Goal: Task Accomplishment & Management: Use online tool/utility

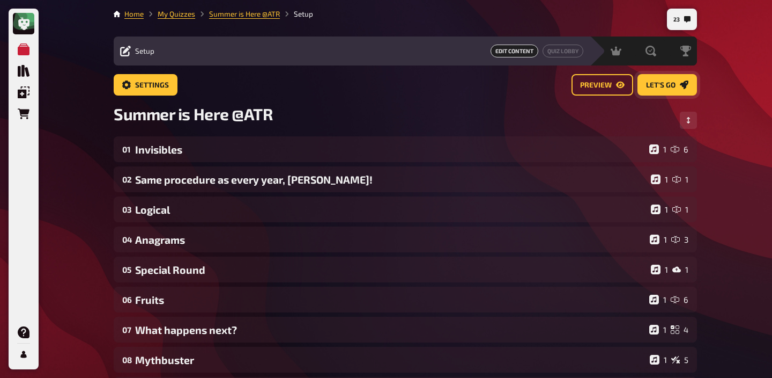
click at [654, 86] on span "Let's go" at bounding box center [661, 86] width 30 height 8
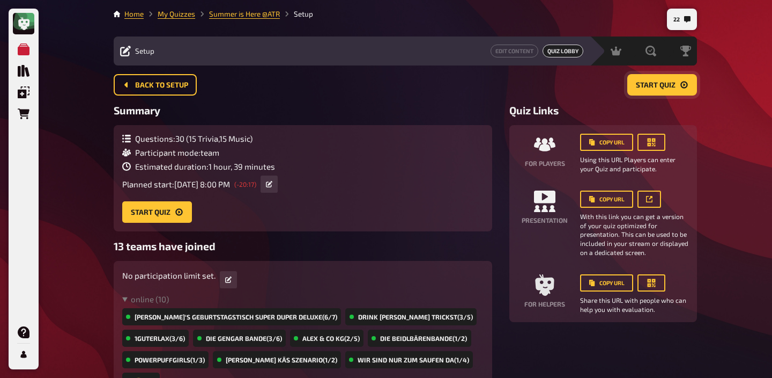
click at [655, 84] on span "Start Quiz" at bounding box center [656, 86] width 40 height 8
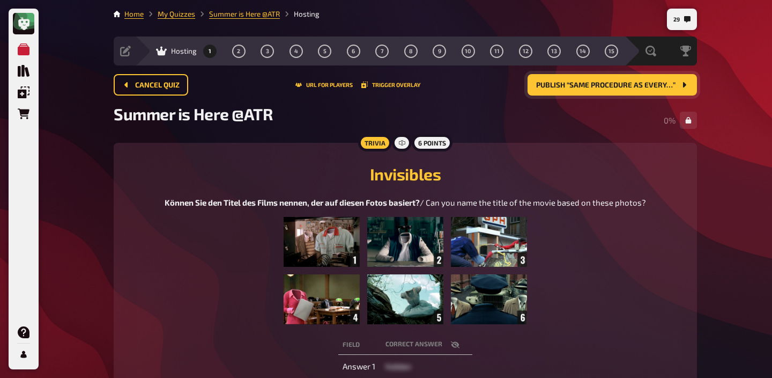
click at [473, 252] on img at bounding box center [405, 270] width 243 height 107
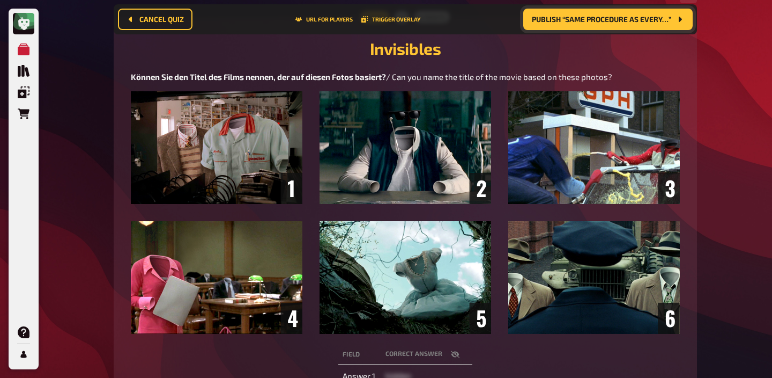
scroll to position [128, 0]
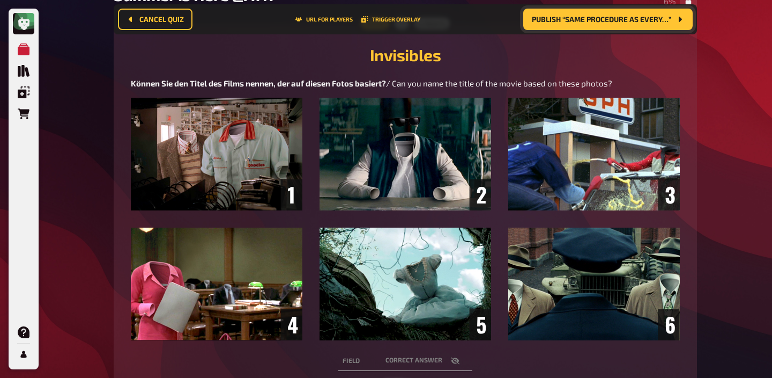
click at [544, 203] on img at bounding box center [405, 219] width 549 height 242
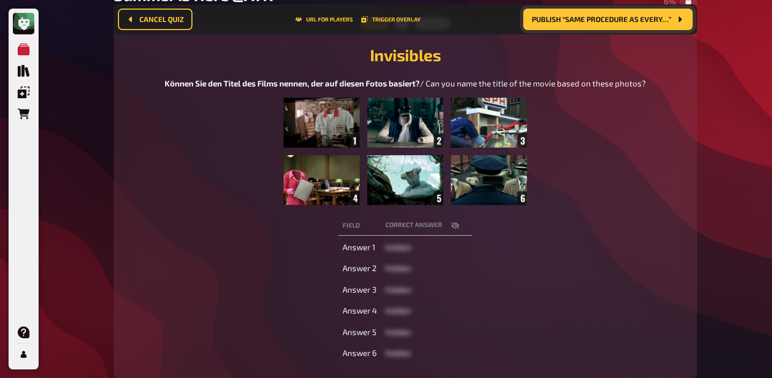
click at [487, 156] on img at bounding box center [405, 151] width 243 height 107
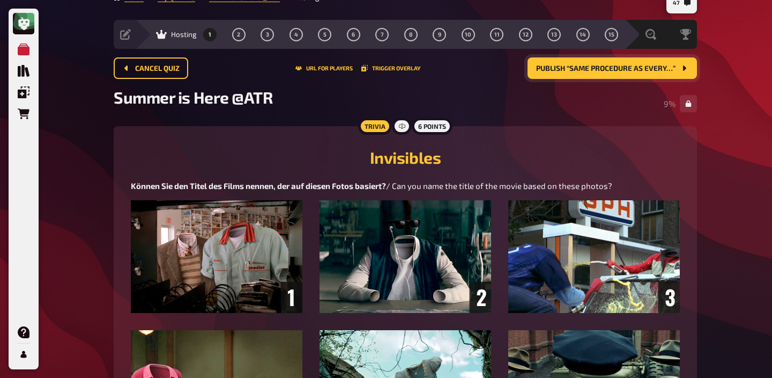
scroll to position [0, 0]
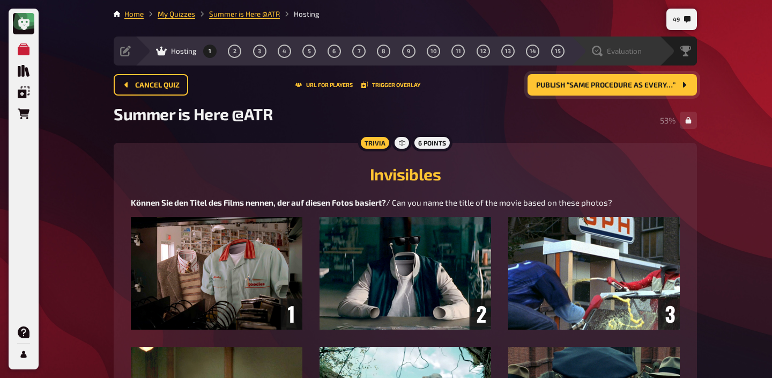
click at [635, 52] on span "Evaluation" at bounding box center [624, 51] width 35 height 9
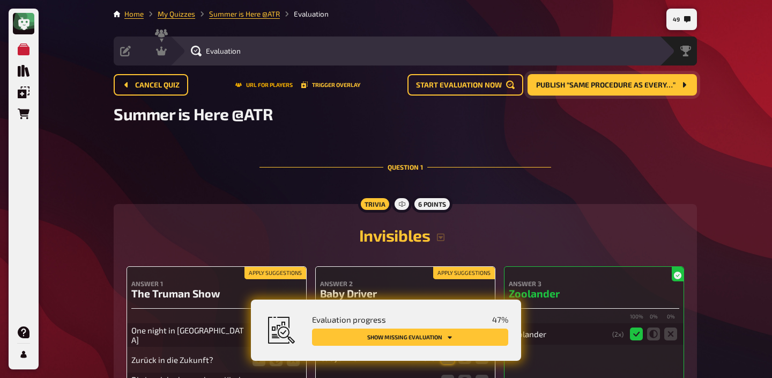
click at [285, 83] on button "URL for players" at bounding box center [263, 85] width 57 height 6
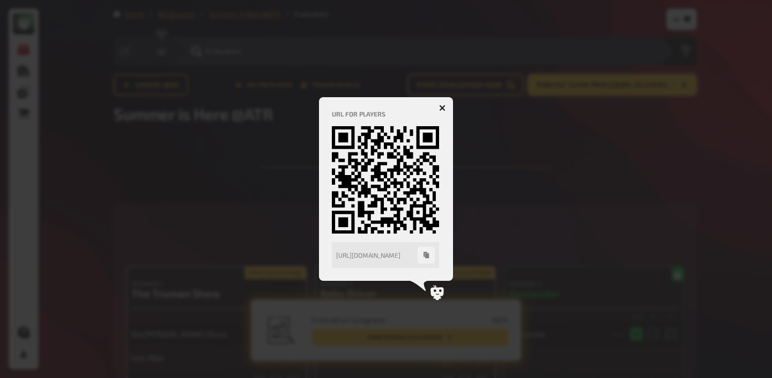
click at [443, 104] on button "button" at bounding box center [442, 107] width 17 height 17
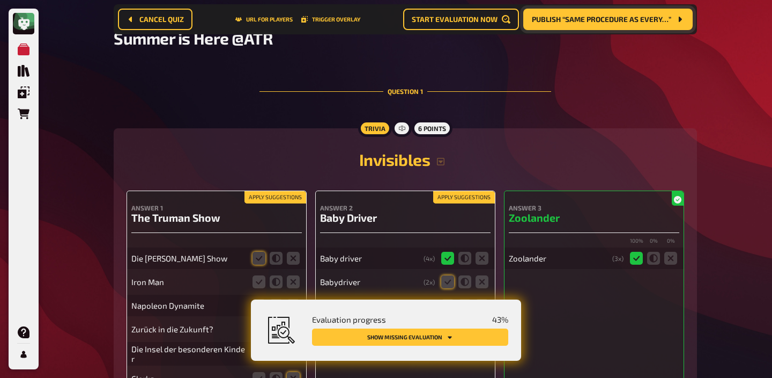
scroll to position [161, 0]
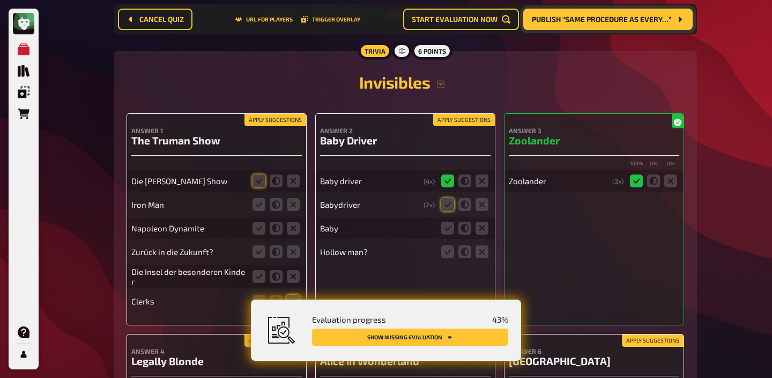
click at [286, 120] on button "Apply suggestions" at bounding box center [276, 120] width 62 height 12
click at [293, 197] on fieldset at bounding box center [276, 204] width 51 height 17
click at [295, 226] on icon at bounding box center [293, 228] width 13 height 13
click at [0, 0] on input "radio" at bounding box center [0, 0] width 0 height 0
click at [294, 205] on icon at bounding box center [293, 204] width 13 height 13
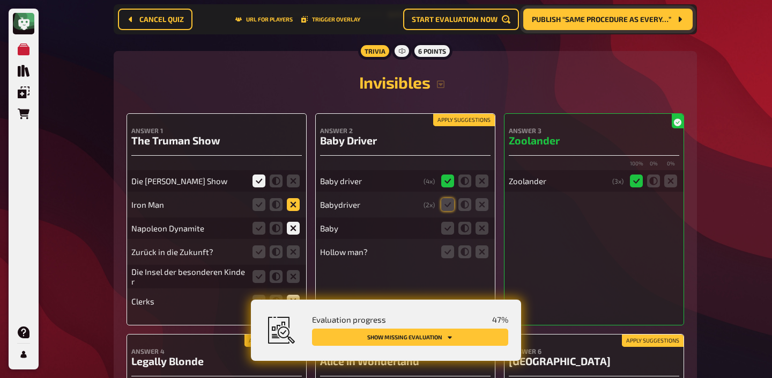
click at [0, 0] on input "radio" at bounding box center [0, 0] width 0 height 0
click at [295, 247] on icon at bounding box center [293, 251] width 13 height 13
click at [0, 0] on input "radio" at bounding box center [0, 0] width 0 height 0
click at [295, 273] on icon at bounding box center [293, 276] width 13 height 13
click at [0, 0] on input "radio" at bounding box center [0, 0] width 0 height 0
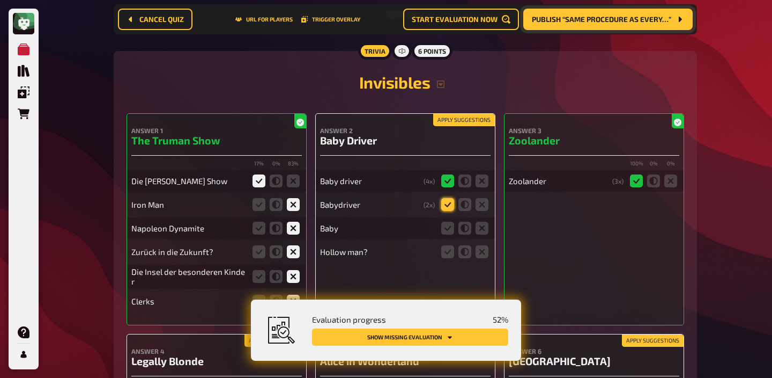
click at [446, 205] on icon at bounding box center [447, 204] width 13 height 13
click at [0, 0] on input "radio" at bounding box center [0, 0] width 0 height 0
click at [474, 230] on fieldset at bounding box center [464, 227] width 51 height 17
click at [482, 233] on icon at bounding box center [482, 228] width 13 height 13
click at [0, 0] on input "radio" at bounding box center [0, 0] width 0 height 0
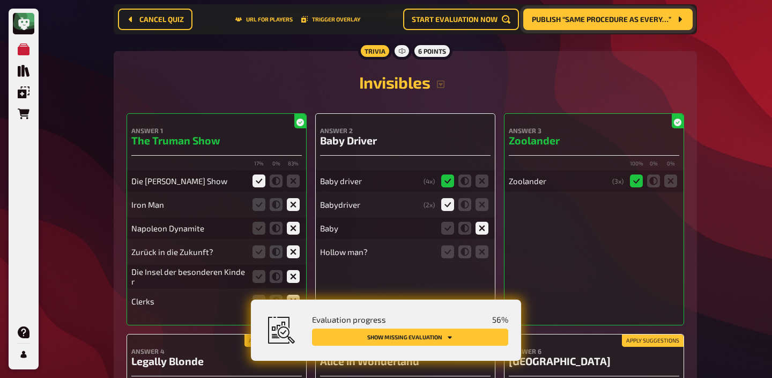
click at [482, 242] on div "Hollow man?" at bounding box center [405, 251] width 171 height 21
click at [481, 252] on icon at bounding box center [482, 251] width 13 height 13
click at [0, 0] on input "radio" at bounding box center [0, 0] width 0 height 0
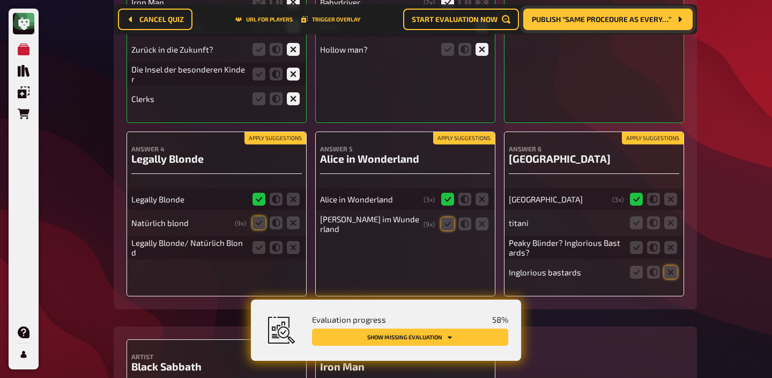
scroll to position [404, 0]
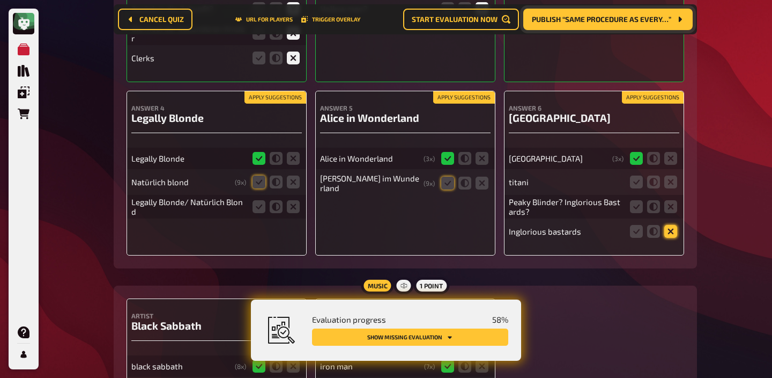
click at [671, 232] on icon at bounding box center [671, 231] width 13 height 13
click at [0, 0] on input "radio" at bounding box center [0, 0] width 0 height 0
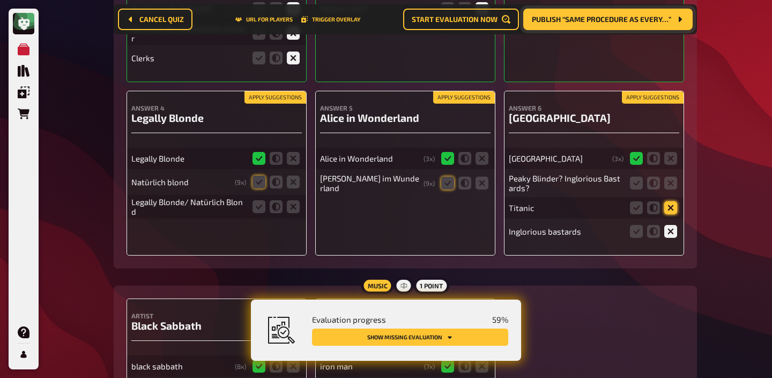
click at [671, 208] on icon at bounding box center [671, 207] width 13 height 13
click at [0, 0] on input "radio" at bounding box center [0, 0] width 0 height 0
click at [668, 184] on icon at bounding box center [671, 182] width 13 height 13
click at [0, 0] on input "radio" at bounding box center [0, 0] width 0 height 0
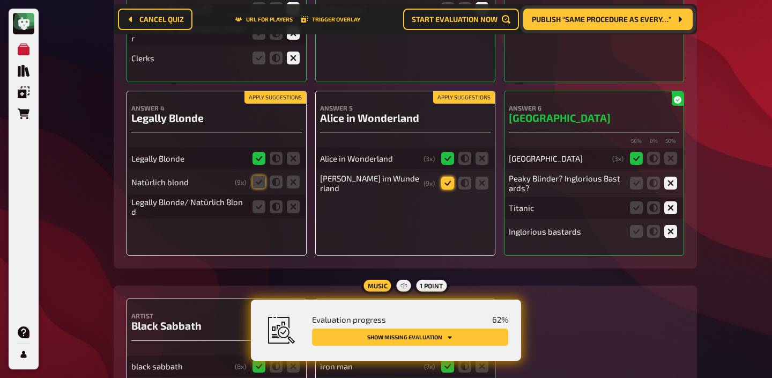
click at [450, 185] on icon at bounding box center [447, 182] width 13 height 13
click at [0, 0] on input "radio" at bounding box center [0, 0] width 0 height 0
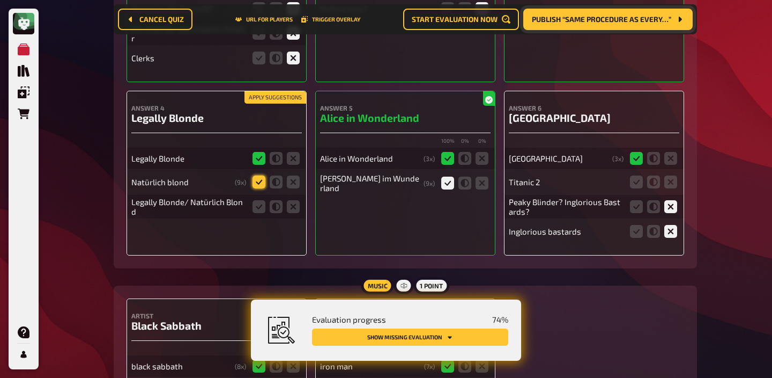
click at [259, 181] on icon at bounding box center [259, 181] width 13 height 13
click at [0, 0] on input "radio" at bounding box center [0, 0] width 0 height 0
click at [295, 207] on icon at bounding box center [293, 206] width 13 height 13
click at [0, 0] on input "radio" at bounding box center [0, 0] width 0 height 0
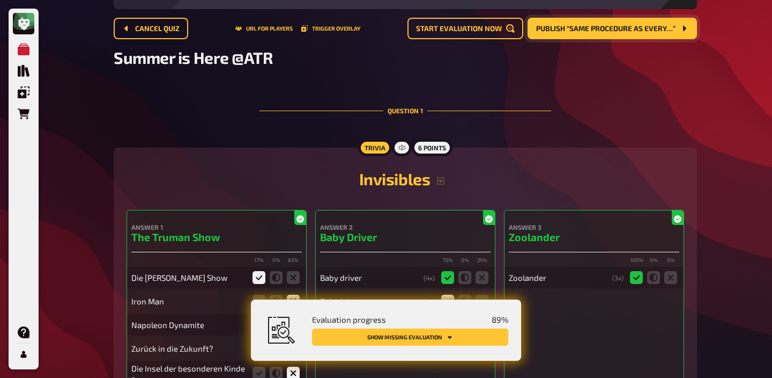
scroll to position [0, 0]
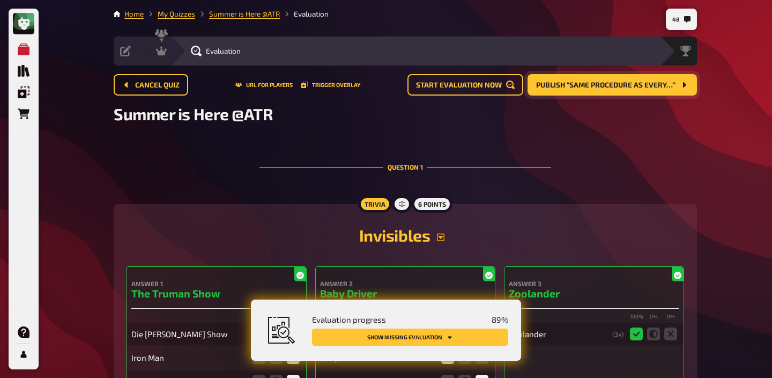
click at [441, 238] on icon "button" at bounding box center [441, 237] width 8 height 8
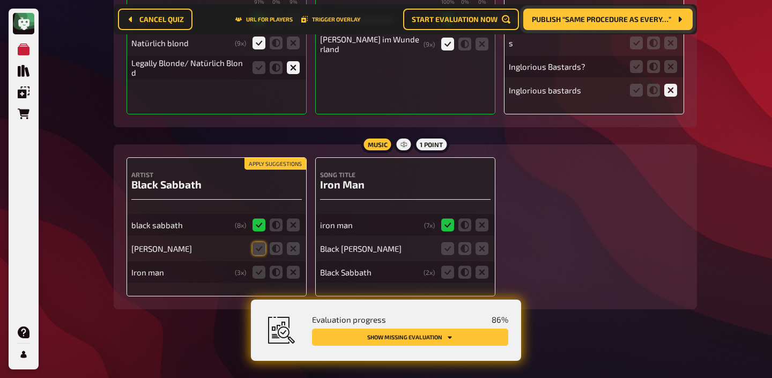
scroll to position [673, 0]
click at [291, 246] on icon at bounding box center [293, 248] width 13 height 13
click at [0, 0] on input "radio" at bounding box center [0, 0] width 0 height 0
click at [269, 249] on fieldset at bounding box center [276, 248] width 51 height 17
click at [272, 249] on icon at bounding box center [276, 248] width 13 height 13
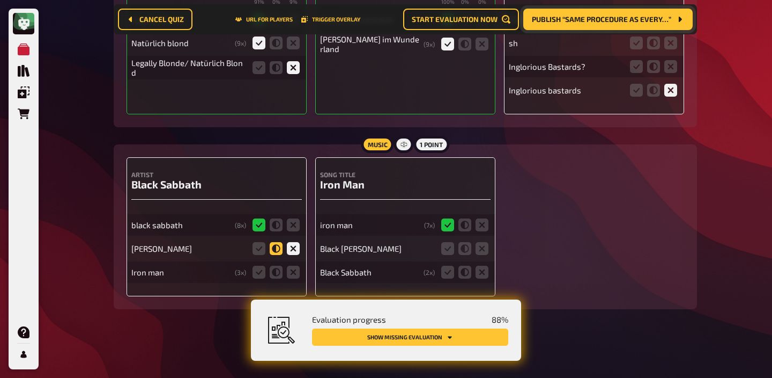
click at [0, 0] on input "radio" at bounding box center [0, 0] width 0 height 0
click at [294, 272] on icon at bounding box center [293, 272] width 13 height 13
click at [0, 0] on input "radio" at bounding box center [0, 0] width 0 height 0
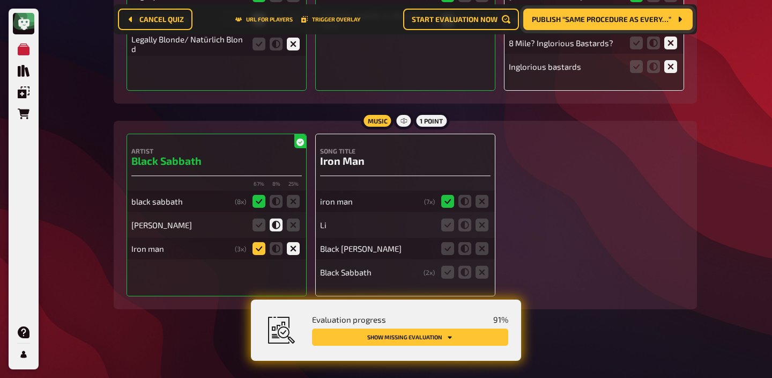
scroll to position [675, 0]
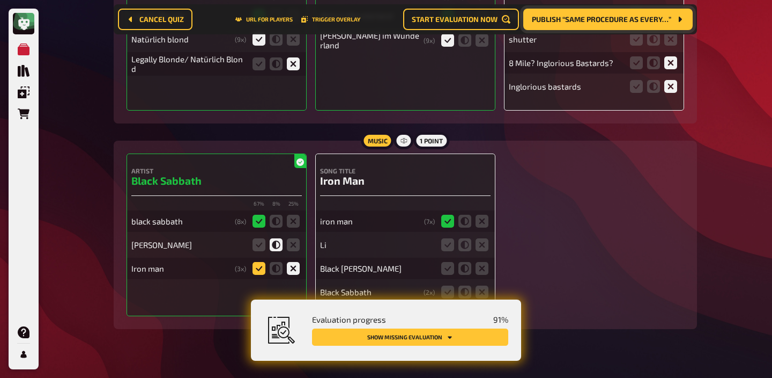
click at [260, 262] on icon at bounding box center [259, 268] width 13 height 13
click at [0, 0] on input "radio" at bounding box center [0, 0] width 0 height 0
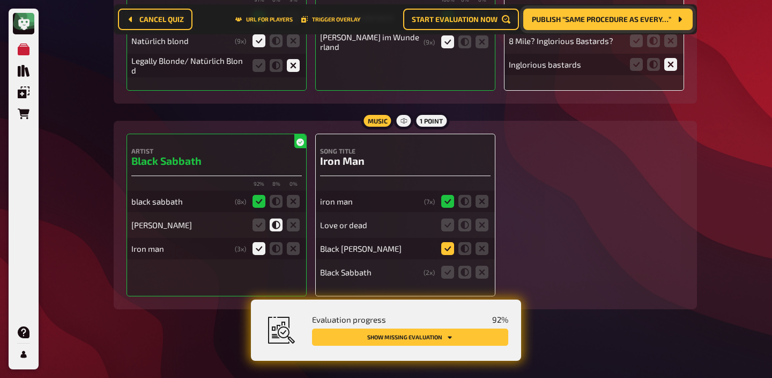
click at [446, 249] on icon at bounding box center [447, 248] width 13 height 13
click at [0, 0] on input "radio" at bounding box center [0, 0] width 0 height 0
click at [446, 268] on icon at bounding box center [447, 272] width 13 height 13
click at [0, 0] on input "radio" at bounding box center [0, 0] width 0 height 0
click at [484, 220] on icon at bounding box center [482, 224] width 13 height 13
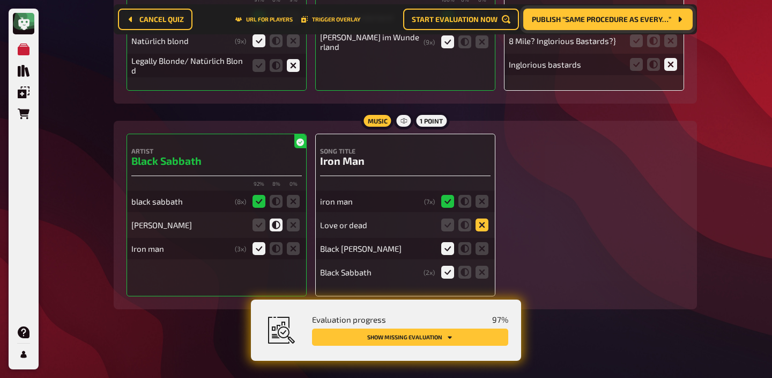
click at [0, 0] on input "radio" at bounding box center [0, 0] width 0 height 0
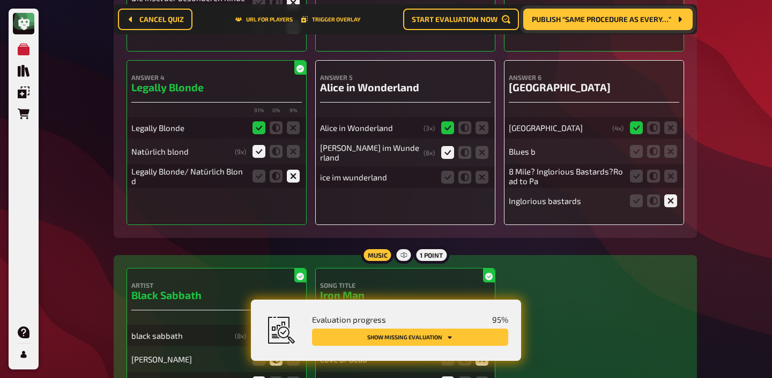
scroll to position [565, 0]
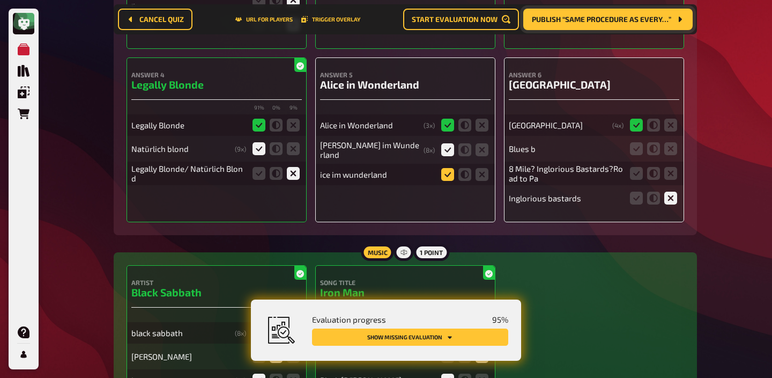
click at [450, 174] on icon at bounding box center [447, 174] width 13 height 13
click at [0, 0] on input "radio" at bounding box center [0, 0] width 0 height 0
click at [450, 174] on icon at bounding box center [447, 175] width 13 height 13
click at [0, 0] on input "radio" at bounding box center [0, 0] width 0 height 0
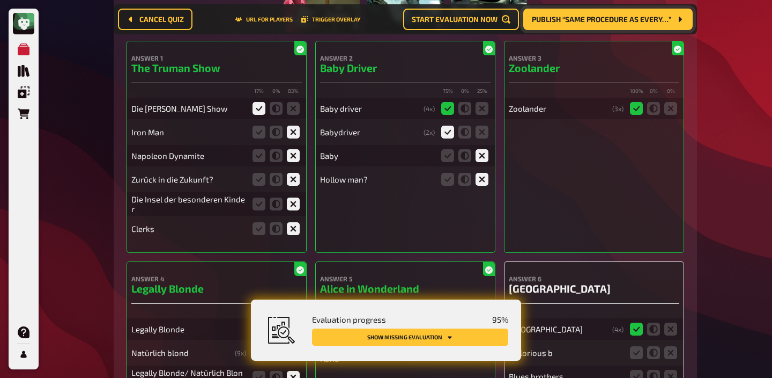
scroll to position [0, 0]
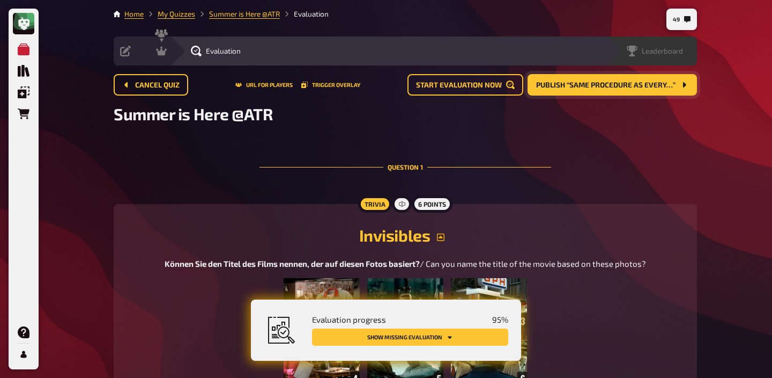
click at [667, 51] on span "Leaderboard" at bounding box center [662, 51] width 41 height 9
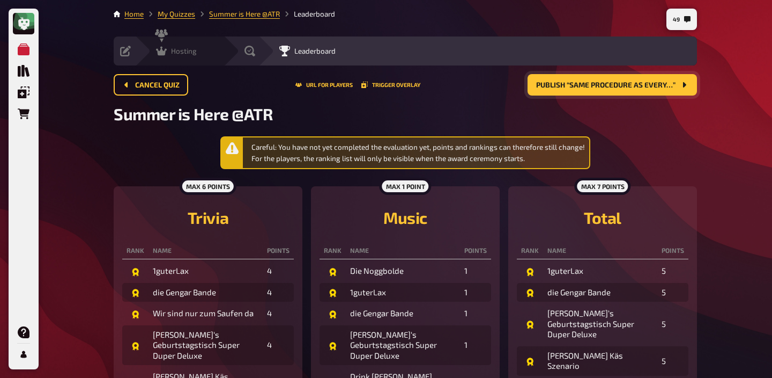
click at [181, 55] on div "Hosting" at bounding box center [176, 51] width 41 height 11
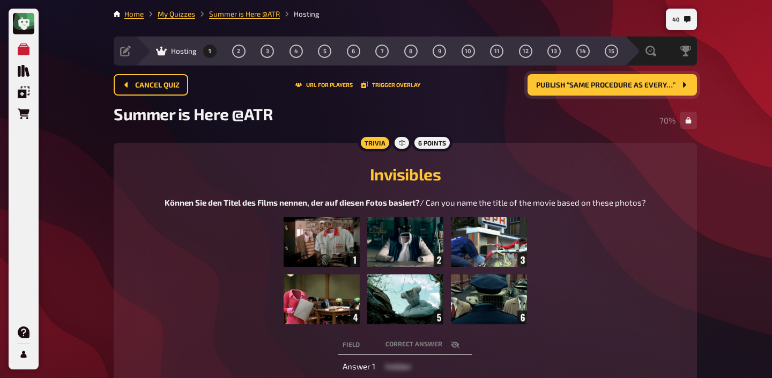
click at [608, 106] on div "Summer is Here @ATR 70 %" at bounding box center [406, 120] width 584 height 32
click at [597, 88] on span "Publish “Same procedure as every…”" at bounding box center [605, 86] width 139 height 8
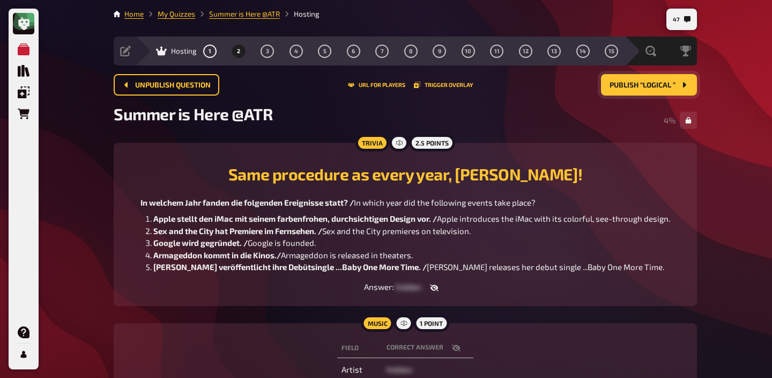
click at [439, 286] on button "button" at bounding box center [435, 287] width 26 height 11
click at [439, 286] on button "button" at bounding box center [430, 287] width 26 height 11
click at [269, 49] on button "3" at bounding box center [267, 50] width 17 height 17
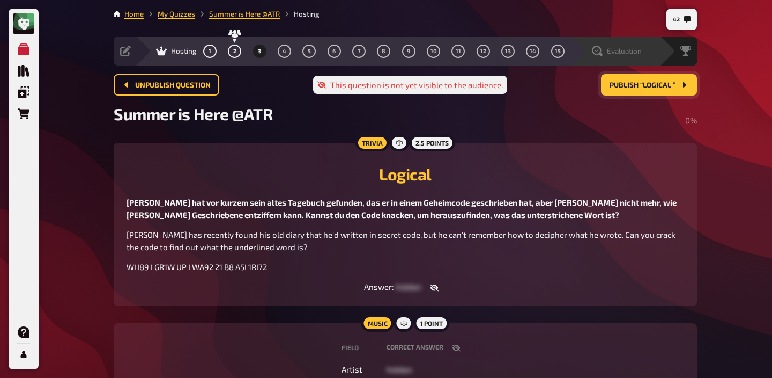
click at [636, 56] on div "Evaluation" at bounding box center [615, 50] width 89 height 29
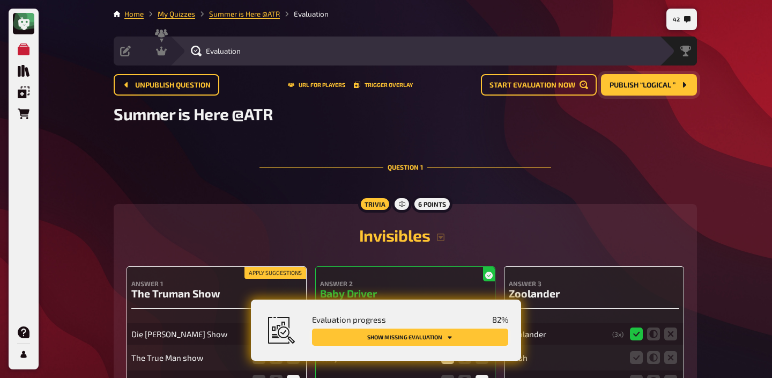
click at [444, 338] on button "Show missing evaluation" at bounding box center [410, 336] width 196 height 17
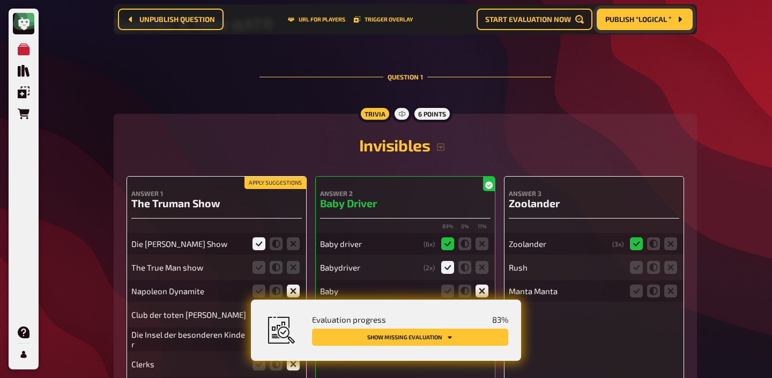
scroll to position [157, 0]
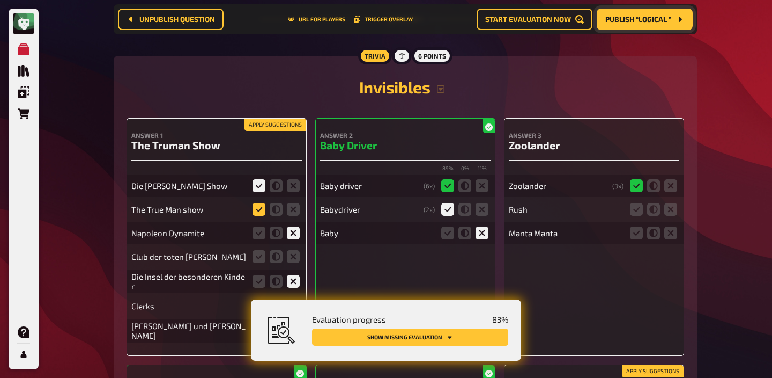
click at [261, 209] on icon at bounding box center [259, 209] width 13 height 13
click at [0, 0] on input "radio" at bounding box center [0, 0] width 0 height 0
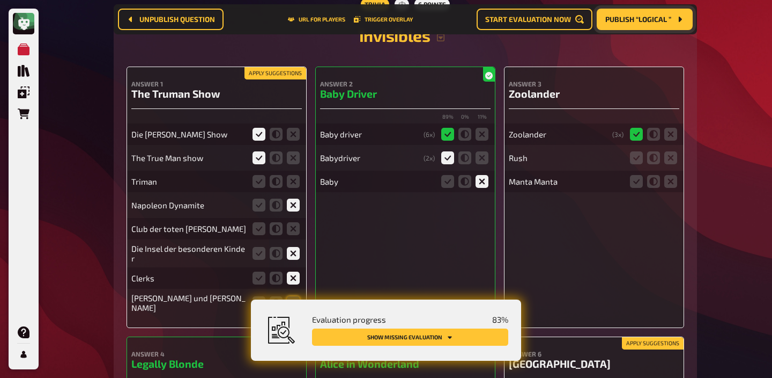
scroll to position [221, 0]
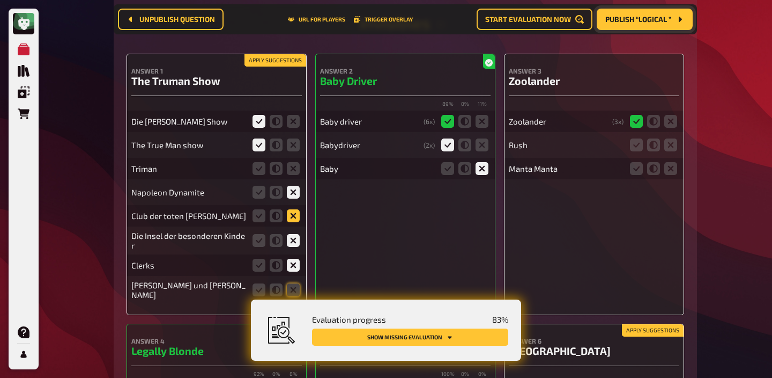
click at [296, 220] on icon at bounding box center [293, 215] width 13 height 13
click at [0, 0] on input "radio" at bounding box center [0, 0] width 0 height 0
click at [296, 290] on icon at bounding box center [293, 289] width 13 height 13
click at [0, 0] on input "radio" at bounding box center [0, 0] width 0 height 0
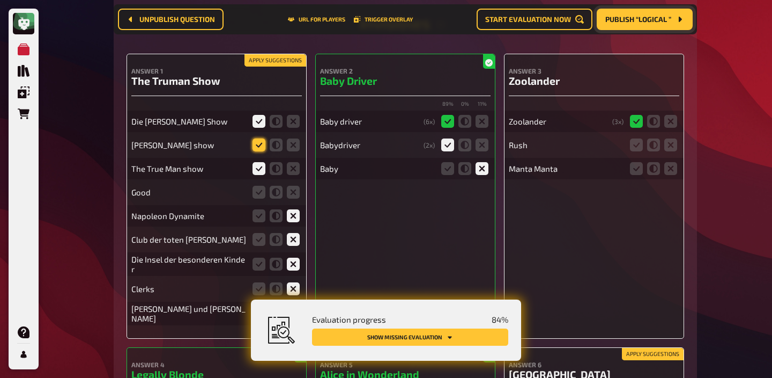
click at [257, 145] on icon at bounding box center [259, 144] width 13 height 13
click at [0, 0] on input "radio" at bounding box center [0, 0] width 0 height 0
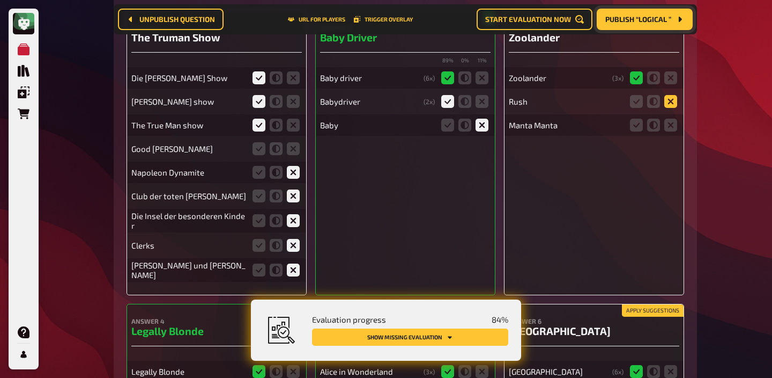
click at [671, 102] on icon at bounding box center [671, 101] width 13 height 13
click at [0, 0] on input "radio" at bounding box center [0, 0] width 0 height 0
click at [673, 127] on icon at bounding box center [671, 125] width 13 height 13
click at [0, 0] on input "radio" at bounding box center [0, 0] width 0 height 0
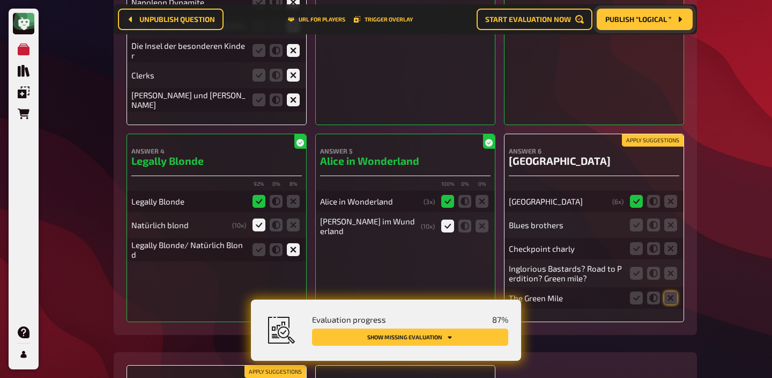
scroll to position [481, 0]
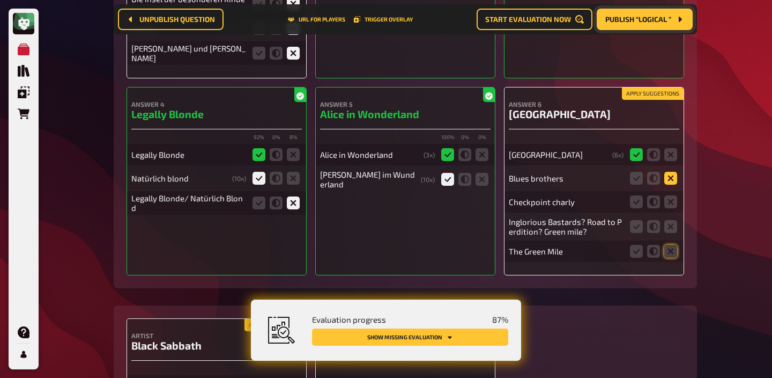
click at [672, 178] on icon at bounding box center [671, 178] width 13 height 13
click at [0, 0] on input "radio" at bounding box center [0, 0] width 0 height 0
click at [672, 200] on icon at bounding box center [671, 201] width 13 height 13
click at [0, 0] on input "radio" at bounding box center [0, 0] width 0 height 0
click at [673, 223] on icon at bounding box center [671, 226] width 13 height 13
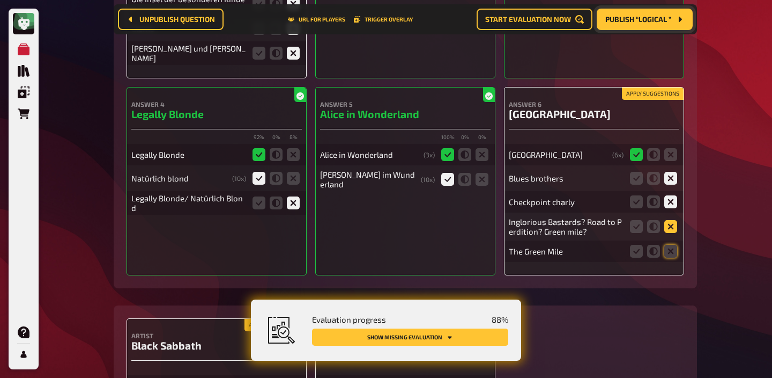
click at [0, 0] on input "radio" at bounding box center [0, 0] width 0 height 0
click at [673, 248] on icon at bounding box center [671, 251] width 13 height 13
click at [0, 0] on input "radio" at bounding box center [0, 0] width 0 height 0
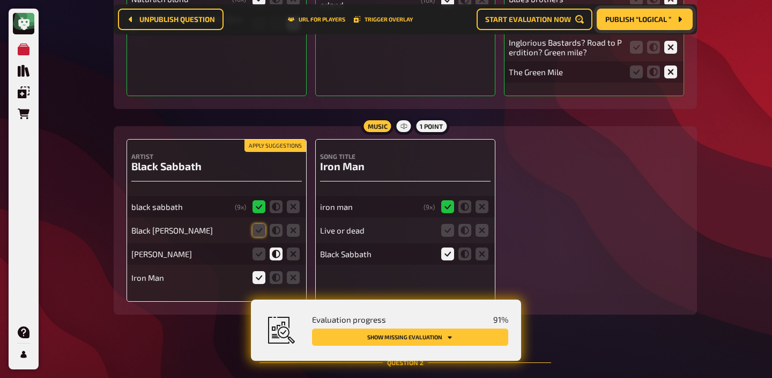
scroll to position [726, 0]
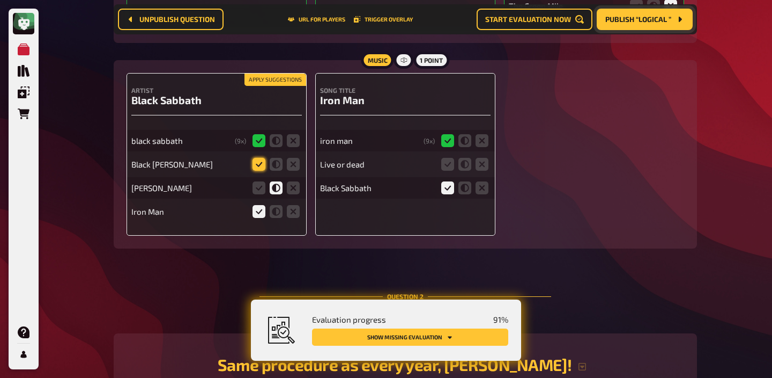
click at [261, 161] on icon at bounding box center [259, 164] width 13 height 13
click at [0, 0] on input "radio" at bounding box center [0, 0] width 0 height 0
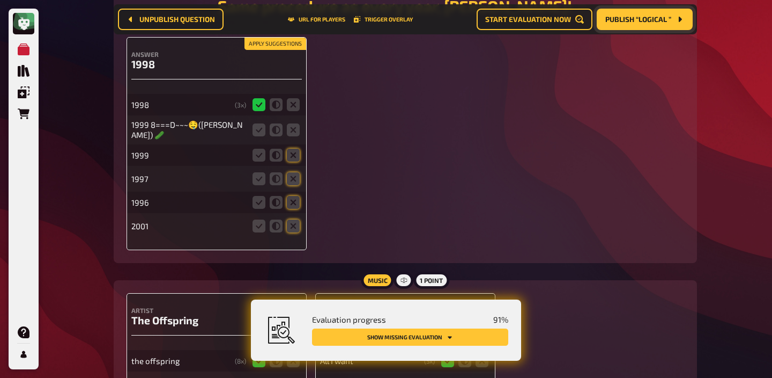
scroll to position [1084, 0]
click at [277, 151] on icon at bounding box center [276, 155] width 13 height 13
click at [0, 0] on input "radio" at bounding box center [0, 0] width 0 height 0
click at [275, 131] on icon at bounding box center [276, 130] width 13 height 13
click at [0, 0] on input "radio" at bounding box center [0, 0] width 0 height 0
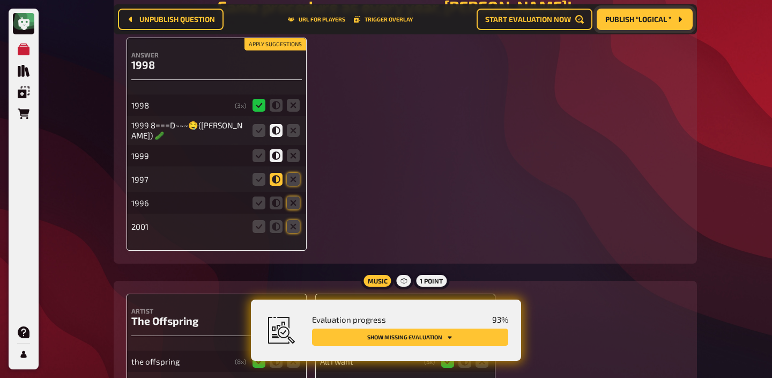
click at [278, 175] on icon at bounding box center [276, 179] width 13 height 13
click at [0, 0] on input "radio" at bounding box center [0, 0] width 0 height 0
click at [290, 198] on icon at bounding box center [293, 202] width 13 height 13
click at [0, 0] on input "radio" at bounding box center [0, 0] width 0 height 0
click at [290, 224] on icon at bounding box center [293, 226] width 13 height 13
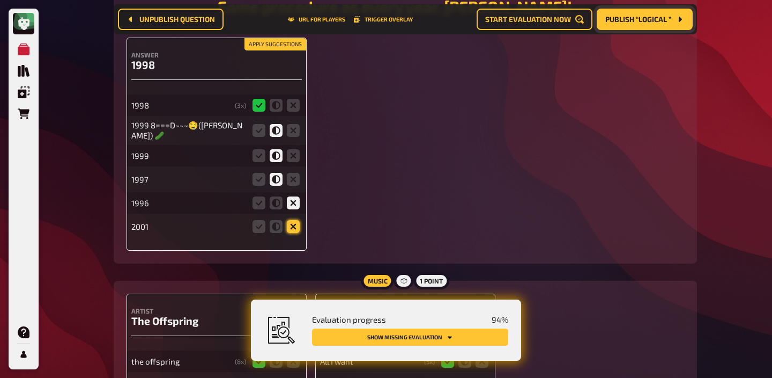
click at [0, 0] on input "radio" at bounding box center [0, 0] width 0 height 0
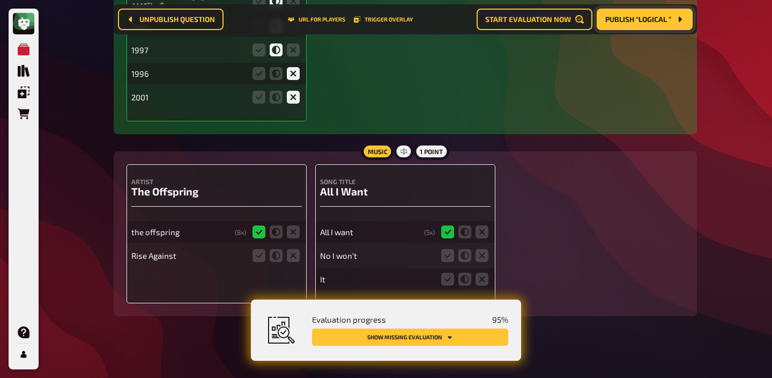
scroll to position [1218, 0]
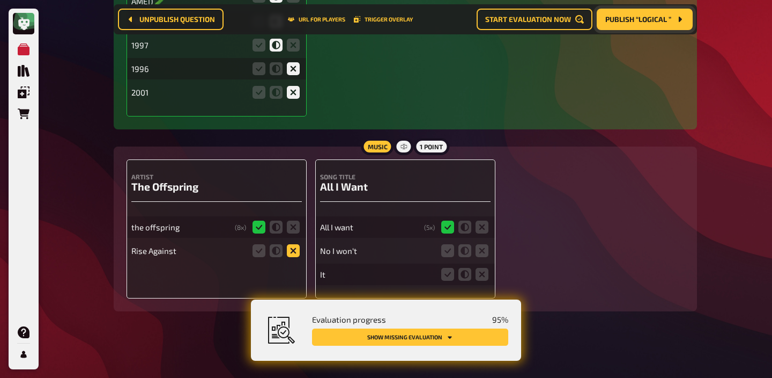
click at [290, 246] on icon at bounding box center [293, 250] width 13 height 13
click at [0, 0] on input "radio" at bounding box center [0, 0] width 0 height 0
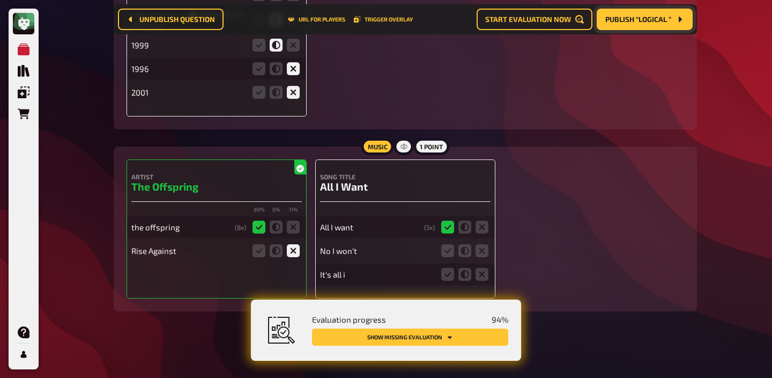
click at [484, 242] on fieldset at bounding box center [464, 250] width 51 height 17
click at [483, 247] on icon at bounding box center [482, 250] width 13 height 13
click at [0, 0] on input "radio" at bounding box center [0, 0] width 0 height 0
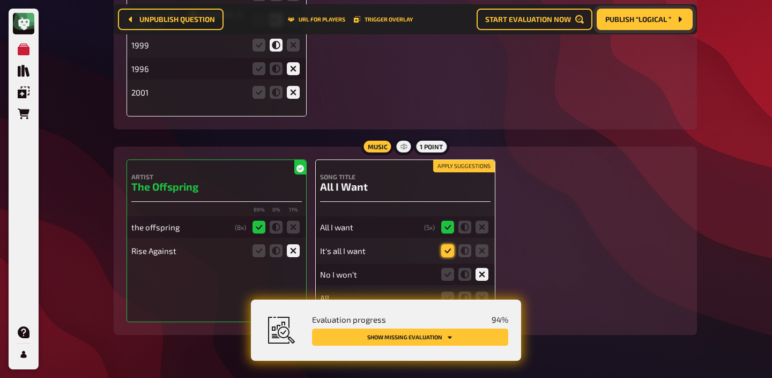
click at [448, 247] on icon at bounding box center [447, 250] width 13 height 13
click at [0, 0] on input "radio" at bounding box center [0, 0] width 0 height 0
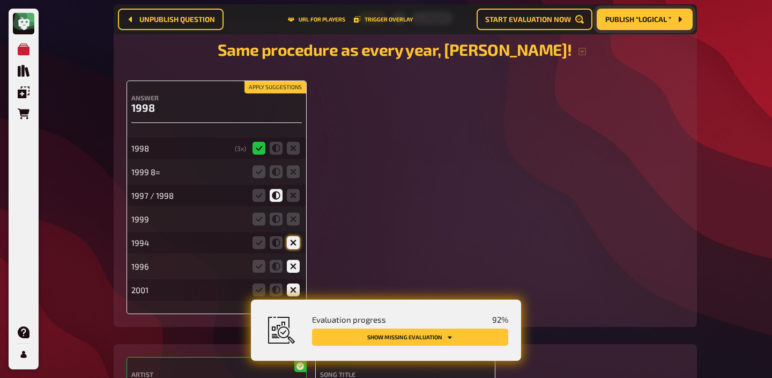
scroll to position [1088, 0]
click at [293, 243] on icon at bounding box center [293, 242] width 13 height 13
click at [0, 0] on input "radio" at bounding box center [0, 0] width 0 height 0
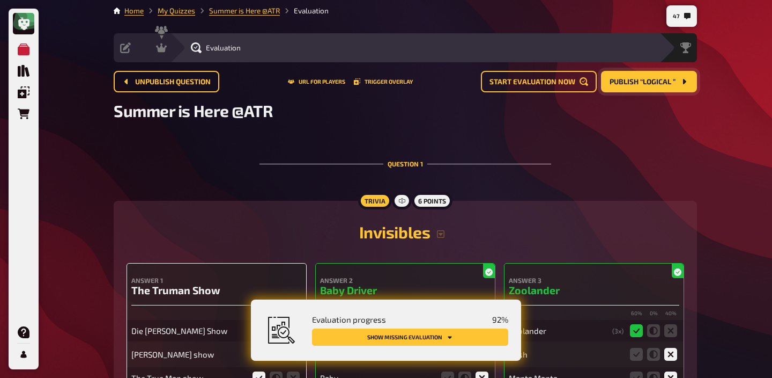
scroll to position [0, 0]
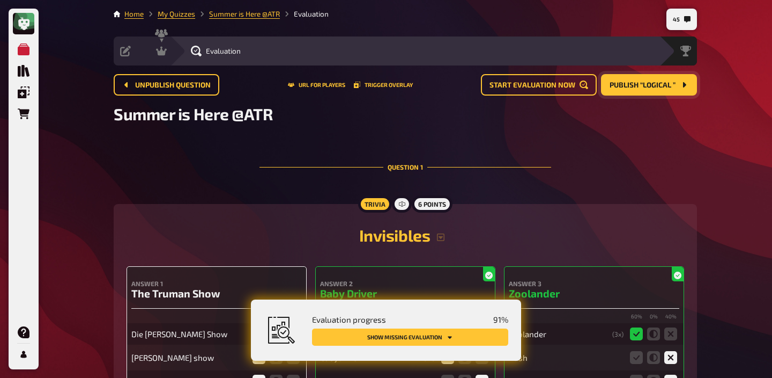
click at [623, 85] on span "Publish “Logical ”" at bounding box center [643, 86] width 66 height 8
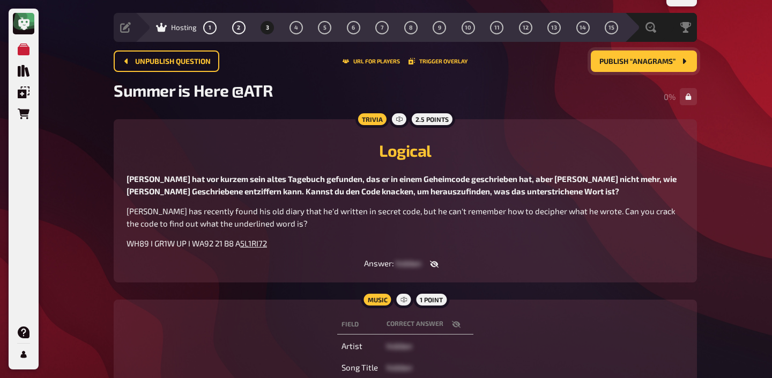
scroll to position [25, 0]
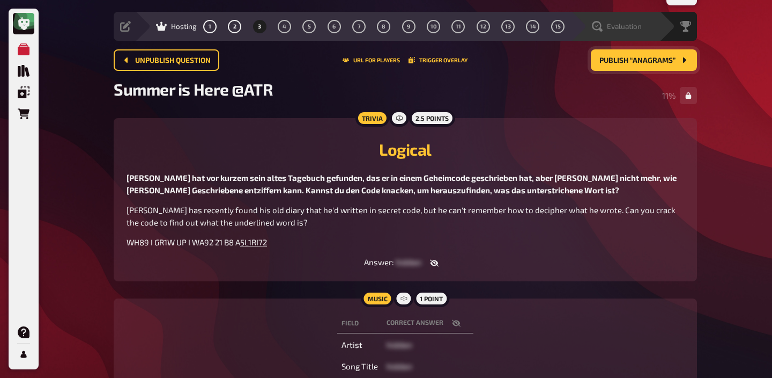
click at [603, 27] on div "Evaluation" at bounding box center [617, 26] width 50 height 11
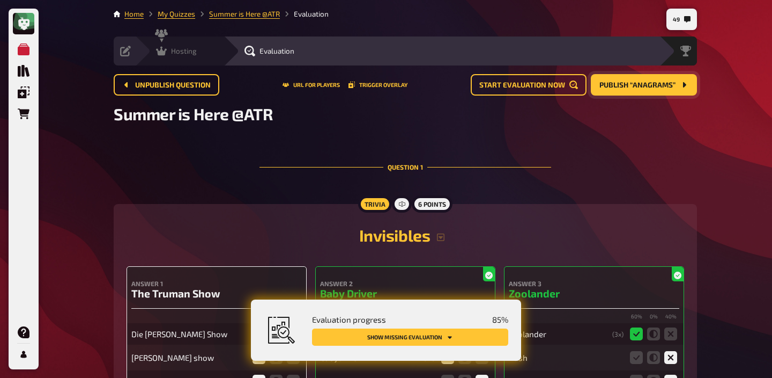
click at [179, 47] on span "Hosting" at bounding box center [184, 51] width 26 height 9
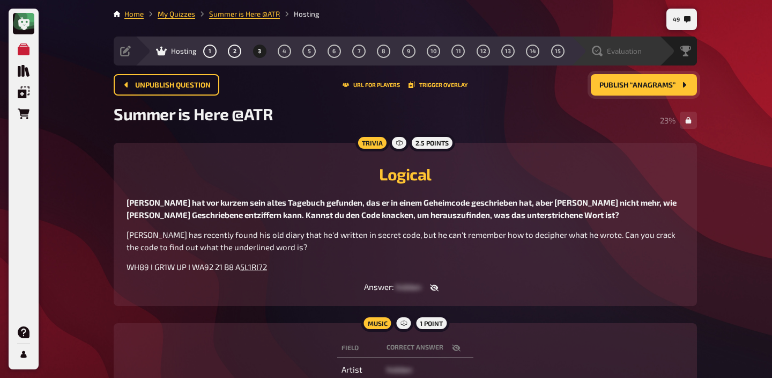
click at [632, 55] on div "Evaluation" at bounding box center [617, 51] width 50 height 11
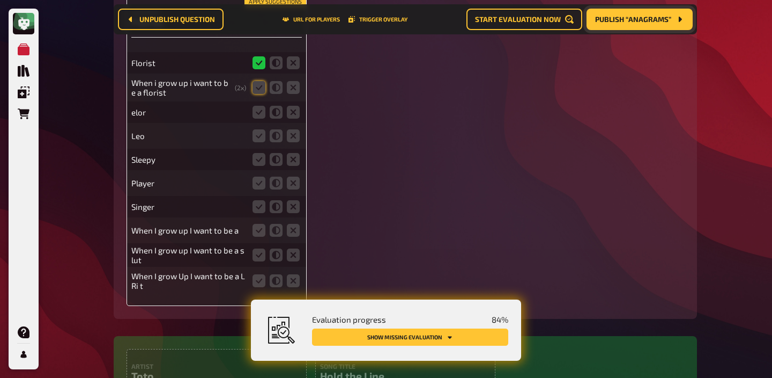
scroll to position [1795, 0]
click at [260, 95] on icon at bounding box center [259, 88] width 13 height 13
click at [0, 0] on input "radio" at bounding box center [0, 0] width 0 height 0
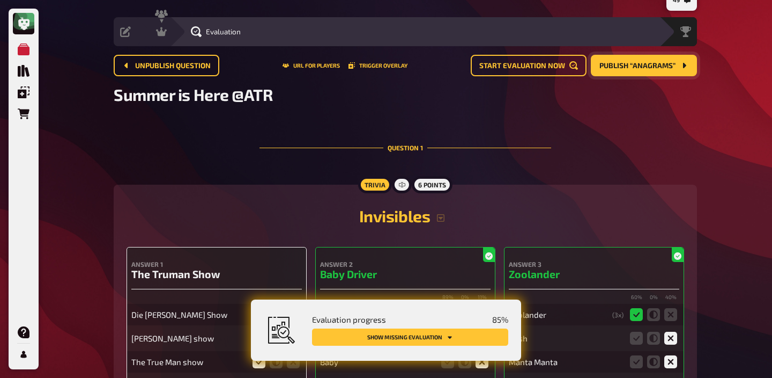
scroll to position [0, 0]
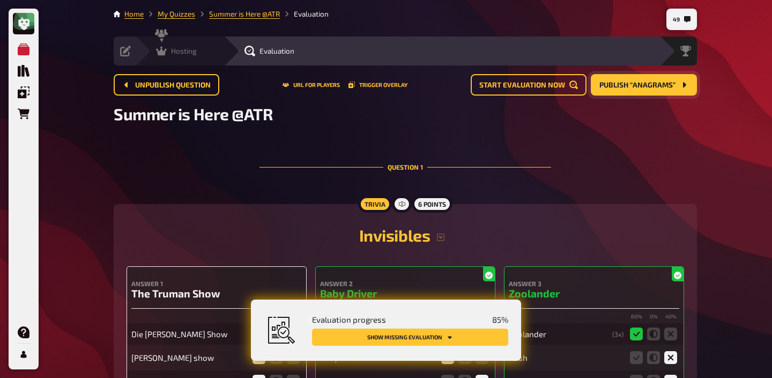
click at [175, 50] on span "Hosting" at bounding box center [184, 51] width 26 height 9
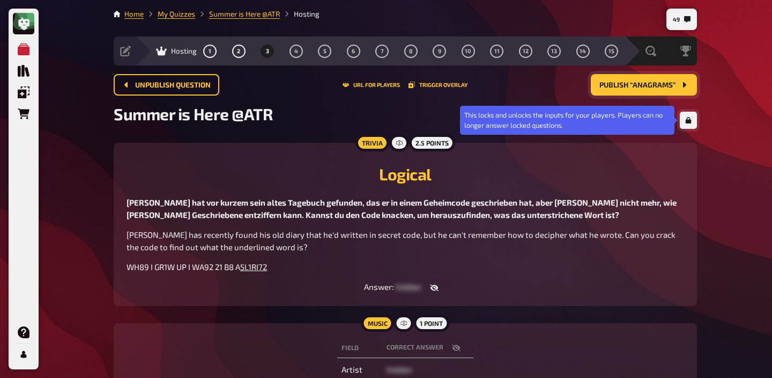
click at [687, 126] on button "button" at bounding box center [688, 120] width 17 height 17
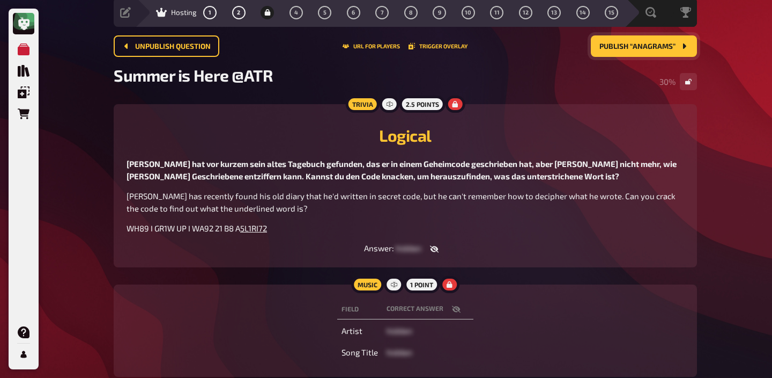
scroll to position [38, 0]
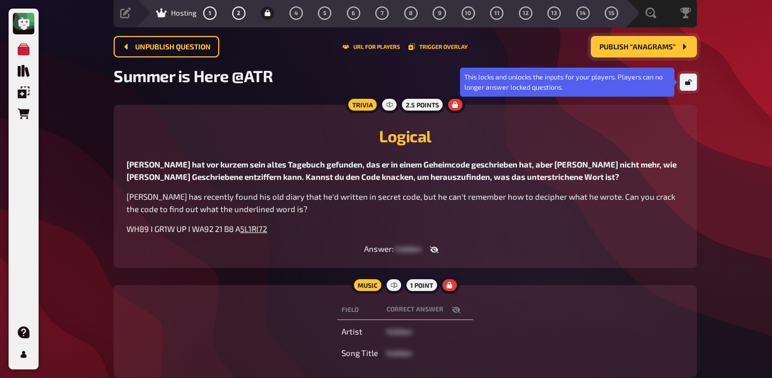
click at [686, 83] on icon "button" at bounding box center [689, 82] width 6 height 6
click at [687, 83] on icon "button" at bounding box center [689, 82] width 6 height 6
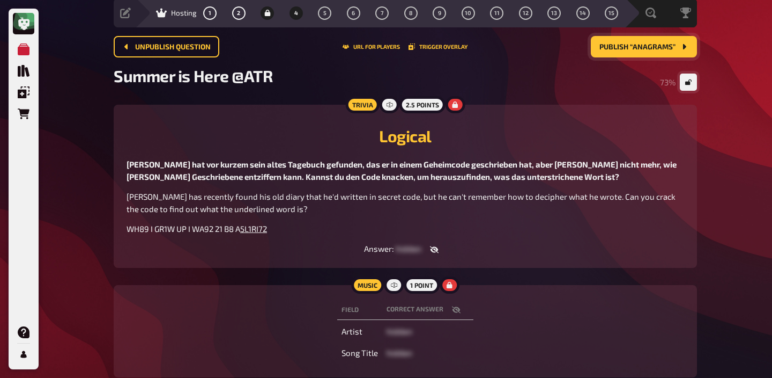
click at [293, 12] on button "4" at bounding box center [296, 12] width 17 height 17
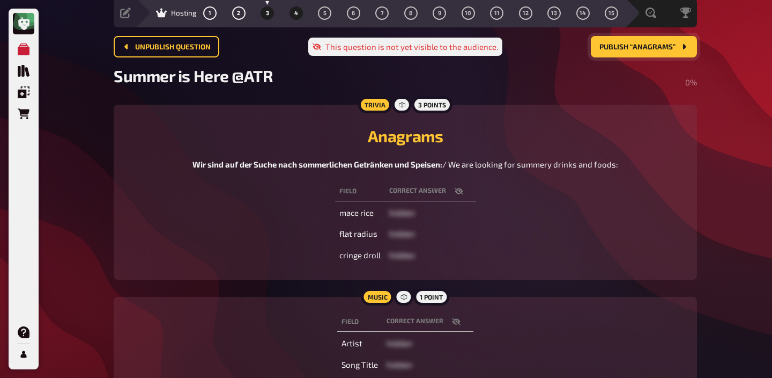
click at [266, 18] on button "3" at bounding box center [267, 12] width 17 height 17
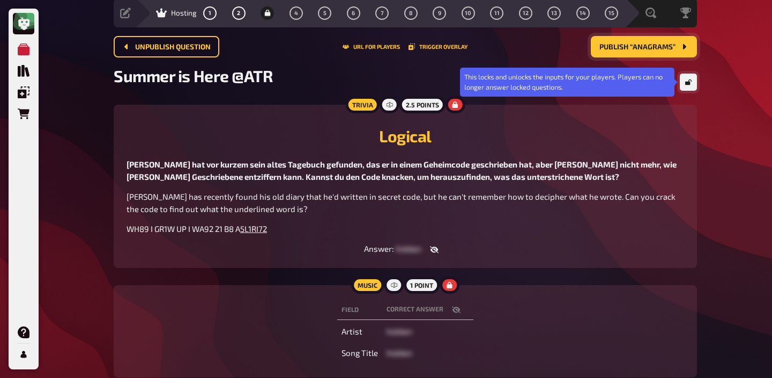
click at [683, 81] on button "button" at bounding box center [688, 81] width 17 height 17
click at [690, 83] on icon "button" at bounding box center [689, 82] width 6 height 6
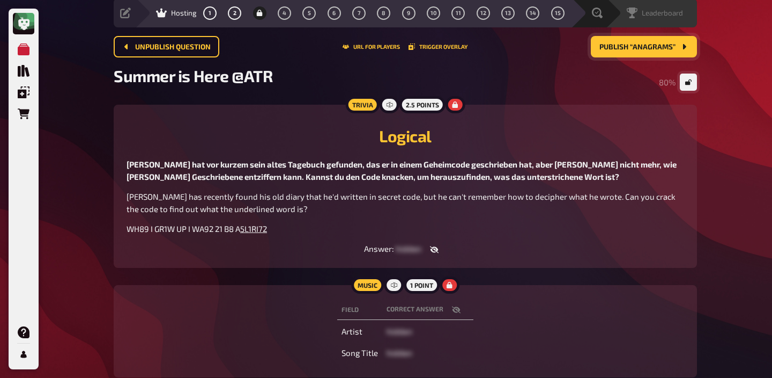
click at [643, 8] on div "Leaderboard" at bounding box center [655, 13] width 56 height 11
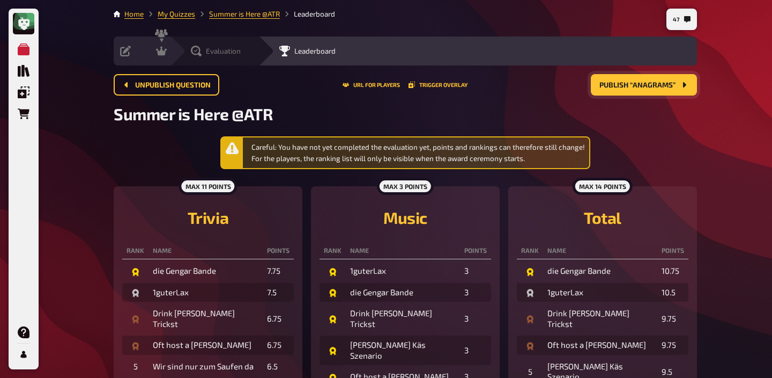
click at [227, 52] on span "Evaluation" at bounding box center [223, 51] width 35 height 9
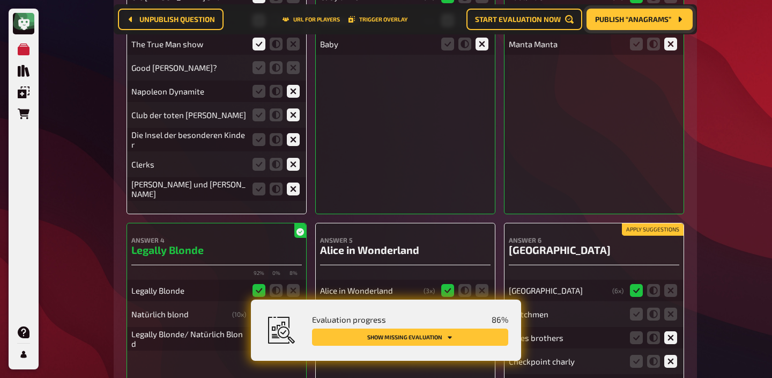
scroll to position [347, 0]
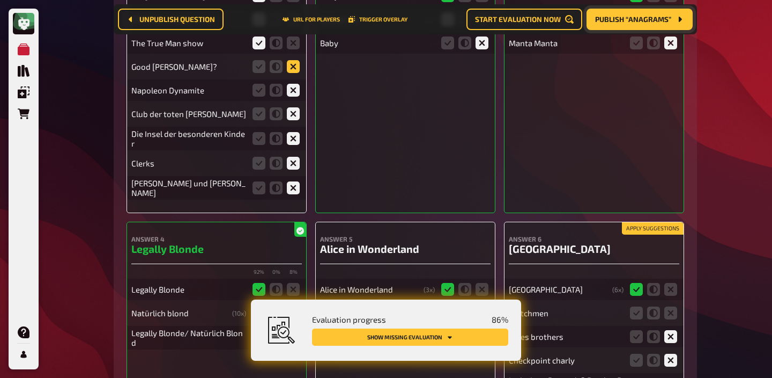
click at [295, 70] on icon at bounding box center [293, 66] width 13 height 13
click at [0, 0] on input "radio" at bounding box center [0, 0] width 0 height 0
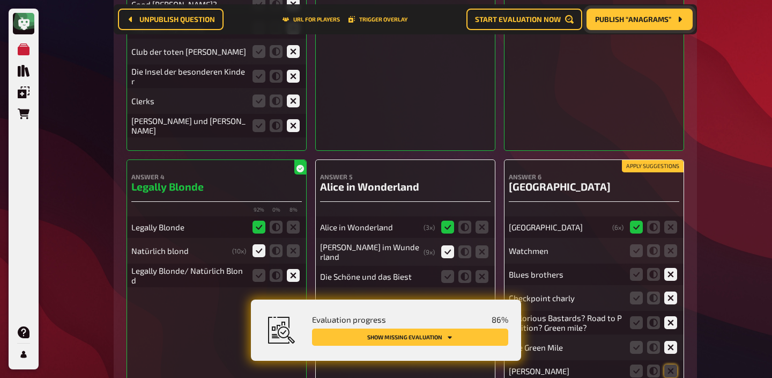
scroll to position [428, 0]
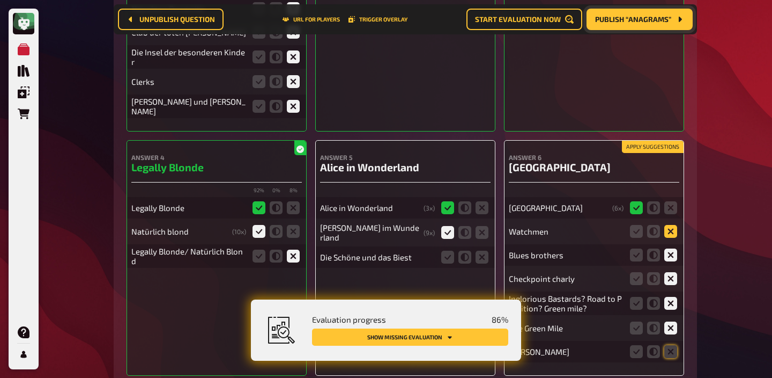
click at [666, 231] on icon at bounding box center [671, 231] width 13 height 13
click at [0, 0] on input "radio" at bounding box center [0, 0] width 0 height 0
click at [672, 350] on icon at bounding box center [671, 351] width 13 height 13
click at [0, 0] on input "radio" at bounding box center [0, 0] width 0 height 0
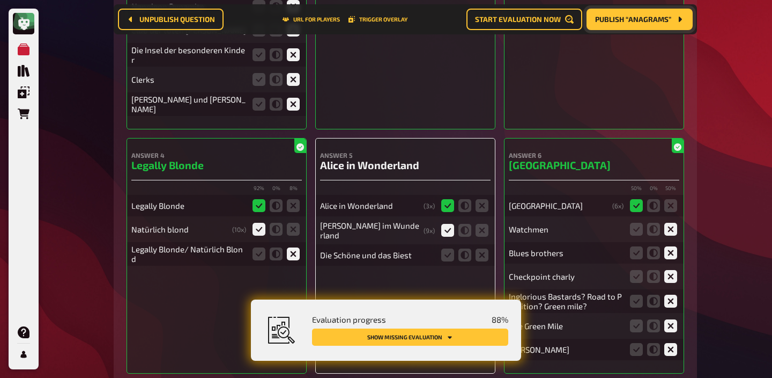
scroll to position [506, 0]
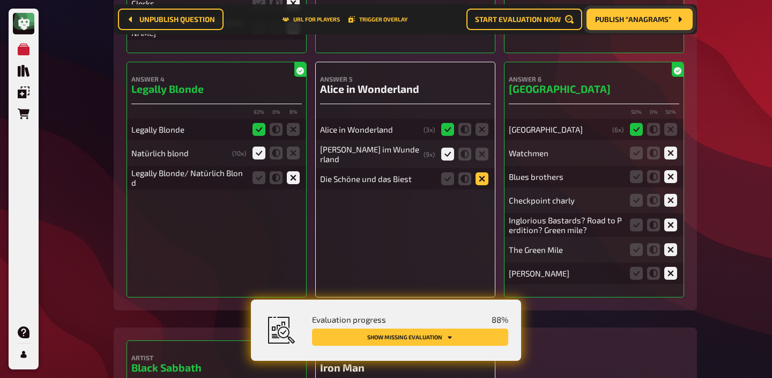
click at [478, 175] on icon at bounding box center [482, 178] width 13 height 13
click at [0, 0] on input "radio" at bounding box center [0, 0] width 0 height 0
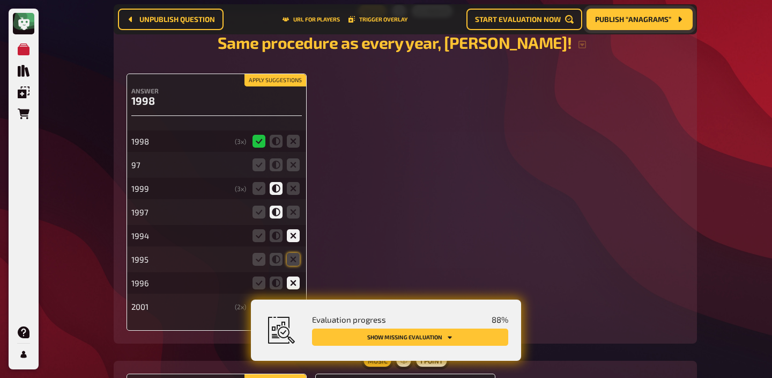
scroll to position [1096, 0]
click at [292, 257] on icon at bounding box center [293, 258] width 13 height 13
click at [0, 0] on input "radio" at bounding box center [0, 0] width 0 height 0
click at [291, 168] on icon at bounding box center [293, 164] width 13 height 13
click at [0, 0] on input "radio" at bounding box center [0, 0] width 0 height 0
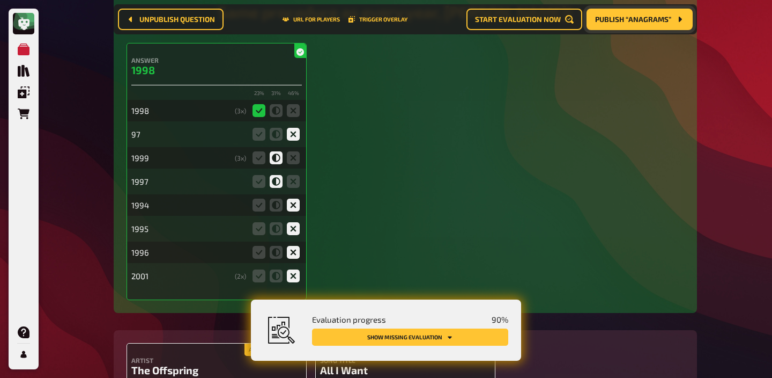
scroll to position [1135, 0]
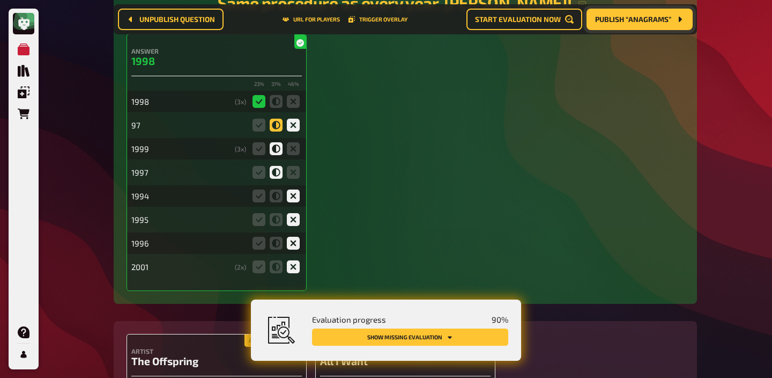
click at [273, 131] on icon at bounding box center [276, 125] width 13 height 13
click at [0, 0] on input "radio" at bounding box center [0, 0] width 0 height 0
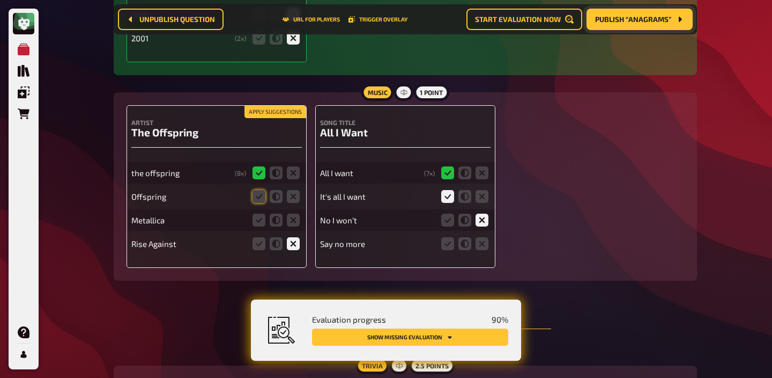
scroll to position [1369, 0]
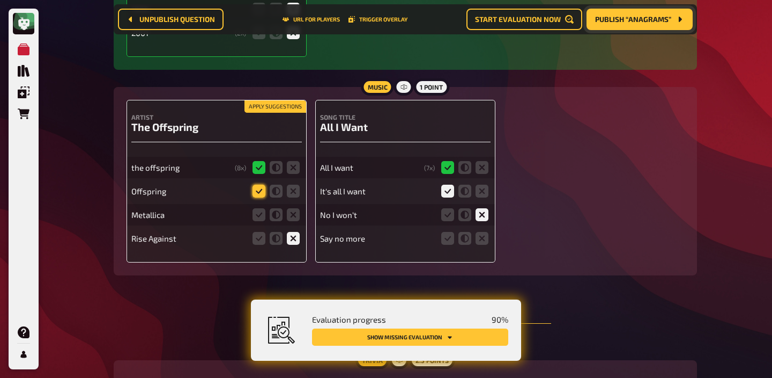
click at [260, 187] on icon at bounding box center [259, 191] width 13 height 13
click at [0, 0] on input "radio" at bounding box center [0, 0] width 0 height 0
click at [292, 214] on icon at bounding box center [293, 214] width 13 height 13
click at [0, 0] on input "radio" at bounding box center [0, 0] width 0 height 0
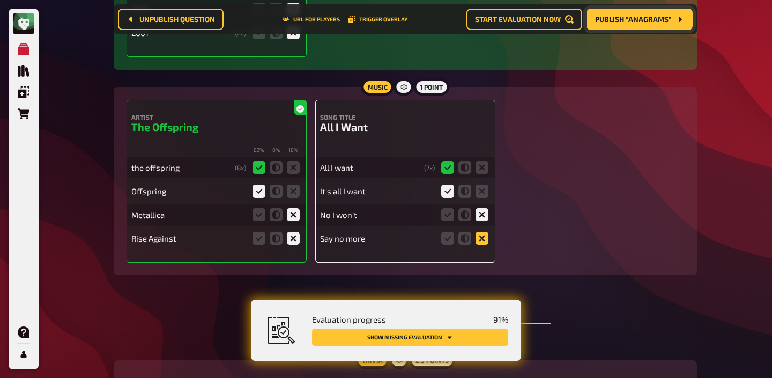
click at [479, 237] on icon at bounding box center [482, 238] width 13 height 13
click at [0, 0] on input "radio" at bounding box center [0, 0] width 0 height 0
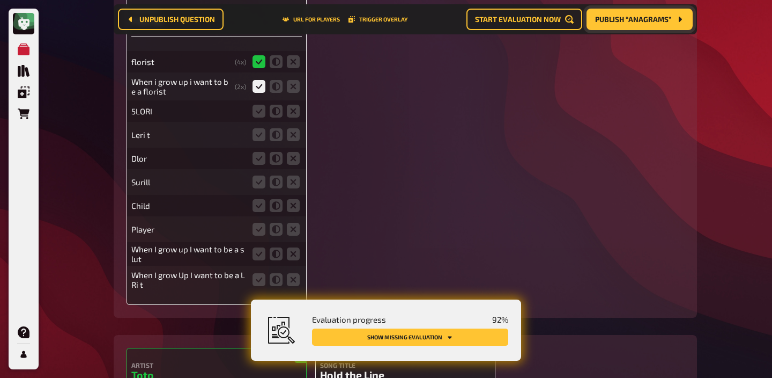
scroll to position [1802, 0]
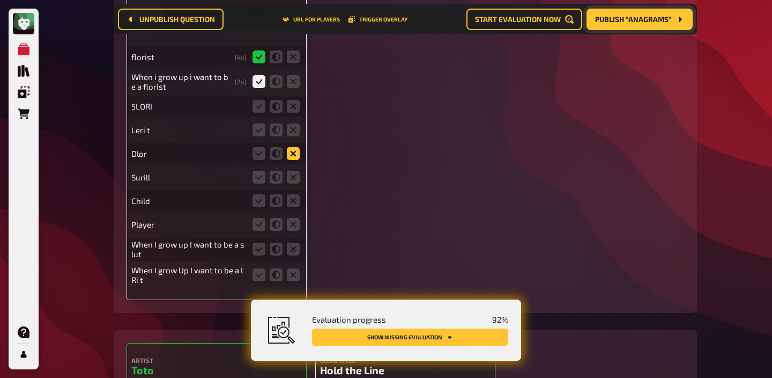
click at [289, 153] on icon at bounding box center [293, 153] width 13 height 13
click at [0, 0] on input "radio" at bounding box center [0, 0] width 0 height 0
click at [295, 130] on icon at bounding box center [293, 129] width 13 height 13
click at [0, 0] on input "radio" at bounding box center [0, 0] width 0 height 0
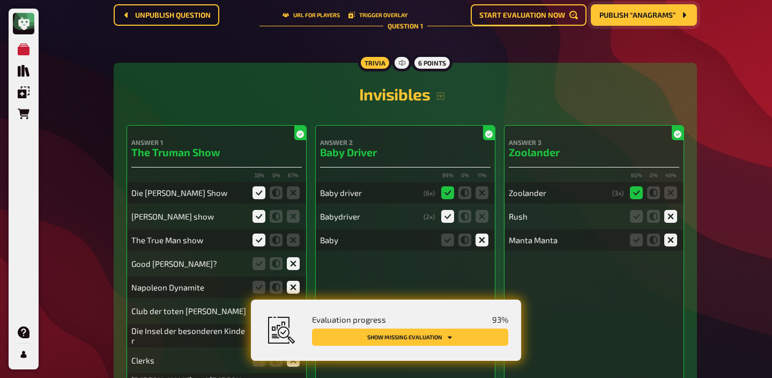
scroll to position [0, 0]
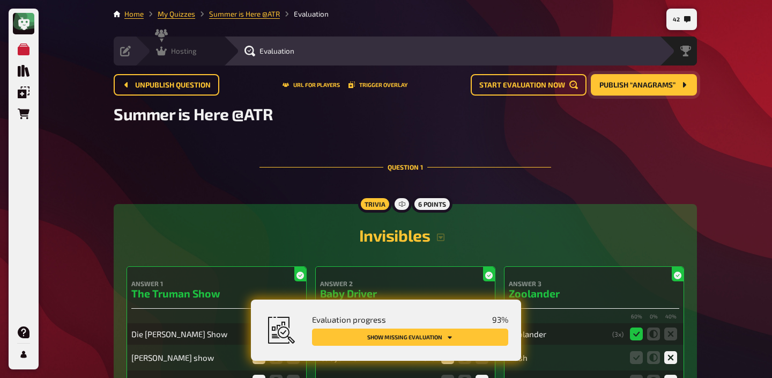
click at [166, 45] on div "Hosting undefined" at bounding box center [179, 50] width 89 height 29
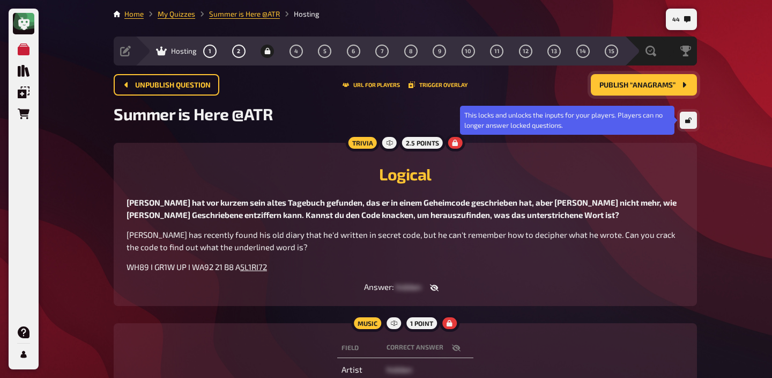
click at [692, 116] on button "button" at bounding box center [688, 120] width 17 height 17
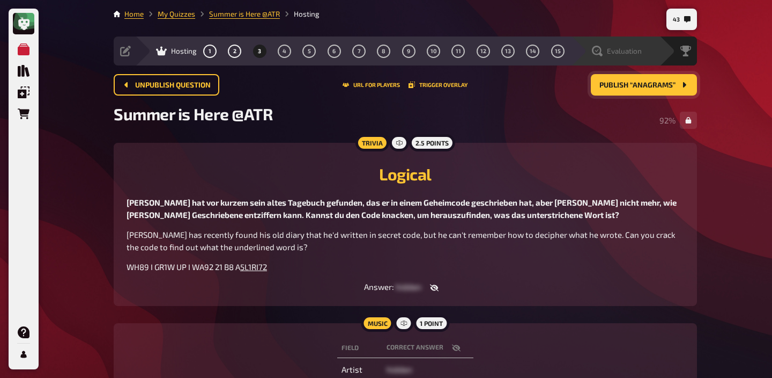
click at [623, 48] on span "Evaluation" at bounding box center [624, 51] width 35 height 9
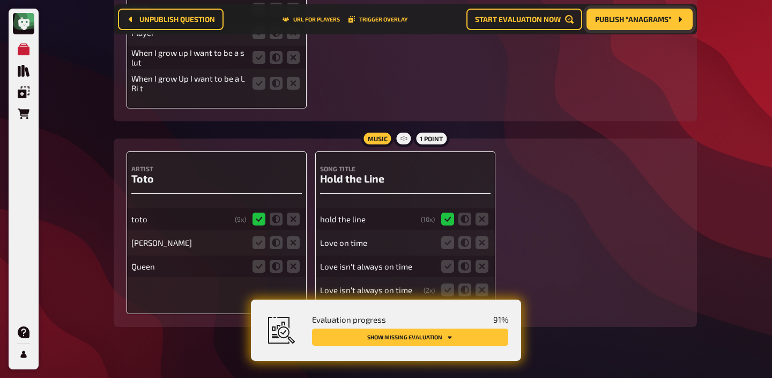
scroll to position [1943, 0]
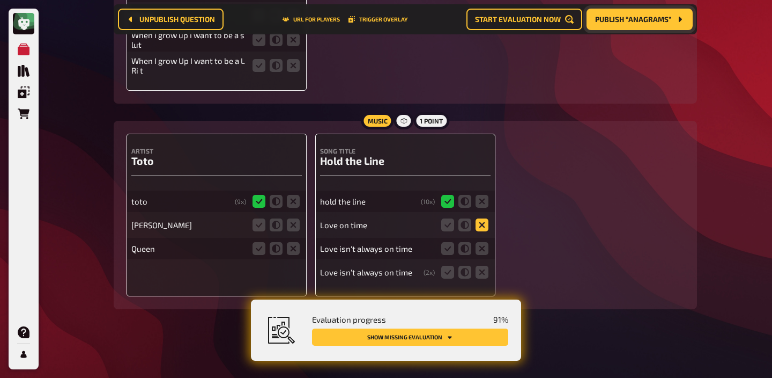
click at [484, 222] on icon at bounding box center [482, 224] width 13 height 13
click at [0, 0] on input "radio" at bounding box center [0, 0] width 0 height 0
click at [481, 246] on icon at bounding box center [482, 248] width 13 height 13
click at [0, 0] on input "radio" at bounding box center [0, 0] width 0 height 0
click at [480, 270] on icon at bounding box center [482, 272] width 13 height 13
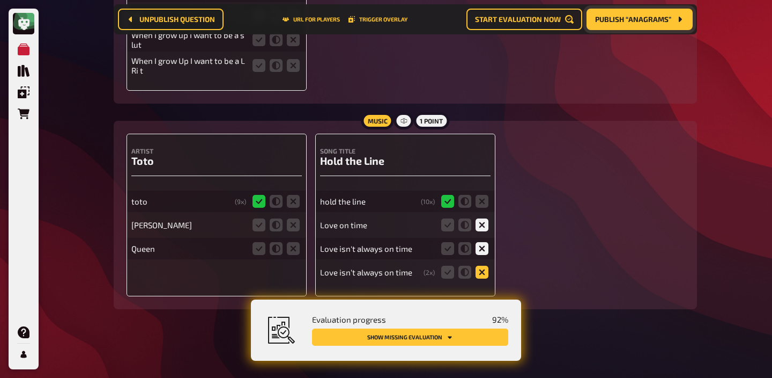
click at [0, 0] on input "radio" at bounding box center [0, 0] width 0 height 0
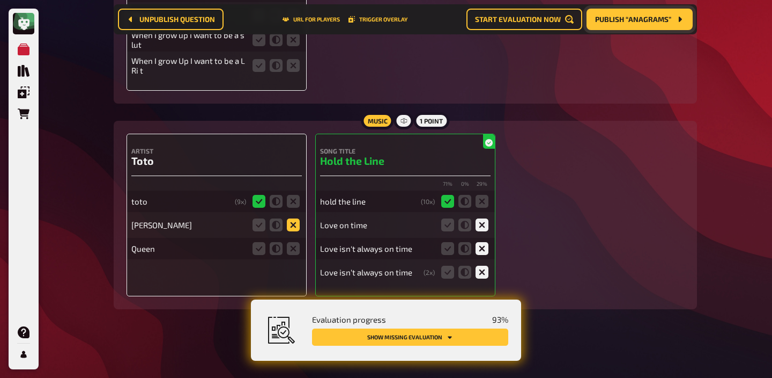
click at [296, 222] on icon at bounding box center [293, 224] width 13 height 13
click at [0, 0] on input "radio" at bounding box center [0, 0] width 0 height 0
click at [296, 240] on fieldset at bounding box center [276, 248] width 51 height 17
click at [294, 245] on icon at bounding box center [293, 248] width 13 height 13
click at [0, 0] on input "radio" at bounding box center [0, 0] width 0 height 0
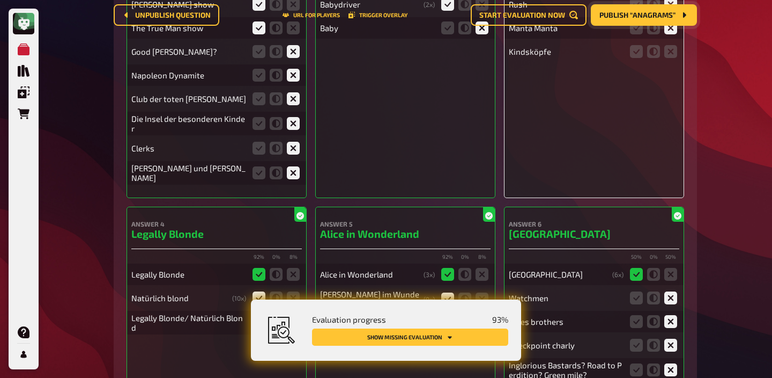
scroll to position [0, 0]
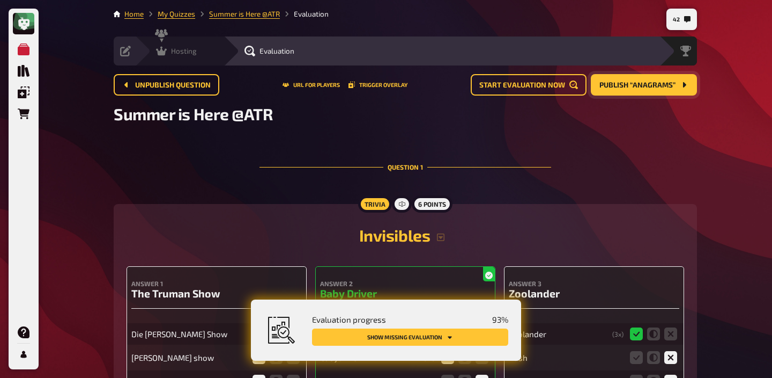
click at [197, 51] on div "Hosting undefined" at bounding box center [187, 51] width 74 height 11
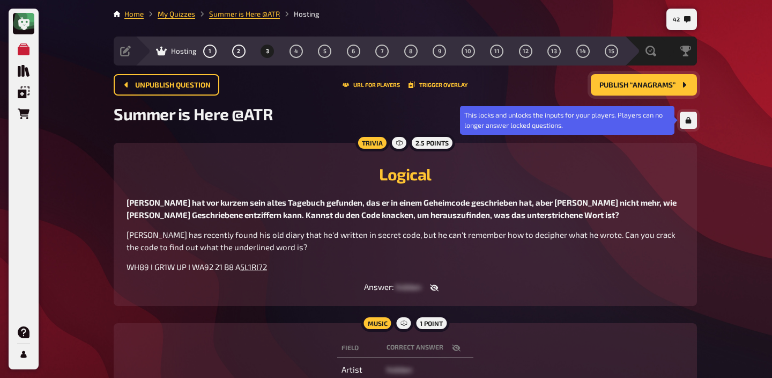
click at [690, 117] on icon "button" at bounding box center [689, 120] width 6 height 6
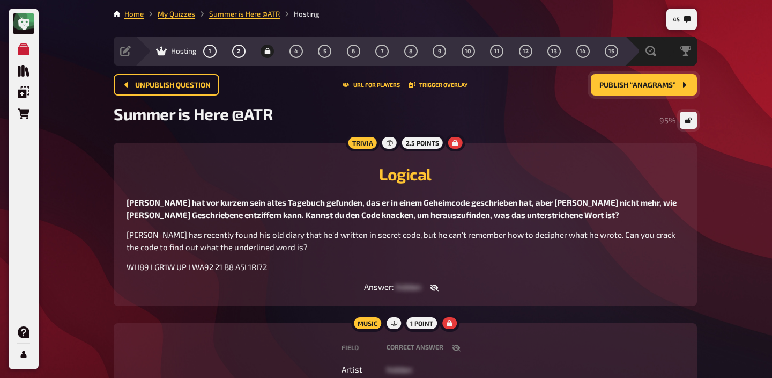
click at [614, 83] on span "Publish “Anagrams”" at bounding box center [638, 86] width 76 height 8
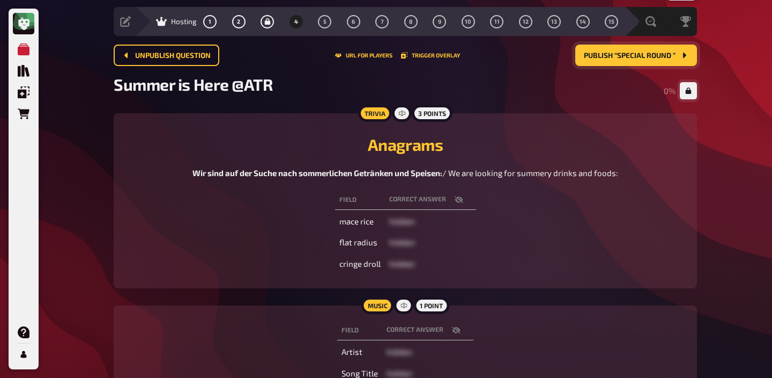
scroll to position [35, 0]
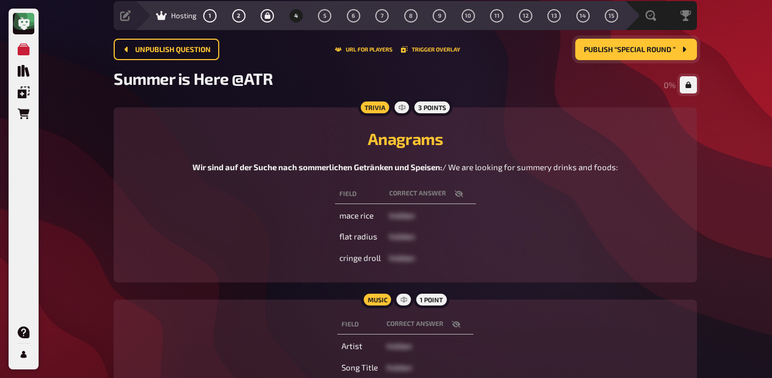
click at [455, 193] on icon "button" at bounding box center [458, 193] width 9 height 7
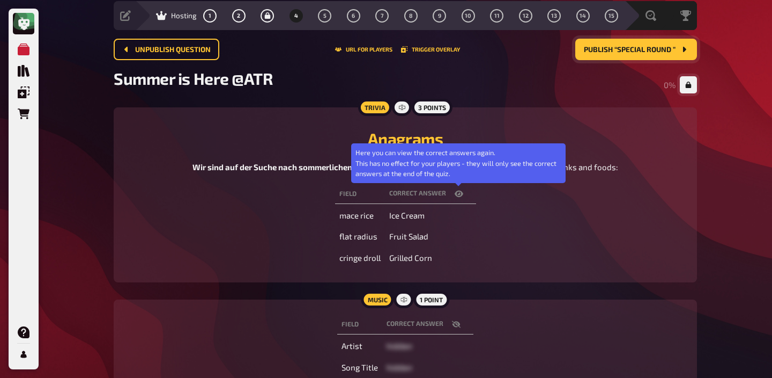
click at [455, 193] on icon "button" at bounding box center [459, 193] width 9 height 6
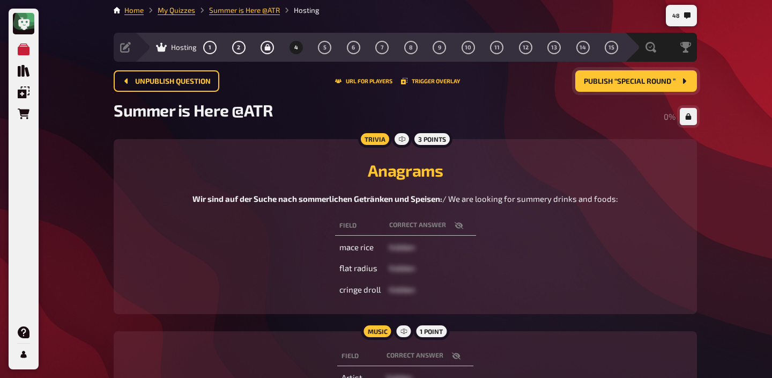
scroll to position [0, 0]
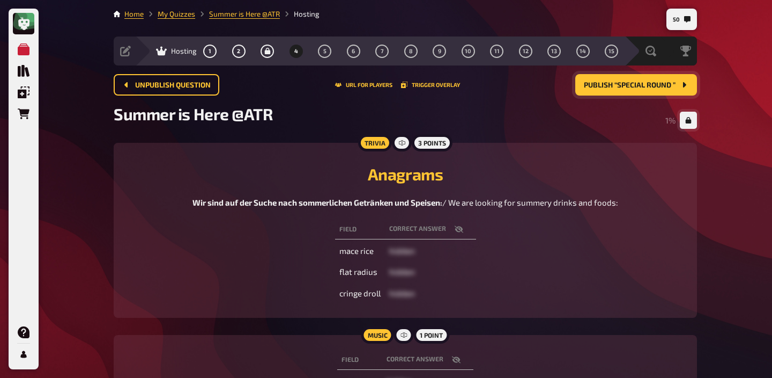
click at [463, 230] on button "button" at bounding box center [459, 229] width 26 height 11
click at [612, 89] on span "Publish “Special Round ”" at bounding box center [630, 86] width 92 height 8
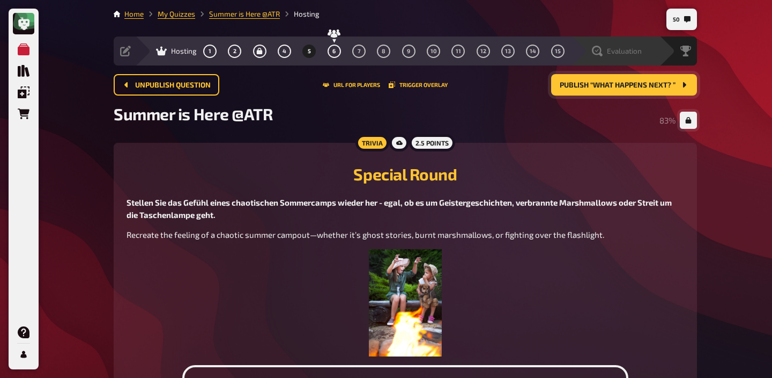
click at [636, 50] on span "Evaluation" at bounding box center [624, 51] width 35 height 9
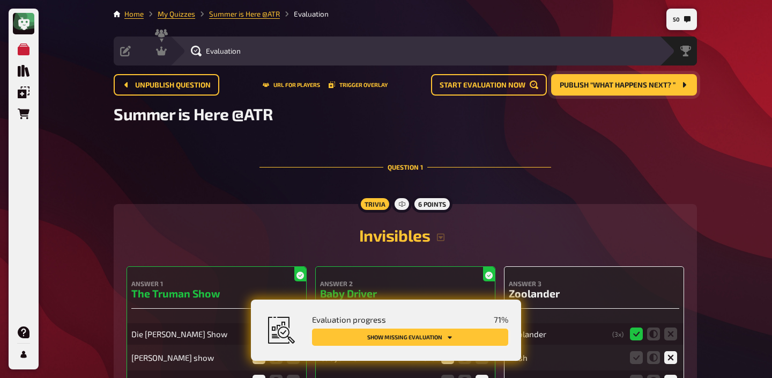
click at [453, 336] on icon "Show missing evaluation" at bounding box center [450, 337] width 6 height 6
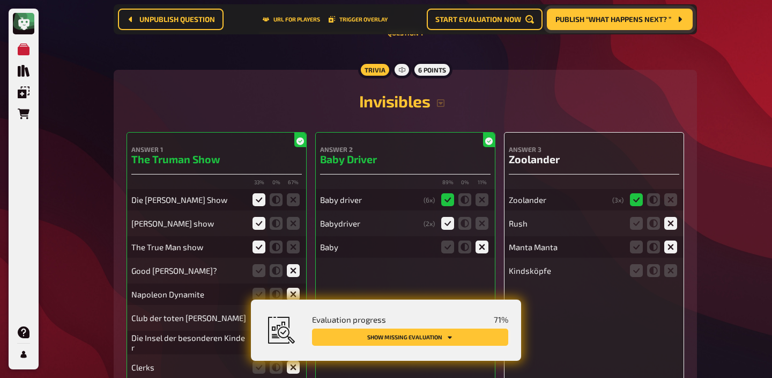
scroll to position [157, 0]
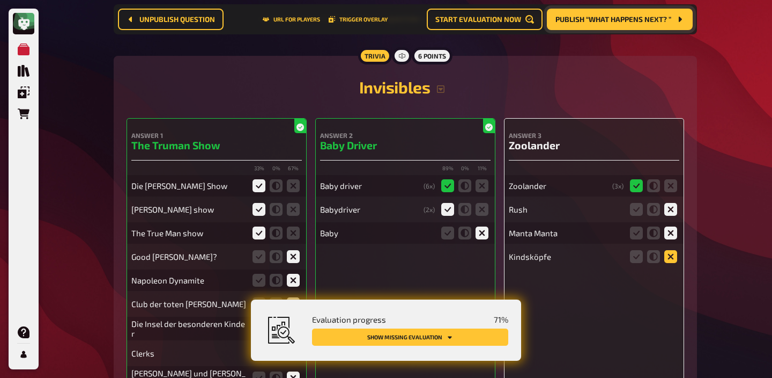
click at [669, 259] on icon at bounding box center [671, 256] width 13 height 13
click at [0, 0] on input "radio" at bounding box center [0, 0] width 0 height 0
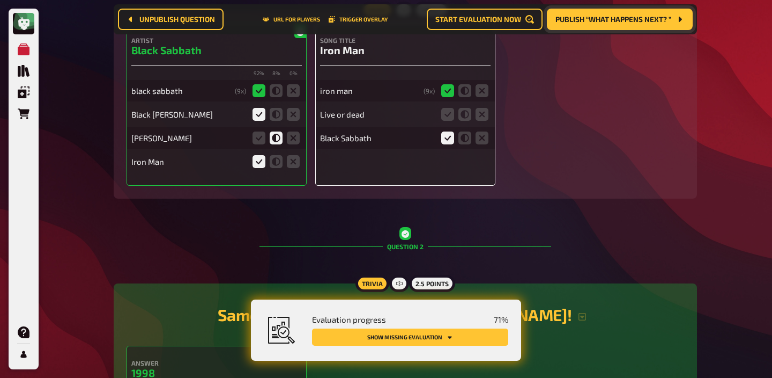
scroll to position [828, 0]
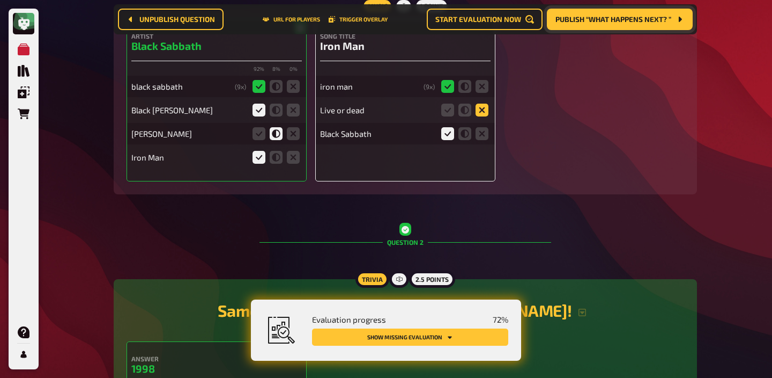
click at [481, 108] on icon at bounding box center [482, 110] width 13 height 13
click at [0, 0] on input "radio" at bounding box center [0, 0] width 0 height 0
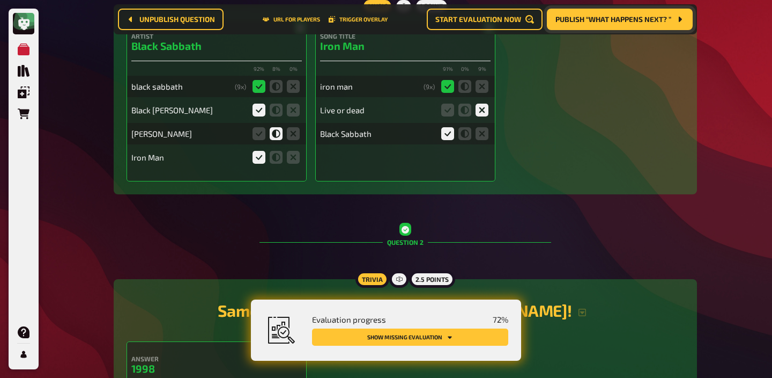
click at [484, 113] on icon at bounding box center [482, 110] width 13 height 13
click at [0, 0] on input "radio" at bounding box center [0, 0] width 0 height 0
click at [479, 107] on icon at bounding box center [482, 110] width 13 height 13
click at [0, 0] on input "radio" at bounding box center [0, 0] width 0 height 0
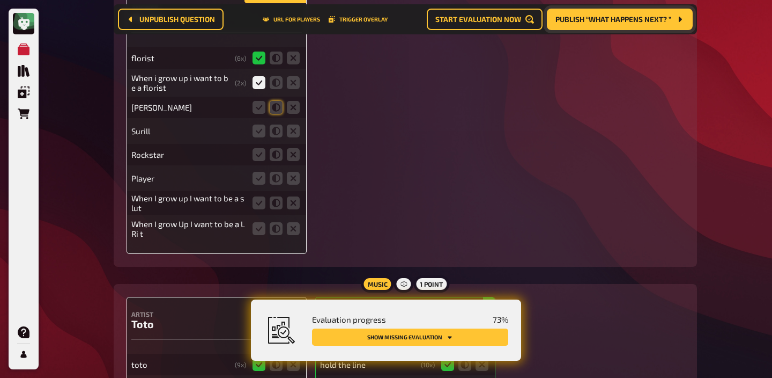
scroll to position [1770, 0]
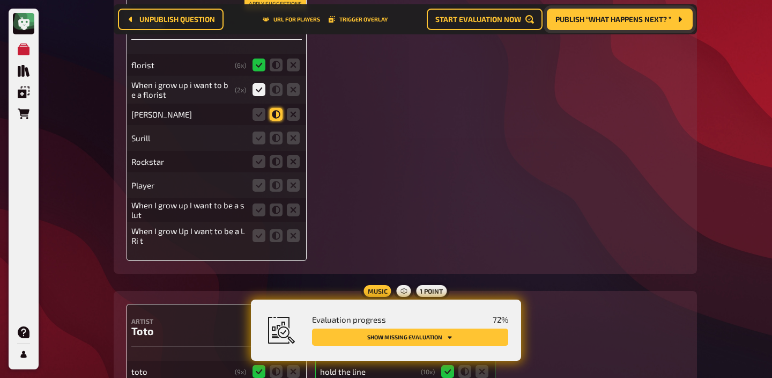
click at [279, 115] on icon at bounding box center [276, 114] width 13 height 13
click at [0, 0] on input "radio" at bounding box center [0, 0] width 0 height 0
click at [290, 139] on icon at bounding box center [293, 137] width 13 height 13
click at [0, 0] on input "radio" at bounding box center [0, 0] width 0 height 0
click at [290, 168] on icon at bounding box center [293, 161] width 13 height 13
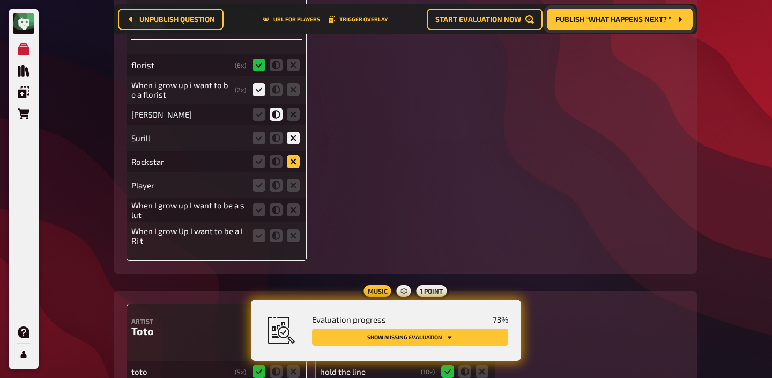
click at [0, 0] on input "radio" at bounding box center [0, 0] width 0 height 0
click at [290, 186] on icon at bounding box center [293, 185] width 13 height 13
click at [0, 0] on input "radio" at bounding box center [0, 0] width 0 height 0
click at [291, 212] on icon at bounding box center [293, 209] width 13 height 13
click at [0, 0] on input "radio" at bounding box center [0, 0] width 0 height 0
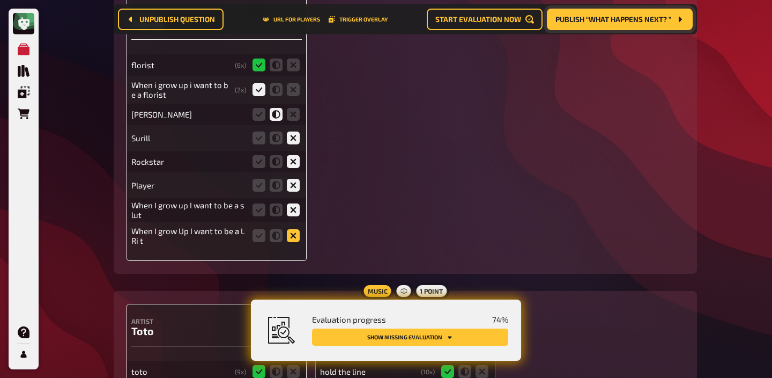
click at [291, 235] on icon at bounding box center [293, 235] width 13 height 13
click at [0, 0] on input "radio" at bounding box center [0, 0] width 0 height 0
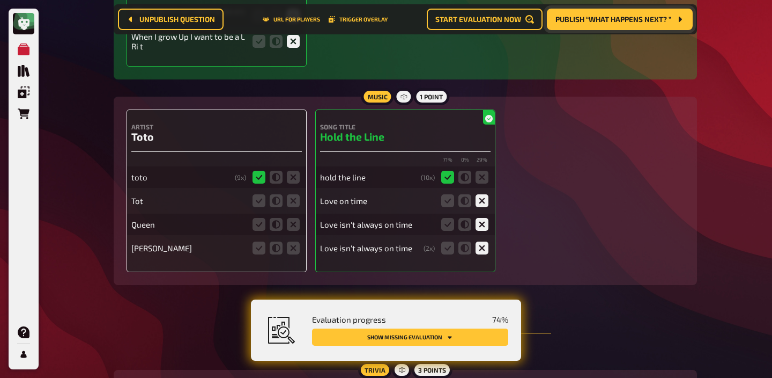
scroll to position [1966, 0]
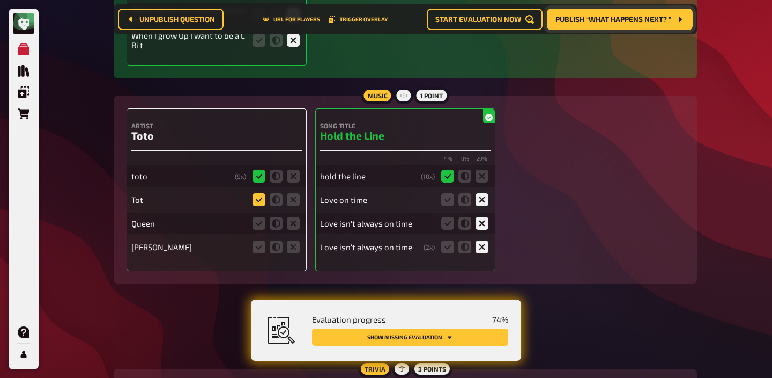
click at [261, 200] on icon at bounding box center [259, 199] width 13 height 13
click at [0, 0] on input "radio" at bounding box center [0, 0] width 0 height 0
click at [297, 226] on icon at bounding box center [293, 223] width 13 height 13
click at [0, 0] on input "radio" at bounding box center [0, 0] width 0 height 0
click at [294, 246] on icon at bounding box center [293, 246] width 13 height 13
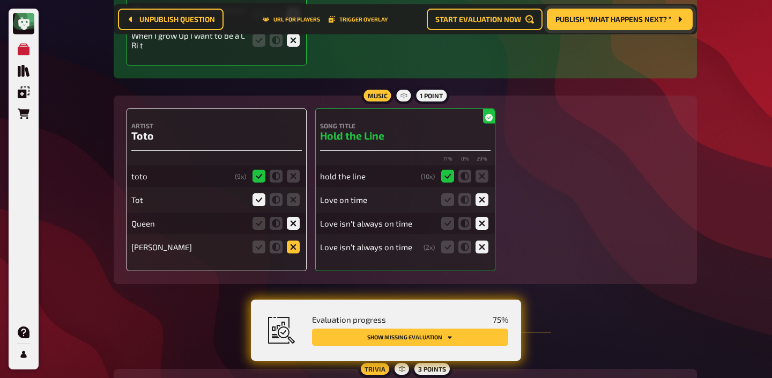
click at [0, 0] on input "radio" at bounding box center [0, 0] width 0 height 0
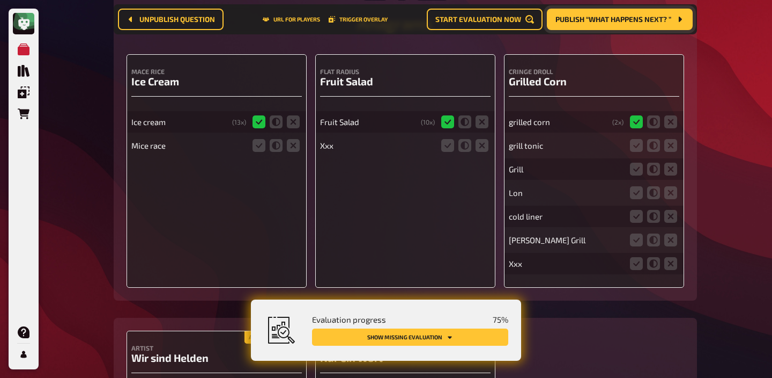
scroll to position [2351, 0]
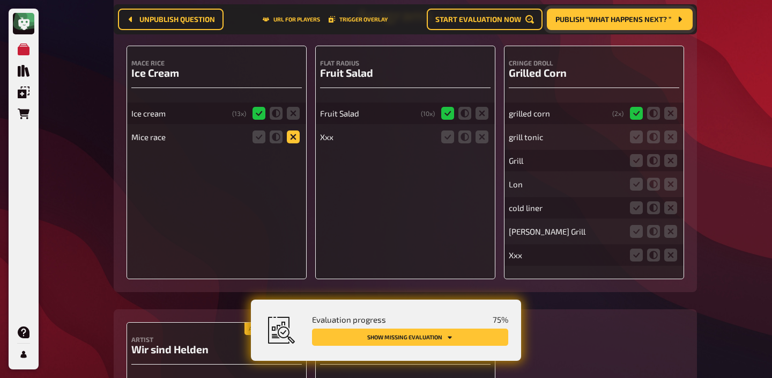
click at [294, 137] on icon at bounding box center [293, 136] width 13 height 13
click at [0, 0] on input "radio" at bounding box center [0, 0] width 0 height 0
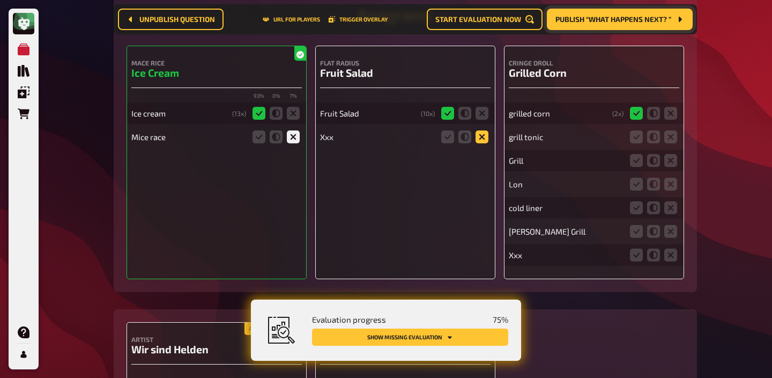
click at [483, 136] on icon at bounding box center [482, 136] width 13 height 13
click at [0, 0] on input "radio" at bounding box center [0, 0] width 0 height 0
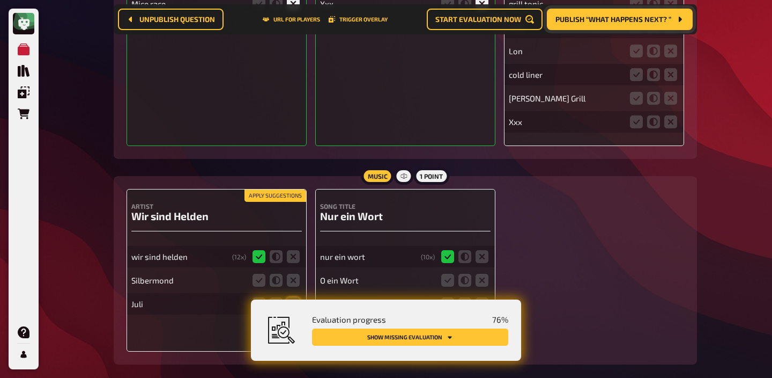
scroll to position [2583, 0]
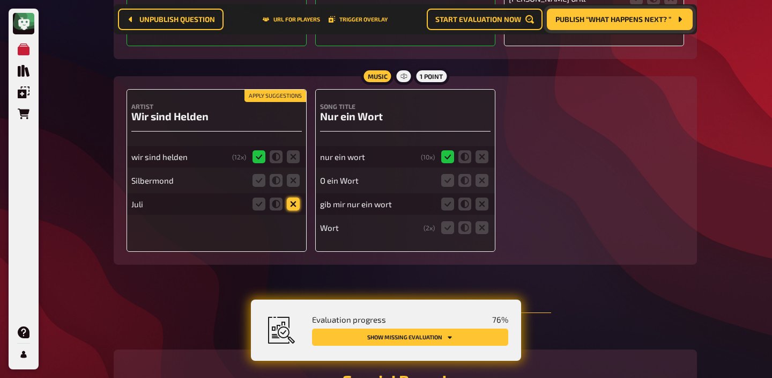
click at [294, 205] on icon at bounding box center [293, 203] width 13 height 13
click at [0, 0] on input "radio" at bounding box center [0, 0] width 0 height 0
click at [292, 182] on icon at bounding box center [293, 180] width 13 height 13
click at [0, 0] on input "radio" at bounding box center [0, 0] width 0 height 0
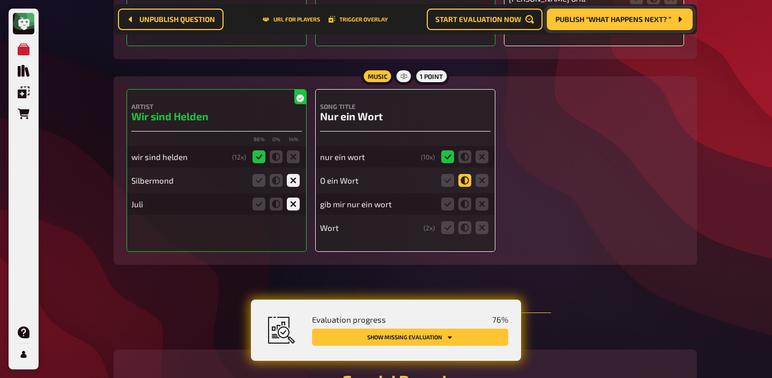
click at [468, 183] on icon at bounding box center [465, 180] width 13 height 13
click at [0, 0] on input "radio" at bounding box center [0, 0] width 0 height 0
click at [465, 210] on icon at bounding box center [465, 203] width 13 height 13
click at [0, 0] on input "radio" at bounding box center [0, 0] width 0 height 0
click at [463, 233] on icon at bounding box center [465, 227] width 13 height 13
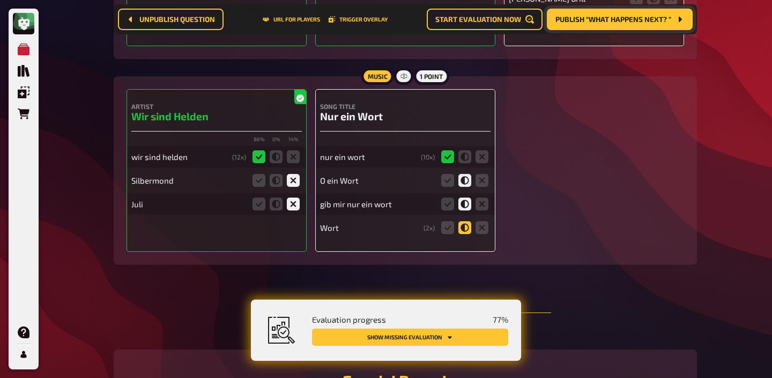
click at [0, 0] on input "radio" at bounding box center [0, 0] width 0 height 0
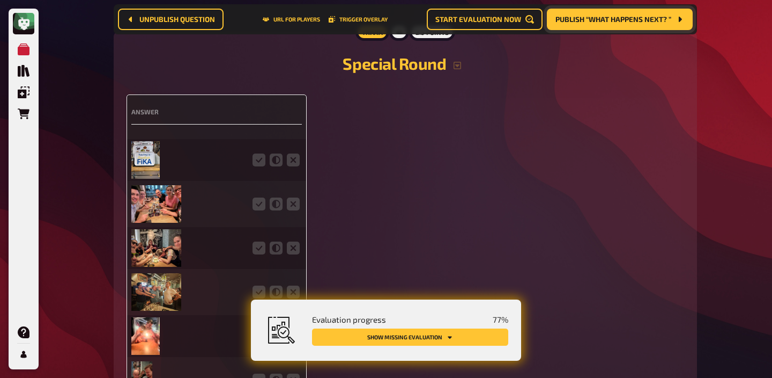
scroll to position [2901, 0]
click at [271, 166] on icon at bounding box center [276, 159] width 13 height 13
click at [0, 0] on input "radio" at bounding box center [0, 0] width 0 height 0
click at [257, 206] on icon at bounding box center [259, 203] width 13 height 13
click at [0, 0] on input "radio" at bounding box center [0, 0] width 0 height 0
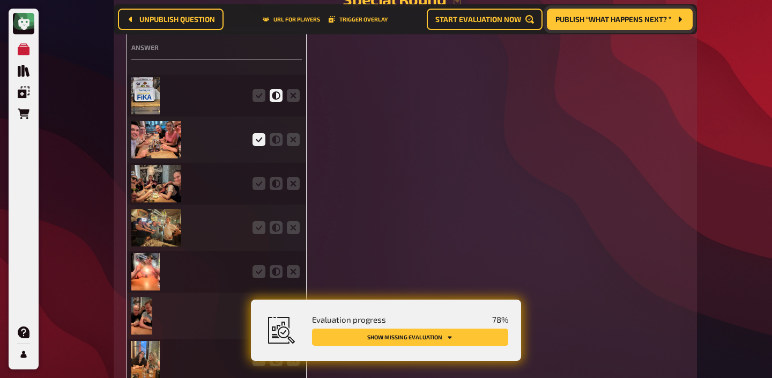
scroll to position [2966, 0]
click at [256, 181] on icon at bounding box center [259, 182] width 13 height 13
click at [0, 0] on input "radio" at bounding box center [0, 0] width 0 height 0
click at [256, 231] on icon at bounding box center [259, 226] width 13 height 13
click at [0, 0] on input "radio" at bounding box center [0, 0] width 0 height 0
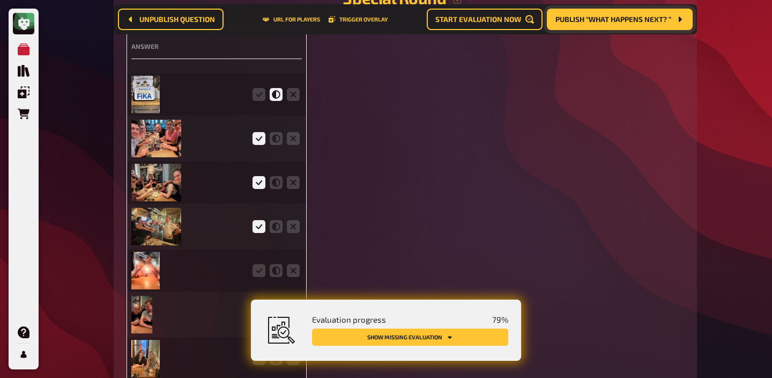
click at [167, 155] on img at bounding box center [156, 139] width 50 height 38
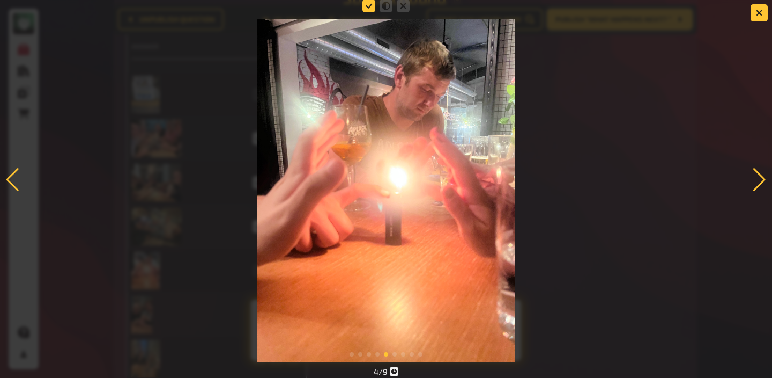
click at [373, 11] on icon at bounding box center [369, 5] width 13 height 13
click at [0, 0] on input "radio" at bounding box center [0, 0] width 0 height 0
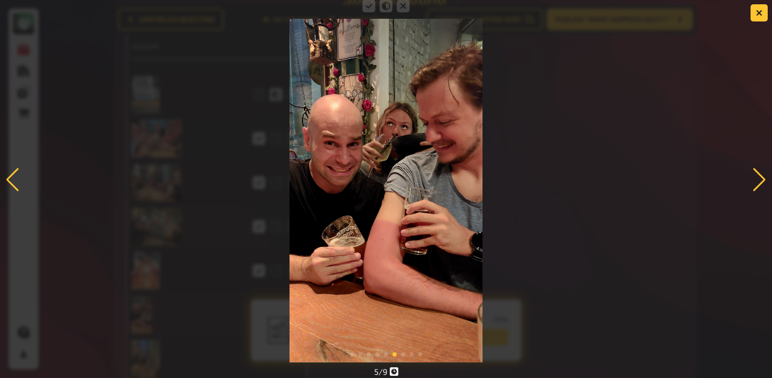
click at [373, 11] on icon at bounding box center [369, 5] width 13 height 13
click at [0, 0] on input "radio" at bounding box center [0, 0] width 0 height 0
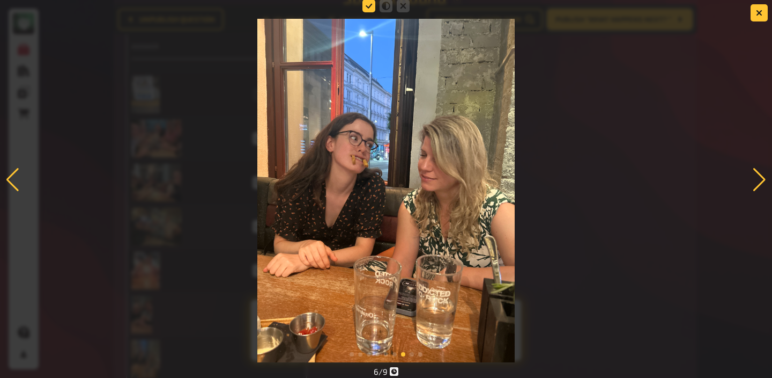
click at [370, 11] on icon at bounding box center [369, 5] width 13 height 13
click at [0, 0] on input "radio" at bounding box center [0, 0] width 0 height 0
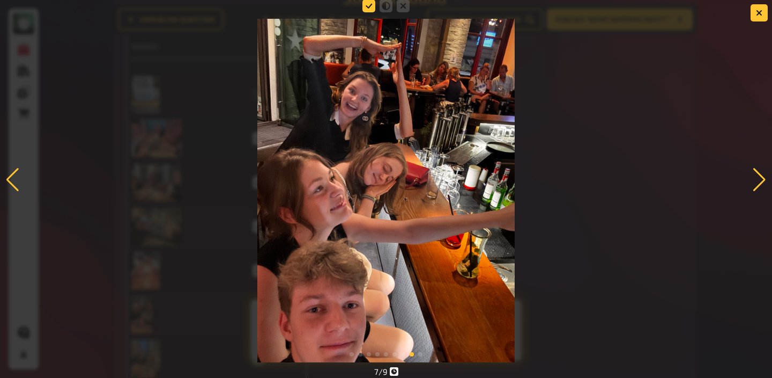
click at [369, 6] on icon at bounding box center [369, 5] width 13 height 13
click at [0, 0] on input "radio" at bounding box center [0, 0] width 0 height 0
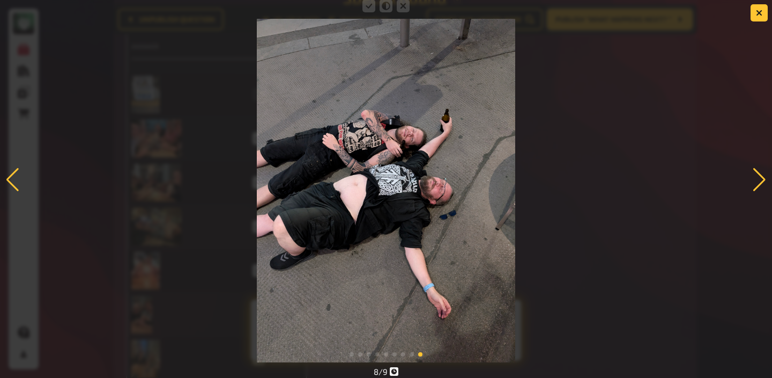
click at [369, 6] on icon at bounding box center [369, 5] width 13 height 13
click at [0, 0] on input "radio" at bounding box center [0, 0] width 0 height 0
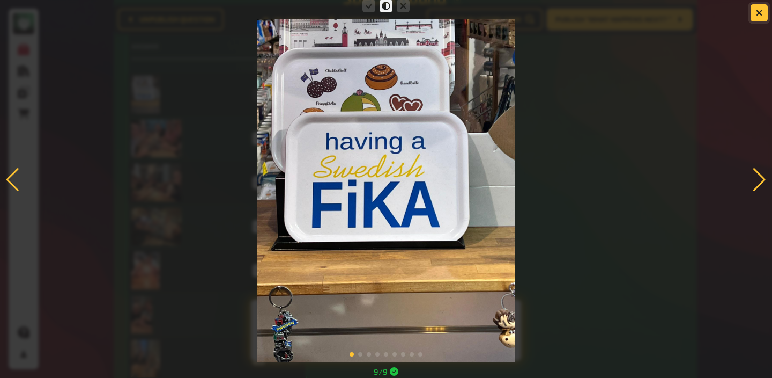
click at [765, 12] on button "button" at bounding box center [759, 12] width 17 height 17
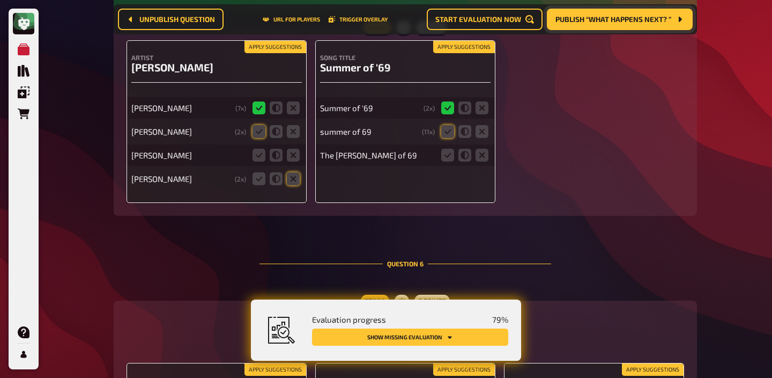
scroll to position [3407, 0]
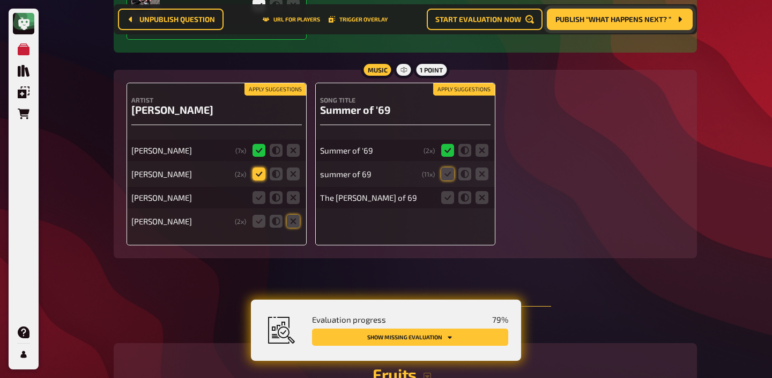
click at [257, 180] on icon at bounding box center [259, 173] width 13 height 13
click at [0, 0] on input "radio" at bounding box center [0, 0] width 0 height 0
click at [291, 227] on icon at bounding box center [293, 221] width 13 height 13
click at [0, 0] on input "radio" at bounding box center [0, 0] width 0 height 0
click at [295, 198] on icon at bounding box center [293, 197] width 13 height 13
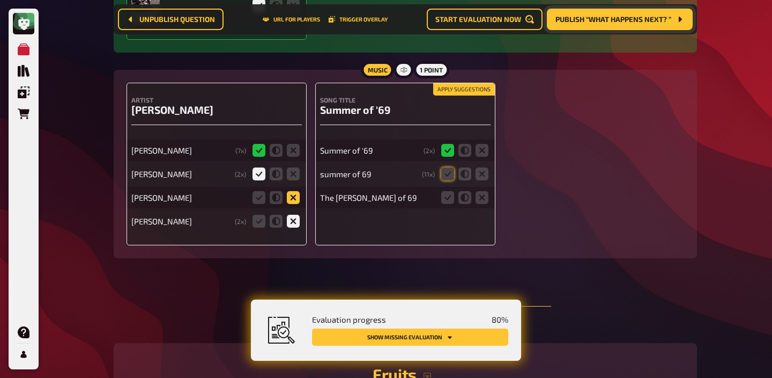
click at [0, 0] on input "radio" at bounding box center [0, 0] width 0 height 0
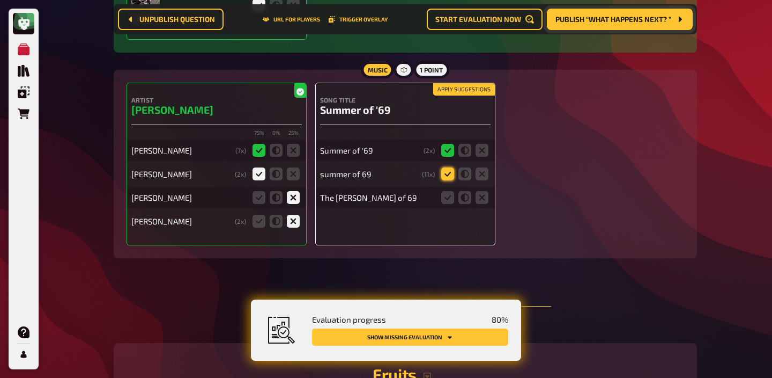
click at [447, 179] on icon at bounding box center [447, 173] width 13 height 13
click at [0, 0] on input "radio" at bounding box center [0, 0] width 0 height 0
click at [447, 198] on icon at bounding box center [447, 197] width 13 height 13
click at [0, 0] on input "radio" at bounding box center [0, 0] width 0 height 0
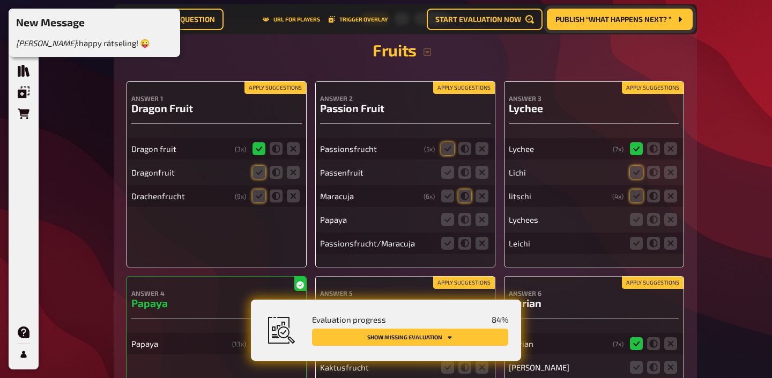
scroll to position [3732, 0]
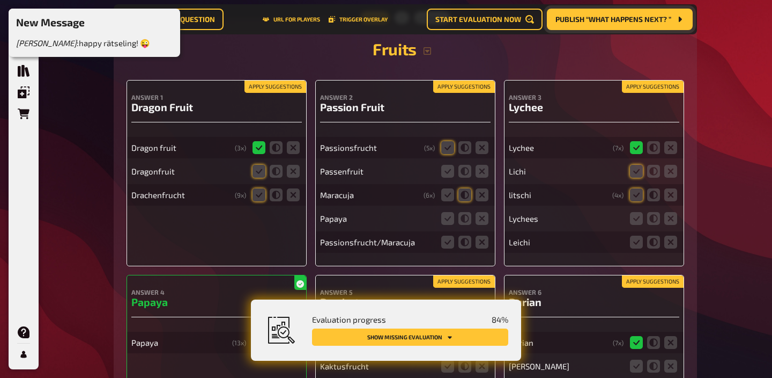
click at [271, 93] on button "Apply suggestions" at bounding box center [276, 87] width 62 height 12
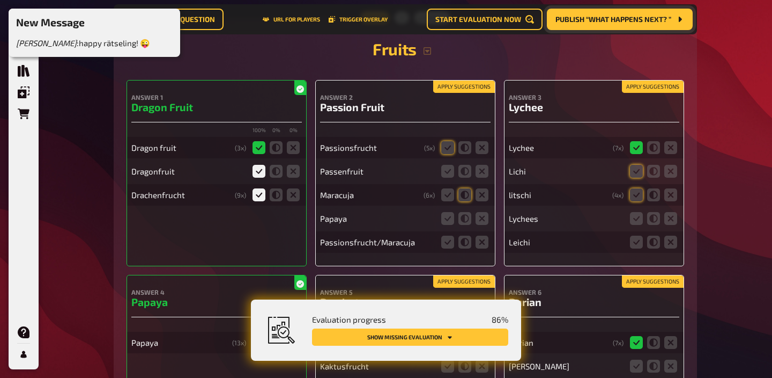
click at [470, 100] on h4 "Answer 2" at bounding box center [405, 97] width 171 height 8
click at [468, 91] on button "Apply suggestions" at bounding box center [464, 87] width 62 height 12
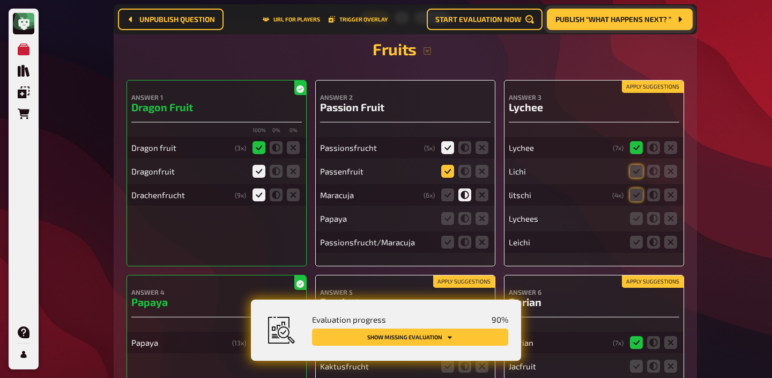
click at [447, 178] on icon at bounding box center [447, 171] width 13 height 13
click at [0, 0] on input "radio" at bounding box center [0, 0] width 0 height 0
click at [422, 58] on h2 "Fruits" at bounding box center [406, 48] width 558 height 19
click at [424, 55] on icon "button" at bounding box center [428, 51] width 8 height 8
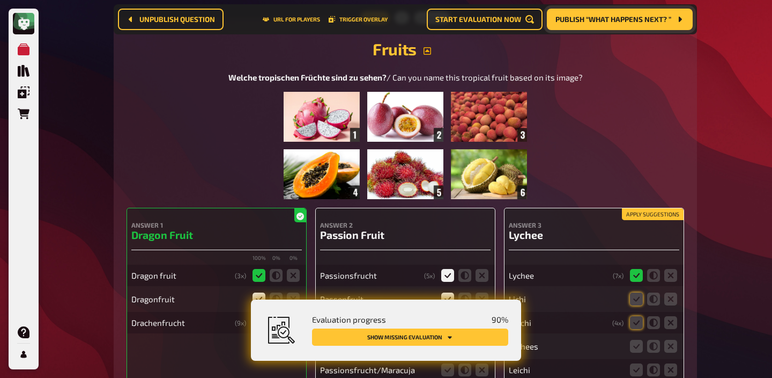
click at [422, 121] on img at bounding box center [405, 145] width 243 height 107
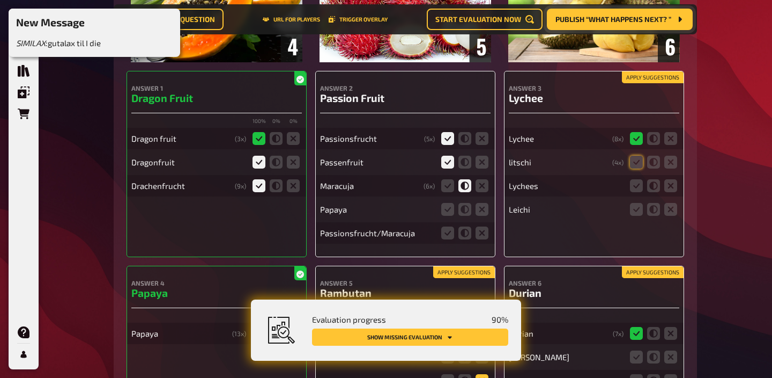
scroll to position [4068, 0]
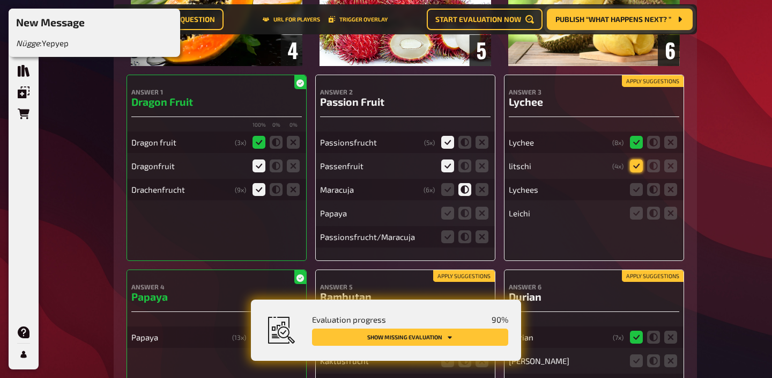
click at [638, 168] on icon at bounding box center [636, 165] width 13 height 13
click at [0, 0] on input "radio" at bounding box center [0, 0] width 0 height 0
click at [637, 196] on icon at bounding box center [636, 189] width 13 height 13
click at [0, 0] on input "radio" at bounding box center [0, 0] width 0 height 0
click at [637, 219] on icon at bounding box center [636, 213] width 13 height 13
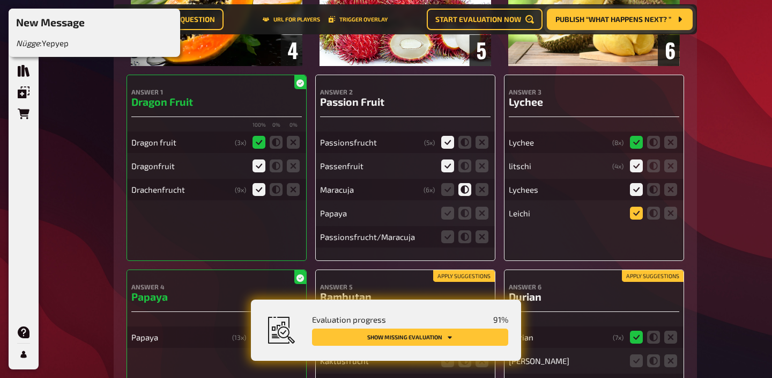
click at [0, 0] on input "radio" at bounding box center [0, 0] width 0 height 0
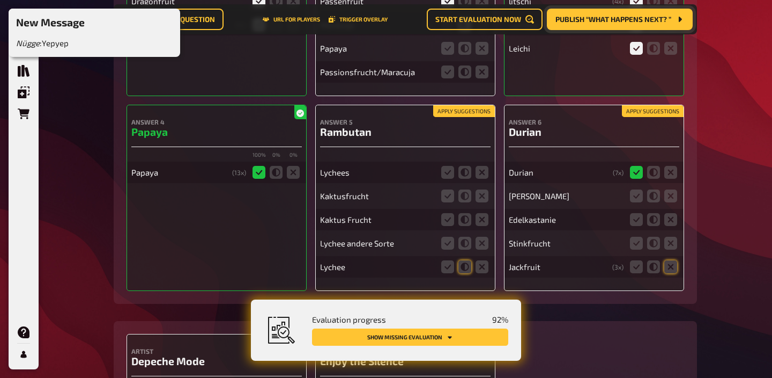
scroll to position [4237, 0]
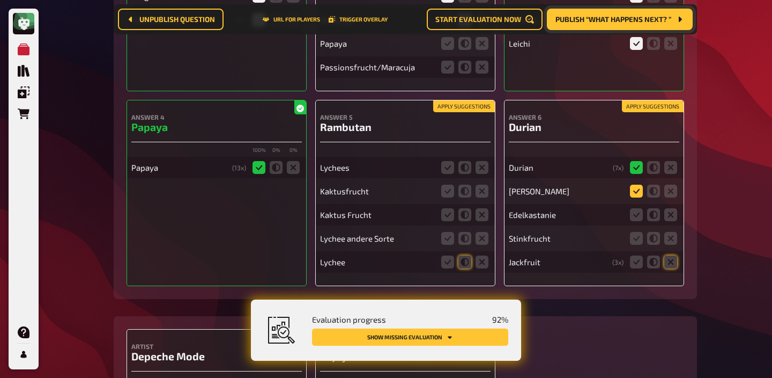
click at [641, 195] on icon at bounding box center [636, 191] width 13 height 13
click at [0, 0] on input "radio" at bounding box center [0, 0] width 0 height 0
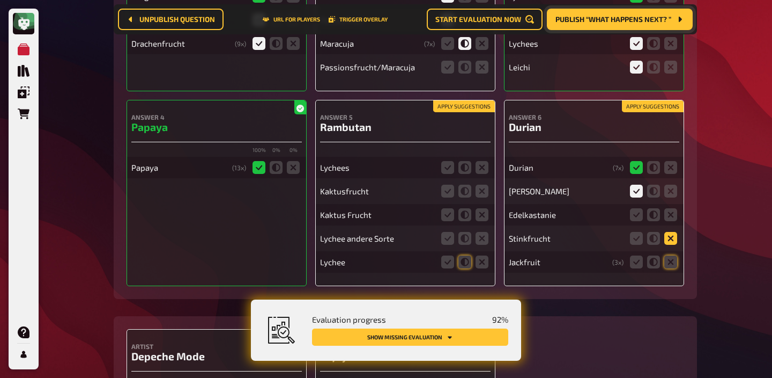
scroll to position [4261, 0]
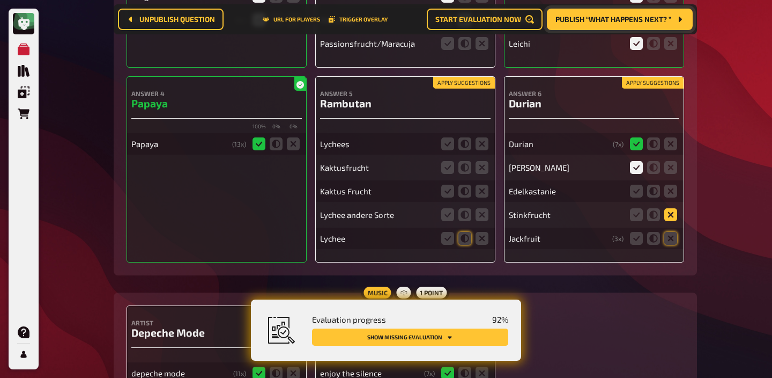
click at [671, 262] on div "Apply suggestions Answer 6 [PERSON_NAME] ( 7 x) [PERSON_NAME] Edelkastanie Stin…" at bounding box center [594, 169] width 180 height 186
click at [671, 245] on icon at bounding box center [671, 238] width 13 height 13
click at [0, 0] on input "radio" at bounding box center [0, 0] width 0 height 0
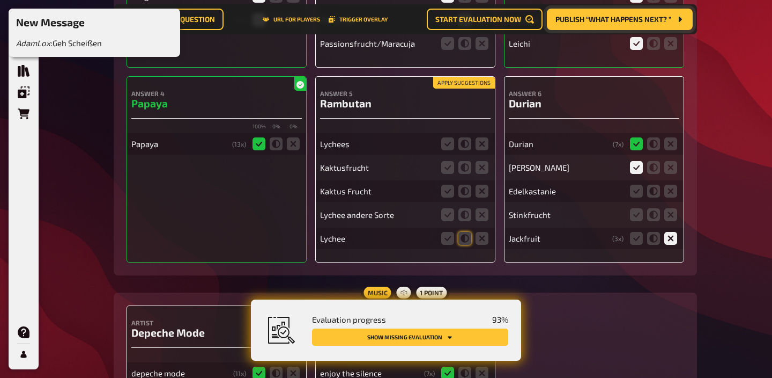
scroll to position [4237, 0]
click at [671, 245] on icon at bounding box center [671, 238] width 13 height 13
click at [0, 0] on input "radio" at bounding box center [0, 0] width 0 height 0
click at [673, 221] on icon at bounding box center [671, 214] width 13 height 13
click at [0, 0] on input "radio" at bounding box center [0, 0] width 0 height 0
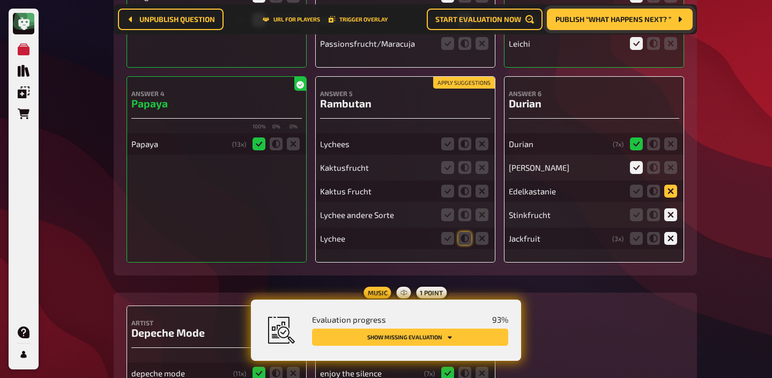
click at [669, 193] on icon at bounding box center [671, 191] width 13 height 13
click at [0, 0] on input "radio" at bounding box center [0, 0] width 0 height 0
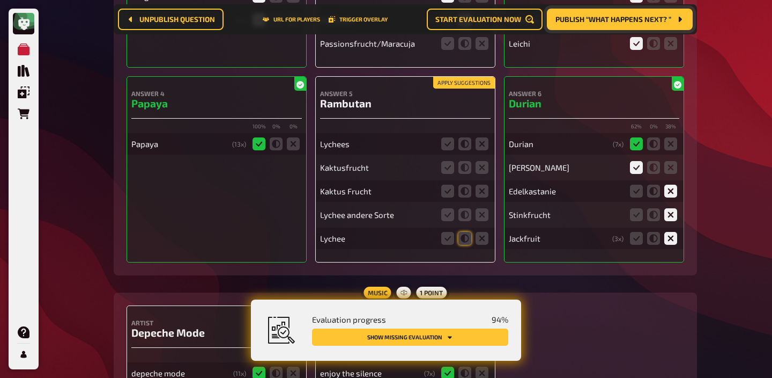
scroll to position [4214, 0]
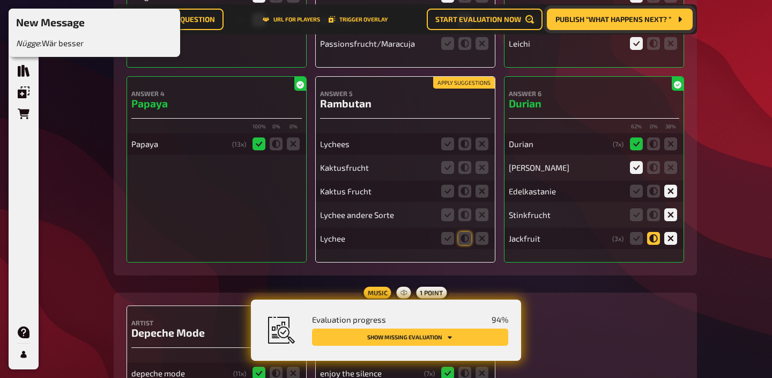
click at [650, 241] on icon at bounding box center [653, 238] width 13 height 13
click at [0, 0] on input "radio" at bounding box center [0, 0] width 0 height 0
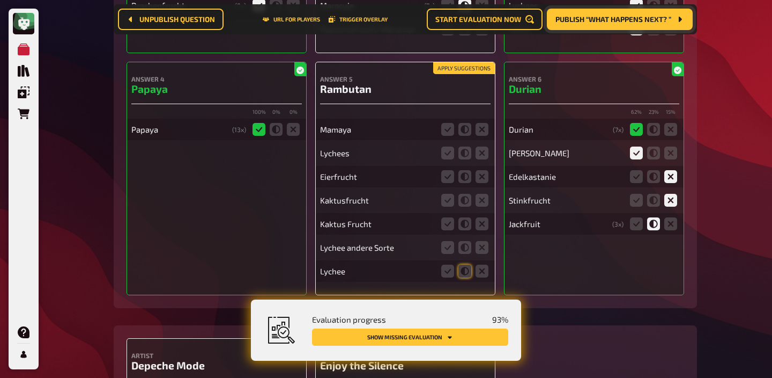
scroll to position [4231, 0]
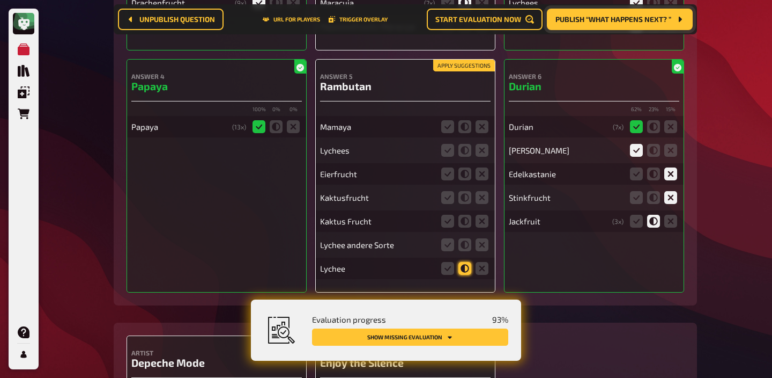
click at [467, 275] on icon at bounding box center [465, 268] width 13 height 13
click at [0, 0] on input "radio" at bounding box center [0, 0] width 0 height 0
click at [466, 251] on icon at bounding box center [465, 244] width 13 height 13
click at [0, 0] on input "radio" at bounding box center [0, 0] width 0 height 0
click at [466, 157] on icon at bounding box center [465, 150] width 13 height 13
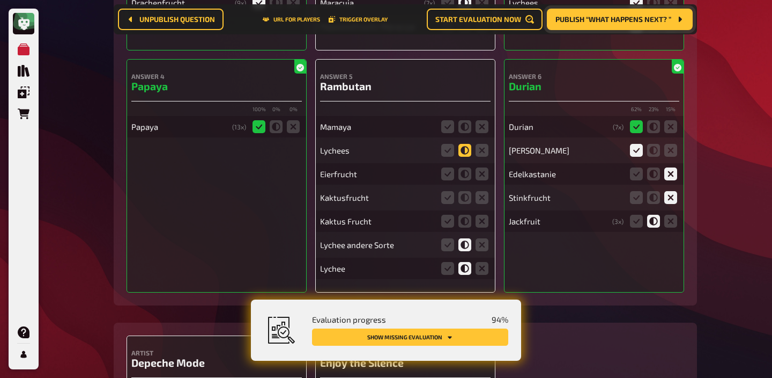
click at [0, 0] on input "radio" at bounding box center [0, 0] width 0 height 0
click at [482, 133] on icon at bounding box center [482, 126] width 13 height 13
click at [0, 0] on input "radio" at bounding box center [0, 0] width 0 height 0
click at [481, 175] on icon at bounding box center [482, 173] width 13 height 13
click at [0, 0] on input "radio" at bounding box center [0, 0] width 0 height 0
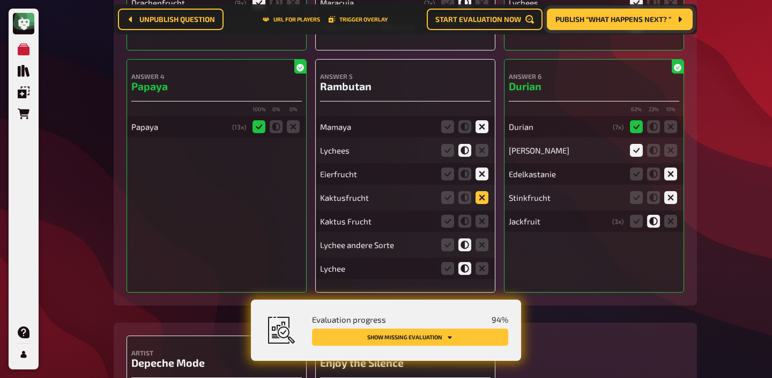
click at [481, 202] on icon at bounding box center [482, 197] width 13 height 13
click at [0, 0] on input "radio" at bounding box center [0, 0] width 0 height 0
click at [481, 227] on icon at bounding box center [482, 221] width 13 height 13
click at [0, 0] on input "radio" at bounding box center [0, 0] width 0 height 0
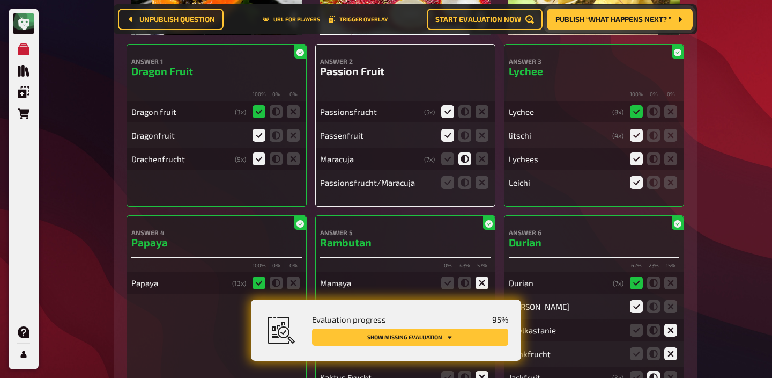
scroll to position [4050, 0]
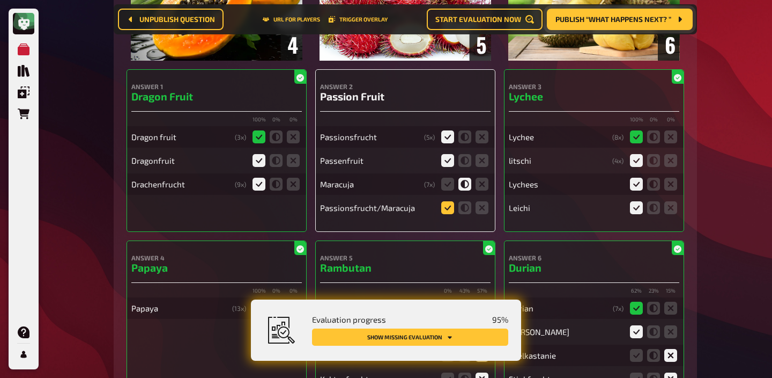
click at [451, 213] on icon at bounding box center [447, 207] width 13 height 13
click at [0, 0] on input "radio" at bounding box center [0, 0] width 0 height 0
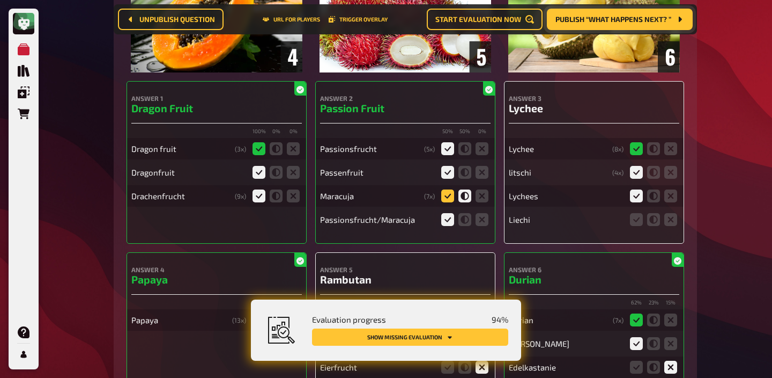
scroll to position [4062, 0]
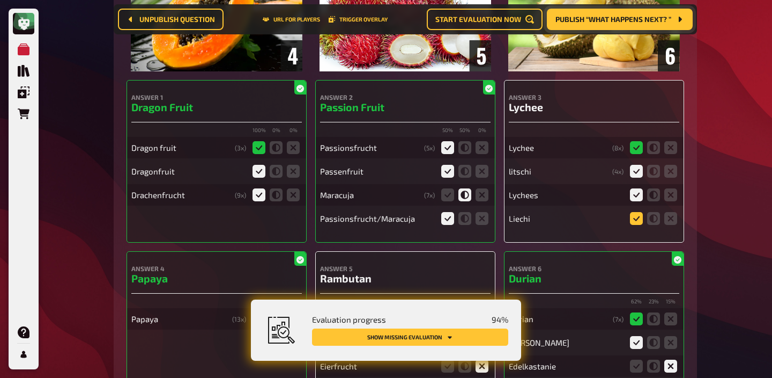
click at [636, 225] on icon at bounding box center [636, 218] width 13 height 13
click at [0, 0] on input "radio" at bounding box center [0, 0] width 0 height 0
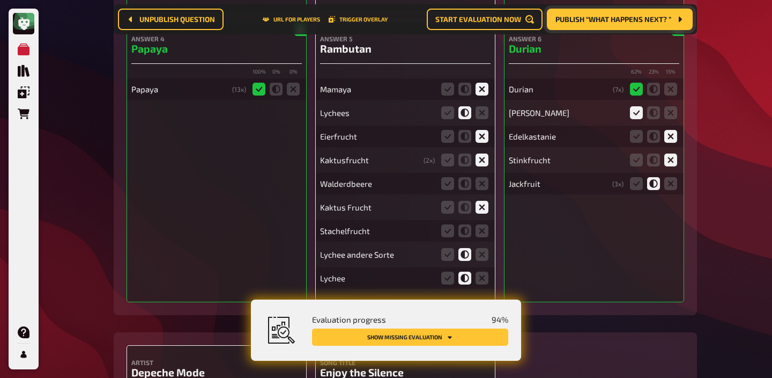
scroll to position [4293, 0]
click at [477, 187] on icon at bounding box center [482, 182] width 13 height 13
click at [0, 0] on input "radio" at bounding box center [0, 0] width 0 height 0
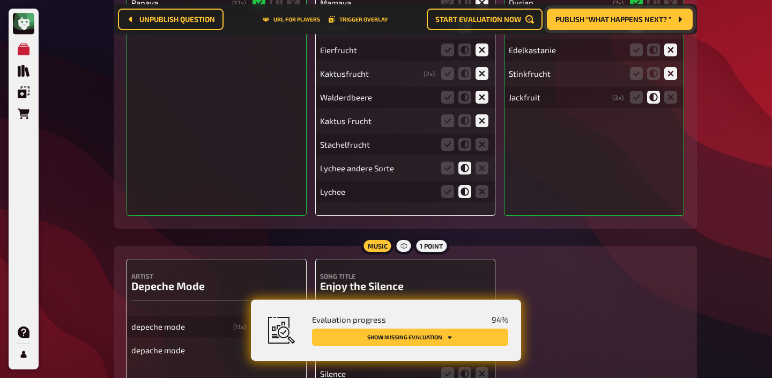
scroll to position [4464, 0]
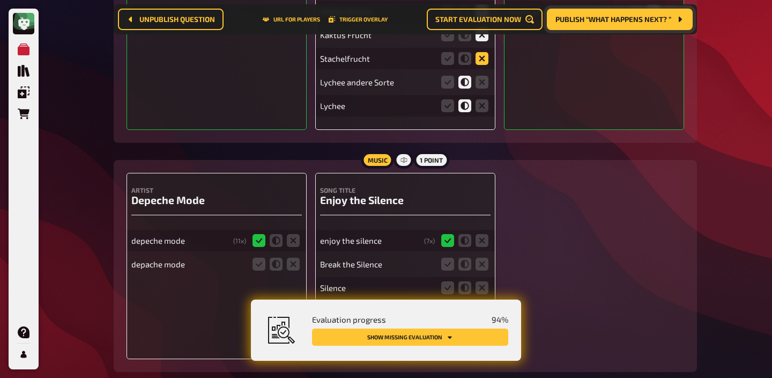
click at [477, 64] on icon at bounding box center [482, 58] width 13 height 13
click at [0, 0] on input "radio" at bounding box center [0, 0] width 0 height 0
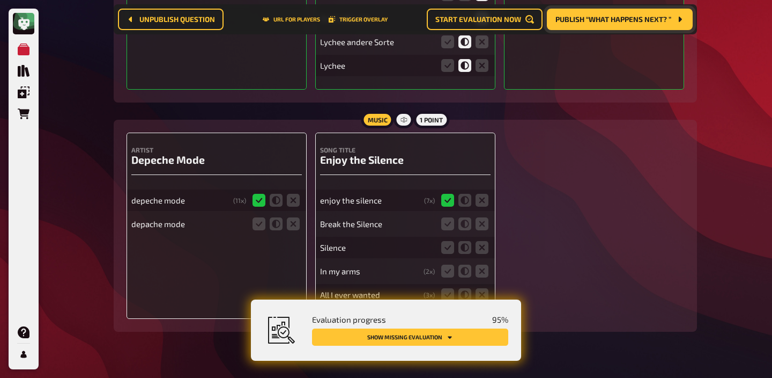
scroll to position [4533, 0]
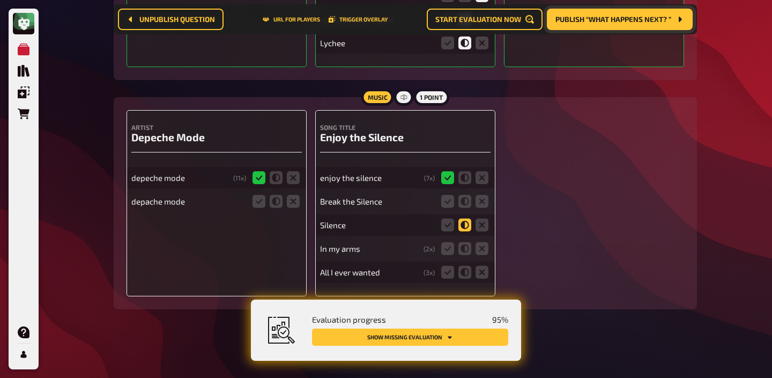
click at [467, 225] on icon at bounding box center [465, 224] width 13 height 13
click at [0, 0] on input "radio" at bounding box center [0, 0] width 0 height 0
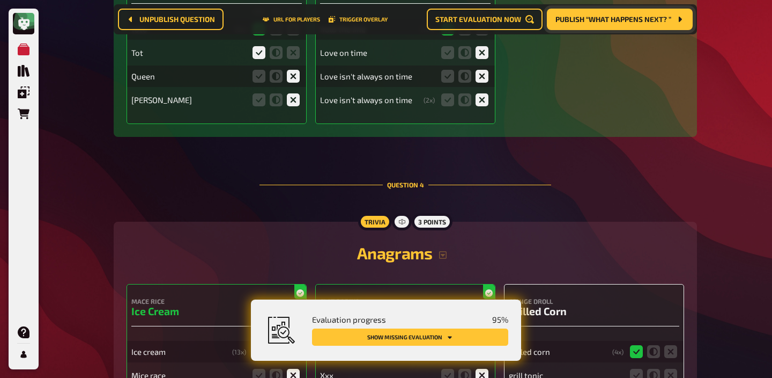
scroll to position [2108, 0]
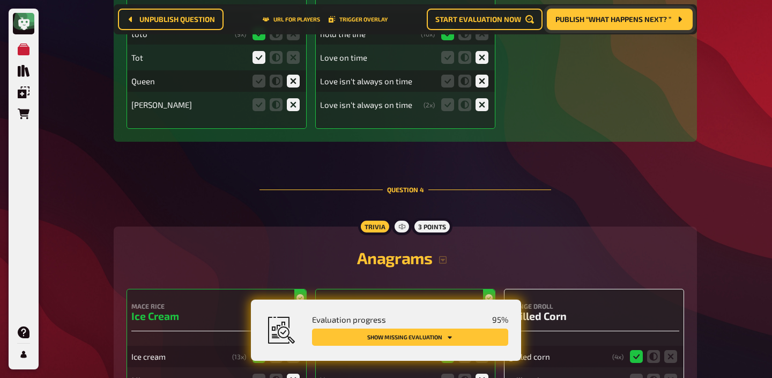
click at [587, 26] on button "Publish “What happens next? ”" at bounding box center [620, 19] width 146 height 21
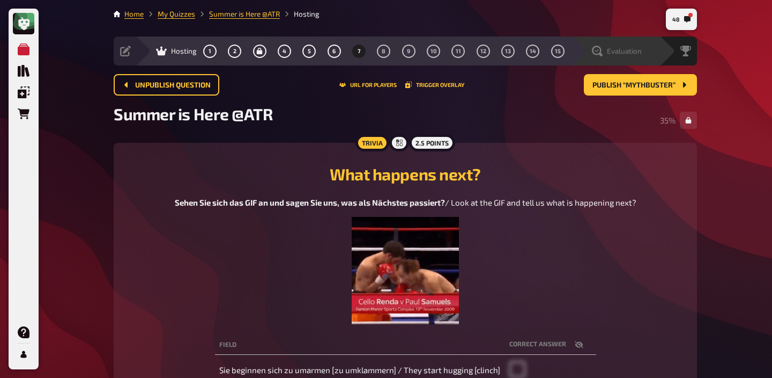
click at [637, 57] on div "Evaluation" at bounding box center [615, 50] width 89 height 29
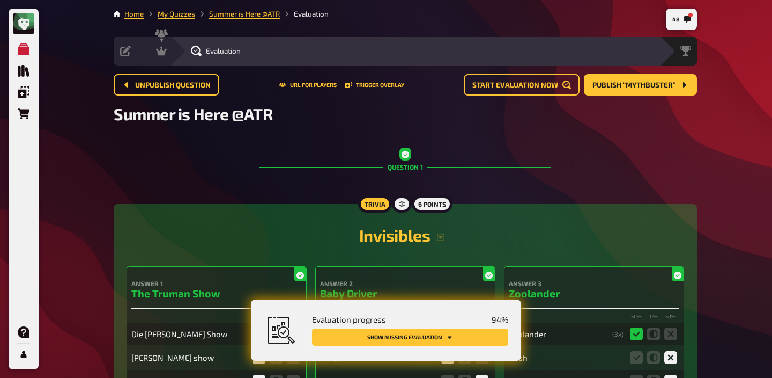
click at [445, 342] on button "Show missing evaluation" at bounding box center [410, 336] width 196 height 17
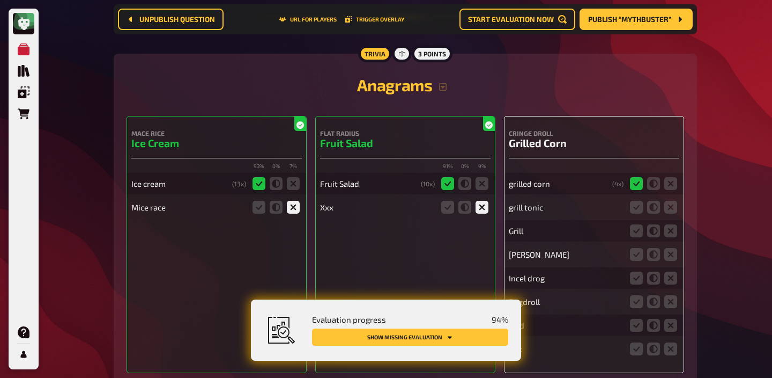
scroll to position [2345, 0]
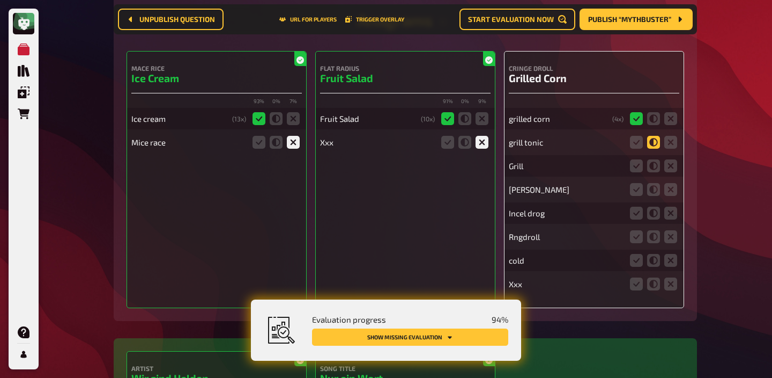
click at [654, 141] on icon at bounding box center [653, 142] width 13 height 13
click at [0, 0] on input "radio" at bounding box center [0, 0] width 0 height 0
click at [668, 165] on icon at bounding box center [671, 165] width 13 height 13
click at [0, 0] on input "radio" at bounding box center [0, 0] width 0 height 0
click at [673, 192] on icon at bounding box center [671, 189] width 13 height 13
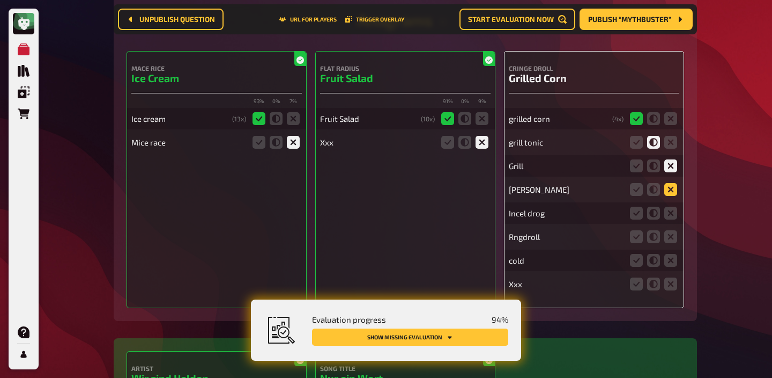
click at [0, 0] on input "radio" at bounding box center [0, 0] width 0 height 0
click at [671, 217] on icon at bounding box center [671, 213] width 13 height 13
click at [0, 0] on input "radio" at bounding box center [0, 0] width 0 height 0
click at [672, 240] on icon at bounding box center [671, 236] width 13 height 13
click at [0, 0] on input "radio" at bounding box center [0, 0] width 0 height 0
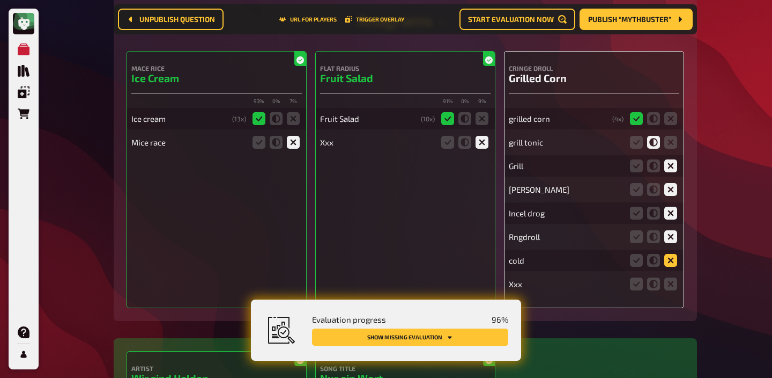
click at [672, 261] on icon at bounding box center [671, 260] width 13 height 13
click at [0, 0] on input "radio" at bounding box center [0, 0] width 0 height 0
click at [672, 283] on icon at bounding box center [671, 283] width 13 height 13
click at [0, 0] on input "radio" at bounding box center [0, 0] width 0 height 0
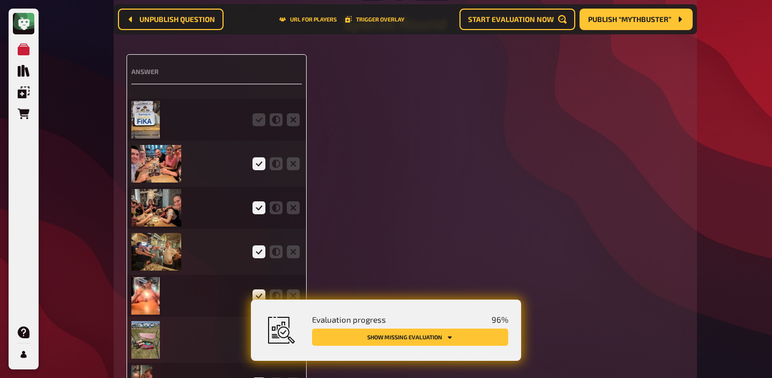
scroll to position [2969, 0]
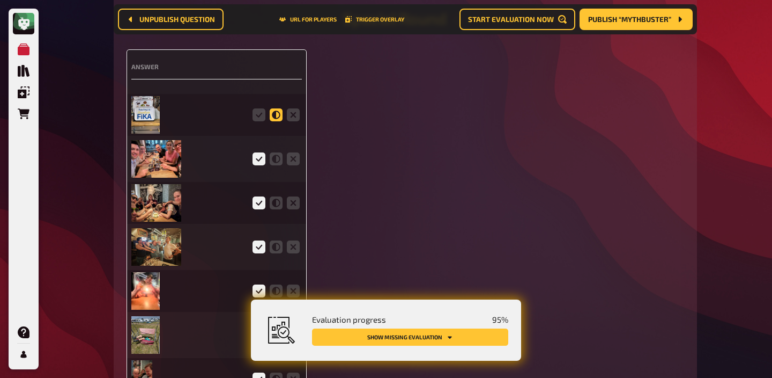
click at [277, 119] on icon at bounding box center [276, 114] width 13 height 13
click at [0, 0] on input "radio" at bounding box center [0, 0] width 0 height 0
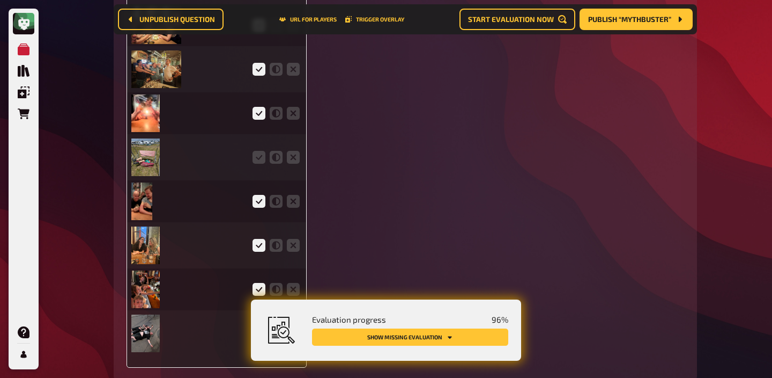
scroll to position [3168, 0]
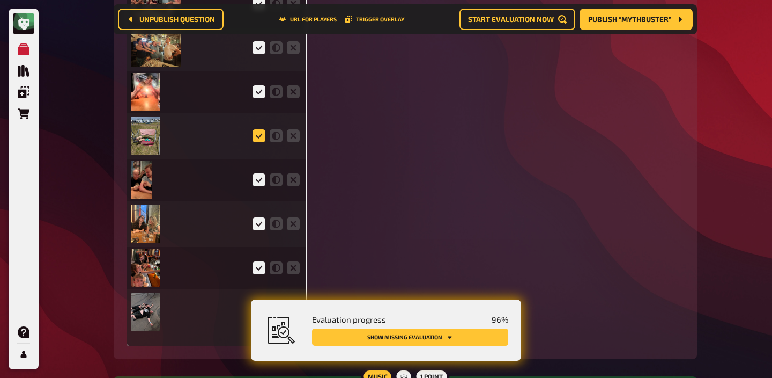
click at [263, 141] on icon at bounding box center [259, 135] width 13 height 13
click at [0, 0] on input "radio" at bounding box center [0, 0] width 0 height 0
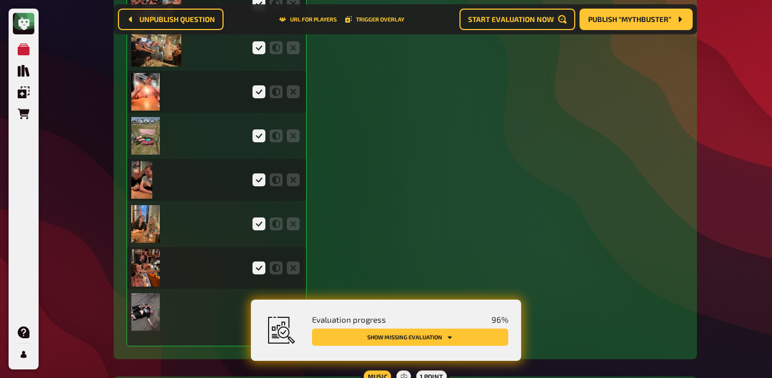
click at [141, 139] on img at bounding box center [145, 136] width 28 height 38
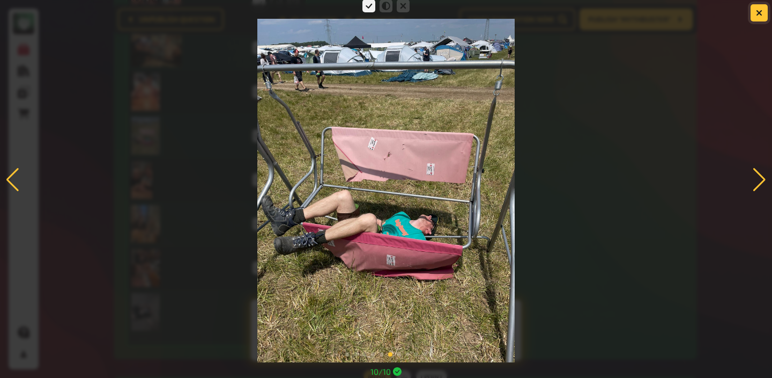
click at [758, 13] on icon "button" at bounding box center [759, 13] width 6 height 6
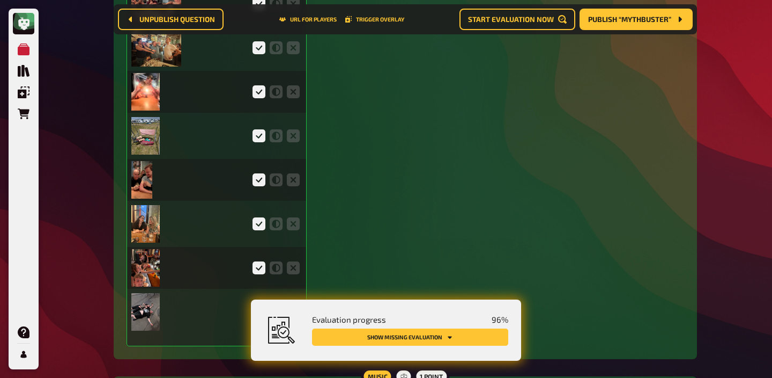
click at [153, 139] on img at bounding box center [145, 136] width 28 height 38
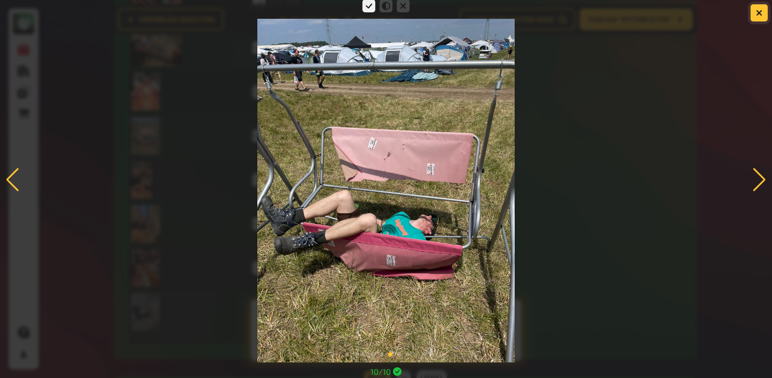
click at [756, 13] on icon "button" at bounding box center [759, 13] width 6 height 6
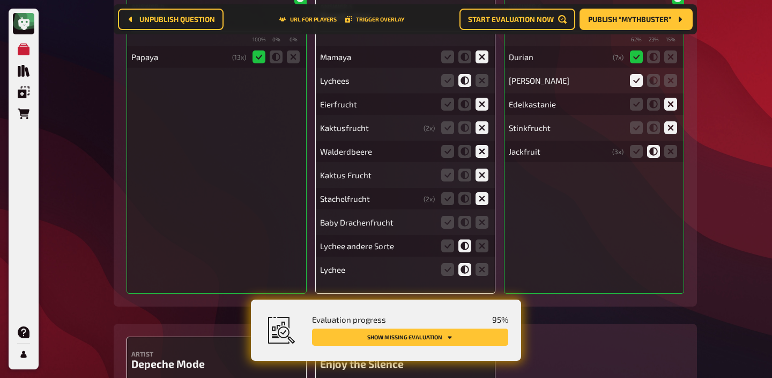
scroll to position [4060, 0]
click at [481, 230] on icon at bounding box center [482, 223] width 13 height 13
click at [0, 0] on input "radio" at bounding box center [0, 0] width 0 height 0
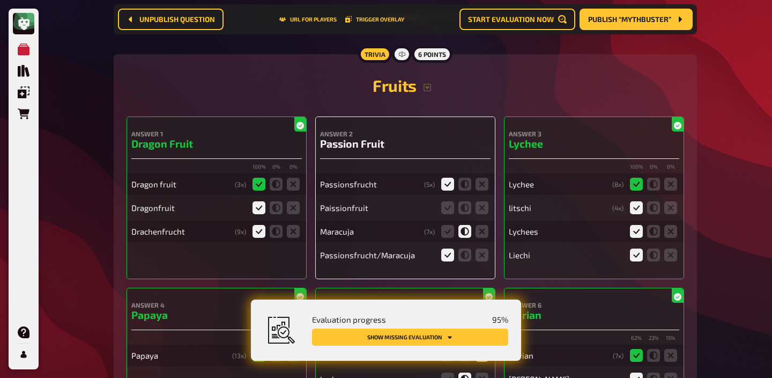
scroll to position [3764, 0]
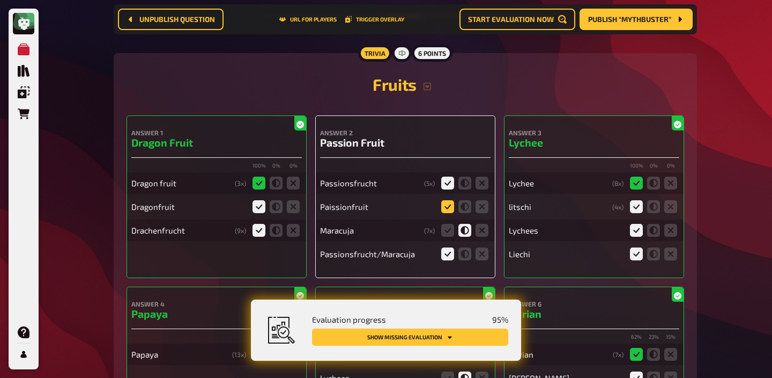
click at [450, 209] on icon at bounding box center [447, 206] width 13 height 13
click at [0, 0] on input "radio" at bounding box center [0, 0] width 0 height 0
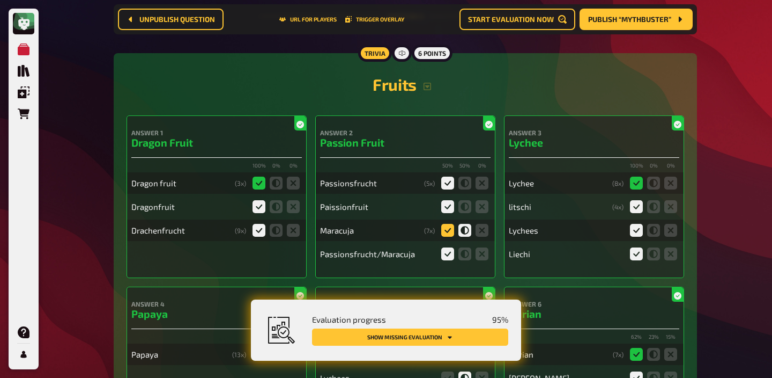
click at [446, 233] on icon at bounding box center [447, 230] width 13 height 13
click at [0, 0] on input "radio" at bounding box center [0, 0] width 0 height 0
click at [466, 231] on icon at bounding box center [465, 230] width 13 height 13
click at [0, 0] on input "radio" at bounding box center [0, 0] width 0 height 0
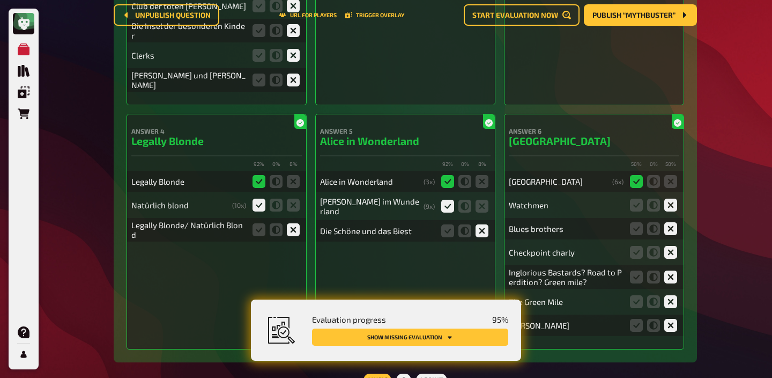
scroll to position [0, 0]
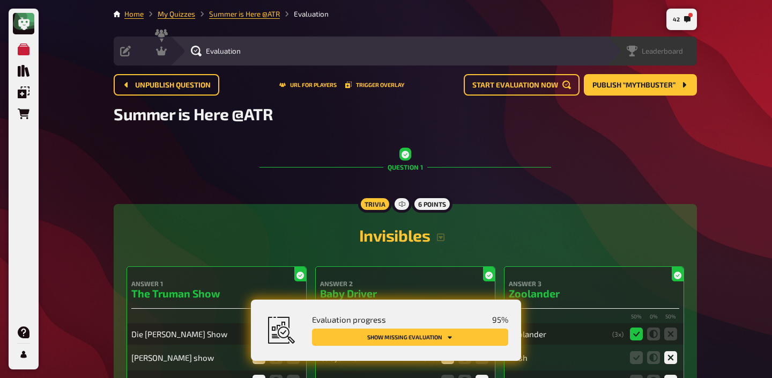
click at [678, 54] on span "Leaderboard" at bounding box center [662, 51] width 41 height 9
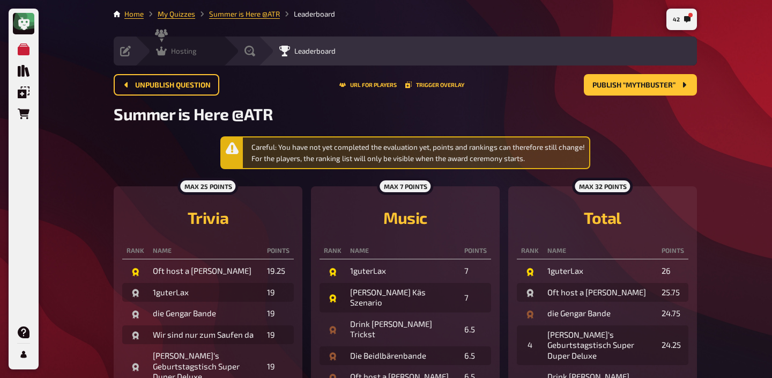
click at [179, 49] on span "Hosting" at bounding box center [184, 51] width 26 height 9
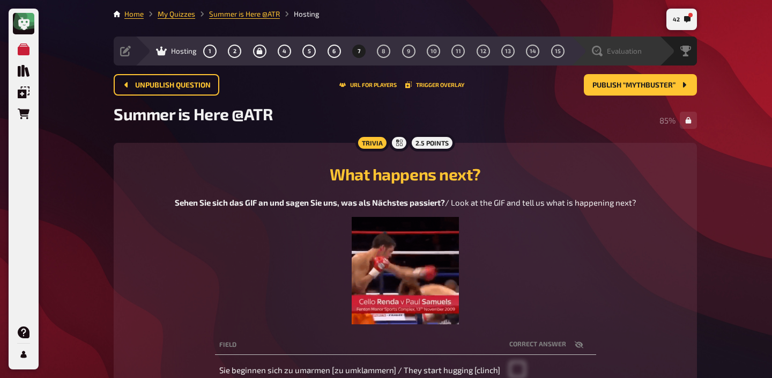
click at [643, 52] on div "Evaluation" at bounding box center [623, 51] width 74 height 11
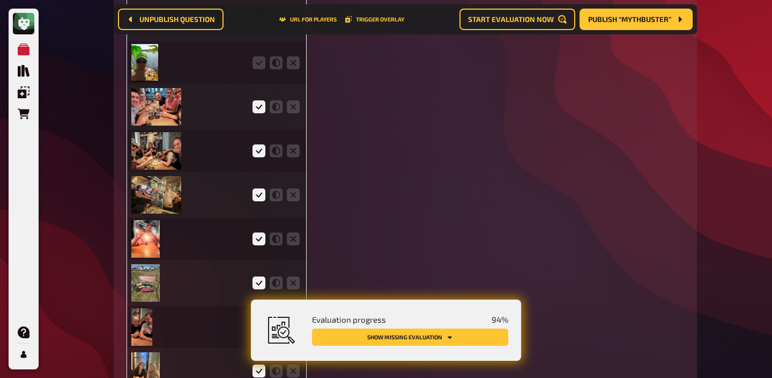
scroll to position [3029, 0]
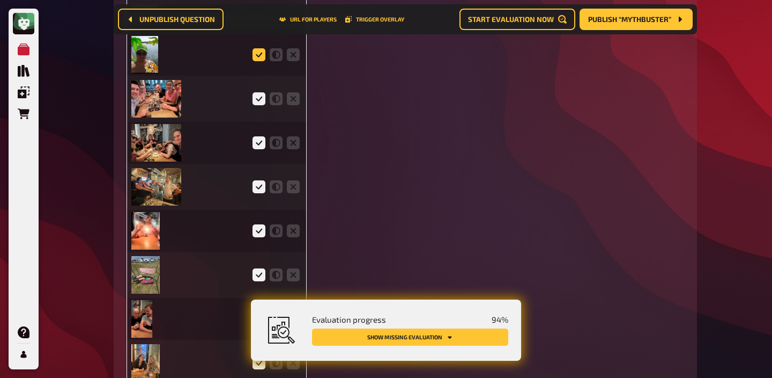
click at [259, 58] on icon at bounding box center [259, 54] width 13 height 13
click at [0, 0] on input "radio" at bounding box center [0, 0] width 0 height 0
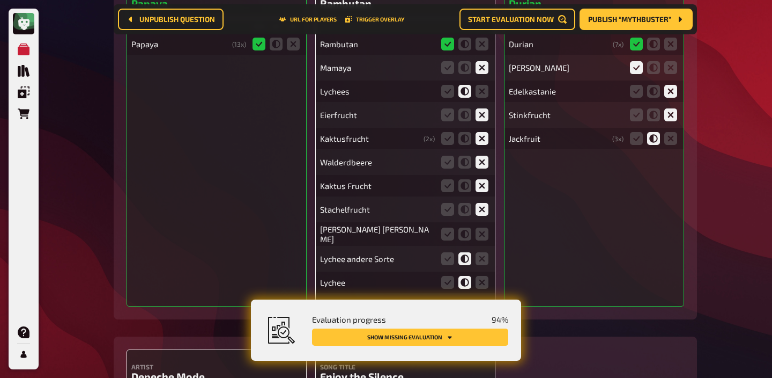
scroll to position [4086, 0]
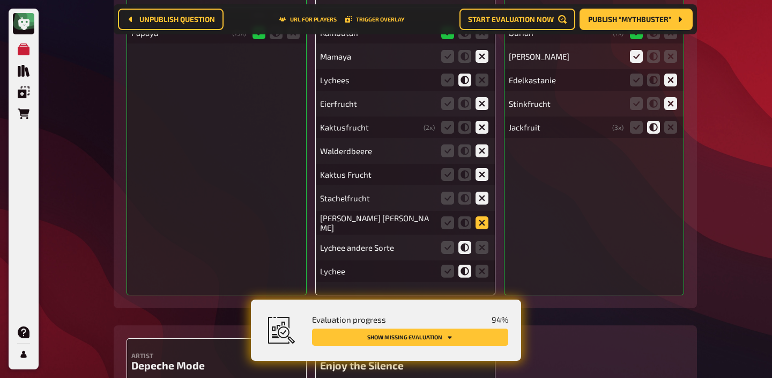
click at [481, 227] on icon at bounding box center [482, 222] width 13 height 13
click at [0, 0] on input "radio" at bounding box center [0, 0] width 0 height 0
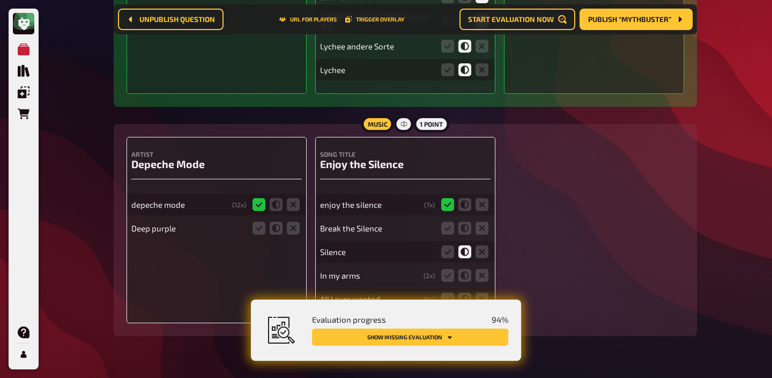
scroll to position [4307, 0]
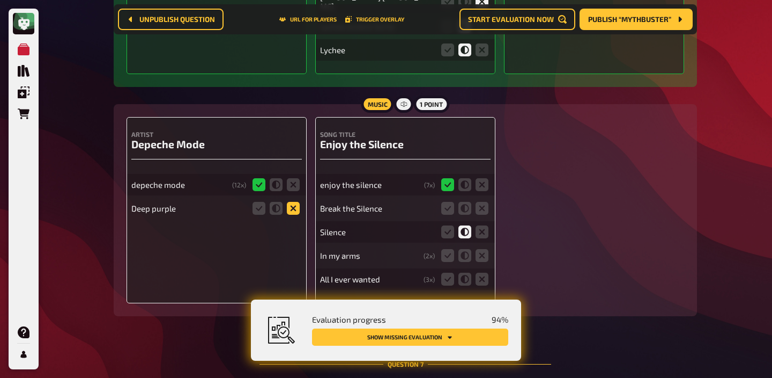
click at [295, 210] on icon at bounding box center [293, 208] width 13 height 13
click at [0, 0] on input "radio" at bounding box center [0, 0] width 0 height 0
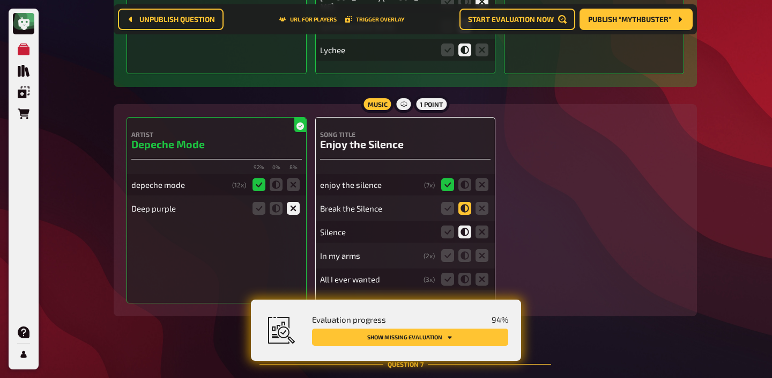
click at [470, 210] on icon at bounding box center [465, 208] width 13 height 13
click at [0, 0] on input "radio" at bounding box center [0, 0] width 0 height 0
click at [484, 255] on icon at bounding box center [482, 255] width 13 height 13
click at [0, 0] on input "radio" at bounding box center [0, 0] width 0 height 0
click at [484, 283] on icon at bounding box center [482, 279] width 13 height 13
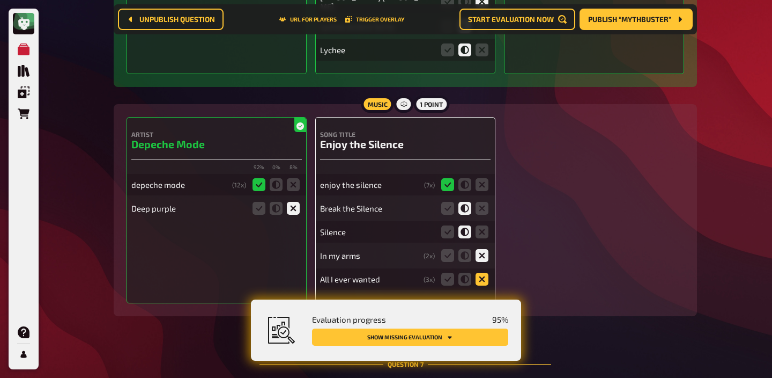
click at [0, 0] on input "radio" at bounding box center [0, 0] width 0 height 0
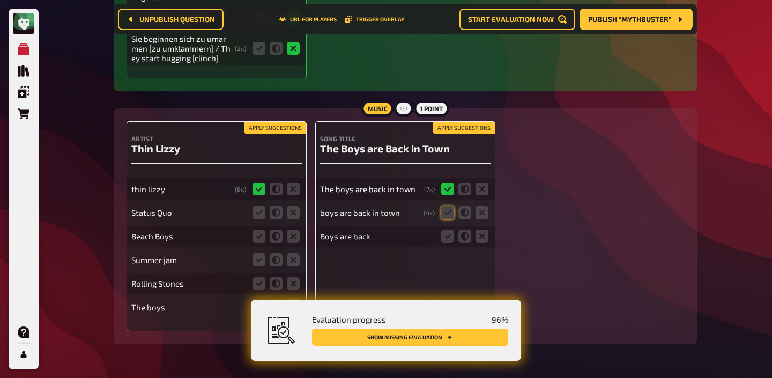
scroll to position [4867, 0]
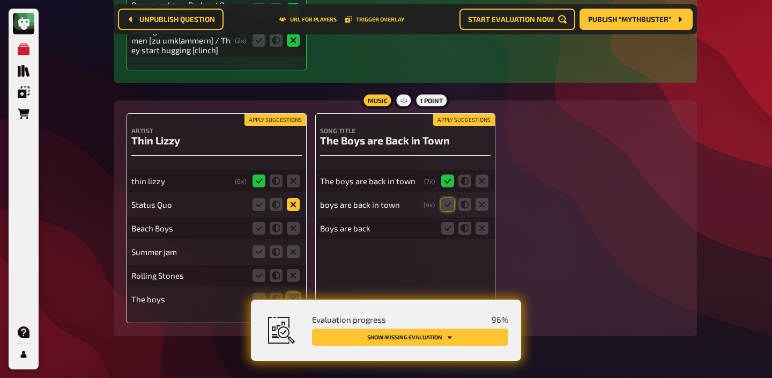
click at [292, 210] on icon at bounding box center [293, 204] width 13 height 13
click at [0, 0] on input "radio" at bounding box center [0, 0] width 0 height 0
click at [288, 234] on icon at bounding box center [293, 228] width 13 height 13
click at [0, 0] on input "radio" at bounding box center [0, 0] width 0 height 0
click at [287, 257] on icon at bounding box center [293, 251] width 13 height 13
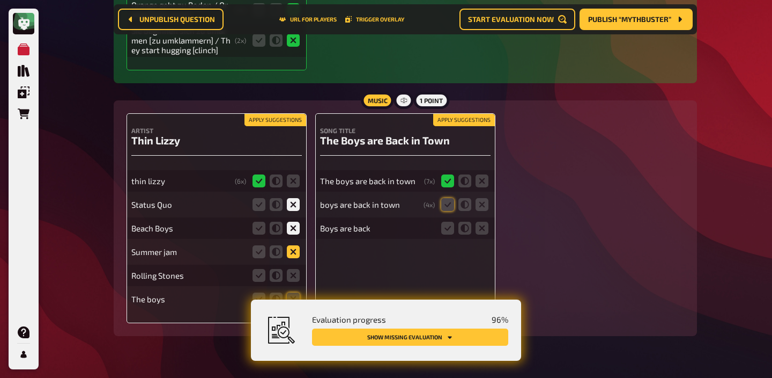
click at [0, 0] on input "radio" at bounding box center [0, 0] width 0 height 0
click at [287, 280] on icon at bounding box center [293, 275] width 13 height 13
click at [0, 0] on input "radio" at bounding box center [0, 0] width 0 height 0
click at [448, 210] on icon at bounding box center [447, 204] width 13 height 13
click at [0, 0] on input "radio" at bounding box center [0, 0] width 0 height 0
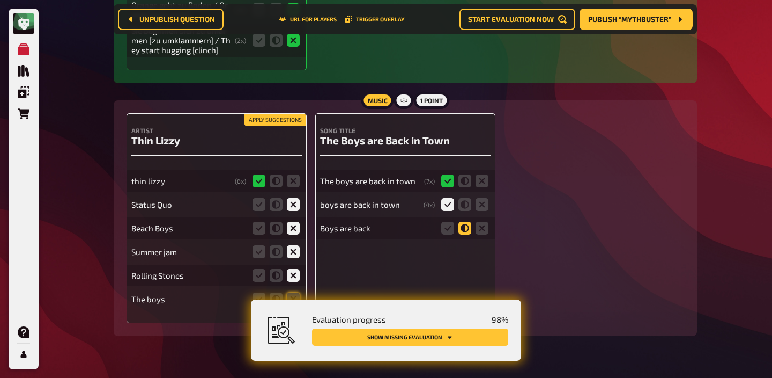
click at [466, 232] on icon at bounding box center [465, 228] width 13 height 13
click at [0, 0] on input "radio" at bounding box center [0, 0] width 0 height 0
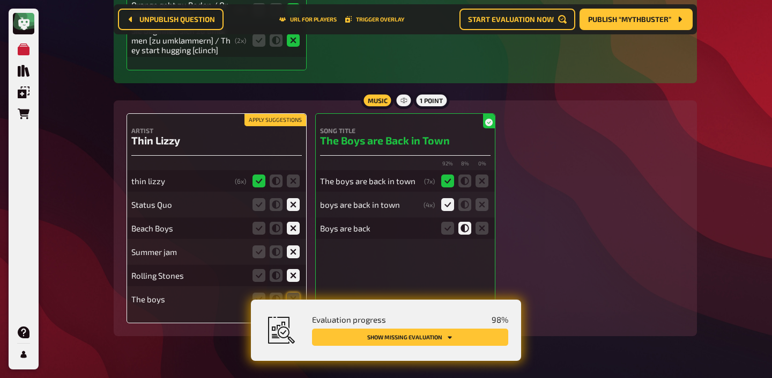
scroll to position [4900, 0]
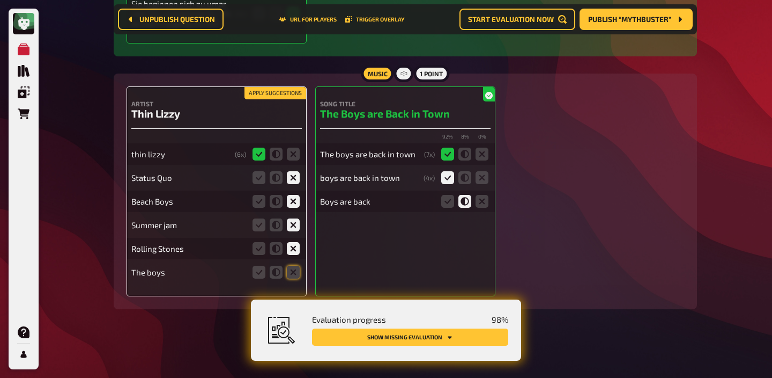
click at [301, 266] on fieldset at bounding box center [276, 271] width 51 height 17
click at [296, 269] on icon at bounding box center [293, 272] width 13 height 13
click at [0, 0] on input "radio" at bounding box center [0, 0] width 0 height 0
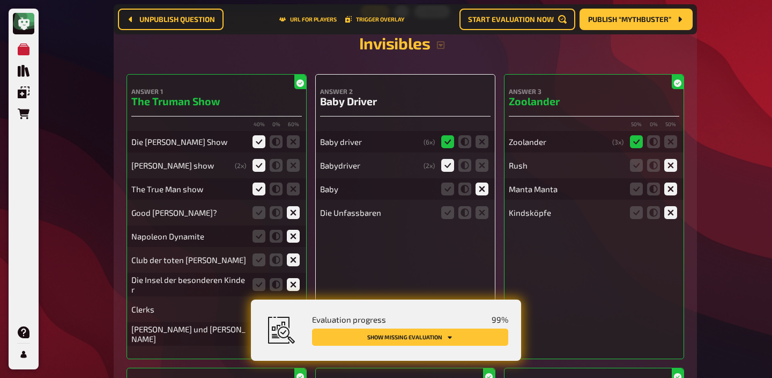
scroll to position [201, 0]
click at [481, 208] on icon at bounding box center [482, 211] width 13 height 13
click at [0, 0] on input "radio" at bounding box center [0, 0] width 0 height 0
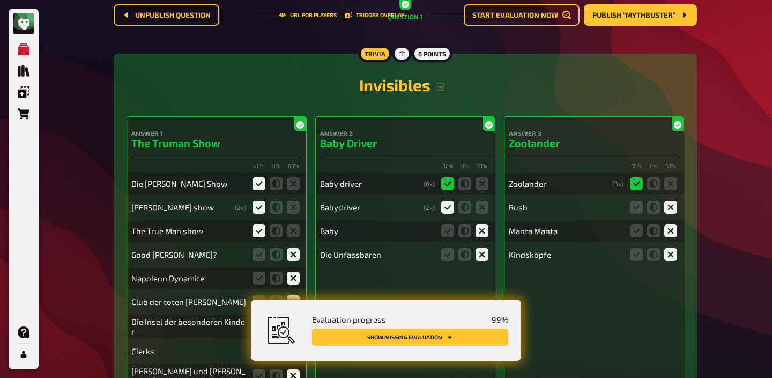
scroll to position [0, 0]
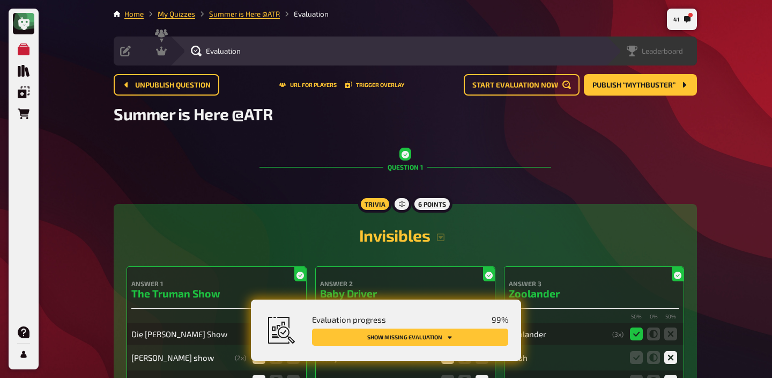
click at [673, 55] on div "Leaderboard" at bounding box center [655, 51] width 56 height 11
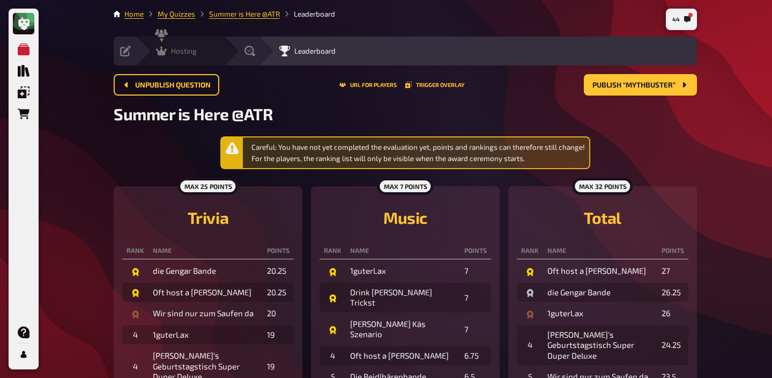
click at [169, 53] on div "Hosting" at bounding box center [176, 51] width 41 height 11
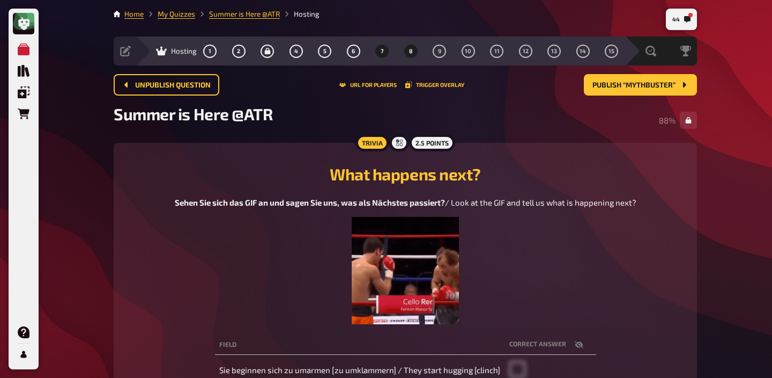
click at [413, 55] on button "8" at bounding box center [410, 50] width 17 height 17
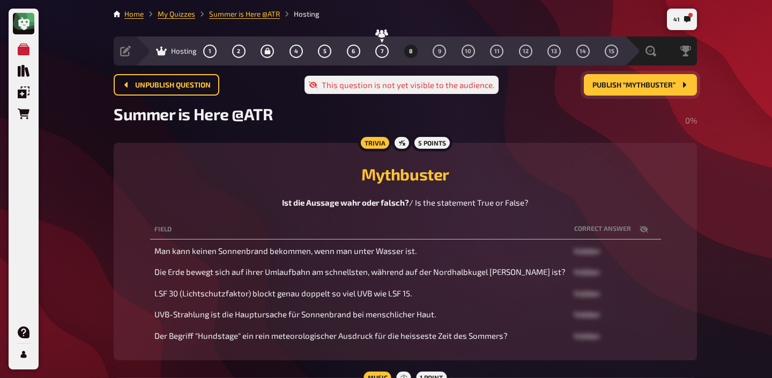
click at [629, 89] on span "Publish “Mythbuster”" at bounding box center [634, 86] width 83 height 8
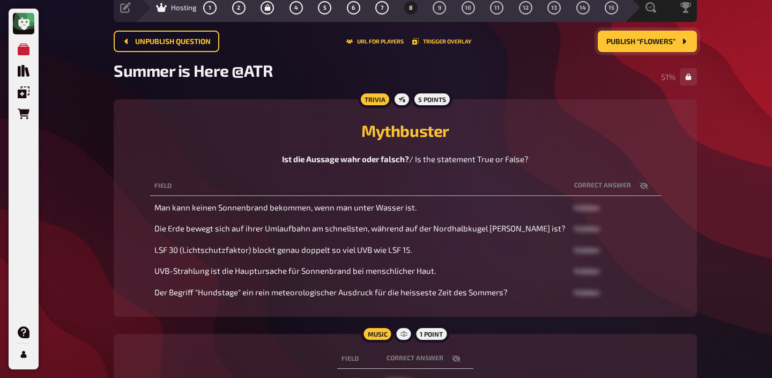
scroll to position [40, 0]
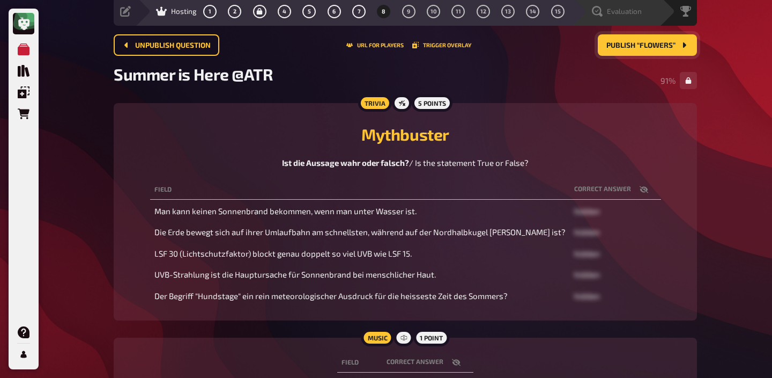
click at [645, 16] on div "Evaluation" at bounding box center [623, 11] width 74 height 11
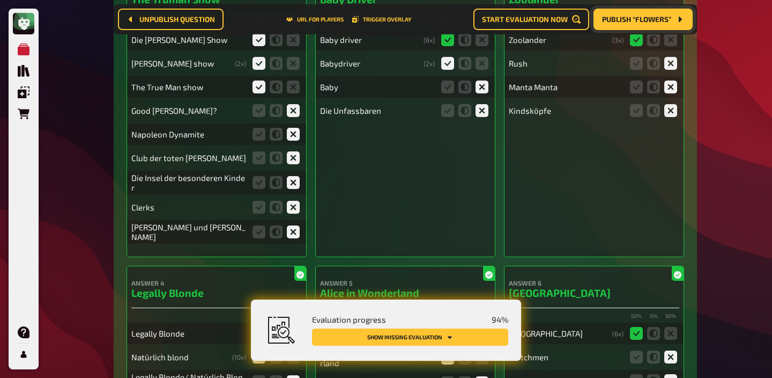
scroll to position [344, 0]
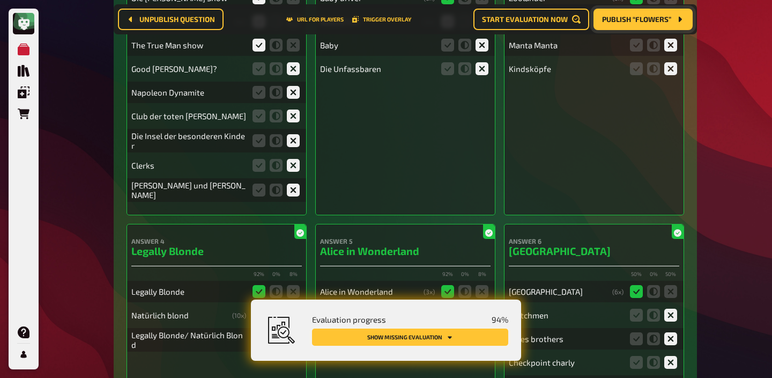
click at [467, 331] on button "Show missing evaluation" at bounding box center [410, 336] width 196 height 17
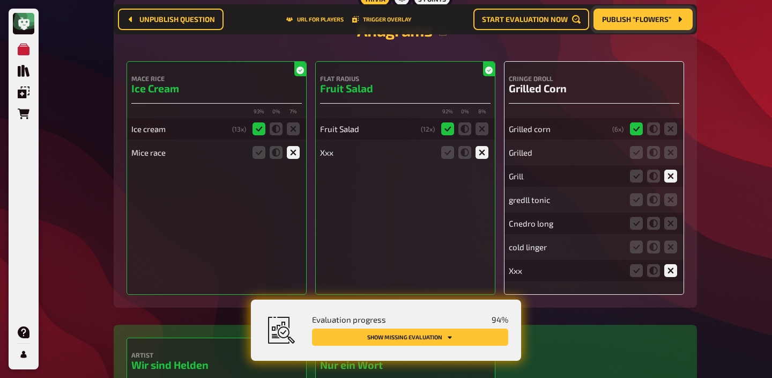
scroll to position [2337, 0]
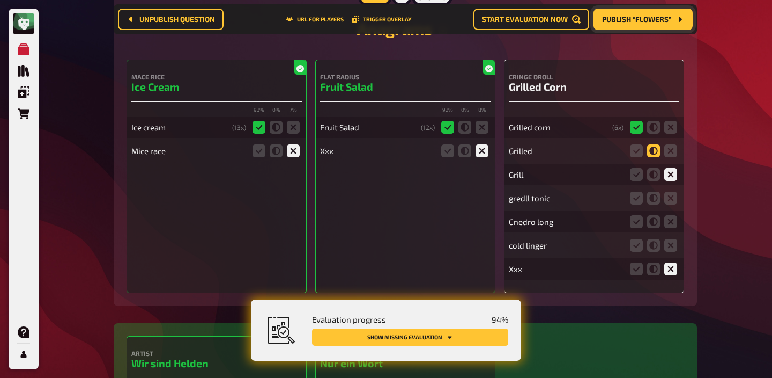
click at [654, 149] on icon at bounding box center [653, 150] width 13 height 13
click at [0, 0] on input "radio" at bounding box center [0, 0] width 0 height 0
click at [672, 201] on icon at bounding box center [671, 198] width 13 height 13
click at [0, 0] on input "radio" at bounding box center [0, 0] width 0 height 0
click at [671, 223] on icon at bounding box center [671, 221] width 13 height 13
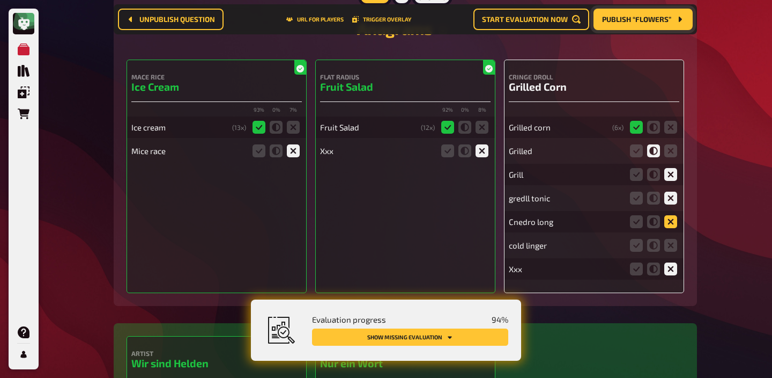
click at [0, 0] on input "radio" at bounding box center [0, 0] width 0 height 0
click at [673, 249] on icon at bounding box center [671, 245] width 13 height 13
click at [0, 0] on input "radio" at bounding box center [0, 0] width 0 height 0
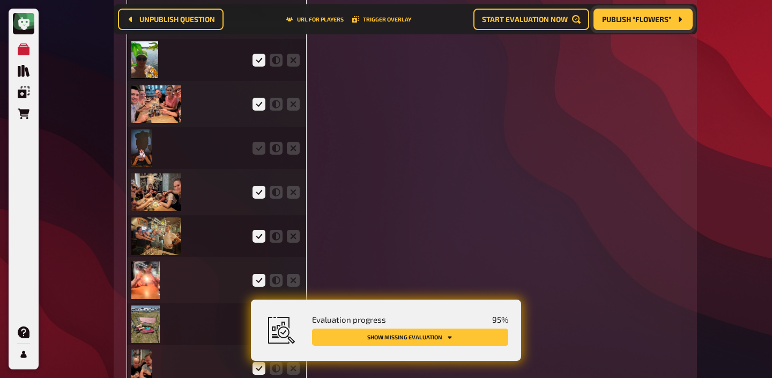
scroll to position [3018, 0]
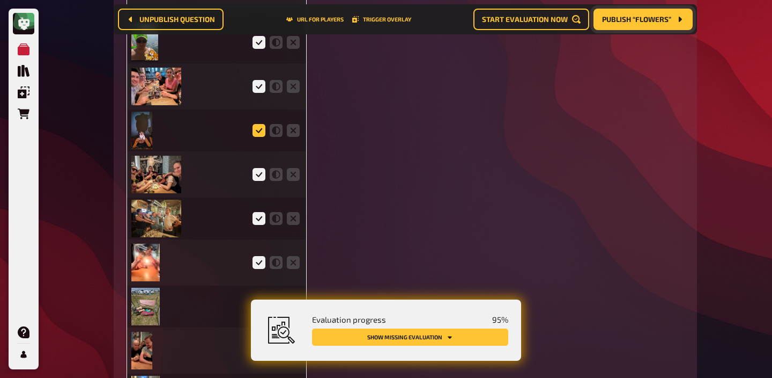
click at [258, 134] on icon at bounding box center [259, 130] width 13 height 13
click at [0, 0] on input "radio" at bounding box center [0, 0] width 0 height 0
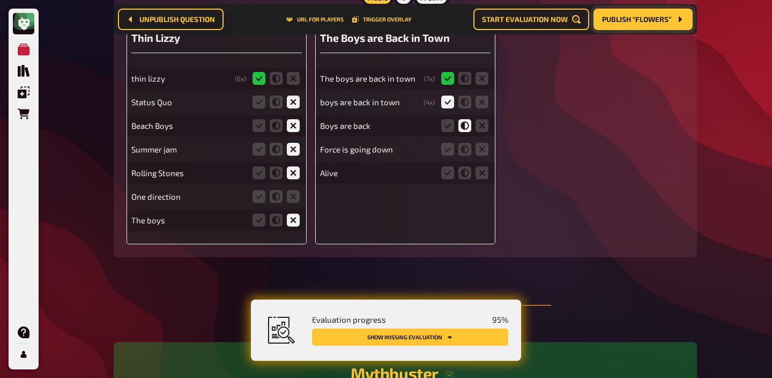
scroll to position [4996, 0]
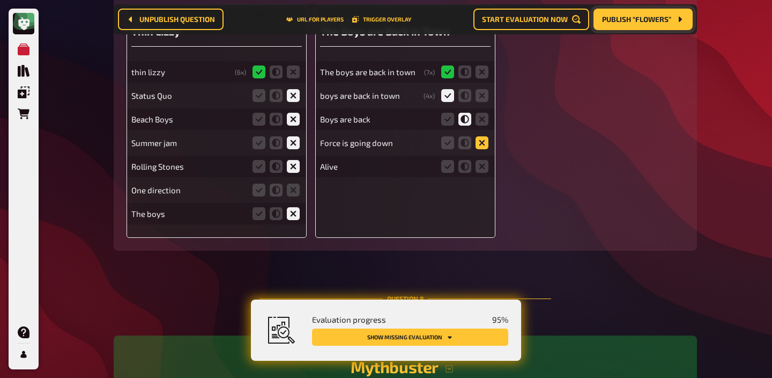
click at [481, 149] on icon at bounding box center [482, 142] width 13 height 13
click at [0, 0] on input "radio" at bounding box center [0, 0] width 0 height 0
click at [480, 169] on icon at bounding box center [482, 166] width 13 height 13
click at [0, 0] on input "radio" at bounding box center [0, 0] width 0 height 0
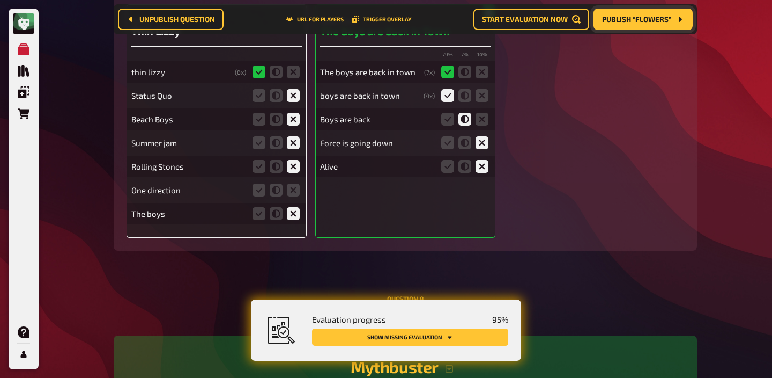
scroll to position [5000, 0]
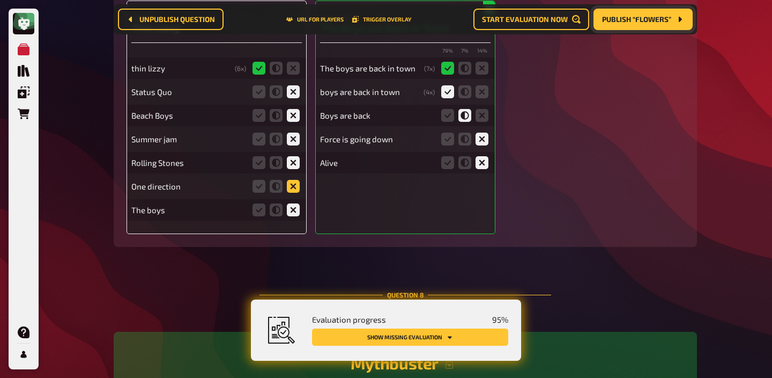
click at [288, 189] on icon at bounding box center [293, 186] width 13 height 13
click at [0, 0] on input "radio" at bounding box center [0, 0] width 0 height 0
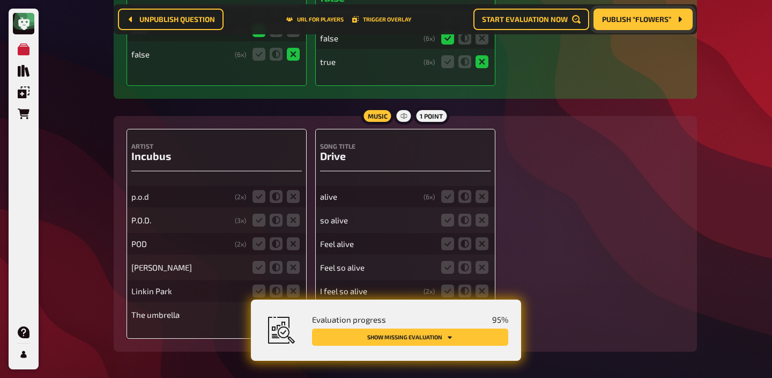
scroll to position [5628, 0]
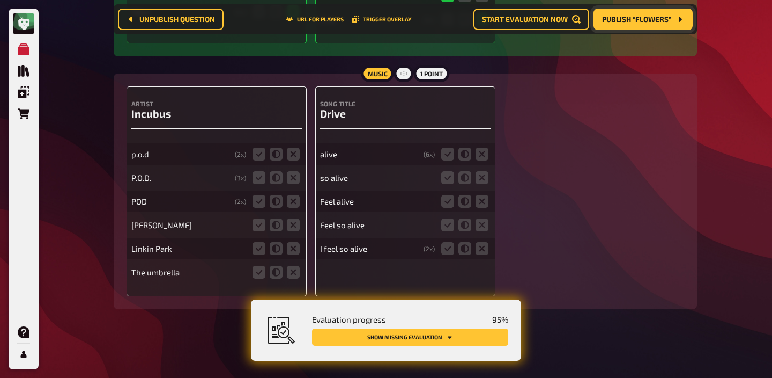
drag, startPoint x: 257, startPoint y: 151, endPoint x: 256, endPoint y: 190, distance: 39.7
click at [257, 151] on icon at bounding box center [259, 154] width 13 height 13
click at [0, 0] on input "radio" at bounding box center [0, 0] width 0 height 0
click at [256, 177] on icon at bounding box center [259, 177] width 13 height 13
click at [0, 0] on input "radio" at bounding box center [0, 0] width 0 height 0
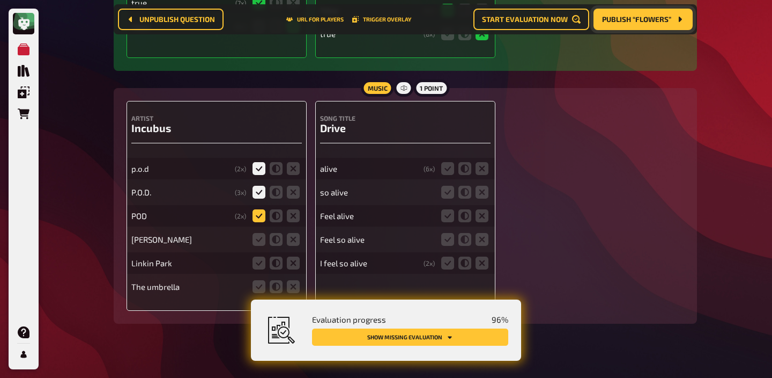
scroll to position [5652, 0]
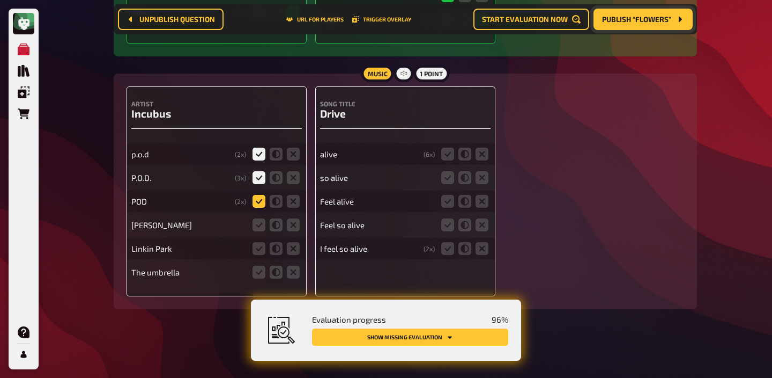
click at [256, 197] on icon at bounding box center [259, 201] width 13 height 13
click at [0, 0] on input "radio" at bounding box center [0, 0] width 0 height 0
click at [292, 226] on icon at bounding box center [293, 224] width 13 height 13
click at [0, 0] on input "radio" at bounding box center [0, 0] width 0 height 0
click at [292, 253] on icon at bounding box center [293, 248] width 13 height 13
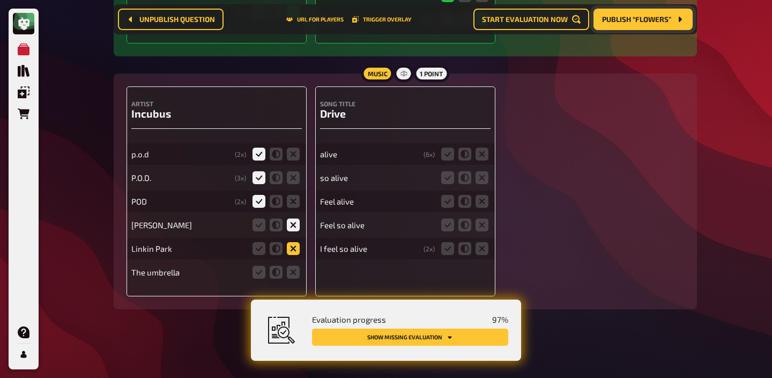
click at [0, 0] on input "radio" at bounding box center [0, 0] width 0 height 0
click at [293, 269] on icon at bounding box center [293, 272] width 13 height 13
click at [0, 0] on input "radio" at bounding box center [0, 0] width 0 height 0
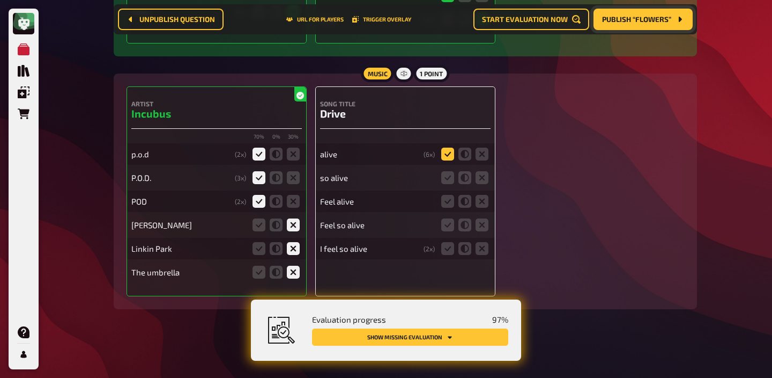
click at [448, 155] on icon at bounding box center [447, 154] width 13 height 13
click at [0, 0] on input "radio" at bounding box center [0, 0] width 0 height 0
click at [464, 177] on icon at bounding box center [465, 177] width 13 height 13
click at [0, 0] on input "radio" at bounding box center [0, 0] width 0 height 0
click at [463, 193] on fieldset at bounding box center [464, 201] width 51 height 17
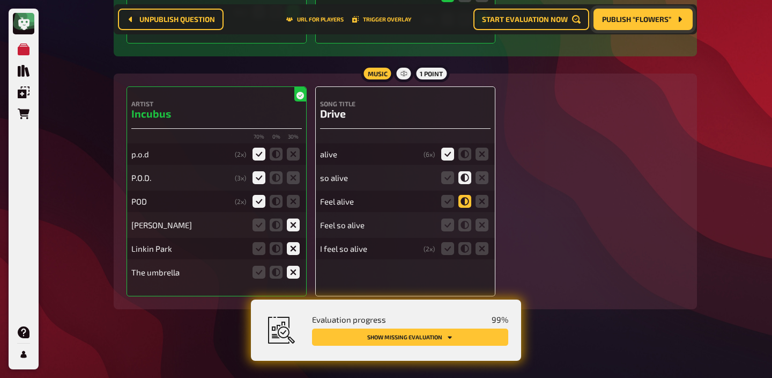
click at [464, 207] on icon at bounding box center [465, 201] width 13 height 13
click at [0, 0] on input "radio" at bounding box center [0, 0] width 0 height 0
click at [466, 230] on icon at bounding box center [465, 224] width 13 height 13
click at [0, 0] on input "radio" at bounding box center [0, 0] width 0 height 0
click at [466, 251] on icon at bounding box center [465, 248] width 13 height 13
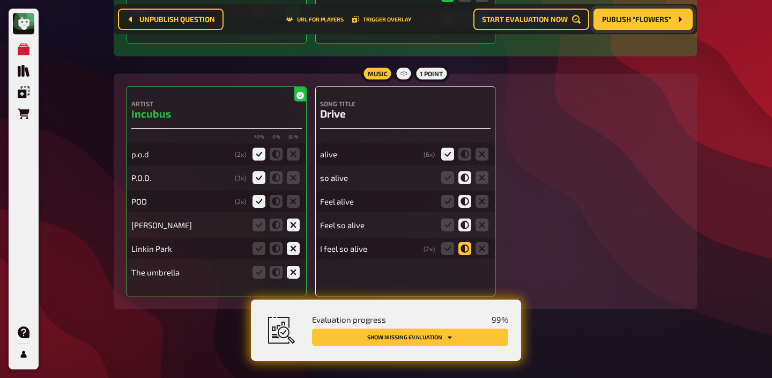
click at [0, 0] on input "radio" at bounding box center [0, 0] width 0 height 0
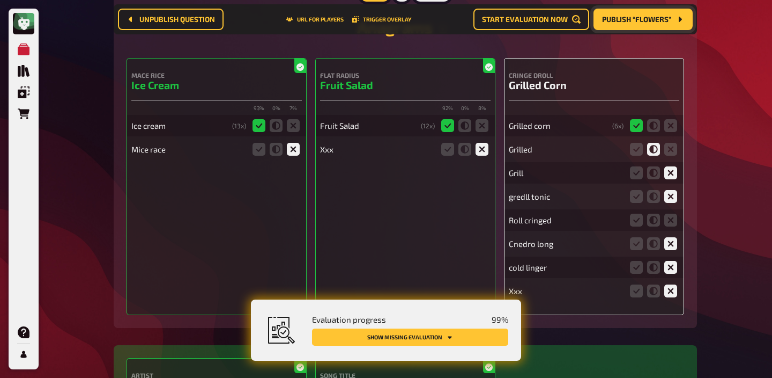
scroll to position [2330, 0]
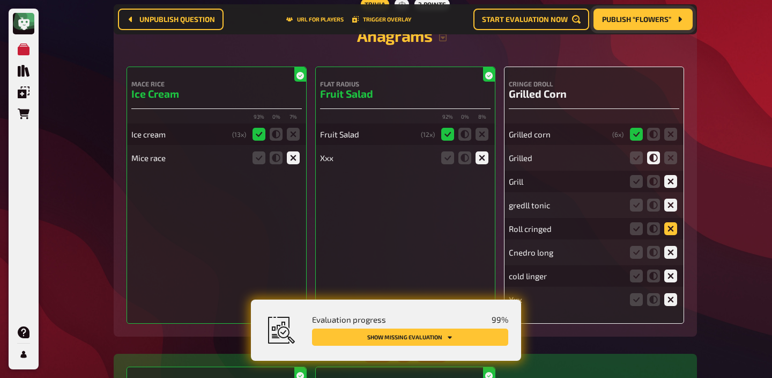
click at [669, 227] on icon at bounding box center [671, 228] width 13 height 13
click at [0, 0] on input "radio" at bounding box center [0, 0] width 0 height 0
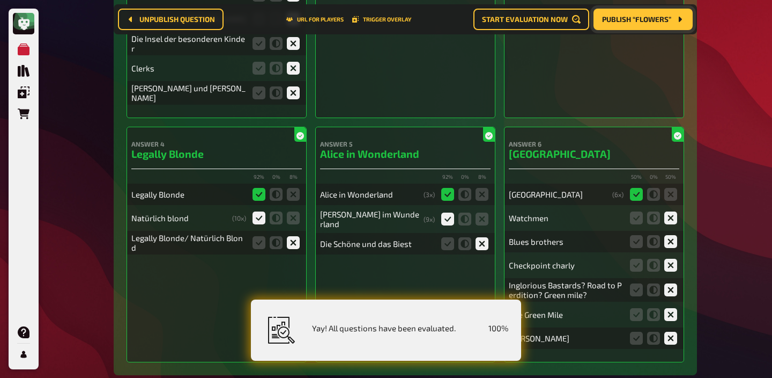
scroll to position [0, 0]
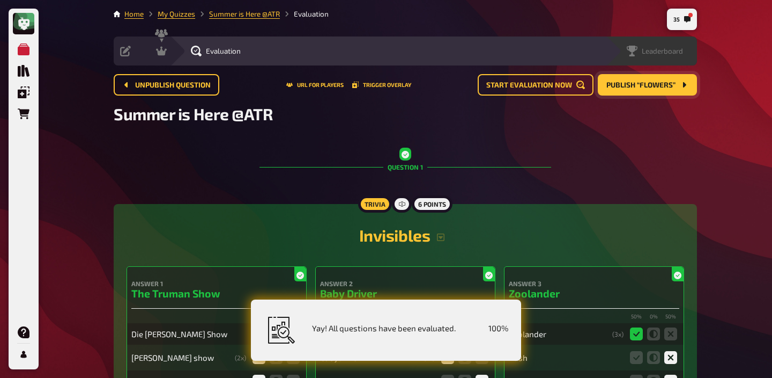
click at [679, 48] on span "Leaderboard" at bounding box center [662, 51] width 41 height 9
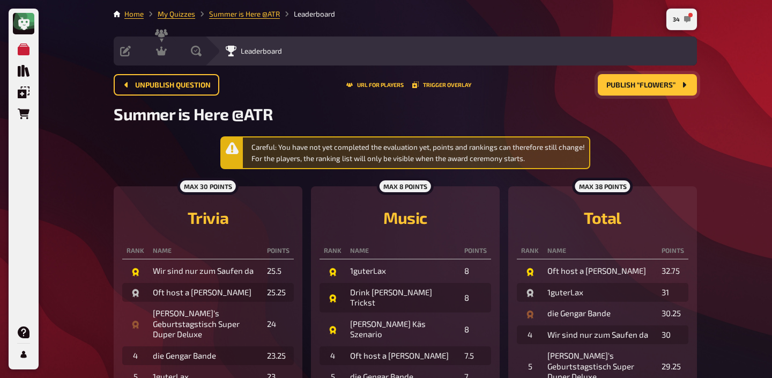
click at [683, 24] on button "34" at bounding box center [682, 19] width 26 height 17
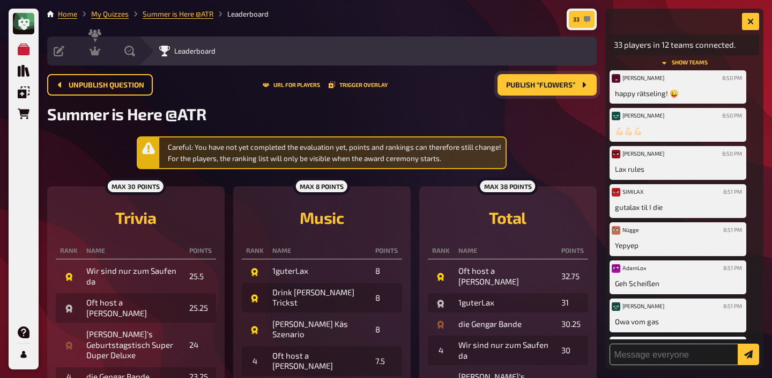
scroll to position [69, 0]
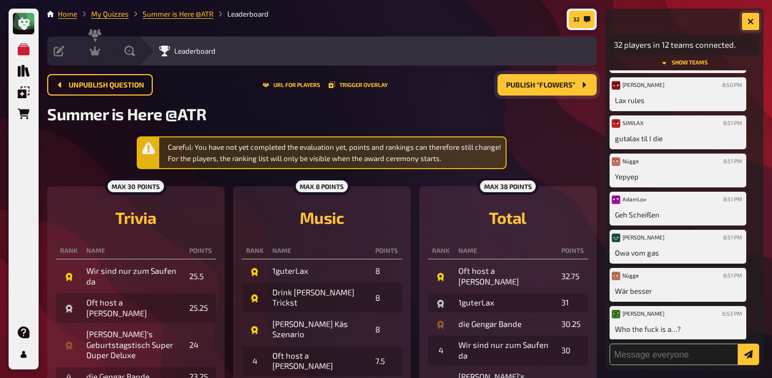
click at [749, 21] on icon "button" at bounding box center [751, 21] width 6 height 6
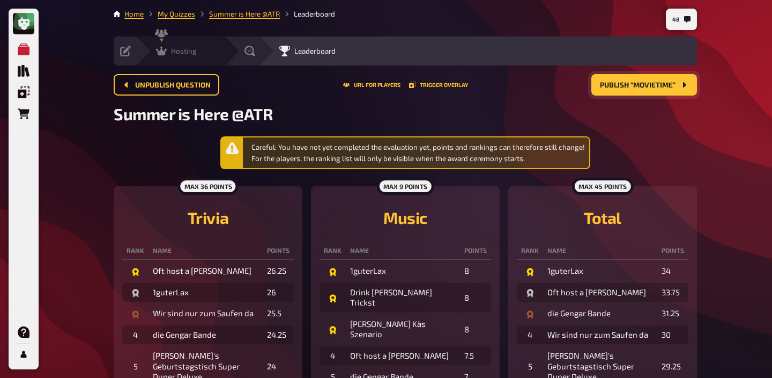
click at [186, 47] on span "Hosting" at bounding box center [184, 51] width 26 height 9
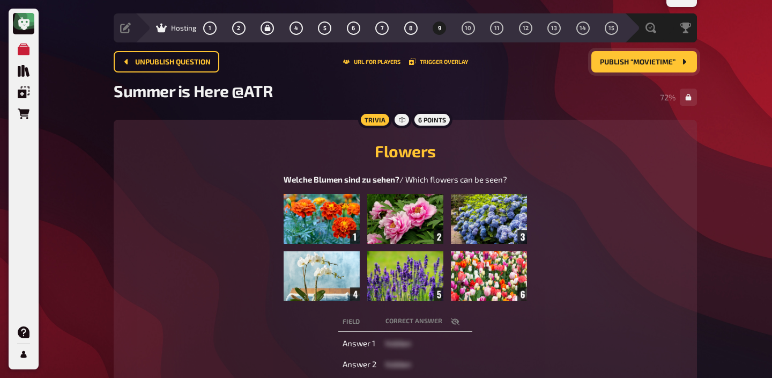
scroll to position [25, 0]
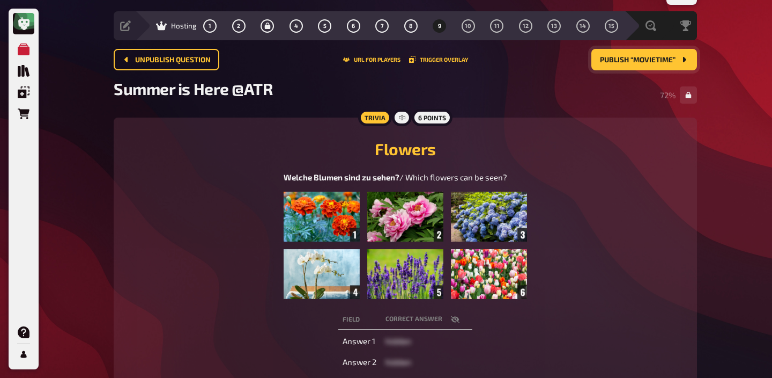
click at [401, 220] on img at bounding box center [405, 245] width 243 height 107
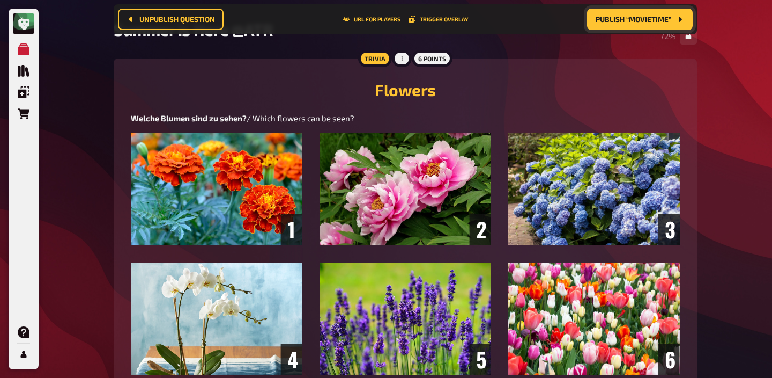
scroll to position [0, 0]
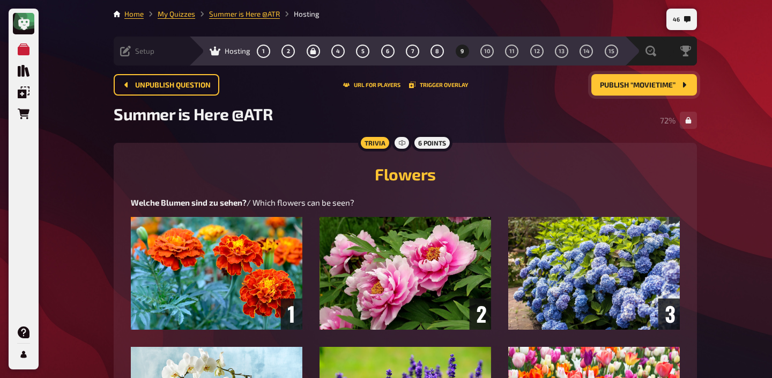
click at [145, 53] on span "Setup" at bounding box center [144, 51] width 19 height 9
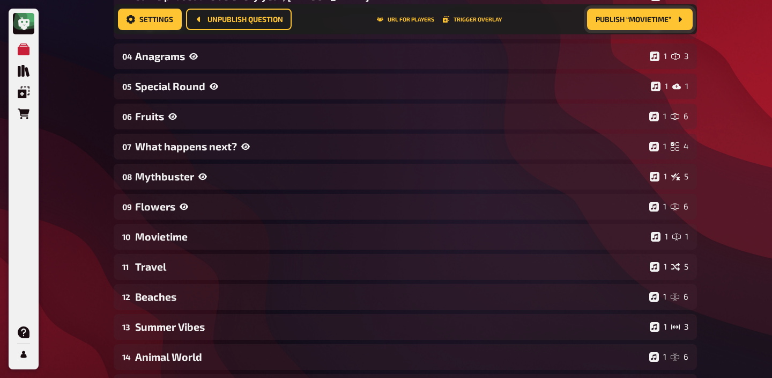
scroll to position [267, 0]
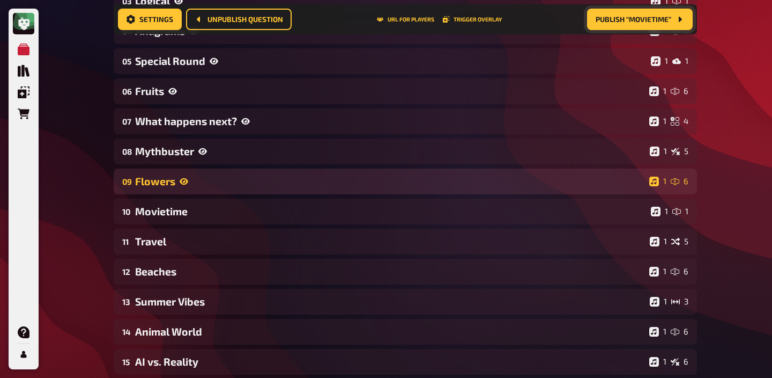
click at [195, 188] on div "09 Flowers 1 6" at bounding box center [406, 181] width 584 height 26
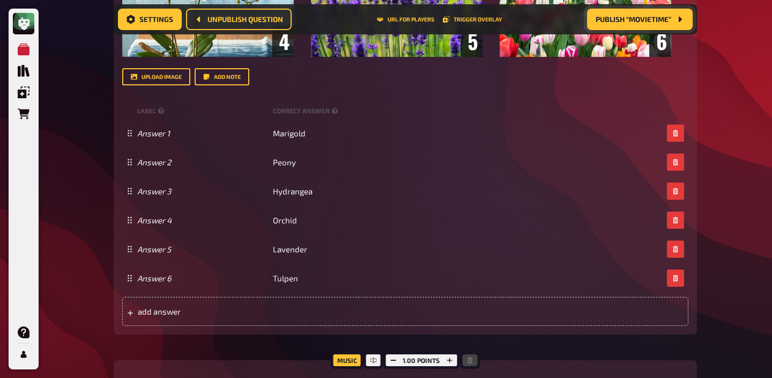
scroll to position [753, 0]
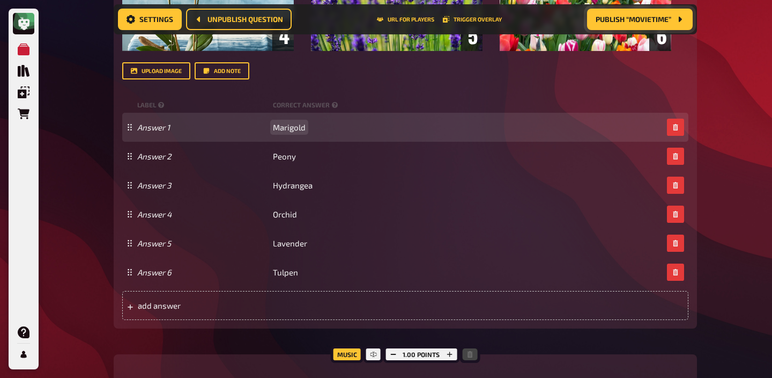
click at [306, 126] on div "Answer 1 Marigold" at bounding box center [400, 127] width 526 height 10
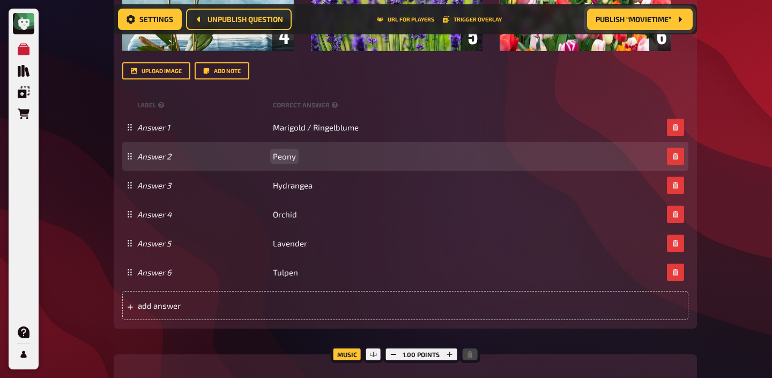
click at [283, 154] on span "Peony" at bounding box center [284, 156] width 23 height 10
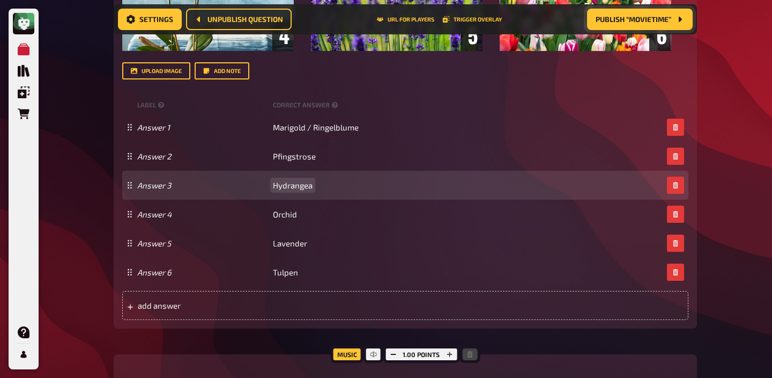
click at [292, 181] on span "Hydrangea" at bounding box center [293, 185] width 40 height 10
copy span "Hydrangea"
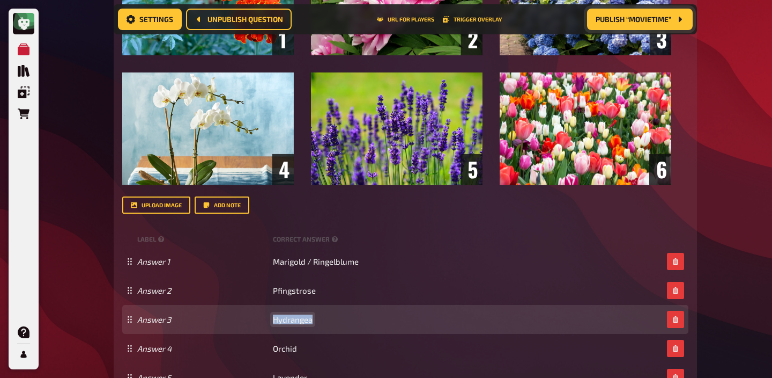
scroll to position [620, 0]
click at [295, 323] on span "Hydrangea" at bounding box center [293, 319] width 40 height 10
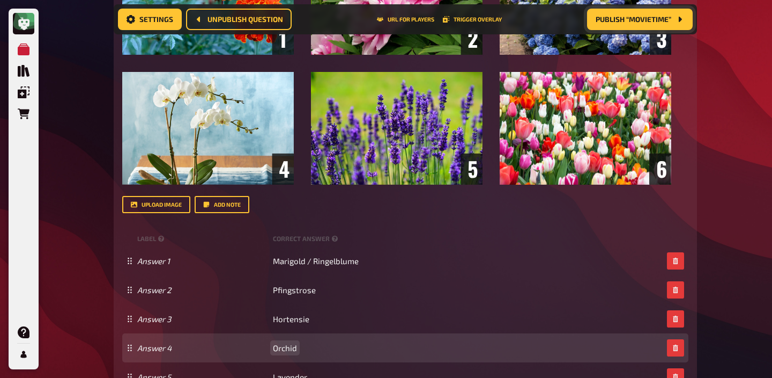
click at [294, 349] on span "Orchid" at bounding box center [285, 348] width 24 height 10
click at [288, 351] on span "Orchid" at bounding box center [285, 348] width 24 height 10
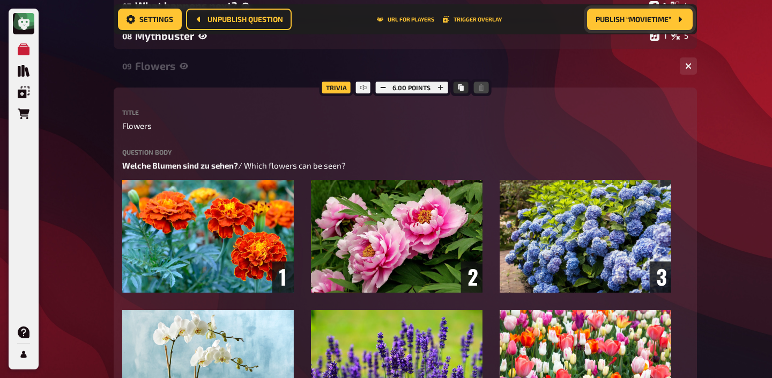
scroll to position [366, 0]
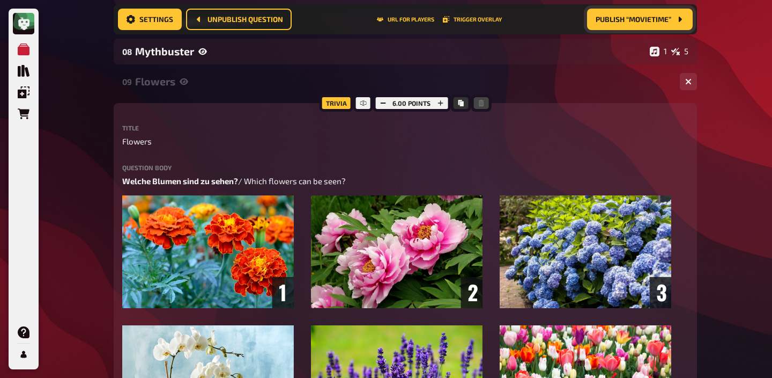
click at [197, 85] on div "Flowers" at bounding box center [403, 81] width 536 height 12
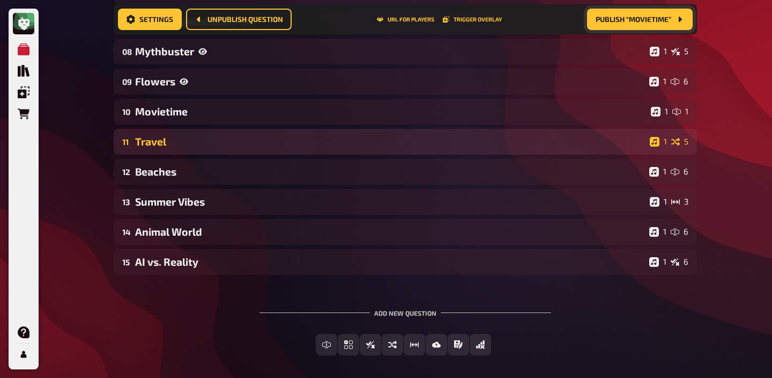
scroll to position [0, 0]
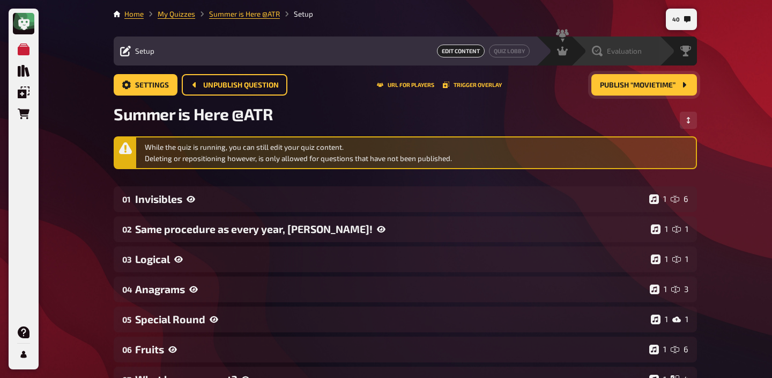
click at [641, 51] on span "Evaluation" at bounding box center [624, 51] width 35 height 9
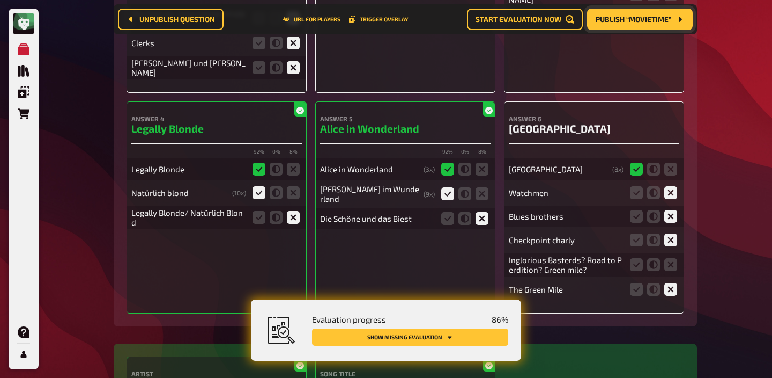
scroll to position [473, 0]
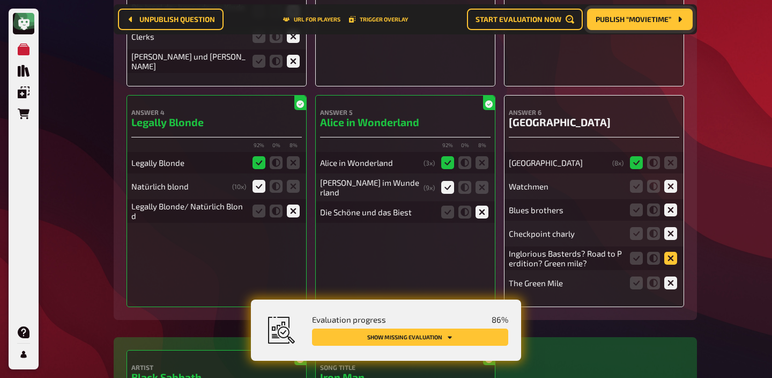
click at [668, 253] on icon at bounding box center [671, 258] width 13 height 13
click at [0, 0] on input "radio" at bounding box center [0, 0] width 0 height 0
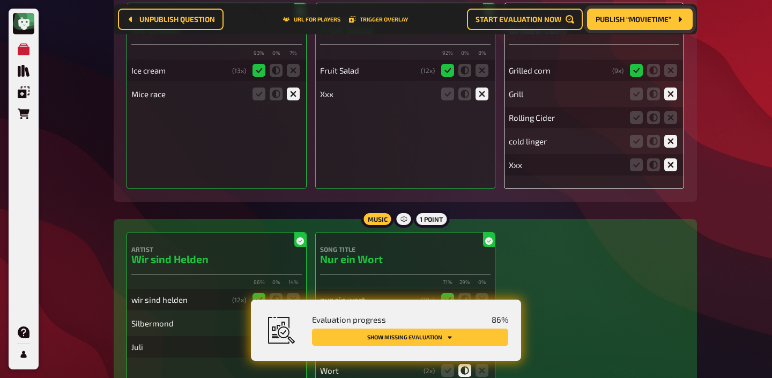
scroll to position [2387, 0]
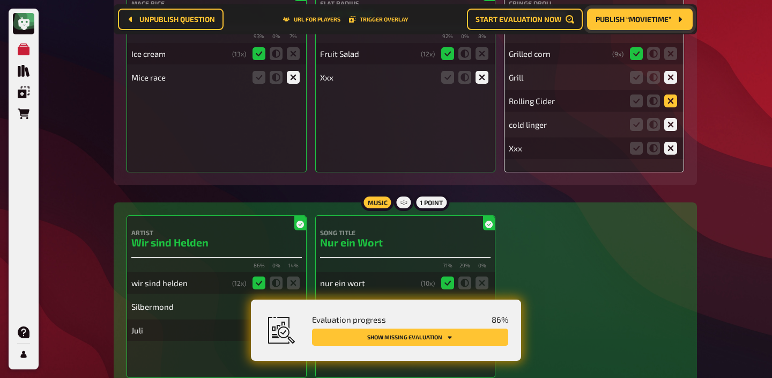
click at [669, 106] on icon at bounding box center [671, 100] width 13 height 13
click at [0, 0] on input "radio" at bounding box center [0, 0] width 0 height 0
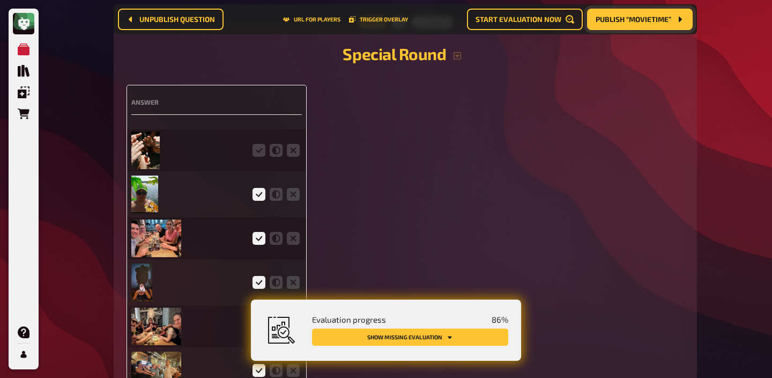
scroll to position [2846, 0]
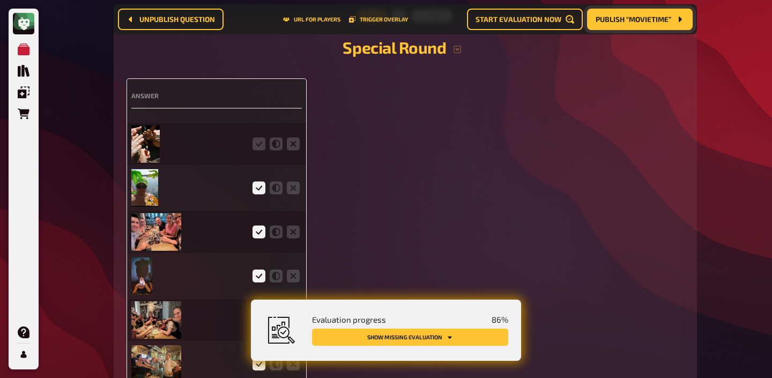
click at [152, 158] on img at bounding box center [145, 144] width 28 height 38
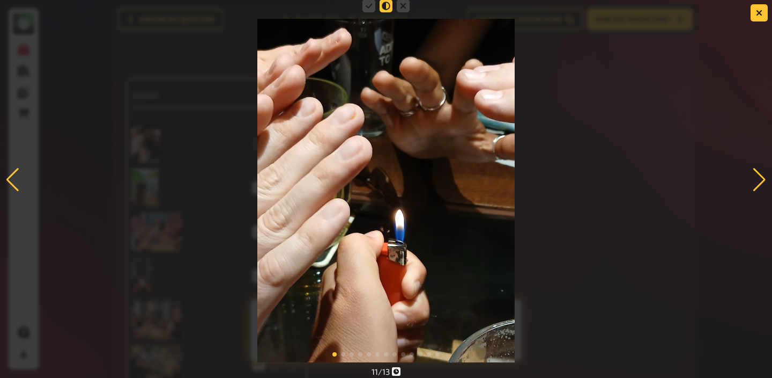
click at [385, 5] on icon at bounding box center [386, 5] width 13 height 13
click at [0, 0] on input "radio" at bounding box center [0, 0] width 0 height 0
click at [369, 4] on icon at bounding box center [369, 5] width 13 height 13
click at [0, 0] on input "radio" at bounding box center [0, 0] width 0 height 0
click at [762, 14] on icon "button" at bounding box center [759, 13] width 6 height 6
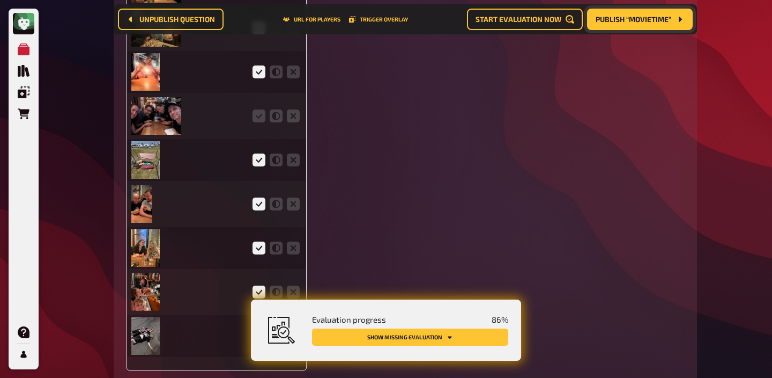
scroll to position [3187, 0]
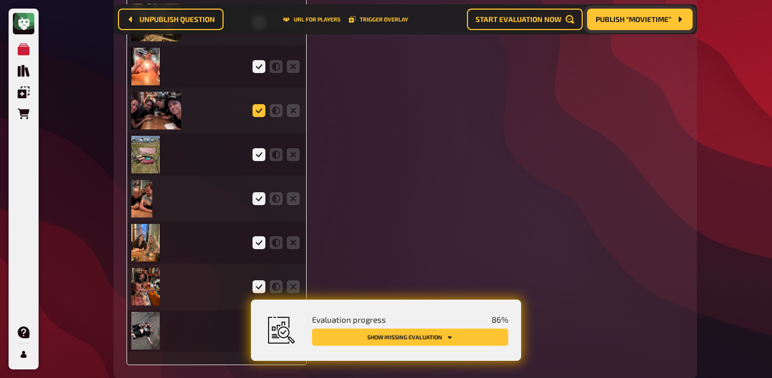
click at [264, 110] on icon at bounding box center [259, 110] width 13 height 13
click at [0, 0] on input "radio" at bounding box center [0, 0] width 0 height 0
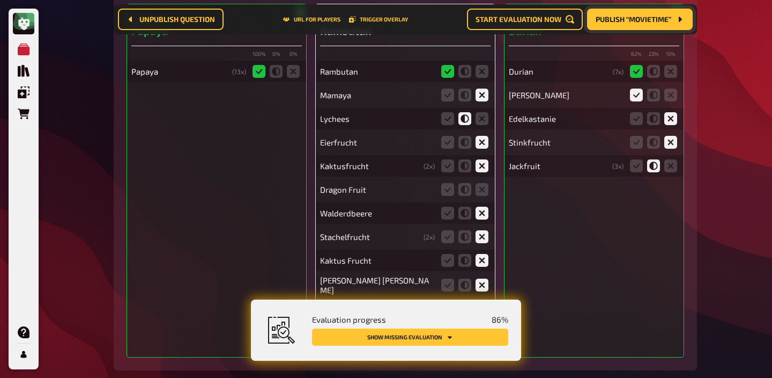
scroll to position [4104, 0]
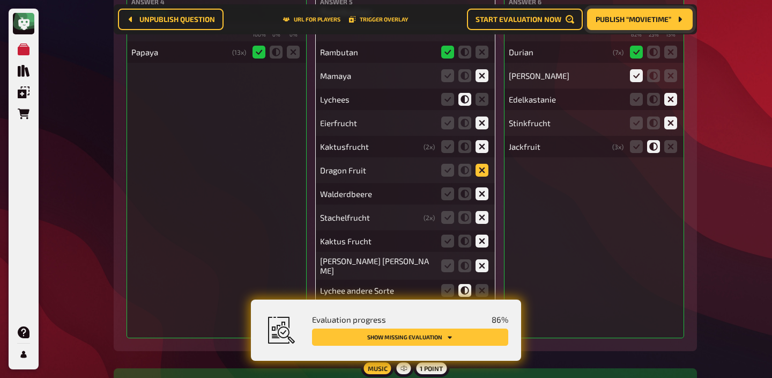
click at [484, 175] on icon at bounding box center [482, 170] width 13 height 13
click at [0, 0] on input "radio" at bounding box center [0, 0] width 0 height 0
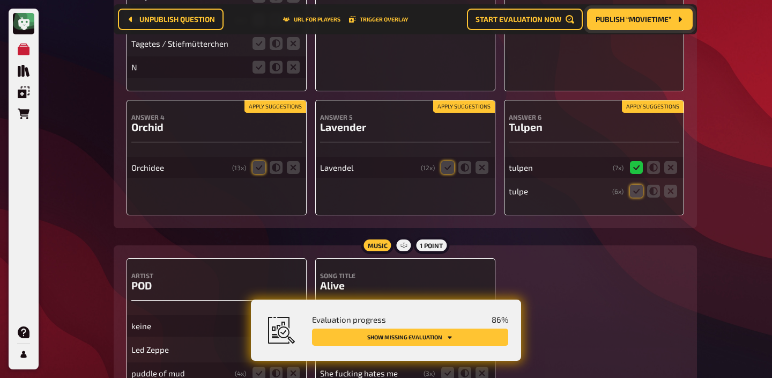
scroll to position [6331, 0]
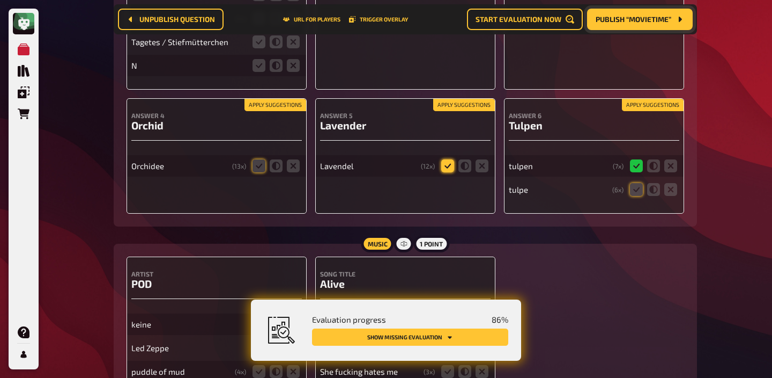
click at [446, 172] on icon at bounding box center [447, 165] width 13 height 13
click at [0, 0] on input "radio" at bounding box center [0, 0] width 0 height 0
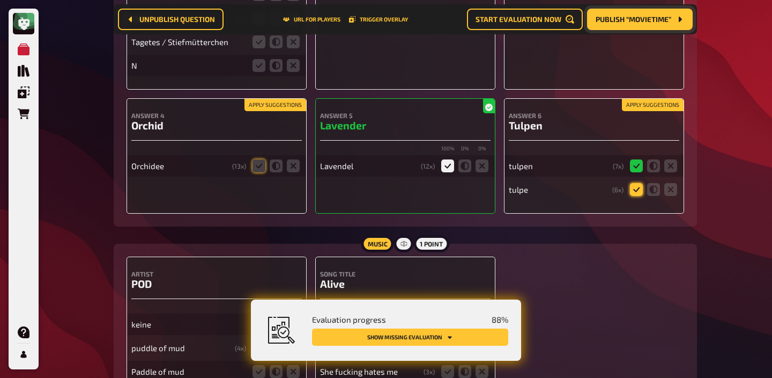
click at [640, 196] on icon at bounding box center [636, 189] width 13 height 13
click at [0, 0] on input "radio" at bounding box center [0, 0] width 0 height 0
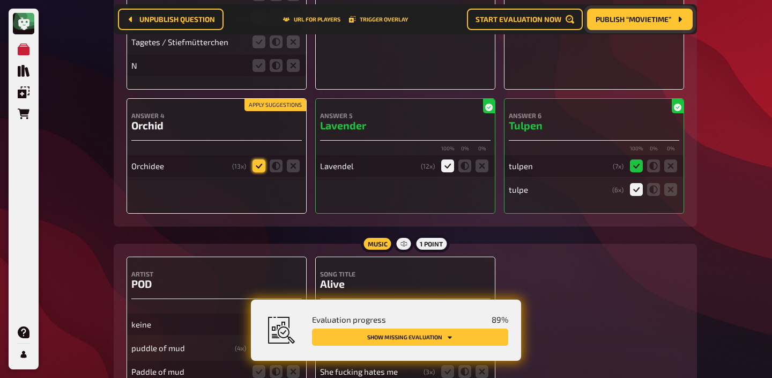
click at [256, 171] on icon at bounding box center [259, 165] width 13 height 13
click at [0, 0] on input "radio" at bounding box center [0, 0] width 0 height 0
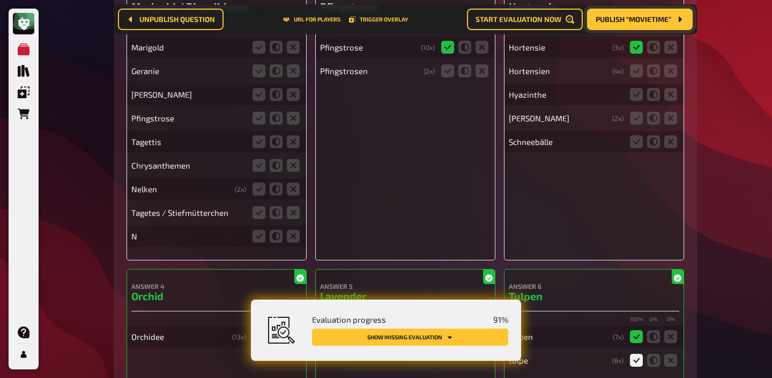
scroll to position [6150, 0]
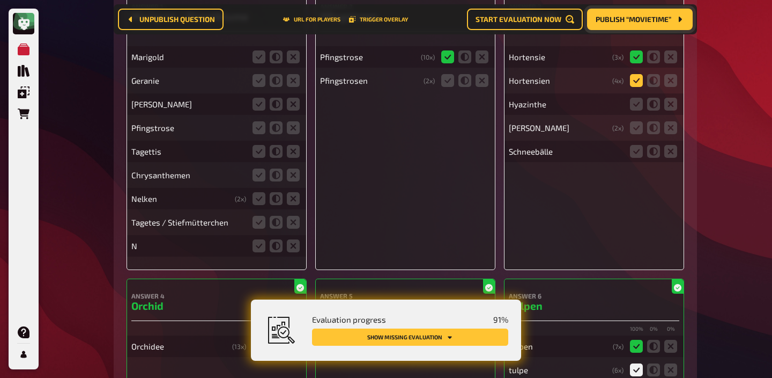
click at [635, 87] on icon at bounding box center [636, 80] width 13 height 13
click at [0, 0] on input "radio" at bounding box center [0, 0] width 0 height 0
click at [671, 110] on icon at bounding box center [671, 104] width 13 height 13
click at [0, 0] on input "radio" at bounding box center [0, 0] width 0 height 0
click at [671, 133] on icon at bounding box center [671, 127] width 13 height 13
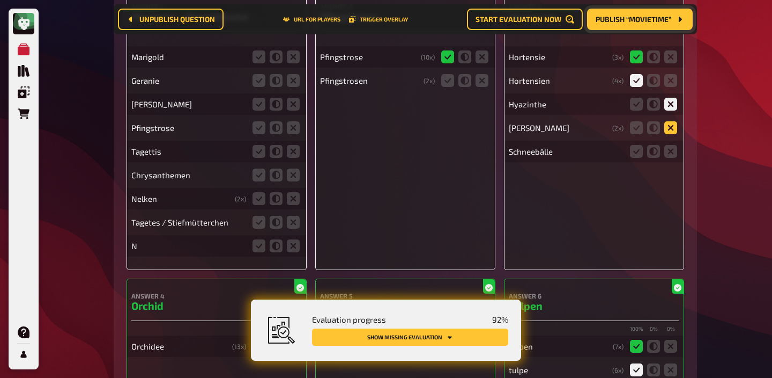
click at [0, 0] on input "radio" at bounding box center [0, 0] width 0 height 0
click at [671, 157] on icon at bounding box center [671, 151] width 13 height 13
click at [0, 0] on input "radio" at bounding box center [0, 0] width 0 height 0
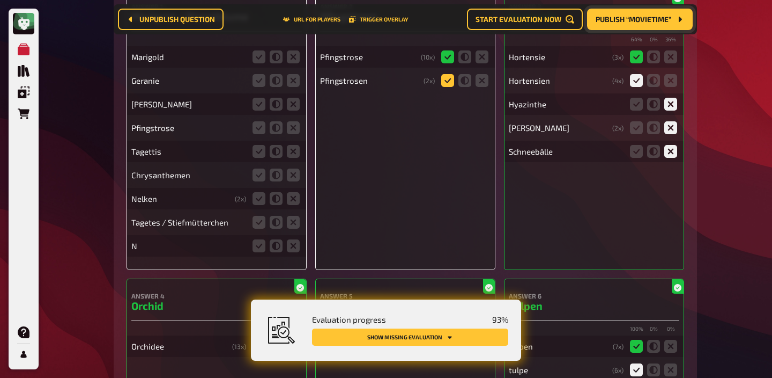
click at [451, 87] on icon at bounding box center [447, 80] width 13 height 13
click at [0, 0] on input "radio" at bounding box center [0, 0] width 0 height 0
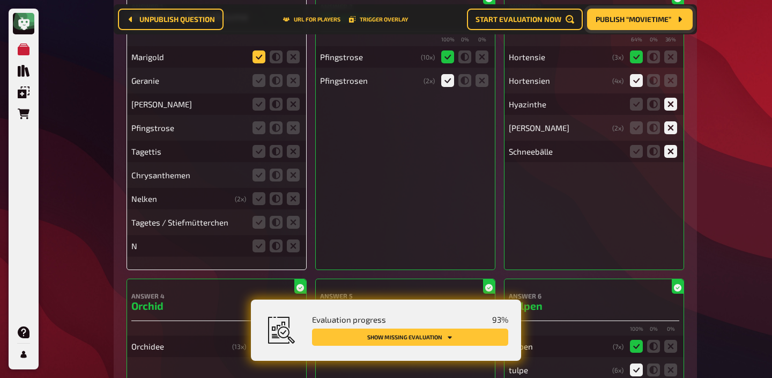
click at [260, 63] on icon at bounding box center [259, 56] width 13 height 13
click at [0, 0] on input "radio" at bounding box center [0, 0] width 0 height 0
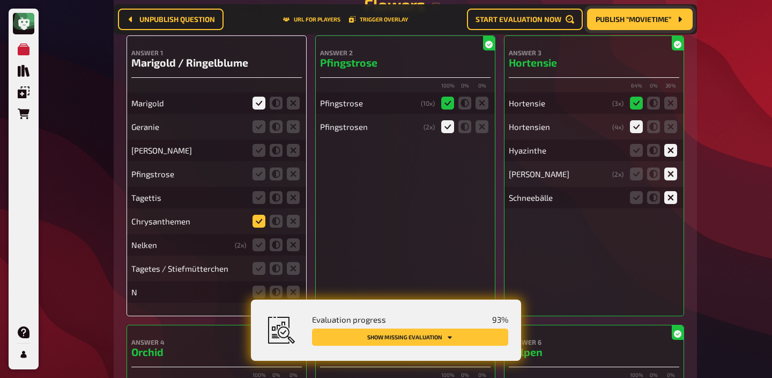
scroll to position [6103, 0]
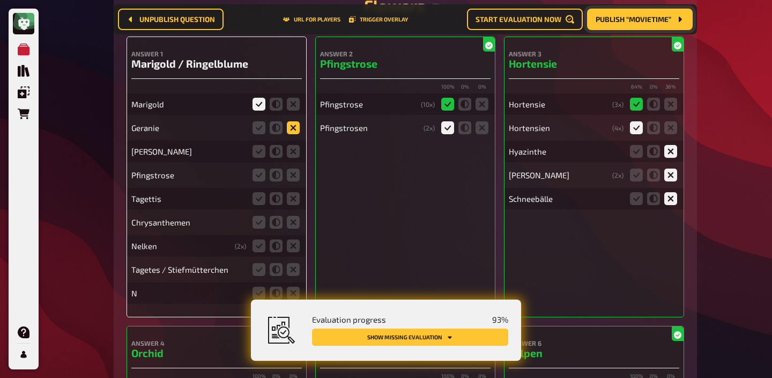
click at [291, 134] on icon at bounding box center [293, 127] width 13 height 13
click at [0, 0] on input "radio" at bounding box center [0, 0] width 0 height 0
click at [291, 158] on icon at bounding box center [293, 151] width 13 height 13
click at [0, 0] on input "radio" at bounding box center [0, 0] width 0 height 0
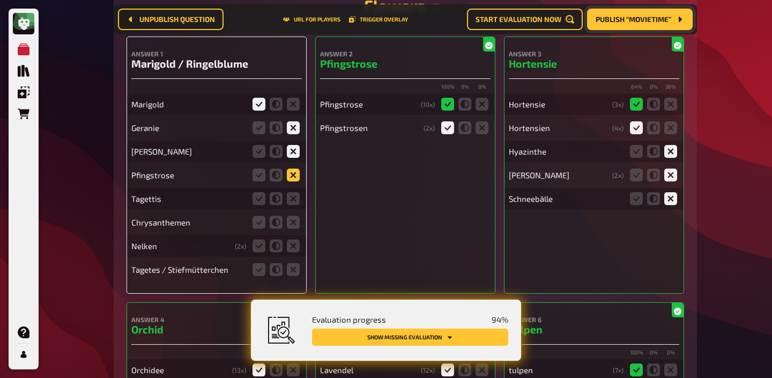
click at [291, 181] on icon at bounding box center [293, 174] width 13 height 13
click at [0, 0] on input "radio" at bounding box center [0, 0] width 0 height 0
click at [291, 205] on icon at bounding box center [293, 198] width 13 height 13
click at [0, 0] on input "radio" at bounding box center [0, 0] width 0 height 0
click at [293, 229] on icon at bounding box center [293, 222] width 13 height 13
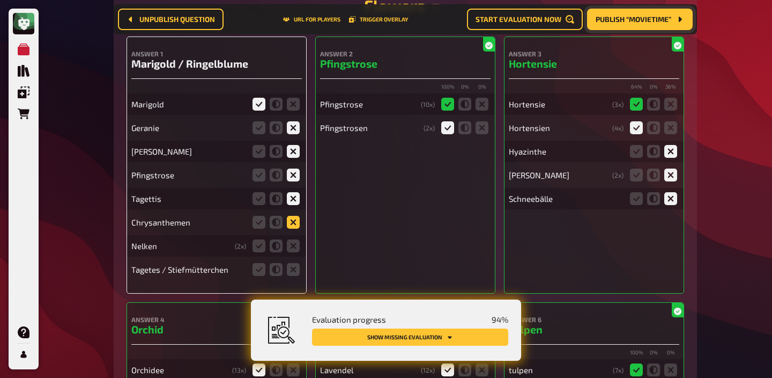
click at [0, 0] on input "radio" at bounding box center [0, 0] width 0 height 0
click at [291, 252] on icon at bounding box center [293, 245] width 13 height 13
click at [0, 0] on input "radio" at bounding box center [0, 0] width 0 height 0
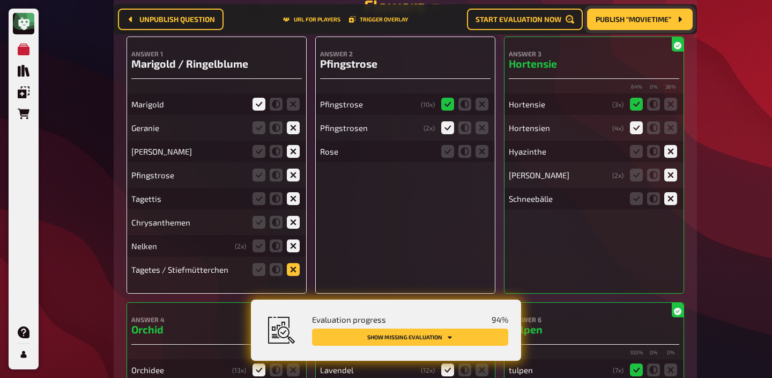
click at [291, 276] on icon at bounding box center [293, 269] width 13 height 13
click at [0, 0] on input "radio" at bounding box center [0, 0] width 0 height 0
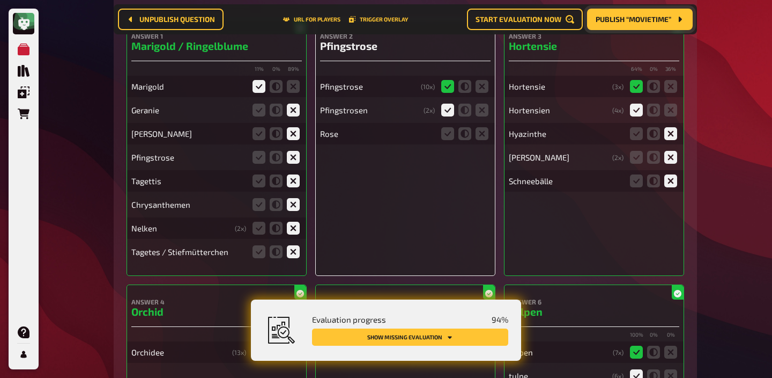
scroll to position [6123, 0]
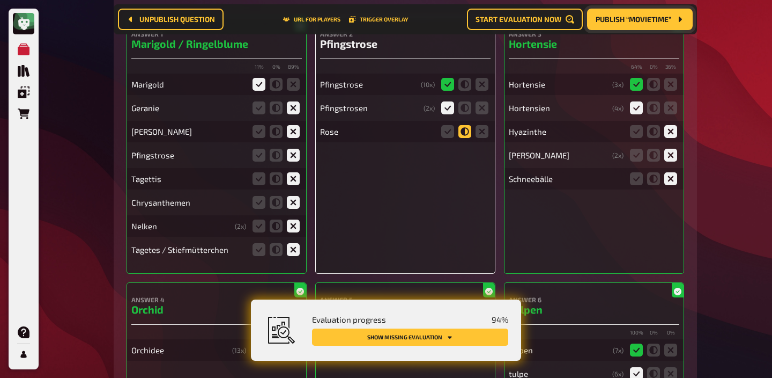
click at [463, 138] on icon at bounding box center [465, 131] width 13 height 13
click at [0, 0] on input "radio" at bounding box center [0, 0] width 0 height 0
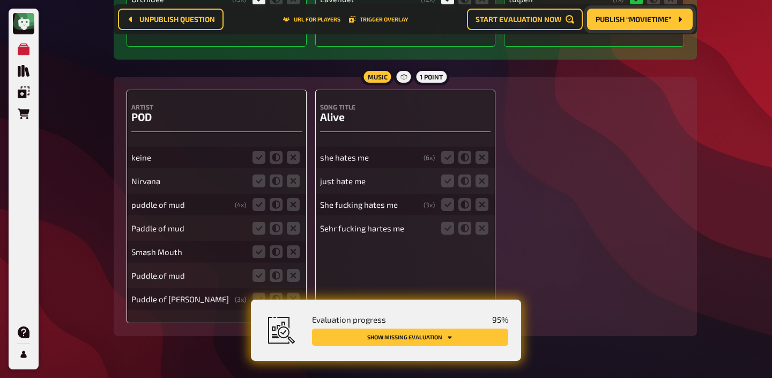
scroll to position [6466, 0]
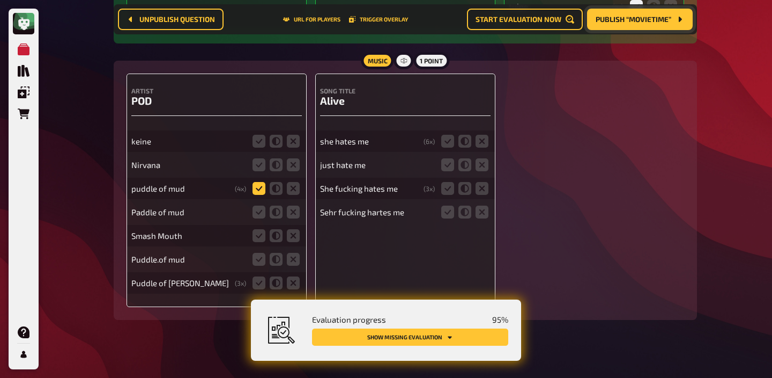
click at [257, 195] on icon at bounding box center [259, 188] width 13 height 13
click at [0, 0] on input "radio" at bounding box center [0, 0] width 0 height 0
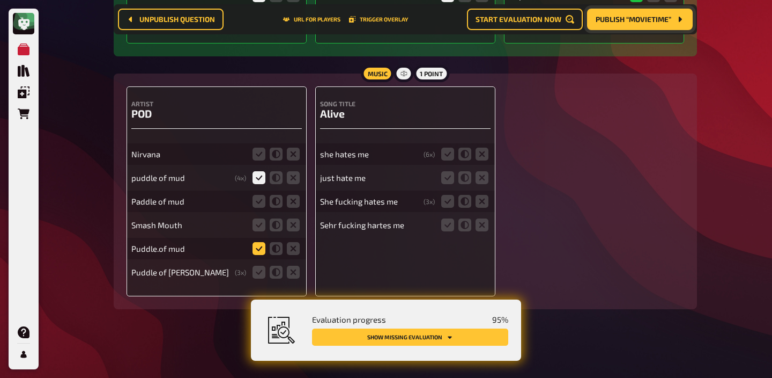
click at [255, 247] on icon at bounding box center [259, 248] width 13 height 13
click at [0, 0] on input "radio" at bounding box center [0, 0] width 0 height 0
click at [256, 271] on icon at bounding box center [259, 272] width 13 height 13
click at [0, 0] on input "radio" at bounding box center [0, 0] width 0 height 0
click at [257, 200] on icon at bounding box center [259, 201] width 13 height 13
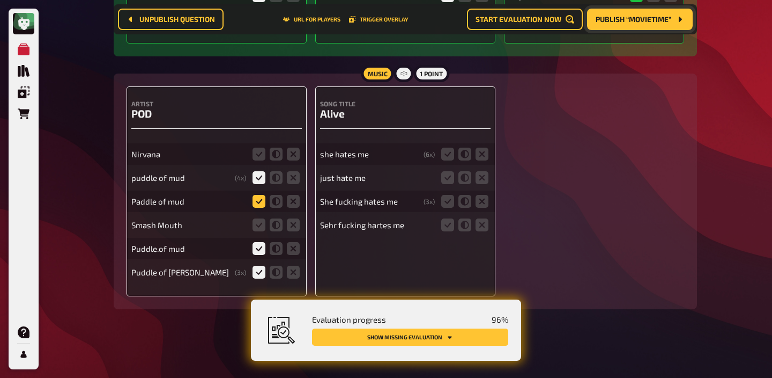
click at [0, 0] on input "radio" at bounding box center [0, 0] width 0 height 0
click at [290, 223] on icon at bounding box center [293, 224] width 13 height 13
click at [0, 0] on input "radio" at bounding box center [0, 0] width 0 height 0
click at [292, 152] on icon at bounding box center [293, 154] width 13 height 13
click at [0, 0] on input "radio" at bounding box center [0, 0] width 0 height 0
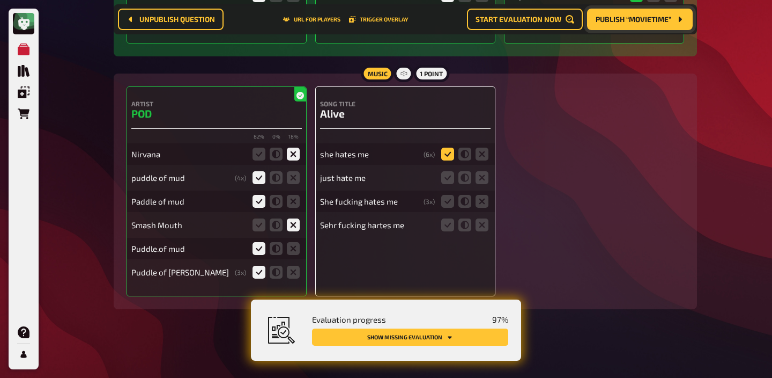
click at [447, 153] on icon at bounding box center [447, 154] width 13 height 13
click at [0, 0] on input "radio" at bounding box center [0, 0] width 0 height 0
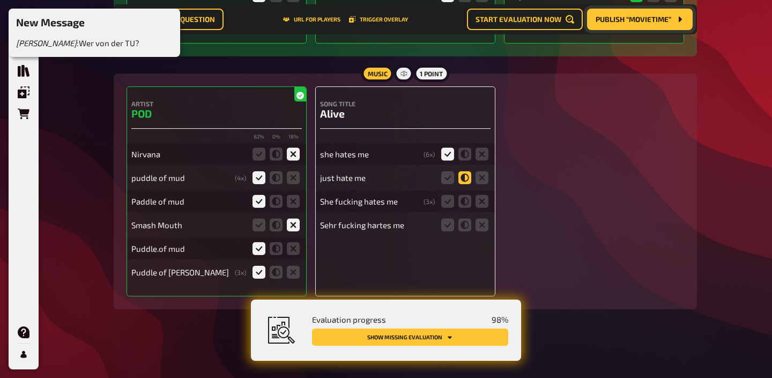
click at [463, 174] on icon at bounding box center [465, 177] width 13 height 13
click at [0, 0] on input "radio" at bounding box center [0, 0] width 0 height 0
click at [462, 200] on icon at bounding box center [465, 201] width 13 height 13
click at [0, 0] on input "radio" at bounding box center [0, 0] width 0 height 0
click at [461, 224] on icon at bounding box center [465, 224] width 13 height 13
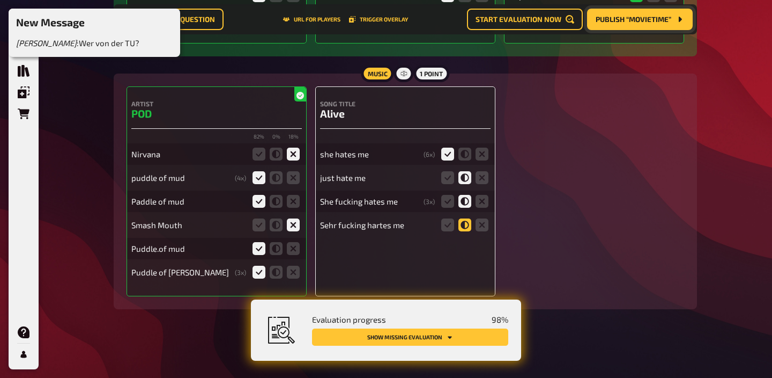
click at [0, 0] on input "radio" at bounding box center [0, 0] width 0 height 0
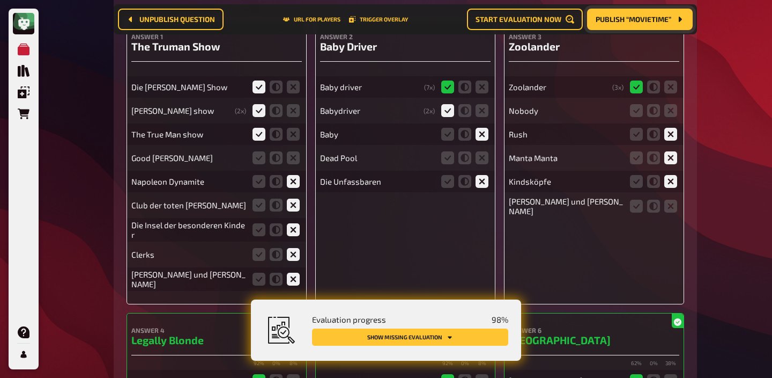
scroll to position [253, 0]
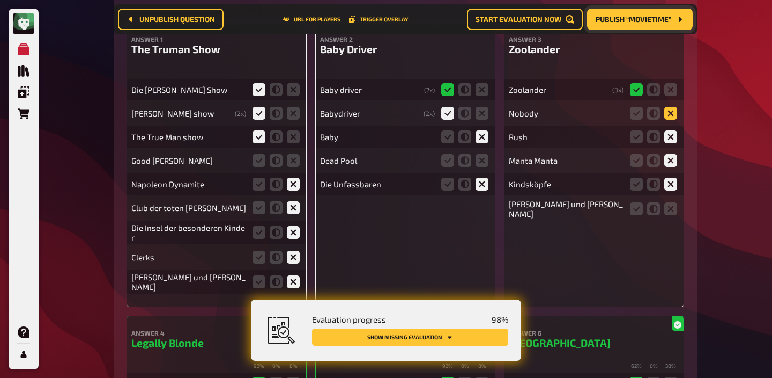
click at [668, 117] on icon at bounding box center [671, 113] width 13 height 13
click at [0, 0] on input "radio" at bounding box center [0, 0] width 0 height 0
click at [669, 209] on icon at bounding box center [671, 208] width 13 height 13
click at [0, 0] on input "radio" at bounding box center [0, 0] width 0 height 0
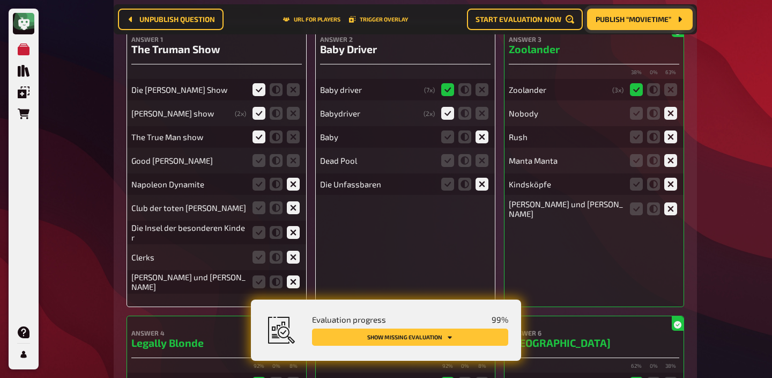
scroll to position [0, 0]
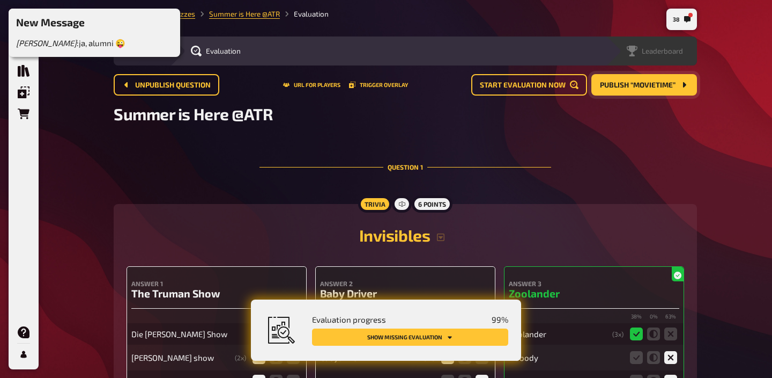
click at [676, 53] on span "Leaderboard" at bounding box center [662, 51] width 41 height 9
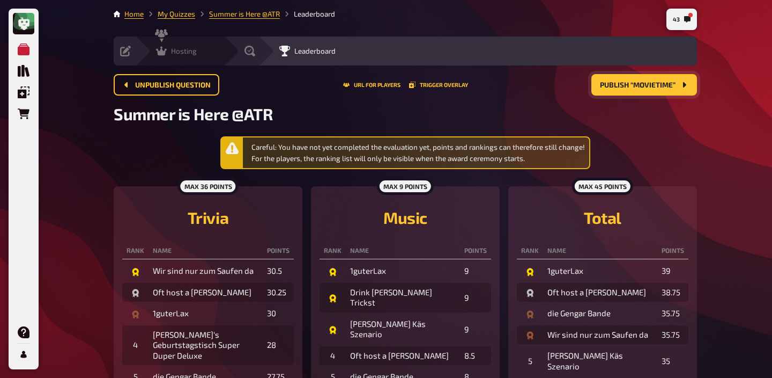
click at [186, 51] on span "Hosting" at bounding box center [184, 51] width 26 height 9
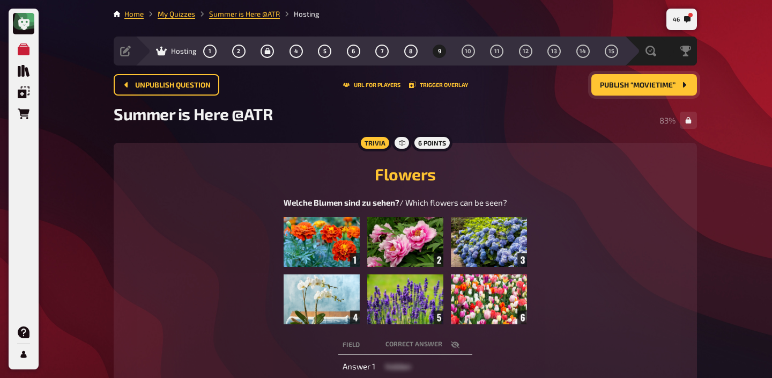
click at [621, 87] on span "Publish “Movietime”" at bounding box center [638, 86] width 76 height 8
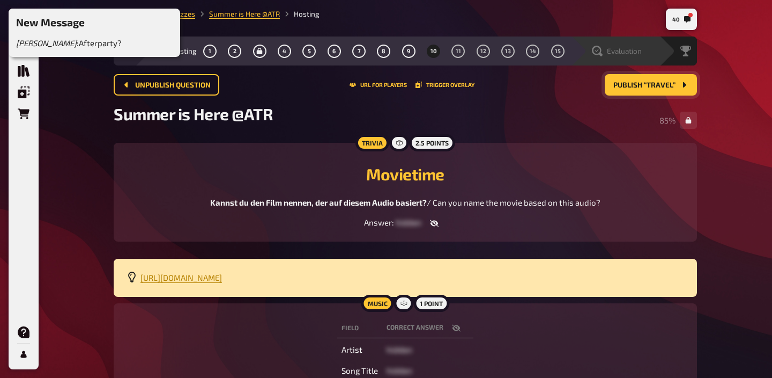
click at [639, 52] on span "Evaluation" at bounding box center [624, 51] width 35 height 9
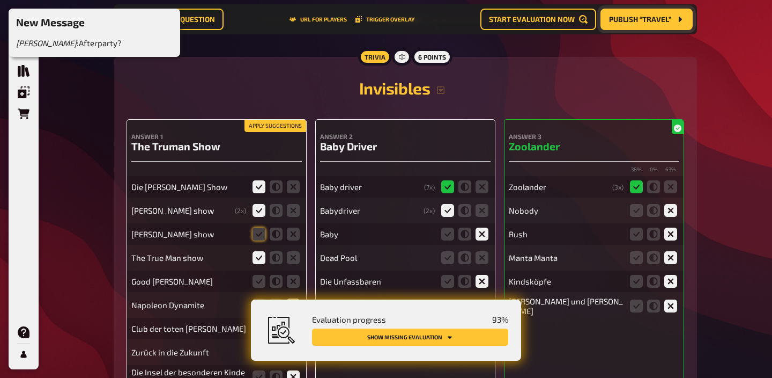
scroll to position [156, 0]
click at [255, 232] on icon at bounding box center [259, 233] width 13 height 13
click at [0, 0] on input "radio" at bounding box center [0, 0] width 0 height 0
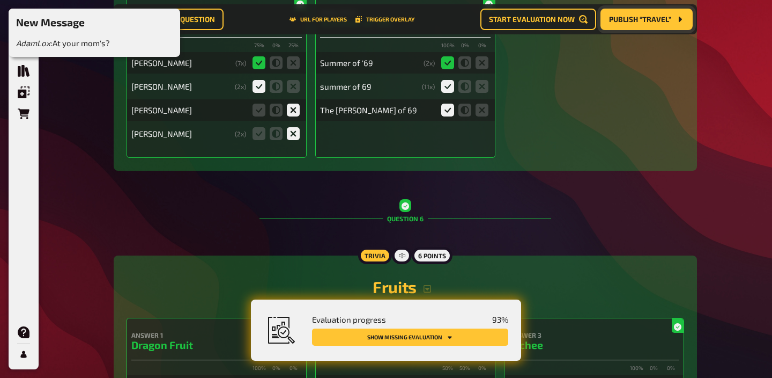
scroll to position [3617, 0]
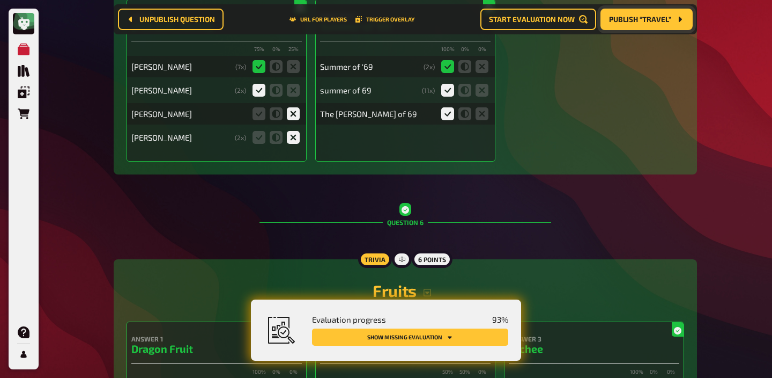
click at [641, 23] on span "Publish “Travel”" at bounding box center [640, 20] width 62 height 8
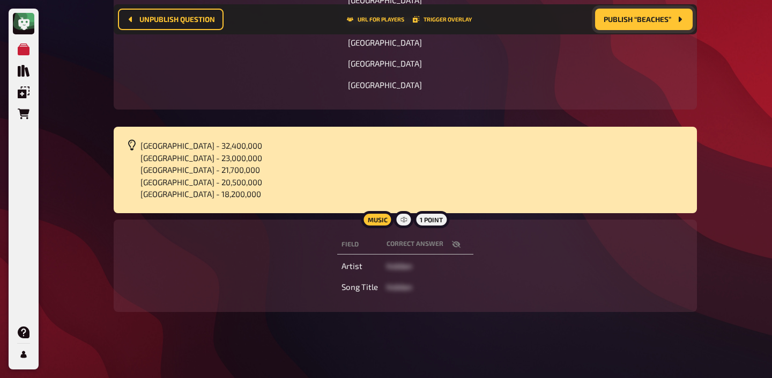
scroll to position [294, 0]
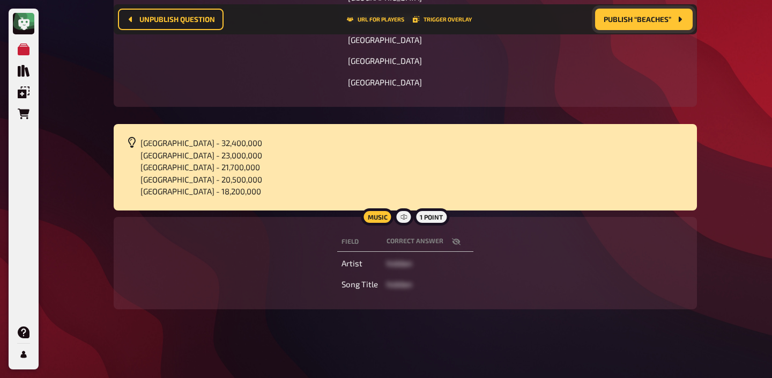
click at [457, 244] on icon "button" at bounding box center [456, 241] width 9 height 9
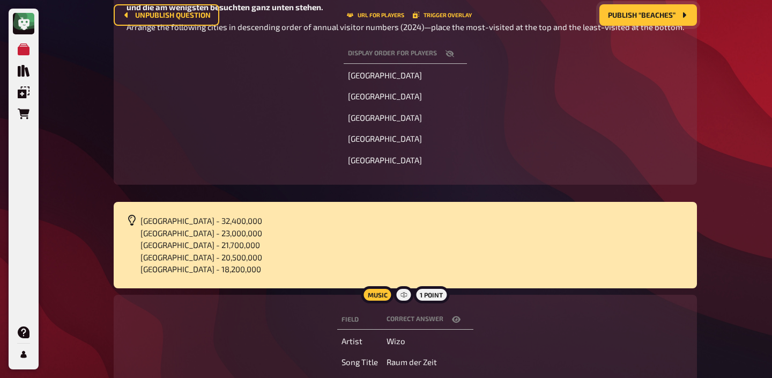
scroll to position [0, 0]
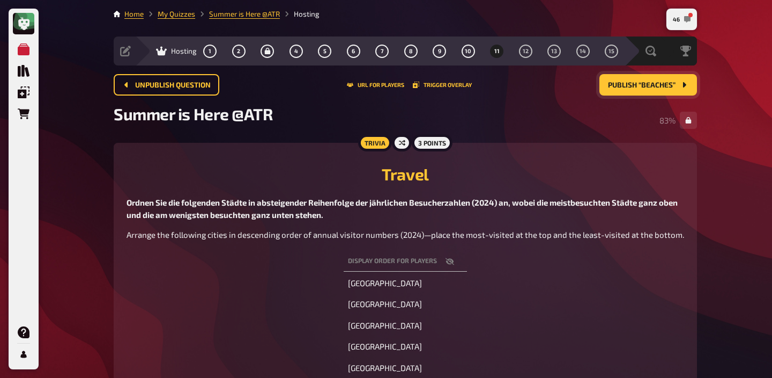
click at [687, 19] on icon "46" at bounding box center [687, 19] width 6 height 6
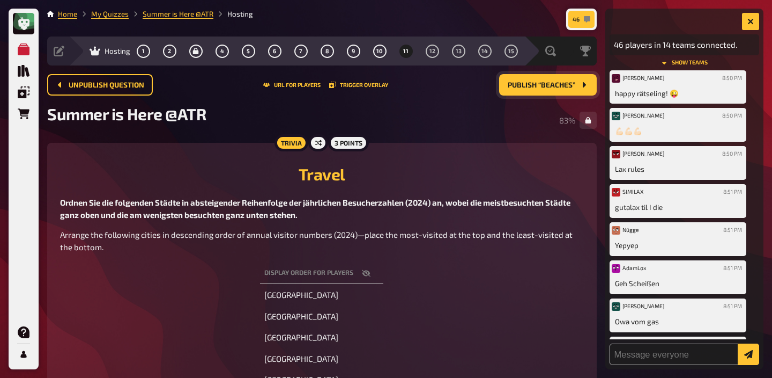
scroll to position [1958, 0]
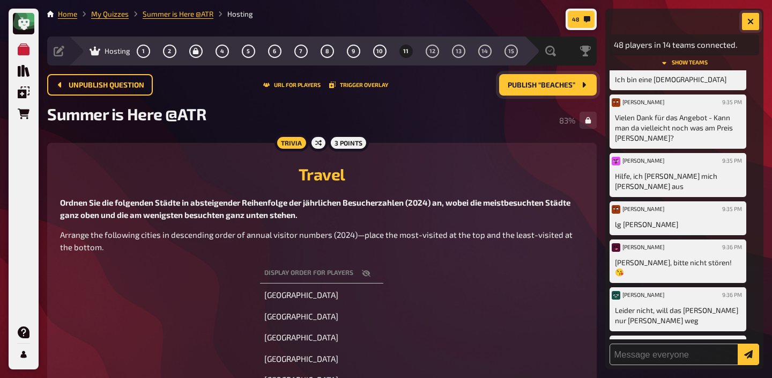
click at [747, 26] on button "button" at bounding box center [750, 21] width 17 height 17
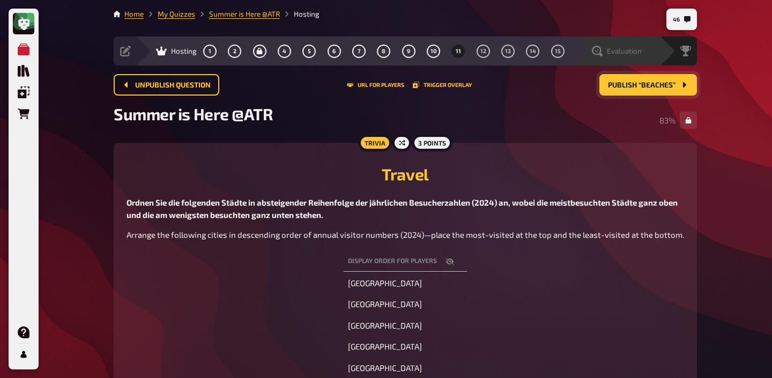
click at [628, 54] on span "Evaluation" at bounding box center [624, 51] width 35 height 9
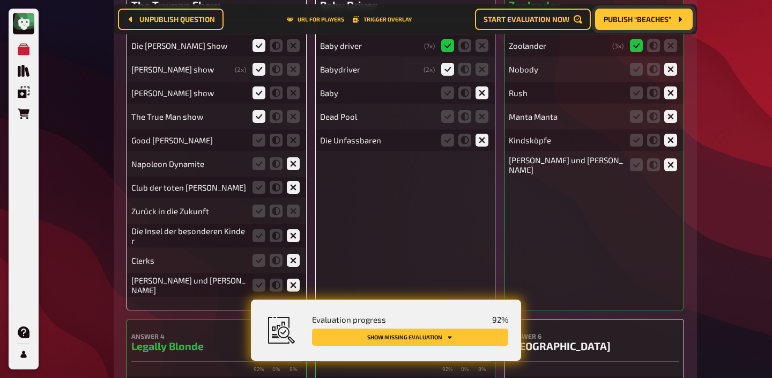
scroll to position [300, 0]
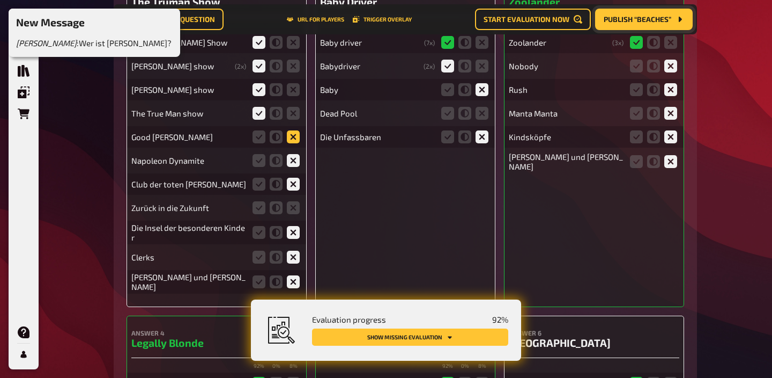
click at [296, 135] on icon at bounding box center [293, 136] width 13 height 13
click at [0, 0] on input "radio" at bounding box center [0, 0] width 0 height 0
click at [298, 213] on icon at bounding box center [293, 207] width 13 height 13
click at [0, 0] on input "radio" at bounding box center [0, 0] width 0 height 0
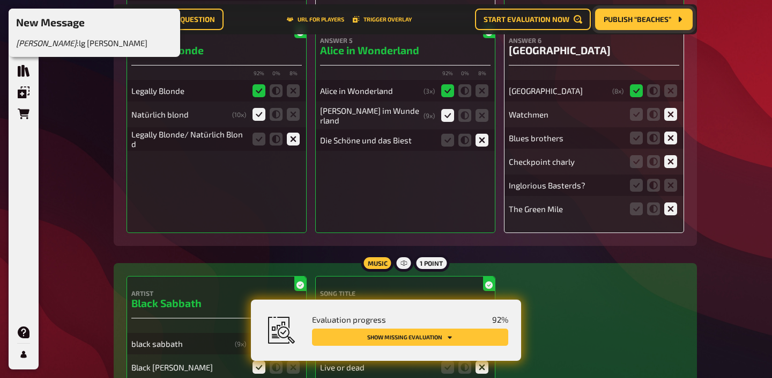
scroll to position [587, 0]
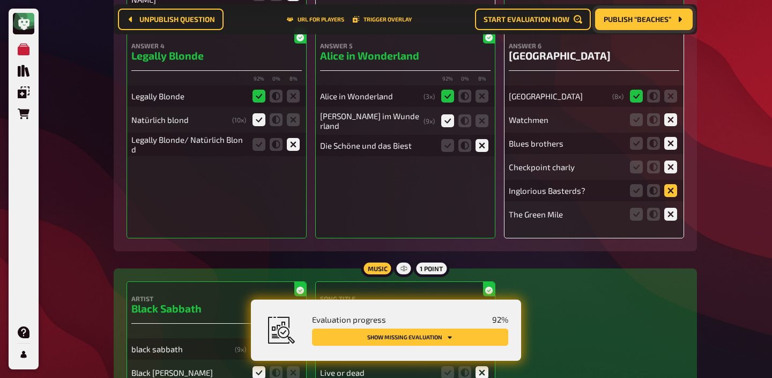
click at [669, 189] on icon at bounding box center [671, 190] width 13 height 13
click at [0, 0] on input "radio" at bounding box center [0, 0] width 0 height 0
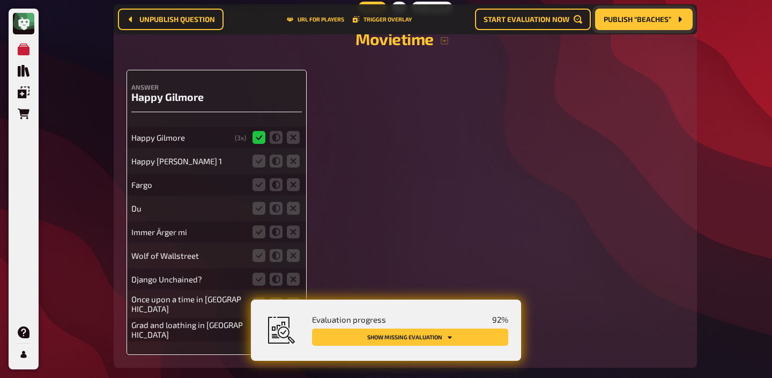
scroll to position [6909, 0]
click at [257, 166] on icon at bounding box center [259, 159] width 13 height 13
click at [0, 0] on input "radio" at bounding box center [0, 0] width 0 height 0
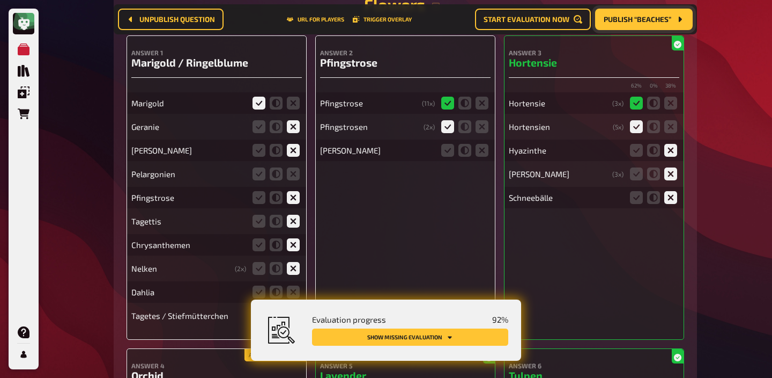
scroll to position [6103, 0]
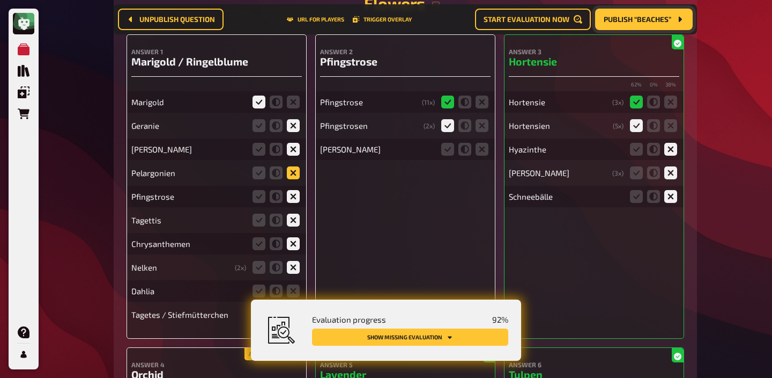
click at [296, 179] on icon at bounding box center [293, 172] width 13 height 13
click at [0, 0] on input "radio" at bounding box center [0, 0] width 0 height 0
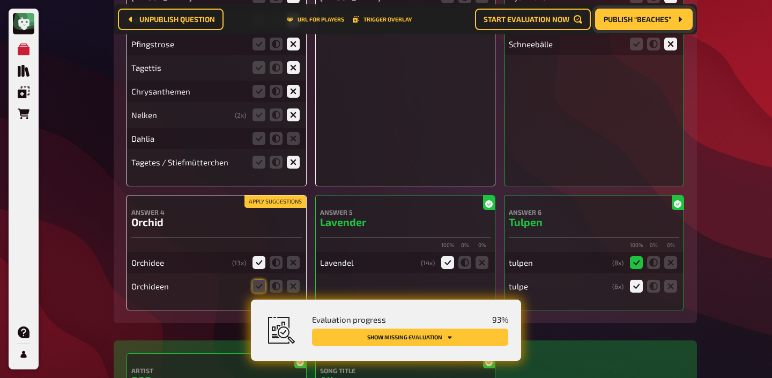
scroll to position [6273, 0]
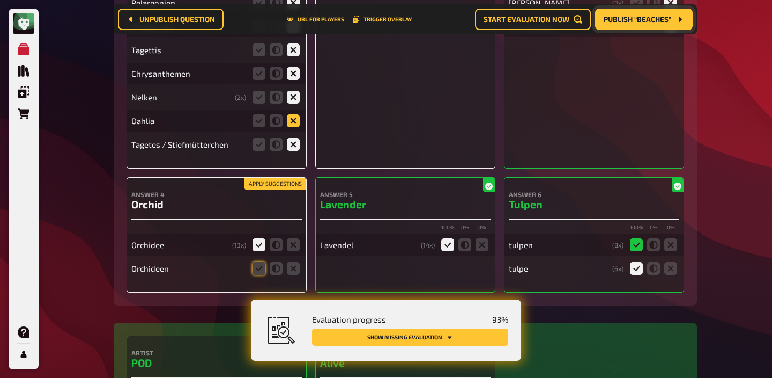
click at [290, 127] on icon at bounding box center [293, 120] width 13 height 13
click at [0, 0] on input "radio" at bounding box center [0, 0] width 0 height 0
click at [645, 20] on span "Publish “Beaches”" at bounding box center [638, 20] width 68 height 8
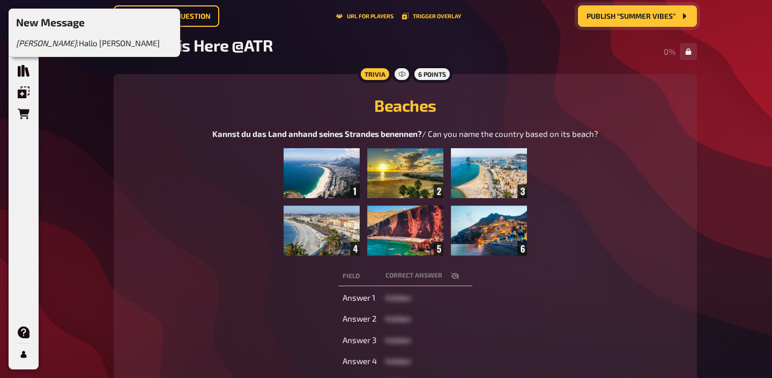
scroll to position [70, 0]
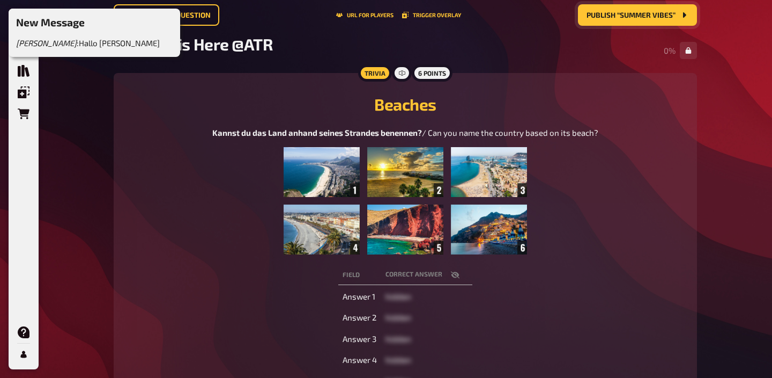
click at [457, 276] on icon "button" at bounding box center [455, 274] width 9 height 7
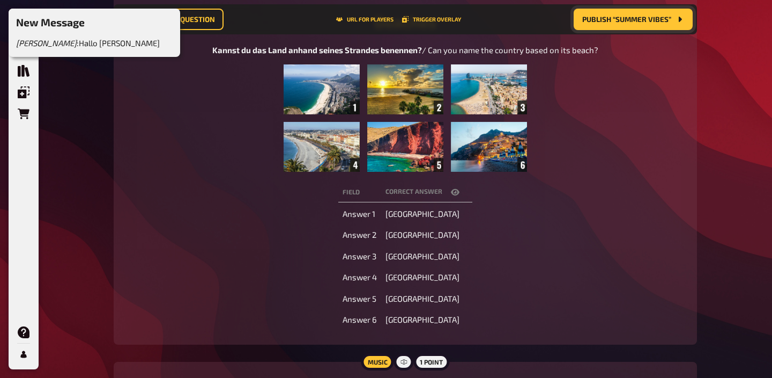
scroll to position [161, 0]
click at [399, 141] on img at bounding box center [405, 117] width 243 height 107
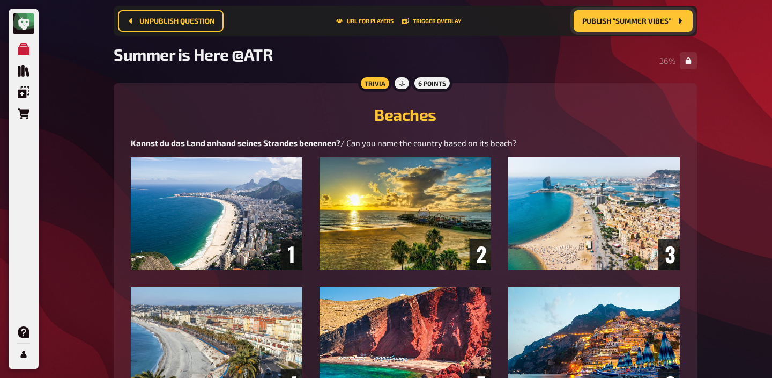
scroll to position [0, 0]
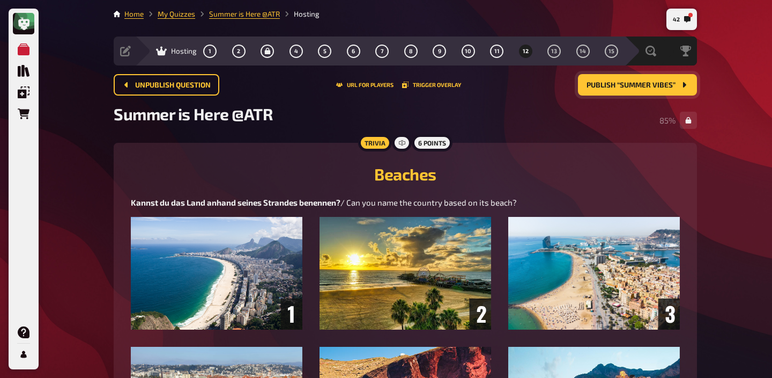
click at [601, 80] on button "Publish “Summer Vibes”" at bounding box center [637, 84] width 119 height 21
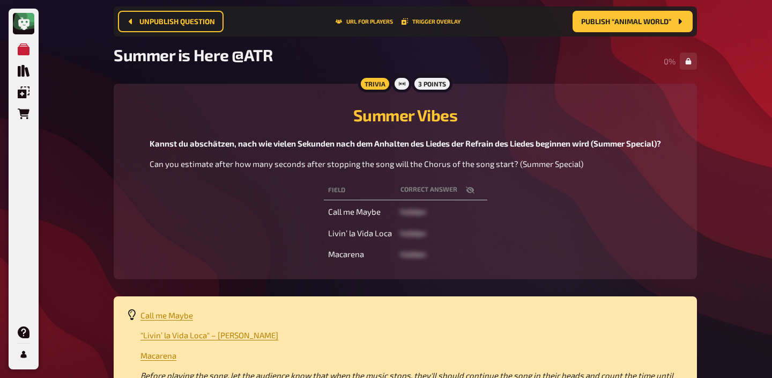
scroll to position [84, 0]
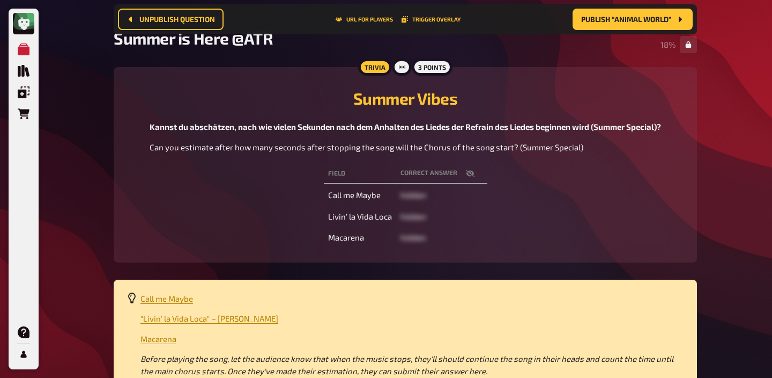
click at [466, 174] on icon "button" at bounding box center [470, 173] width 9 height 7
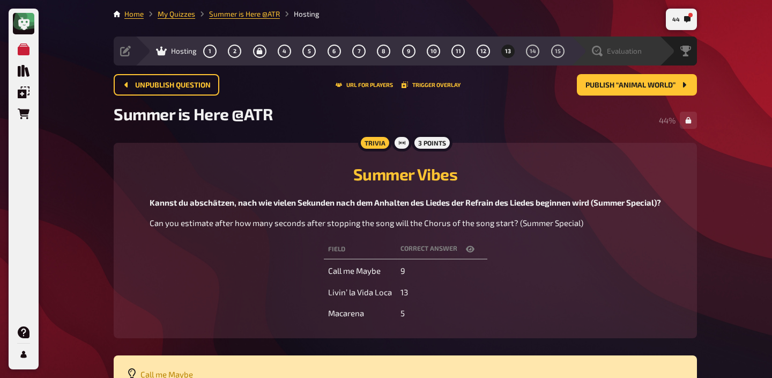
click at [644, 57] on div "Evaluation" at bounding box center [615, 50] width 89 height 29
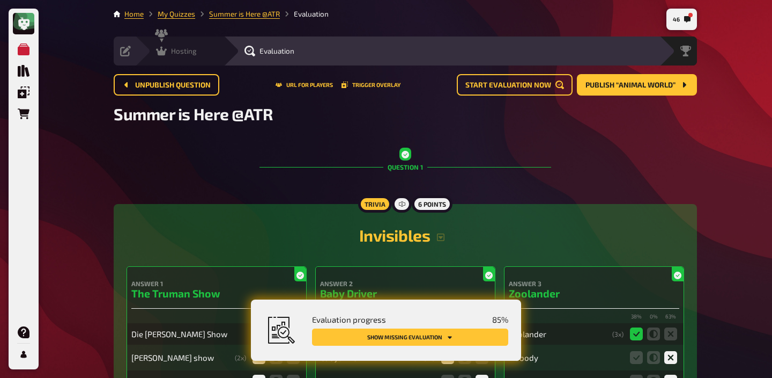
click at [180, 53] on span "Hosting" at bounding box center [184, 51] width 26 height 9
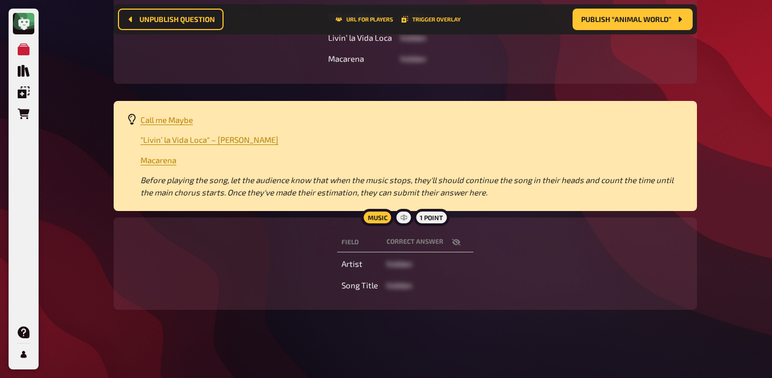
scroll to position [263, 0]
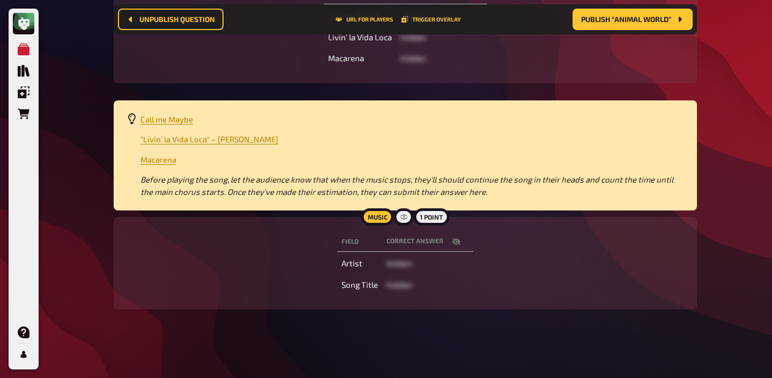
click at [460, 240] on button "button" at bounding box center [457, 241] width 26 height 11
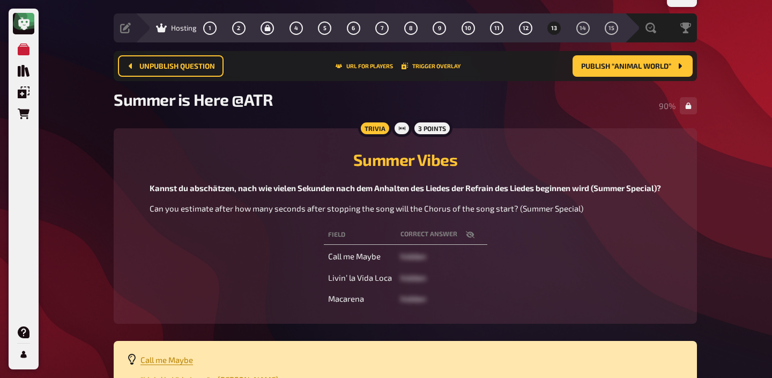
scroll to position [0, 0]
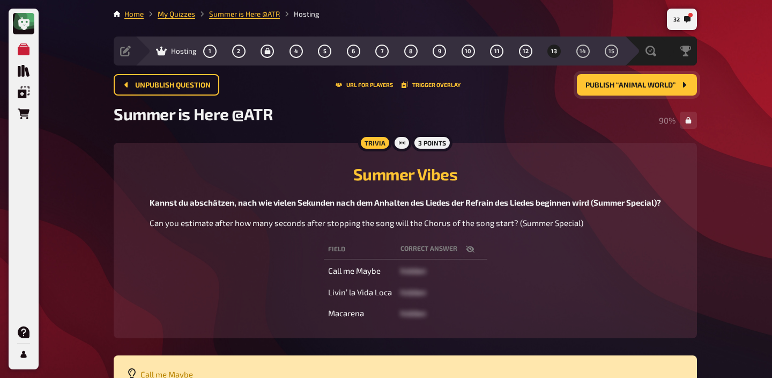
click at [614, 87] on span "Publish “Animal World”" at bounding box center [631, 86] width 90 height 8
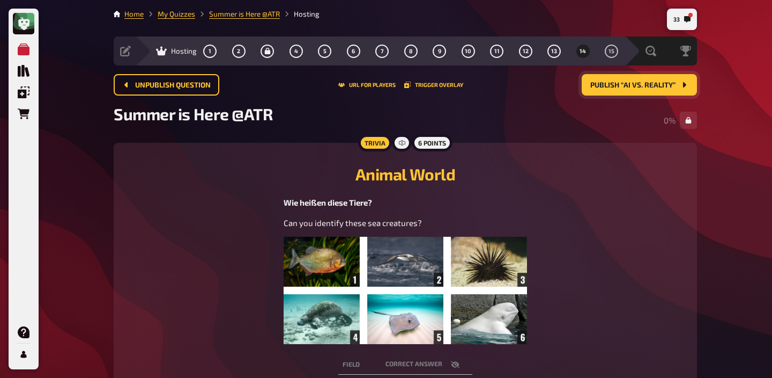
click at [482, 291] on img at bounding box center [405, 290] width 243 height 107
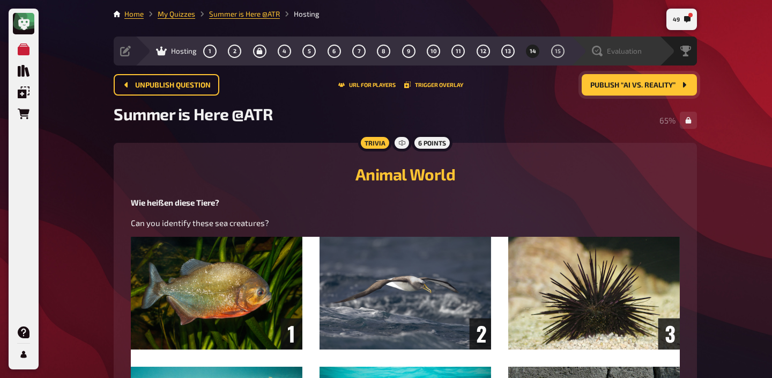
click at [637, 56] on div "Evaluation" at bounding box center [615, 50] width 89 height 29
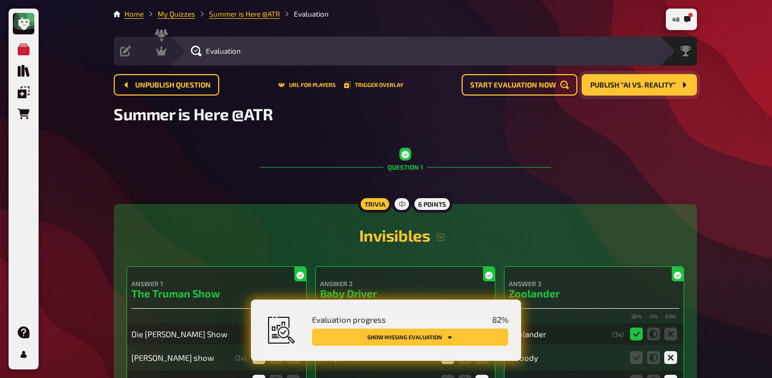
click at [478, 336] on button "Show missing evaluation" at bounding box center [410, 336] width 196 height 17
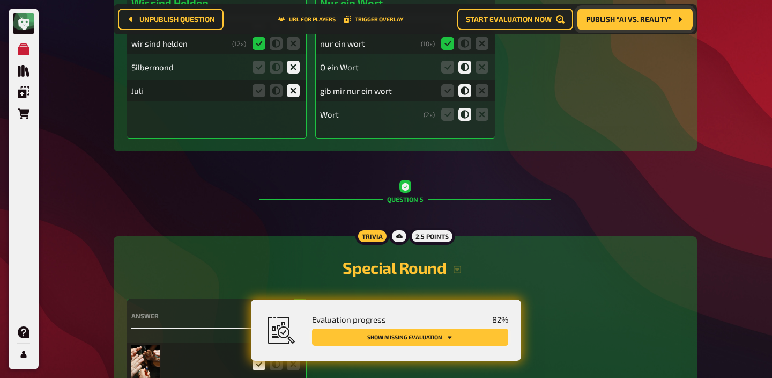
scroll to position [5636, 0]
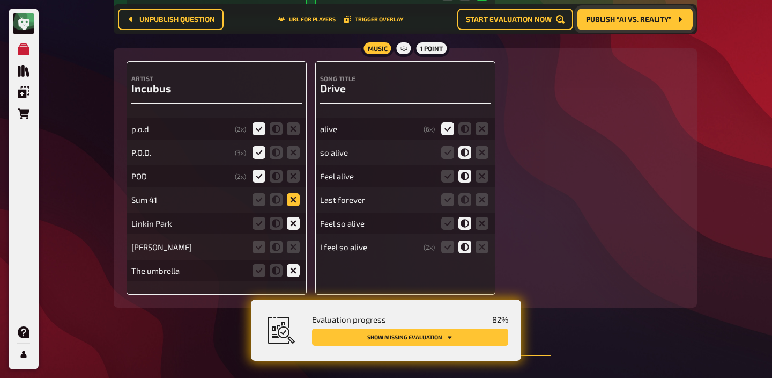
click at [294, 205] on icon at bounding box center [293, 199] width 13 height 13
click at [0, 0] on input "radio" at bounding box center [0, 0] width 0 height 0
click at [294, 253] on icon at bounding box center [293, 246] width 13 height 13
click at [0, 0] on input "radio" at bounding box center [0, 0] width 0 height 0
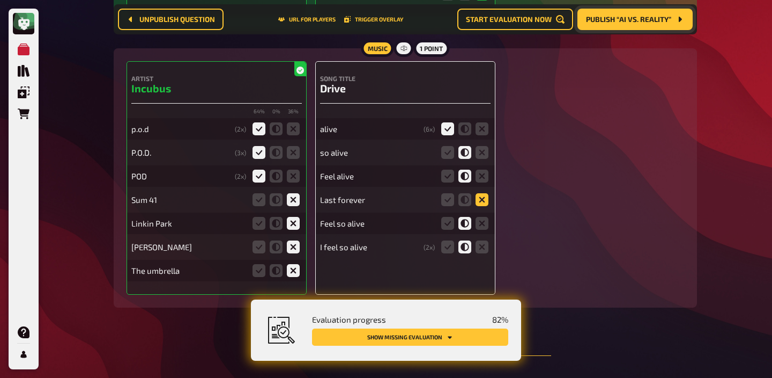
click at [480, 206] on icon at bounding box center [482, 199] width 13 height 13
click at [0, 0] on input "radio" at bounding box center [0, 0] width 0 height 0
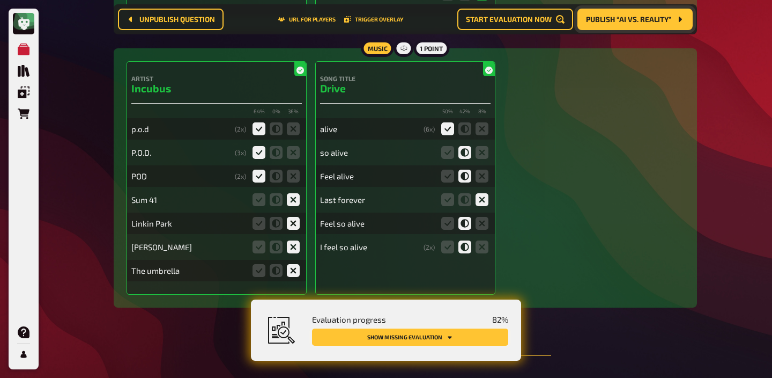
click at [432, 334] on button "Show missing evaluation" at bounding box center [410, 336] width 196 height 17
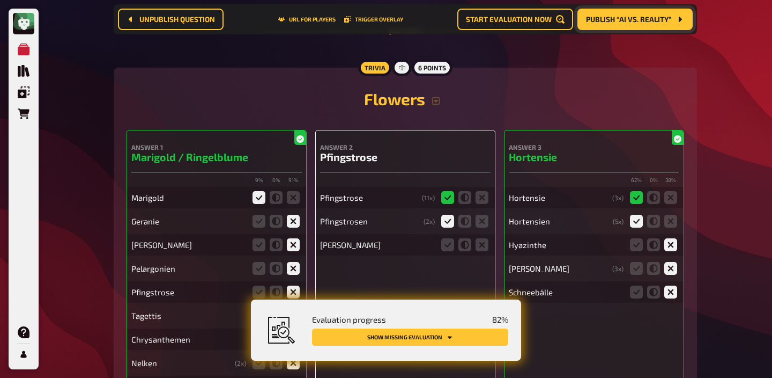
scroll to position [5989, 0]
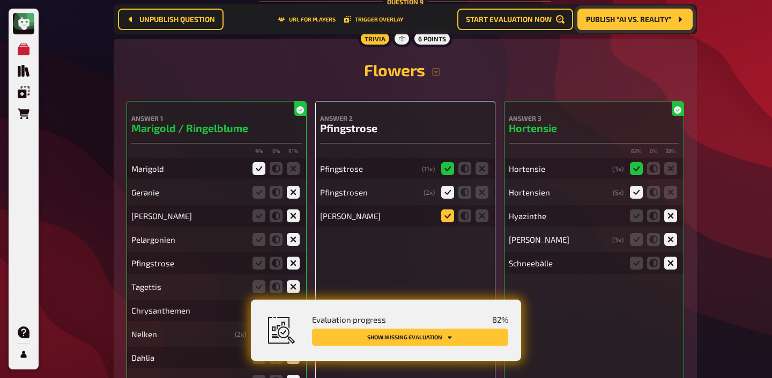
click at [447, 222] on icon at bounding box center [447, 215] width 13 height 13
click at [0, 0] on input "radio" at bounding box center [0, 0] width 0 height 0
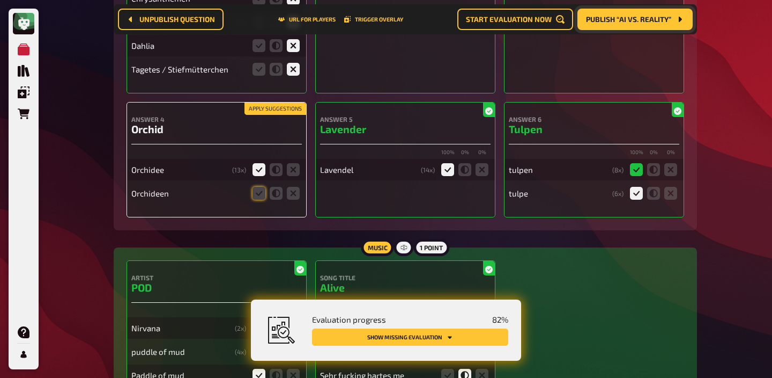
scroll to position [6303, 0]
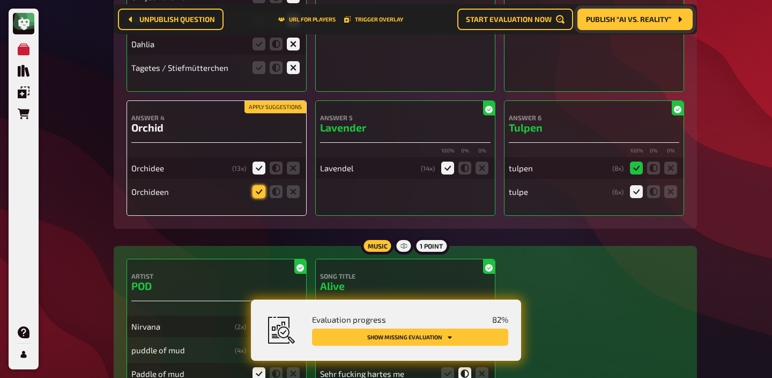
click at [262, 198] on icon at bounding box center [259, 191] width 13 height 13
click at [0, 0] on input "radio" at bounding box center [0, 0] width 0 height 0
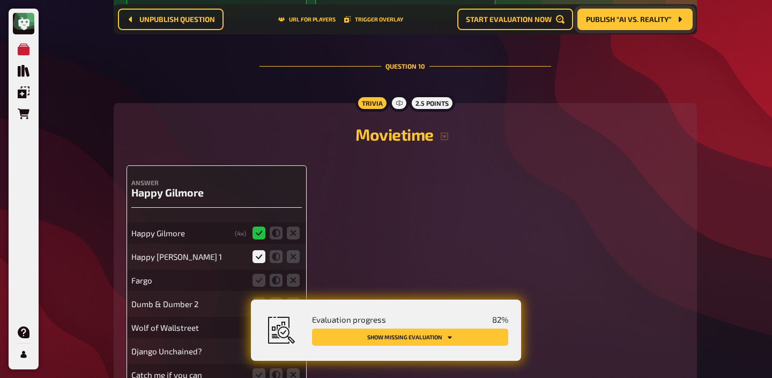
scroll to position [6844, 0]
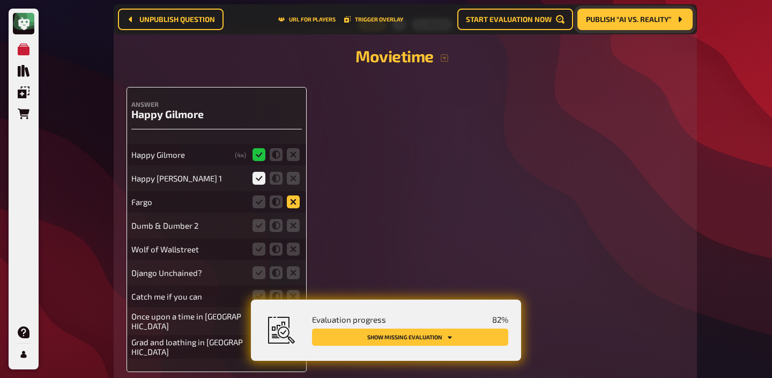
click at [293, 208] on icon at bounding box center [293, 201] width 13 height 13
click at [0, 0] on input "radio" at bounding box center [0, 0] width 0 height 0
click at [291, 232] on icon at bounding box center [293, 225] width 13 height 13
click at [0, 0] on input "radio" at bounding box center [0, 0] width 0 height 0
click at [291, 255] on icon at bounding box center [293, 248] width 13 height 13
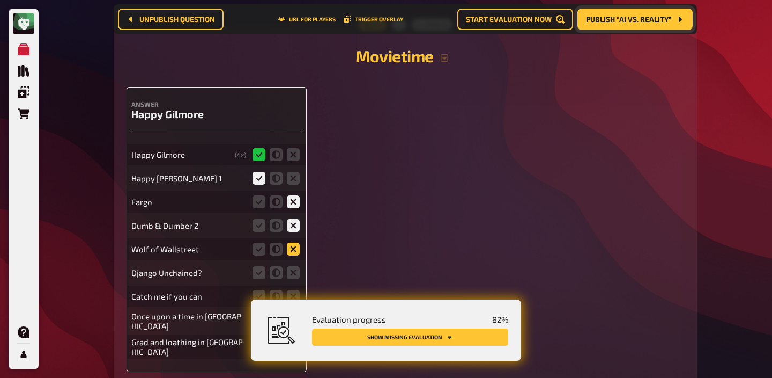
click at [0, 0] on input "radio" at bounding box center [0, 0] width 0 height 0
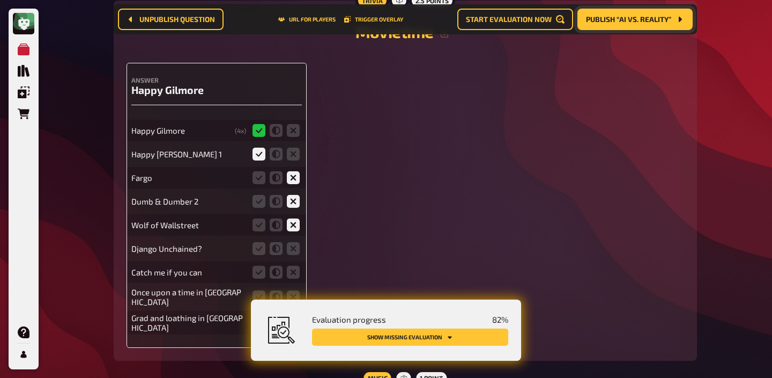
scroll to position [6877, 0]
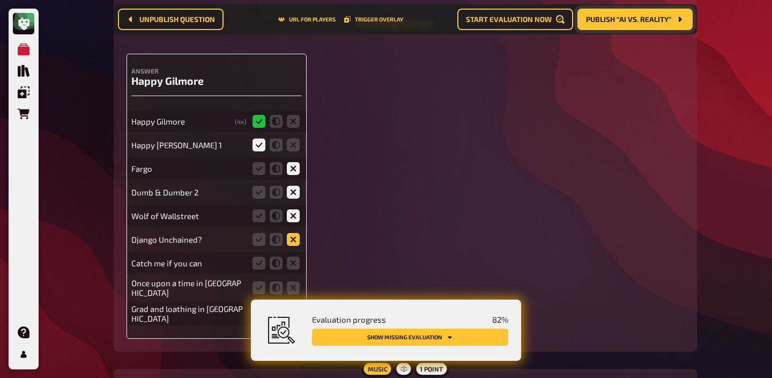
click at [291, 246] on icon at bounding box center [293, 239] width 13 height 13
click at [0, 0] on input "radio" at bounding box center [0, 0] width 0 height 0
click at [291, 268] on fieldset at bounding box center [276, 262] width 51 height 17
click at [291, 269] on icon at bounding box center [293, 262] width 13 height 13
click at [0, 0] on input "radio" at bounding box center [0, 0] width 0 height 0
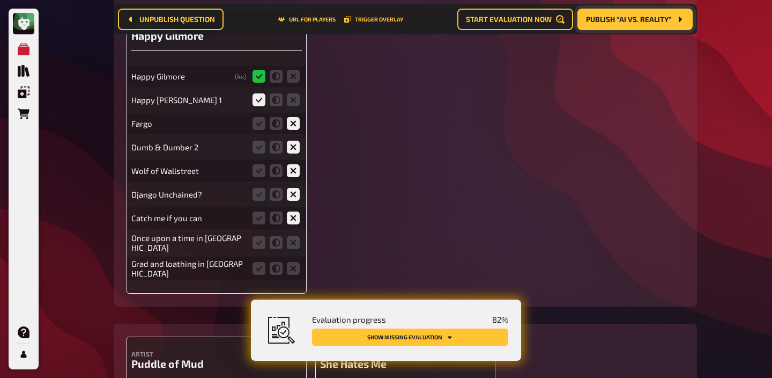
scroll to position [6933, 0]
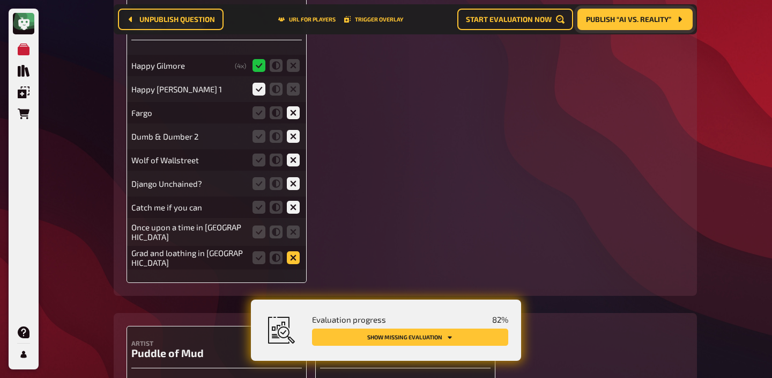
click at [293, 264] on icon at bounding box center [293, 257] width 13 height 13
click at [0, 0] on input "radio" at bounding box center [0, 0] width 0 height 0
click at [293, 238] on icon at bounding box center [293, 231] width 13 height 13
click at [0, 0] on input "radio" at bounding box center [0, 0] width 0 height 0
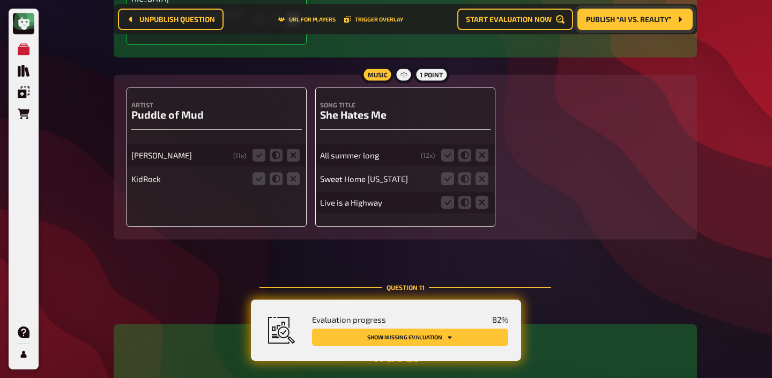
scroll to position [7172, 0]
click at [256, 160] on icon at bounding box center [259, 154] width 13 height 13
click at [0, 0] on input "radio" at bounding box center [0, 0] width 0 height 0
click at [256, 184] on icon at bounding box center [259, 177] width 13 height 13
click at [0, 0] on input "radio" at bounding box center [0, 0] width 0 height 0
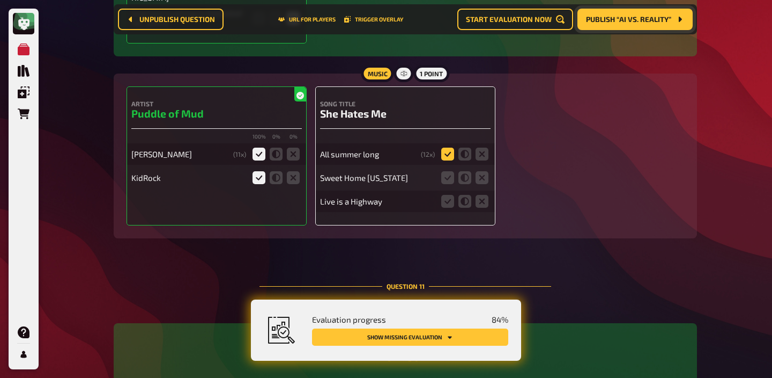
click at [445, 160] on icon at bounding box center [447, 154] width 13 height 13
click at [0, 0] on input "radio" at bounding box center [0, 0] width 0 height 0
click at [483, 178] on fieldset at bounding box center [464, 177] width 51 height 17
click at [483, 182] on icon at bounding box center [482, 177] width 13 height 13
click at [0, 0] on input "radio" at bounding box center [0, 0] width 0 height 0
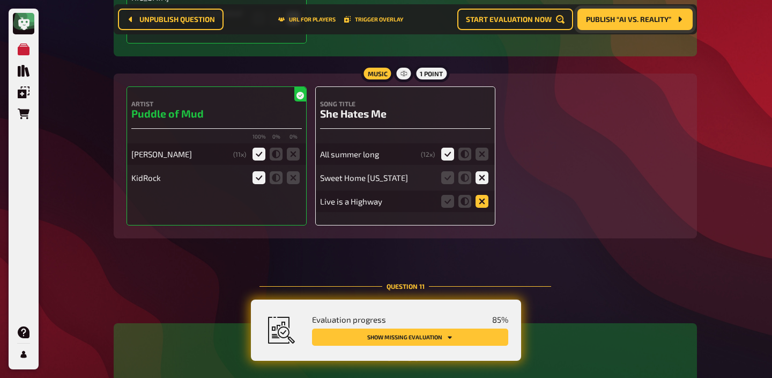
click at [483, 205] on icon at bounding box center [482, 201] width 13 height 13
click at [0, 0] on input "radio" at bounding box center [0, 0] width 0 height 0
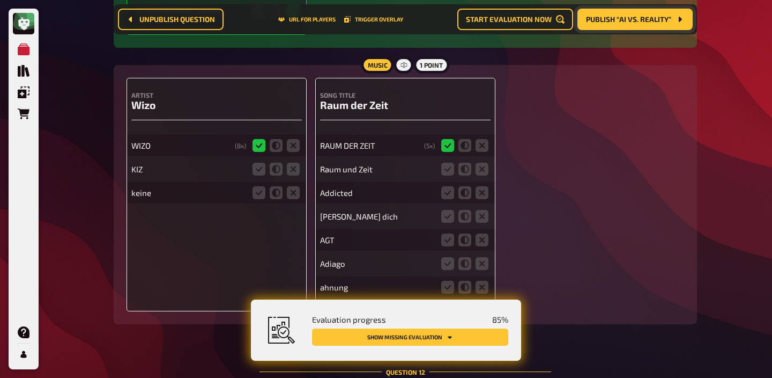
scroll to position [7989, 0]
click at [292, 174] on icon at bounding box center [293, 167] width 13 height 13
click at [0, 0] on input "radio" at bounding box center [0, 0] width 0 height 0
click at [292, 195] on icon at bounding box center [293, 191] width 13 height 13
click at [0, 0] on input "radio" at bounding box center [0, 0] width 0 height 0
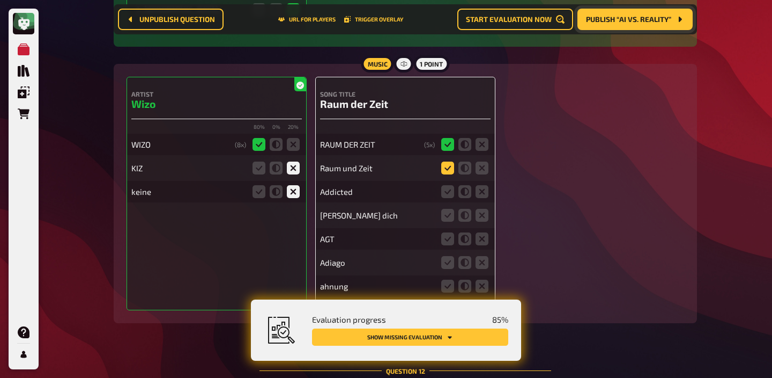
click at [445, 174] on icon at bounding box center [447, 167] width 13 height 13
click at [0, 0] on input "radio" at bounding box center [0, 0] width 0 height 0
click at [482, 198] on icon at bounding box center [482, 191] width 13 height 13
click at [0, 0] on input "radio" at bounding box center [0, 0] width 0 height 0
click at [482, 221] on icon at bounding box center [482, 215] width 13 height 13
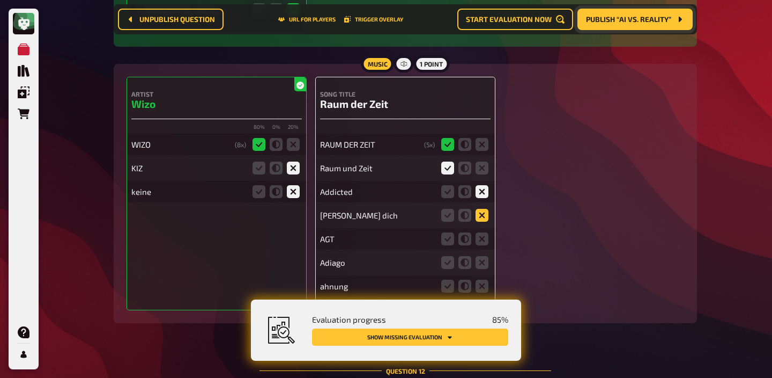
click at [0, 0] on input "radio" at bounding box center [0, 0] width 0 height 0
click at [483, 245] on icon at bounding box center [482, 238] width 13 height 13
click at [0, 0] on input "radio" at bounding box center [0, 0] width 0 height 0
click at [483, 269] on icon at bounding box center [482, 262] width 13 height 13
click at [0, 0] on input "radio" at bounding box center [0, 0] width 0 height 0
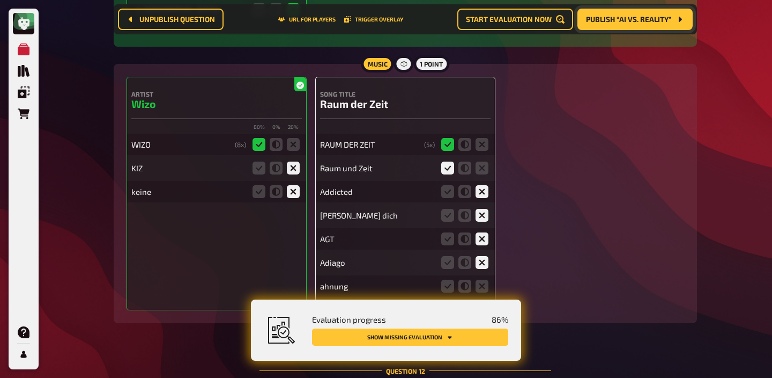
click at [482, 288] on fieldset at bounding box center [464, 285] width 51 height 17
click at [482, 292] on icon at bounding box center [482, 285] width 13 height 13
click at [0, 0] on input "radio" at bounding box center [0, 0] width 0 height 0
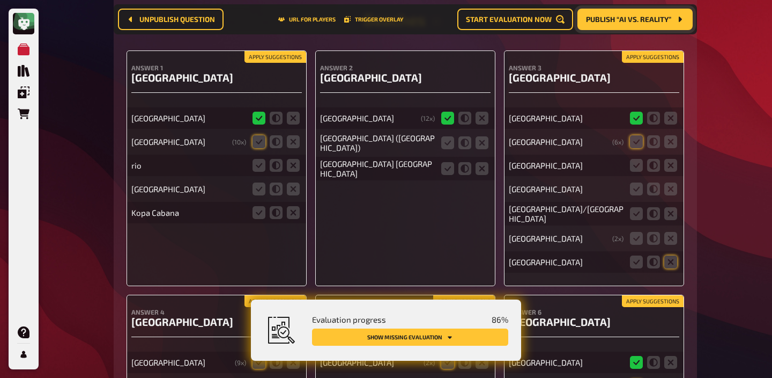
scroll to position [8413, 0]
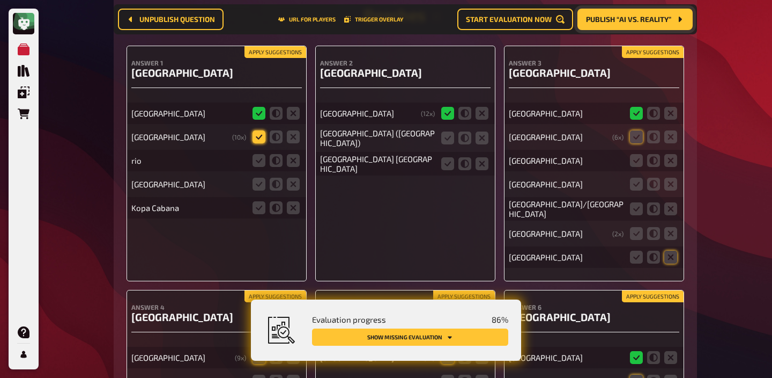
click at [260, 142] on icon at bounding box center [259, 136] width 13 height 13
click at [0, 0] on input "radio" at bounding box center [0, 0] width 0 height 0
click at [261, 167] on icon at bounding box center [259, 160] width 13 height 13
click at [0, 0] on input "radio" at bounding box center [0, 0] width 0 height 0
click at [295, 190] on icon at bounding box center [293, 184] width 13 height 13
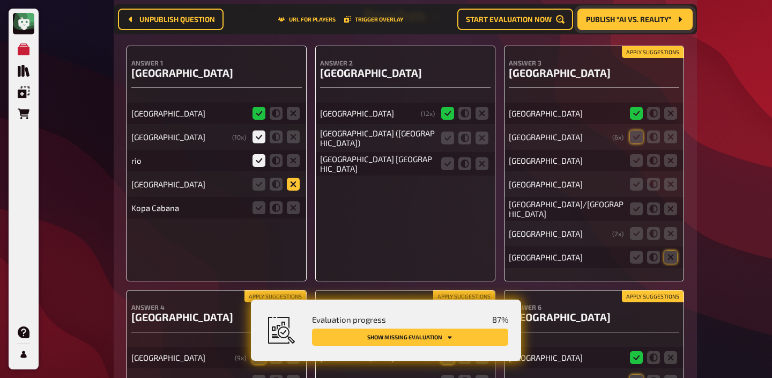
click at [0, 0] on input "radio" at bounding box center [0, 0] width 0 height 0
click at [261, 214] on icon at bounding box center [259, 207] width 13 height 13
click at [0, 0] on input "radio" at bounding box center [0, 0] width 0 height 0
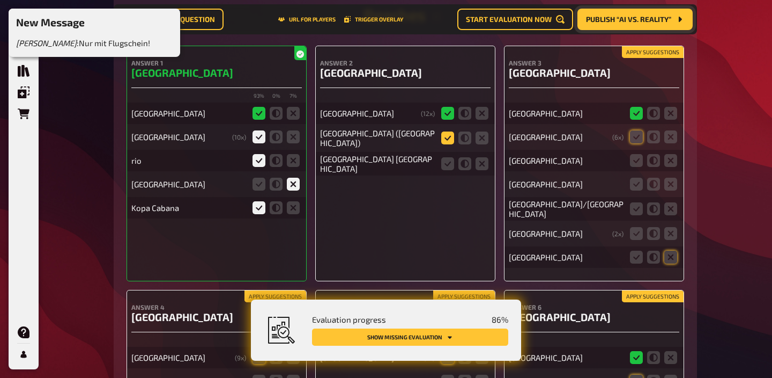
click at [446, 144] on icon at bounding box center [447, 137] width 13 height 13
click at [0, 0] on input "radio" at bounding box center [0, 0] width 0 height 0
click at [448, 170] on icon at bounding box center [447, 163] width 13 height 13
click at [0, 0] on input "radio" at bounding box center [0, 0] width 0 height 0
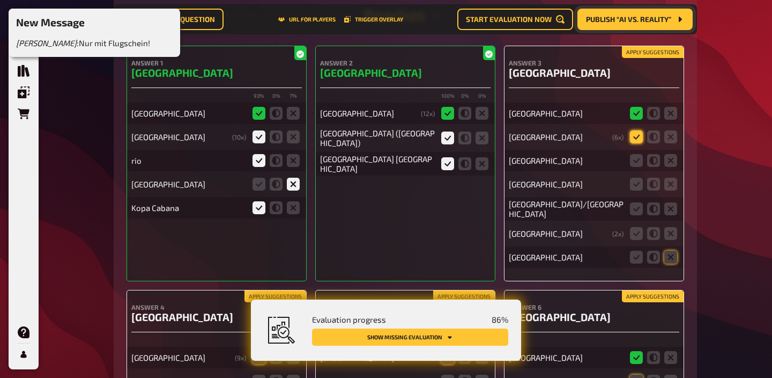
click at [636, 143] on icon at bounding box center [636, 136] width 13 height 13
click at [0, 0] on input "radio" at bounding box center [0, 0] width 0 height 0
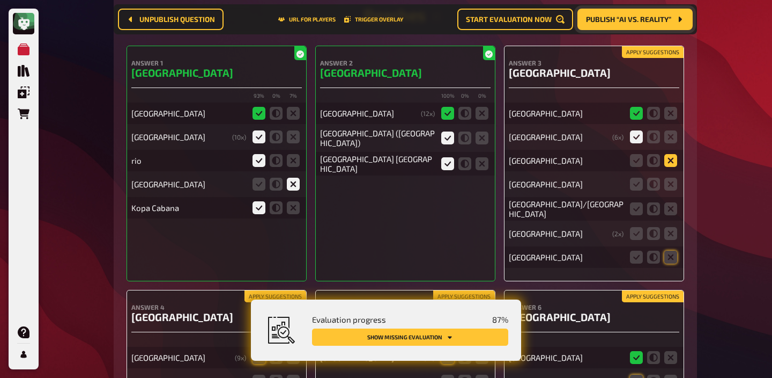
click at [674, 167] on icon at bounding box center [671, 160] width 13 height 13
click at [0, 0] on input "radio" at bounding box center [0, 0] width 0 height 0
click at [672, 190] on icon at bounding box center [671, 184] width 13 height 13
click at [0, 0] on input "radio" at bounding box center [0, 0] width 0 height 0
click at [635, 215] on icon at bounding box center [636, 208] width 13 height 13
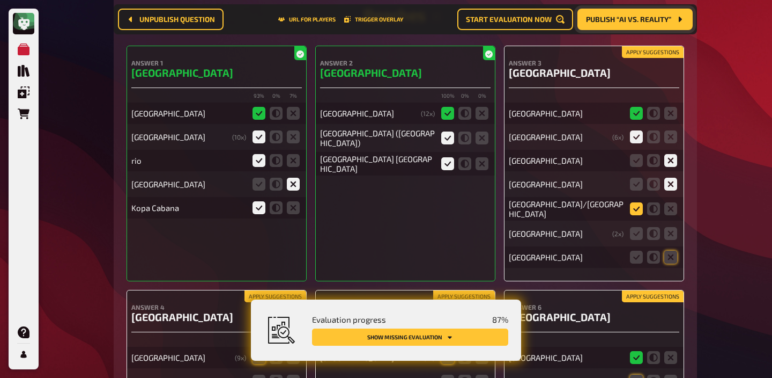
click at [0, 0] on input "radio" at bounding box center [0, 0] width 0 height 0
click at [672, 240] on icon at bounding box center [671, 233] width 13 height 13
click at [0, 0] on input "radio" at bounding box center [0, 0] width 0 height 0
click at [672, 263] on icon at bounding box center [671, 257] width 13 height 13
click at [0, 0] on input "radio" at bounding box center [0, 0] width 0 height 0
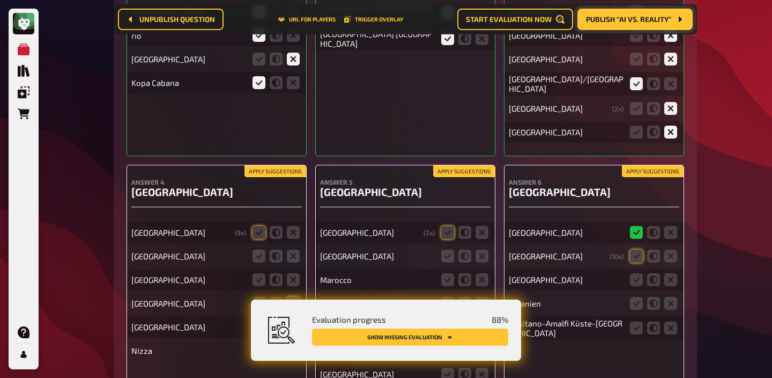
scroll to position [8651, 0]
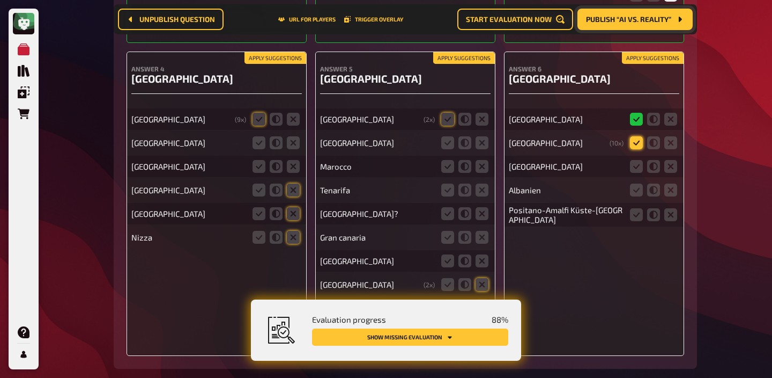
click at [641, 148] on icon at bounding box center [636, 142] width 13 height 13
click at [0, 0] on input "radio" at bounding box center [0, 0] width 0 height 0
click at [667, 173] on icon at bounding box center [671, 166] width 13 height 13
click at [0, 0] on input "radio" at bounding box center [0, 0] width 0 height 0
click at [667, 193] on fieldset at bounding box center [653, 189] width 51 height 17
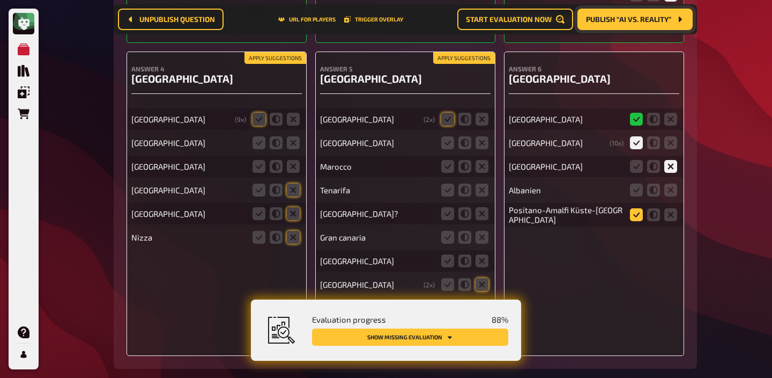
click at [638, 221] on icon at bounding box center [636, 214] width 13 height 13
click at [0, 0] on input "radio" at bounding box center [0, 0] width 0 height 0
click at [667, 196] on icon at bounding box center [671, 189] width 13 height 13
click at [0, 0] on input "radio" at bounding box center [0, 0] width 0 height 0
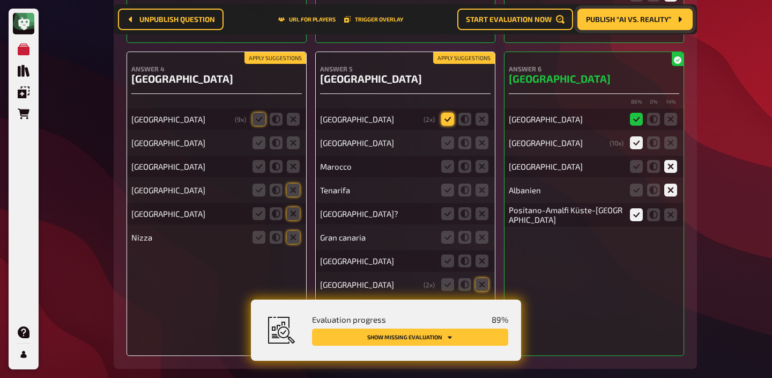
click at [444, 126] on icon at bounding box center [447, 119] width 13 height 13
click at [0, 0] on input "radio" at bounding box center [0, 0] width 0 height 0
click at [444, 145] on fieldset at bounding box center [464, 142] width 51 height 17
click at [444, 149] on icon at bounding box center [447, 142] width 13 height 13
click at [0, 0] on input "radio" at bounding box center [0, 0] width 0 height 0
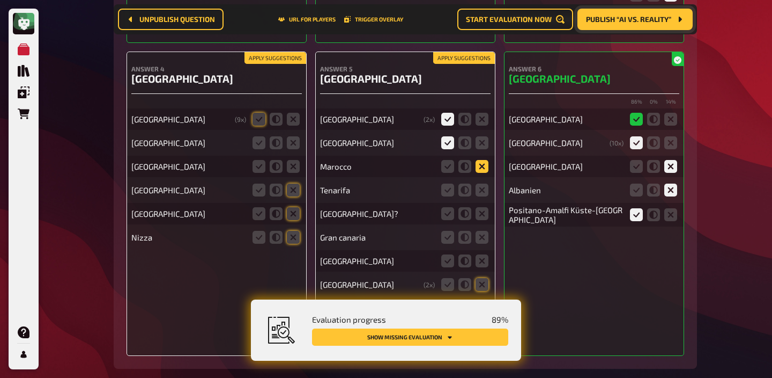
click at [477, 173] on icon at bounding box center [482, 166] width 13 height 13
click at [0, 0] on input "radio" at bounding box center [0, 0] width 0 height 0
click at [477, 196] on icon at bounding box center [482, 189] width 13 height 13
click at [0, 0] on input "radio" at bounding box center [0, 0] width 0 height 0
click at [477, 220] on icon at bounding box center [482, 213] width 13 height 13
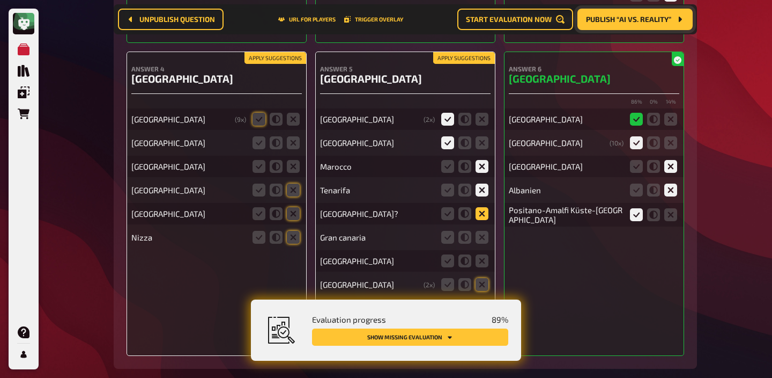
click at [0, 0] on input "radio" at bounding box center [0, 0] width 0 height 0
click at [477, 244] on icon at bounding box center [482, 237] width 13 height 13
click at [0, 0] on input "radio" at bounding box center [0, 0] width 0 height 0
click at [477, 266] on icon at bounding box center [482, 260] width 13 height 13
click at [0, 0] on input "radio" at bounding box center [0, 0] width 0 height 0
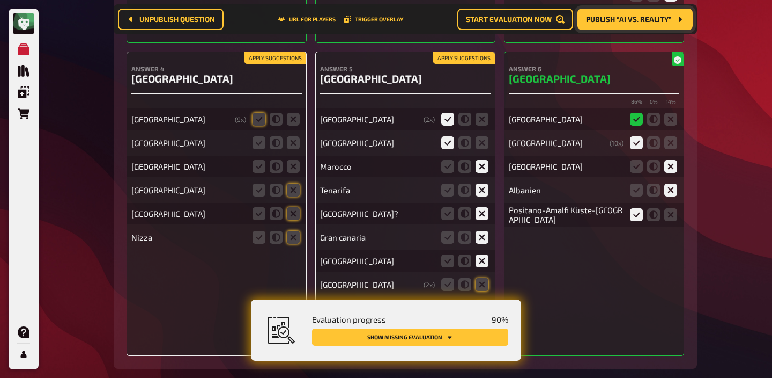
scroll to position [8693, 0]
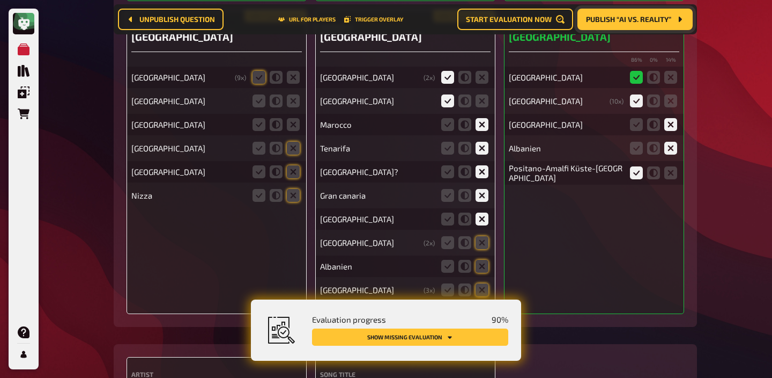
click at [479, 244] on fieldset at bounding box center [464, 242] width 51 height 17
click at [484, 249] on icon at bounding box center [482, 242] width 13 height 13
click at [0, 0] on input "radio" at bounding box center [0, 0] width 0 height 0
click at [484, 273] on icon at bounding box center [482, 266] width 13 height 13
click at [0, 0] on input "radio" at bounding box center [0, 0] width 0 height 0
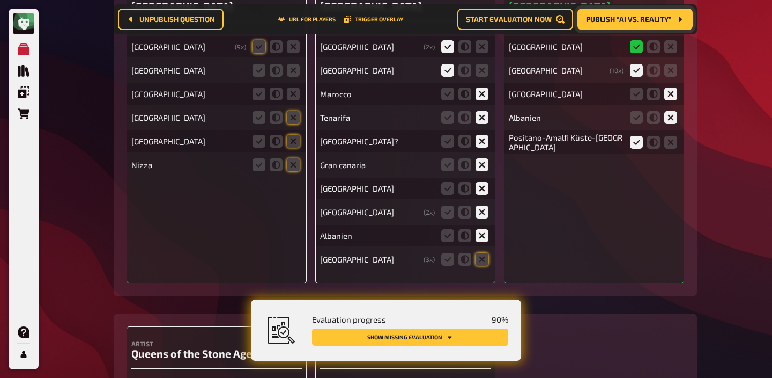
scroll to position [8722, 0]
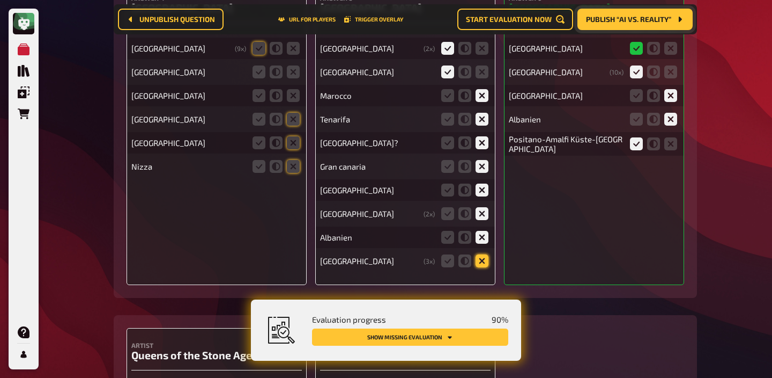
click at [484, 267] on icon at bounding box center [482, 260] width 13 height 13
click at [0, 0] on input "radio" at bounding box center [0, 0] width 0 height 0
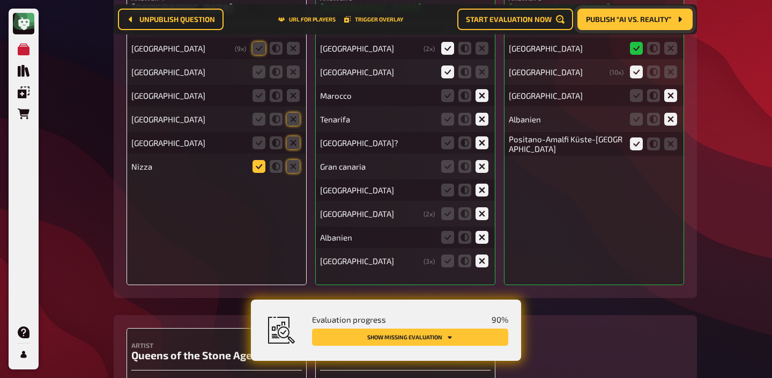
click at [256, 173] on icon at bounding box center [259, 166] width 13 height 13
click at [0, 0] on input "radio" at bounding box center [0, 0] width 0 height 0
click at [293, 149] on icon at bounding box center [293, 142] width 13 height 13
click at [0, 0] on input "radio" at bounding box center [0, 0] width 0 height 0
click at [296, 126] on icon at bounding box center [293, 119] width 13 height 13
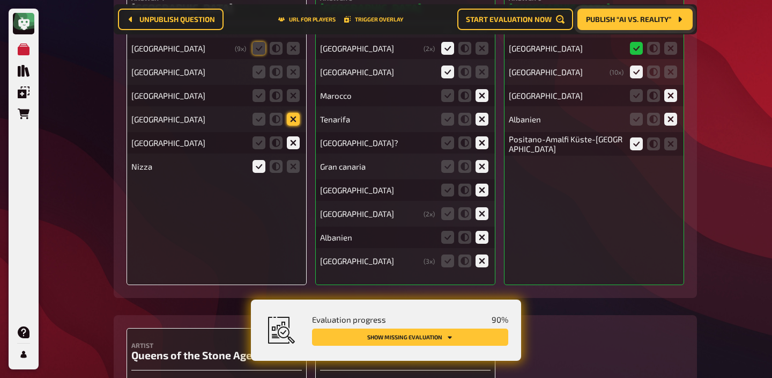
click at [0, 0] on input "radio" at bounding box center [0, 0] width 0 height 0
click at [295, 102] on icon at bounding box center [293, 95] width 13 height 13
click at [0, 0] on input "radio" at bounding box center [0, 0] width 0 height 0
click at [294, 78] on icon at bounding box center [293, 71] width 13 height 13
click at [0, 0] on input "radio" at bounding box center [0, 0] width 0 height 0
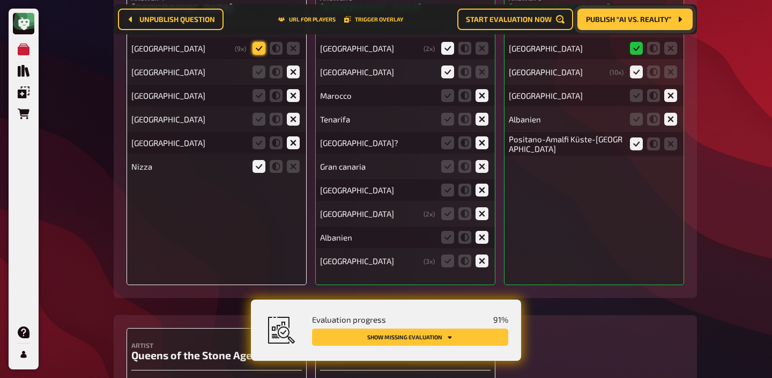
click at [259, 55] on icon at bounding box center [259, 48] width 13 height 13
click at [0, 0] on input "radio" at bounding box center [0, 0] width 0 height 0
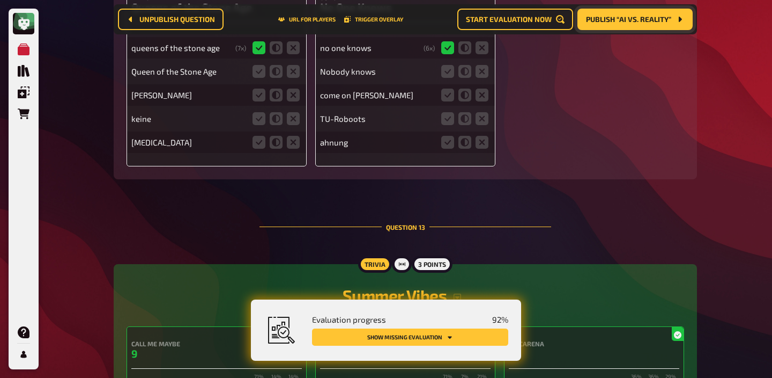
scroll to position [9064, 0]
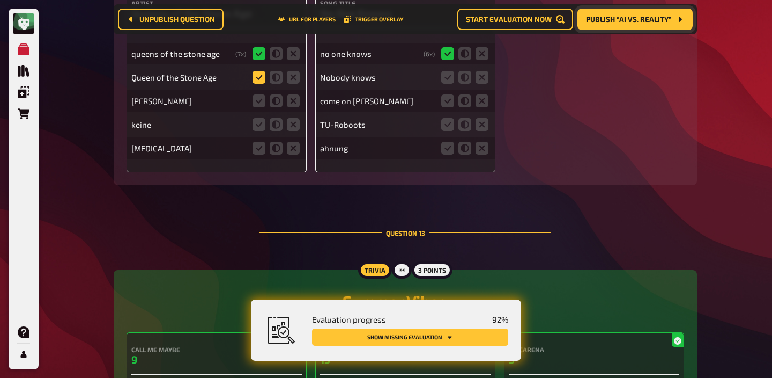
click at [257, 84] on icon at bounding box center [259, 77] width 13 height 13
click at [0, 0] on input "radio" at bounding box center [0, 0] width 0 height 0
click at [292, 107] on icon at bounding box center [293, 100] width 13 height 13
click at [0, 0] on input "radio" at bounding box center [0, 0] width 0 height 0
click at [292, 131] on icon at bounding box center [293, 124] width 13 height 13
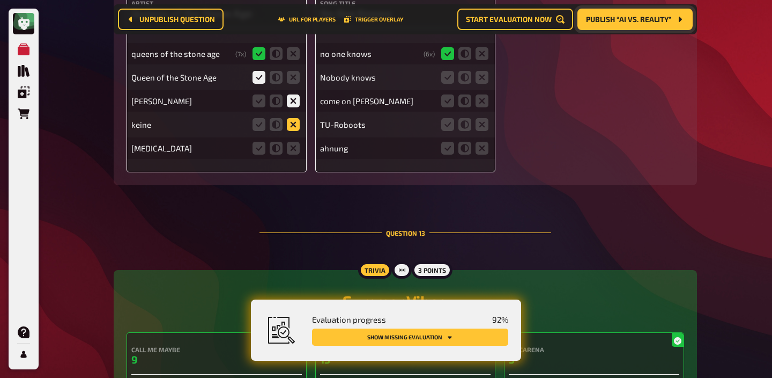
click at [0, 0] on input "radio" at bounding box center [0, 0] width 0 height 0
click at [292, 154] on icon at bounding box center [293, 148] width 13 height 13
click at [0, 0] on input "radio" at bounding box center [0, 0] width 0 height 0
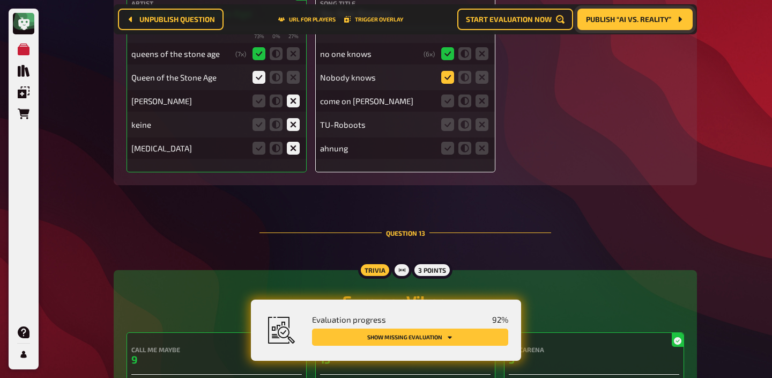
click at [450, 84] on icon at bounding box center [447, 77] width 13 height 13
click at [0, 0] on input "radio" at bounding box center [0, 0] width 0 height 0
click at [482, 104] on fieldset at bounding box center [464, 100] width 51 height 17
click at [482, 107] on icon at bounding box center [482, 100] width 13 height 13
click at [0, 0] on input "radio" at bounding box center [0, 0] width 0 height 0
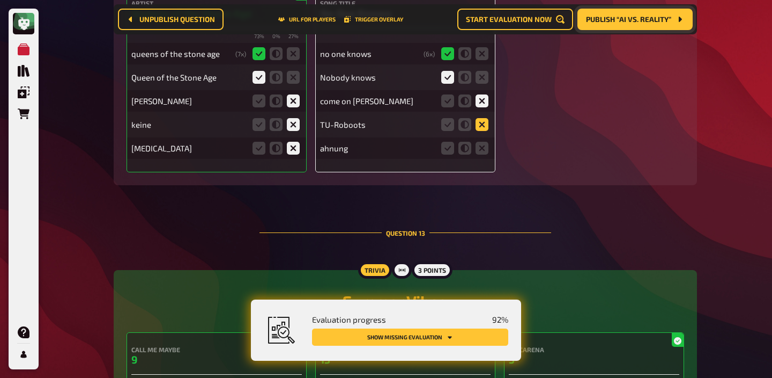
click at [480, 131] on icon at bounding box center [482, 124] width 13 height 13
click at [0, 0] on input "radio" at bounding box center [0, 0] width 0 height 0
click at [480, 154] on icon at bounding box center [482, 148] width 13 height 13
click at [0, 0] on input "radio" at bounding box center [0, 0] width 0 height 0
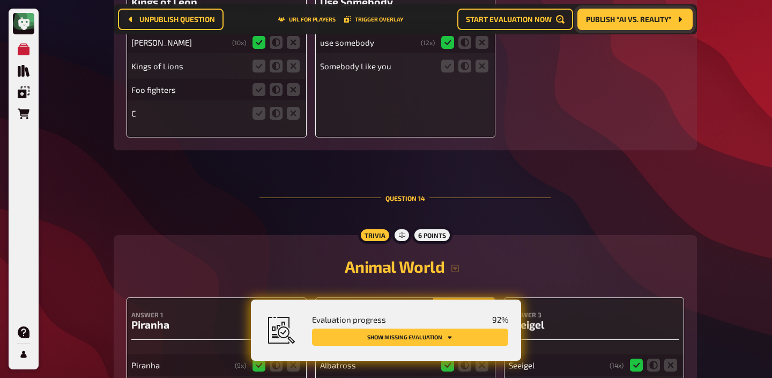
scroll to position [9710, 0]
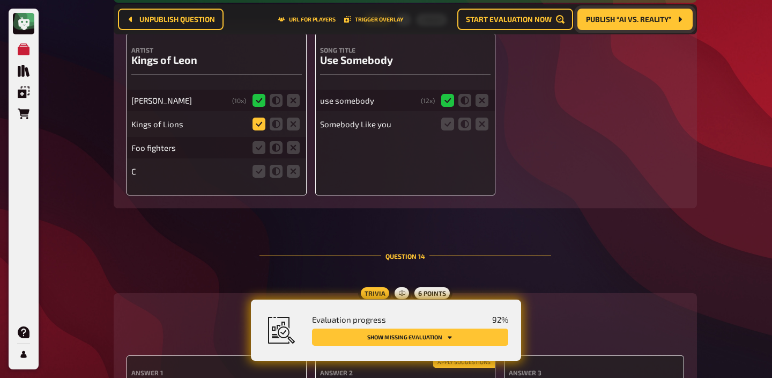
click at [256, 130] on icon at bounding box center [259, 123] width 13 height 13
click at [0, 0] on input "radio" at bounding box center [0, 0] width 0 height 0
click at [290, 154] on icon at bounding box center [293, 147] width 13 height 13
click at [0, 0] on input "radio" at bounding box center [0, 0] width 0 height 0
click at [290, 178] on icon at bounding box center [293, 171] width 13 height 13
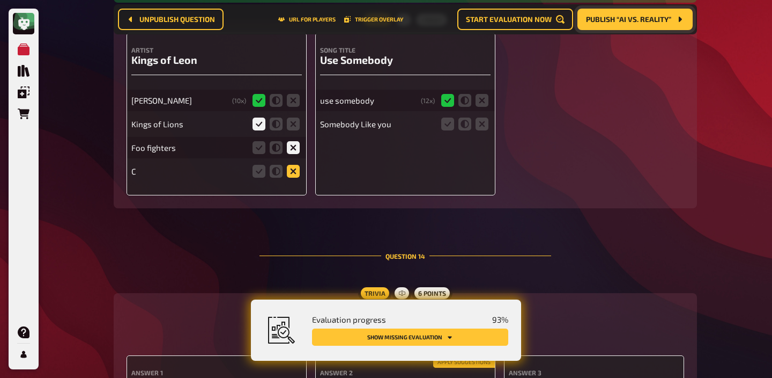
click at [0, 0] on input "radio" at bounding box center [0, 0] width 0 height 0
click at [447, 130] on icon at bounding box center [447, 123] width 13 height 13
click at [0, 0] on input "radio" at bounding box center [0, 0] width 0 height 0
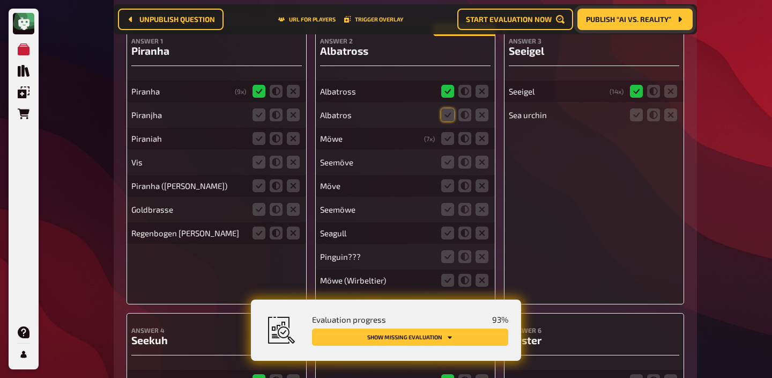
scroll to position [10042, 0]
click at [447, 121] on icon at bounding box center [447, 114] width 13 height 13
click at [0, 0] on input "radio" at bounding box center [0, 0] width 0 height 0
click at [479, 144] on icon at bounding box center [482, 137] width 13 height 13
click at [0, 0] on input "radio" at bounding box center [0, 0] width 0 height 0
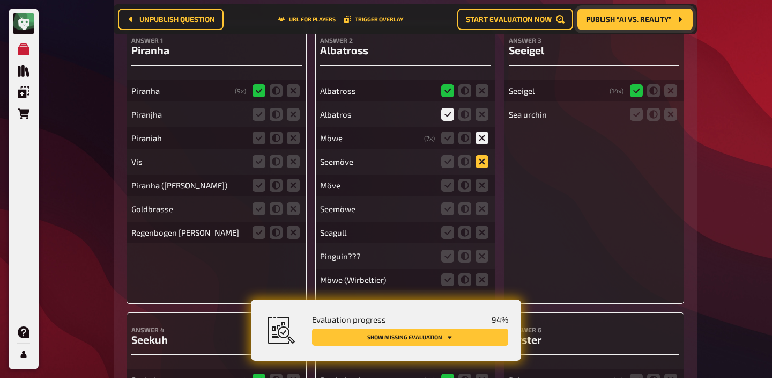
click at [481, 168] on icon at bounding box center [482, 161] width 13 height 13
click at [0, 0] on input "radio" at bounding box center [0, 0] width 0 height 0
click at [481, 192] on icon at bounding box center [482, 185] width 13 height 13
click at [0, 0] on input "radio" at bounding box center [0, 0] width 0 height 0
click at [481, 215] on icon at bounding box center [482, 208] width 13 height 13
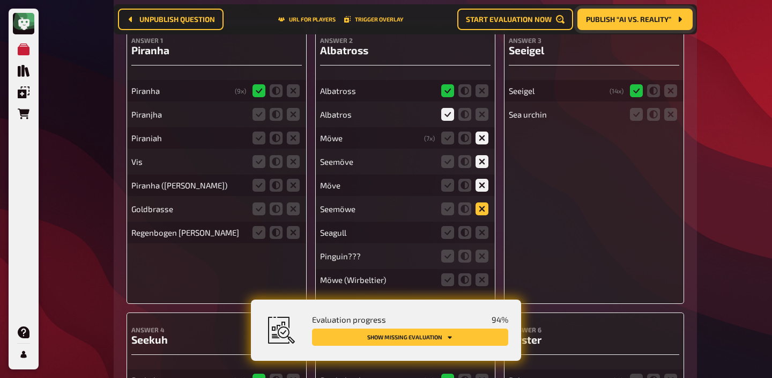
click at [0, 0] on input "radio" at bounding box center [0, 0] width 0 height 0
click at [481, 239] on icon at bounding box center [482, 232] width 13 height 13
click at [0, 0] on input "radio" at bounding box center [0, 0] width 0 height 0
click at [482, 262] on icon at bounding box center [482, 255] width 13 height 13
click at [0, 0] on input "radio" at bounding box center [0, 0] width 0 height 0
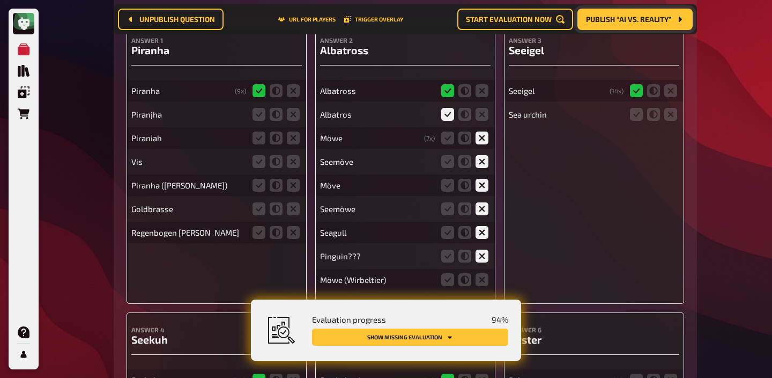
click at [482, 285] on fieldset at bounding box center [464, 279] width 51 height 17
click at [479, 286] on icon at bounding box center [482, 279] width 13 height 13
click at [0, 0] on input "radio" at bounding box center [0, 0] width 0 height 0
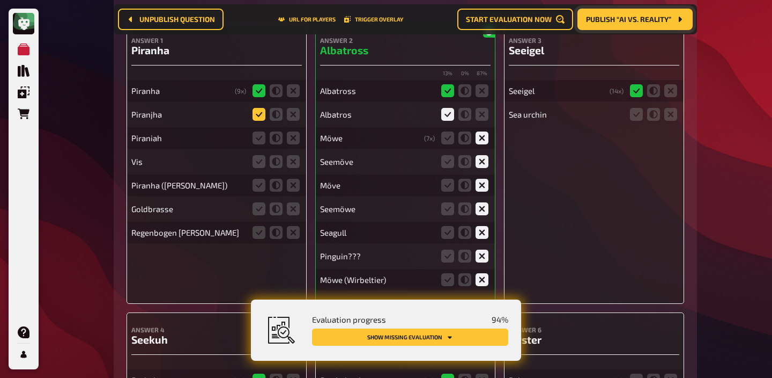
click at [259, 121] on icon at bounding box center [259, 114] width 13 height 13
click at [0, 0] on input "radio" at bounding box center [0, 0] width 0 height 0
click at [259, 144] on icon at bounding box center [259, 137] width 13 height 13
click at [0, 0] on input "radio" at bounding box center [0, 0] width 0 height 0
click at [295, 168] on icon at bounding box center [293, 161] width 13 height 13
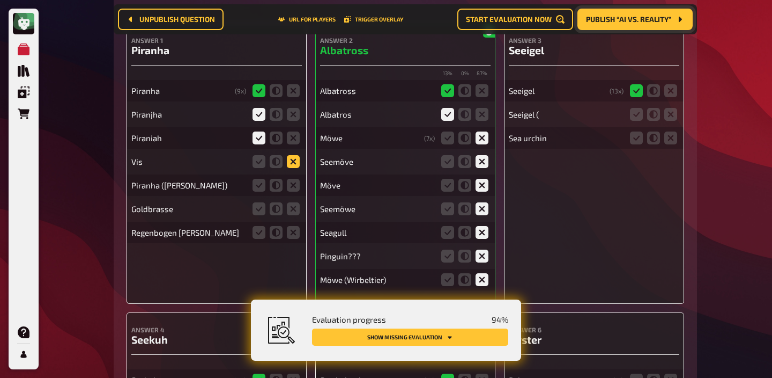
click at [0, 0] on input "radio" at bounding box center [0, 0] width 0 height 0
click at [260, 192] on icon at bounding box center [259, 185] width 13 height 13
click at [0, 0] on input "radio" at bounding box center [0, 0] width 0 height 0
click at [292, 215] on icon at bounding box center [293, 208] width 13 height 13
click at [0, 0] on input "radio" at bounding box center [0, 0] width 0 height 0
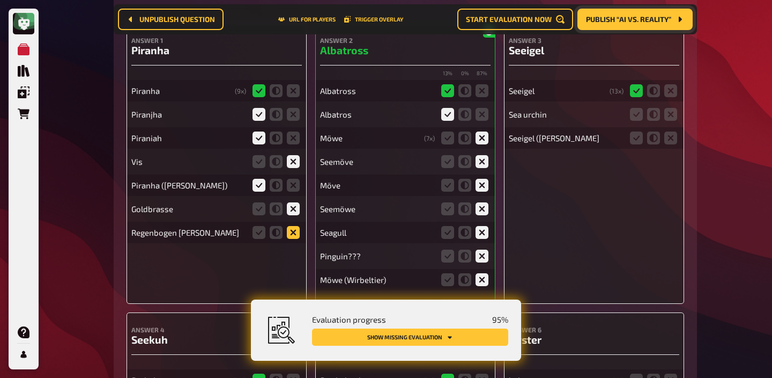
click at [292, 239] on icon at bounding box center [293, 232] width 13 height 13
click at [0, 0] on input "radio" at bounding box center [0, 0] width 0 height 0
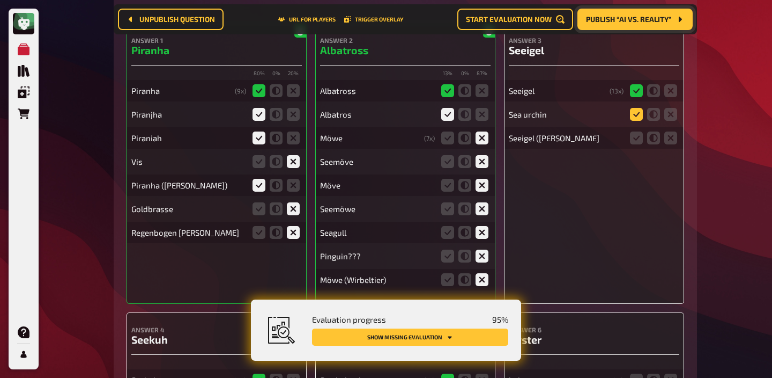
click at [638, 121] on icon at bounding box center [636, 114] width 13 height 13
click at [0, 0] on input "radio" at bounding box center [0, 0] width 0 height 0
click at [637, 144] on icon at bounding box center [636, 137] width 13 height 13
click at [0, 0] on input "radio" at bounding box center [0, 0] width 0 height 0
click at [637, 121] on icon at bounding box center [636, 114] width 13 height 13
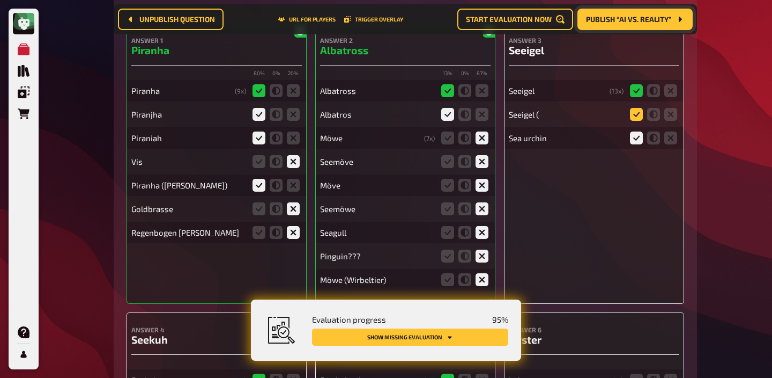
click at [0, 0] on input "radio" at bounding box center [0, 0] width 0 height 0
click at [637, 144] on icon at bounding box center [636, 137] width 13 height 13
click at [0, 0] on input "radio" at bounding box center [0, 0] width 0 height 0
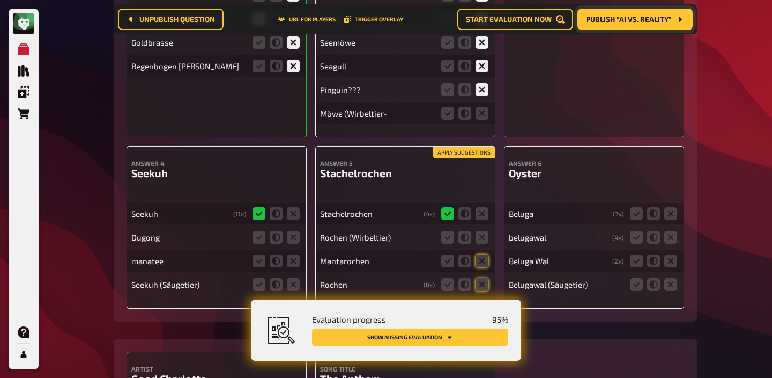
scroll to position [10229, 0]
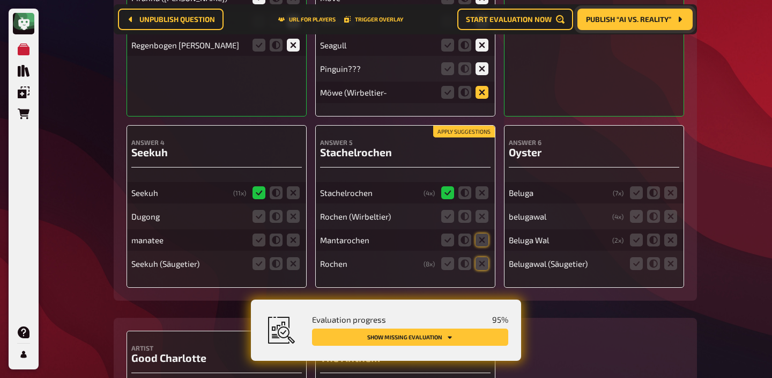
click at [482, 99] on icon at bounding box center [482, 92] width 13 height 13
click at [0, 0] on input "radio" at bounding box center [0, 0] width 0 height 0
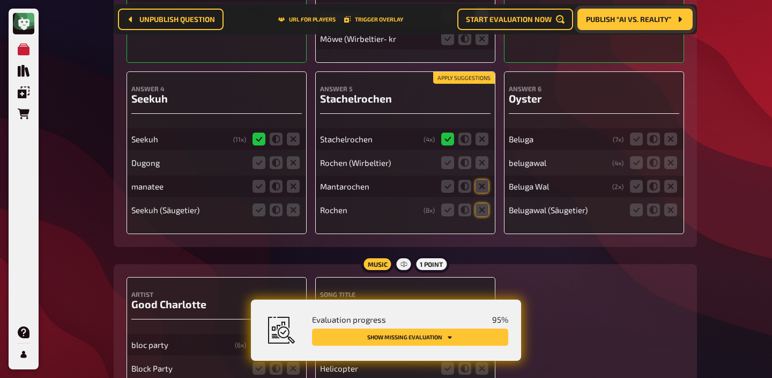
scroll to position [10291, 0]
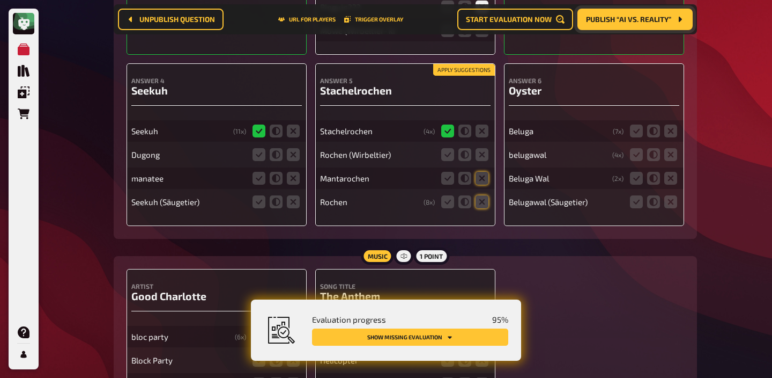
click at [470, 76] on button "Apply suggestions" at bounding box center [464, 70] width 62 height 12
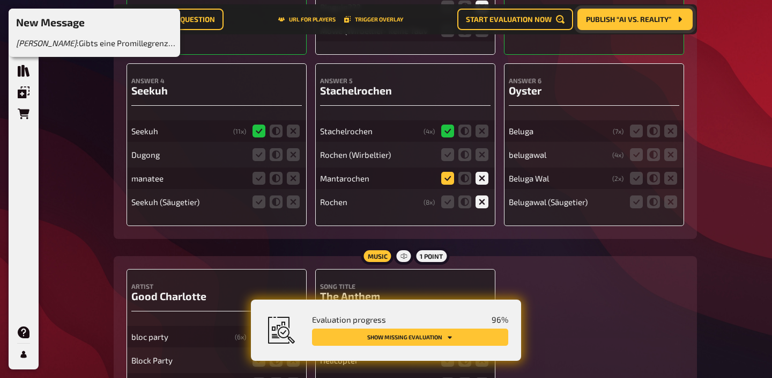
click at [448, 185] on icon at bounding box center [447, 178] width 13 height 13
click at [0, 0] on input "radio" at bounding box center [0, 0] width 0 height 0
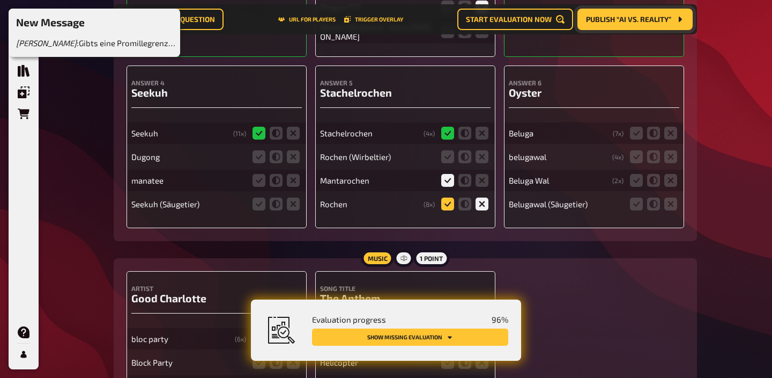
click at [447, 210] on icon at bounding box center [447, 203] width 13 height 13
click at [0, 0] on input "radio" at bounding box center [0, 0] width 0 height 0
click at [445, 163] on icon at bounding box center [447, 156] width 13 height 13
click at [0, 0] on input "radio" at bounding box center [0, 0] width 0 height 0
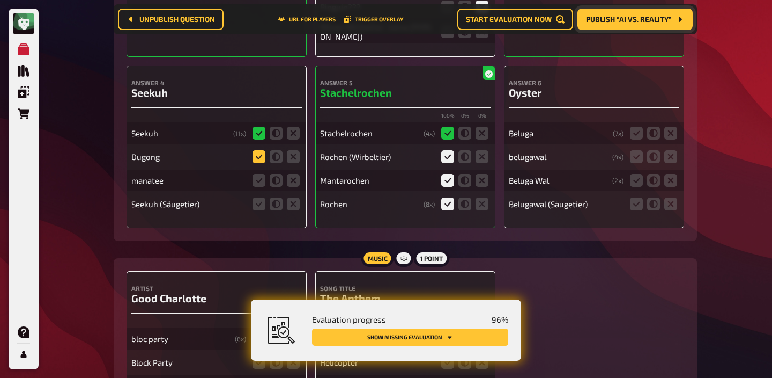
click at [262, 163] on icon at bounding box center [259, 156] width 13 height 13
click at [0, 0] on input "radio" at bounding box center [0, 0] width 0 height 0
click at [261, 187] on icon at bounding box center [259, 180] width 13 height 13
click at [0, 0] on input "radio" at bounding box center [0, 0] width 0 height 0
click at [257, 210] on icon at bounding box center [259, 203] width 13 height 13
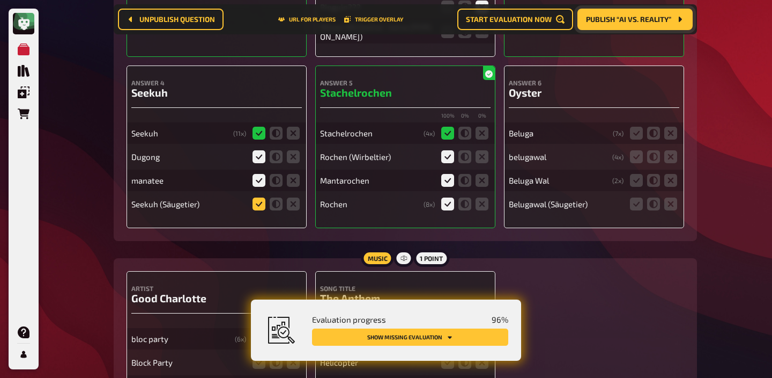
click at [0, 0] on input "radio" at bounding box center [0, 0] width 0 height 0
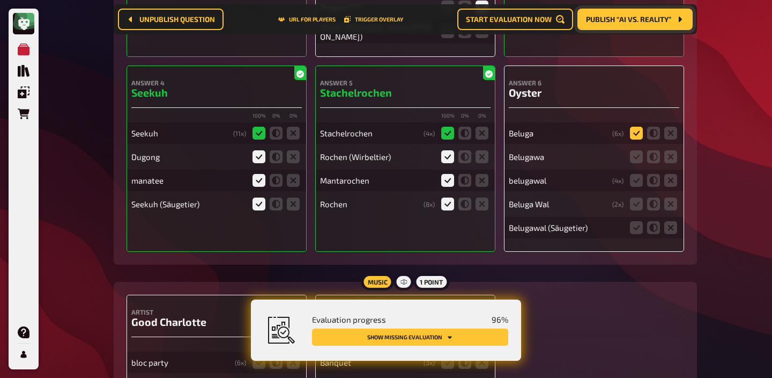
click at [638, 139] on icon at bounding box center [636, 133] width 13 height 13
click at [0, 0] on input "radio" at bounding box center [0, 0] width 0 height 0
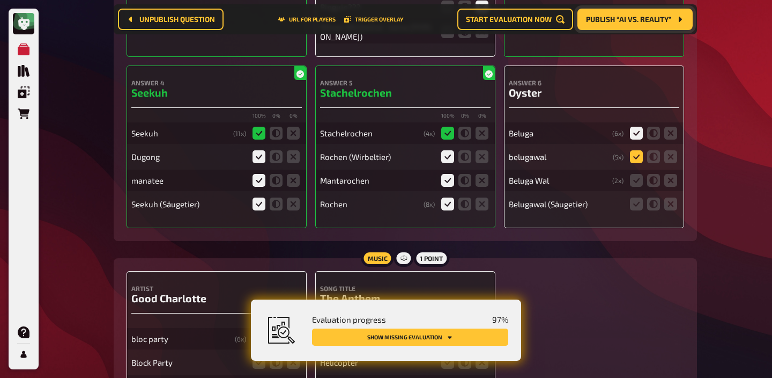
click at [634, 163] on icon at bounding box center [636, 156] width 13 height 13
click at [0, 0] on input "radio" at bounding box center [0, 0] width 0 height 0
click at [629, 189] on fieldset at bounding box center [653, 180] width 51 height 17
click at [635, 189] on fieldset at bounding box center [653, 180] width 51 height 17
click at [635, 210] on icon at bounding box center [636, 203] width 13 height 13
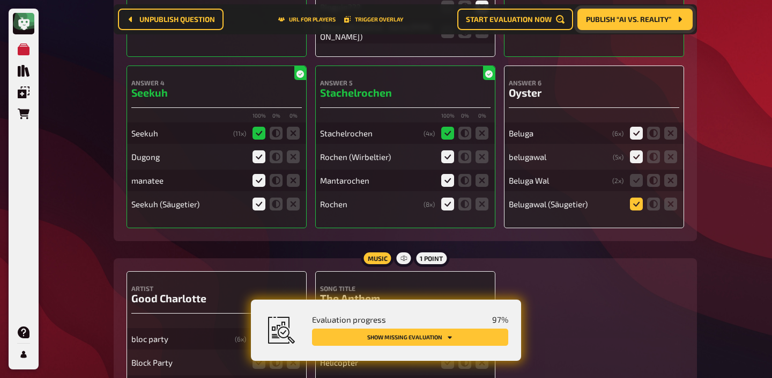
click at [0, 0] on input "radio" at bounding box center [0, 0] width 0 height 0
click at [635, 187] on icon at bounding box center [636, 180] width 13 height 13
click at [0, 0] on input "radio" at bounding box center [0, 0] width 0 height 0
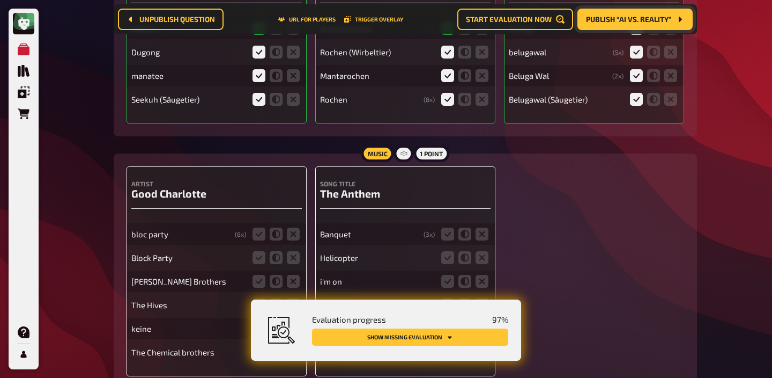
scroll to position [10487, 0]
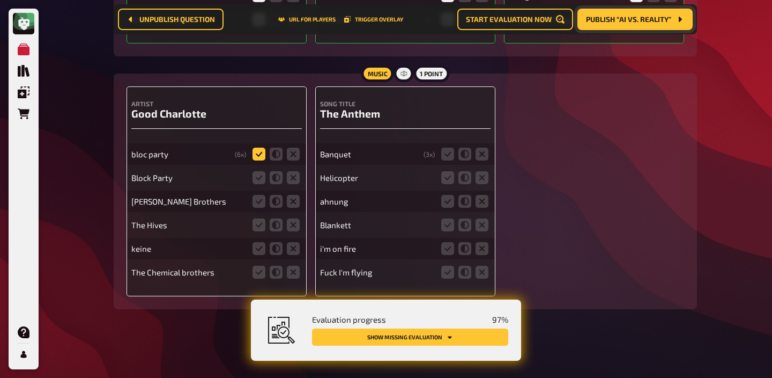
click at [259, 151] on icon at bounding box center [259, 154] width 13 height 13
click at [0, 0] on input "radio" at bounding box center [0, 0] width 0 height 0
click at [258, 173] on icon at bounding box center [259, 177] width 13 height 13
click at [0, 0] on input "radio" at bounding box center [0, 0] width 0 height 0
click at [445, 152] on icon at bounding box center [447, 154] width 13 height 13
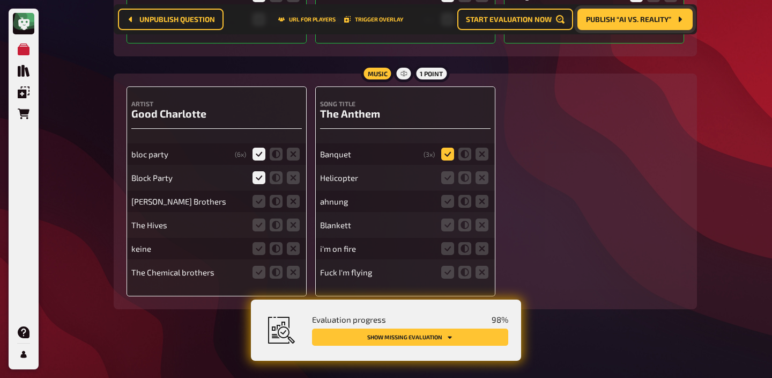
click at [0, 0] on input "radio" at bounding box center [0, 0] width 0 height 0
click at [476, 171] on label at bounding box center [482, 177] width 13 height 13
click at [0, 0] on input "radio" at bounding box center [0, 0] width 0 height 0
click at [449, 220] on icon at bounding box center [447, 224] width 13 height 13
click at [0, 0] on input "radio" at bounding box center [0, 0] width 0 height 0
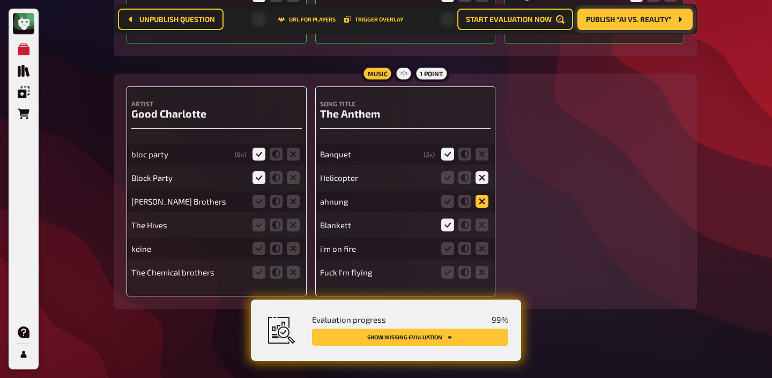
click at [482, 200] on icon at bounding box center [482, 201] width 13 height 13
click at [0, 0] on input "radio" at bounding box center [0, 0] width 0 height 0
click at [478, 246] on icon at bounding box center [482, 248] width 13 height 13
click at [0, 0] on input "radio" at bounding box center [0, 0] width 0 height 0
click at [478, 267] on icon at bounding box center [482, 272] width 13 height 13
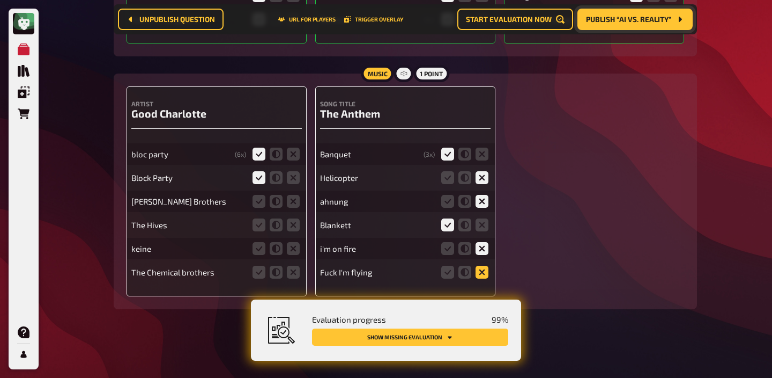
click at [0, 0] on input "radio" at bounding box center [0, 0] width 0 height 0
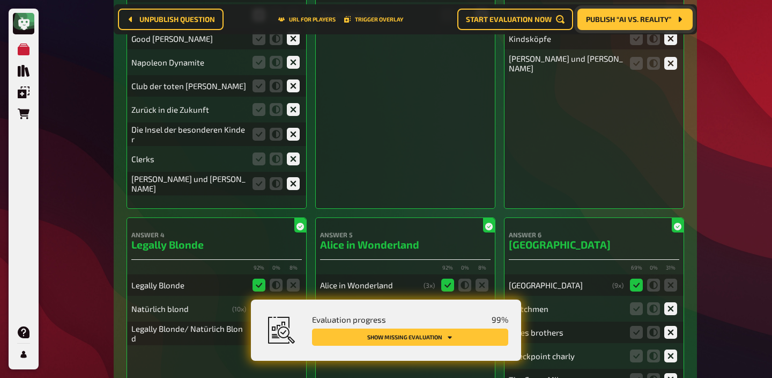
scroll to position [0, 0]
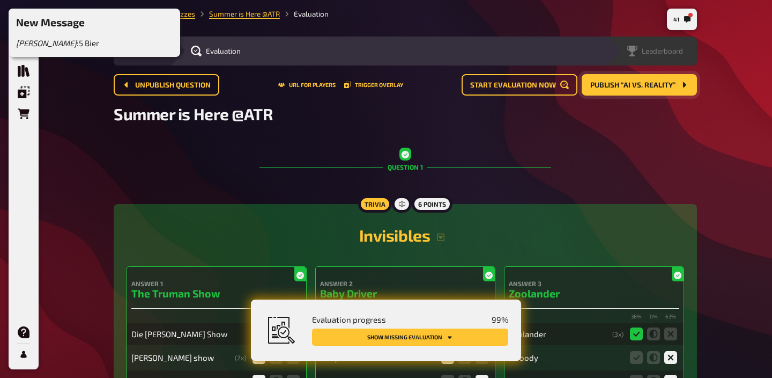
click at [681, 50] on span "Leaderboard" at bounding box center [662, 51] width 41 height 9
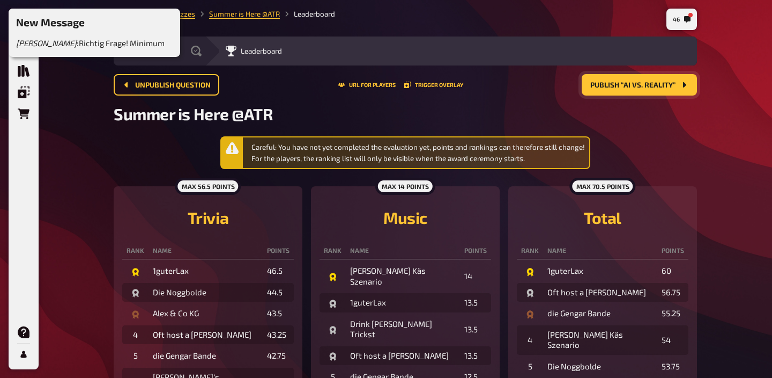
click at [612, 85] on span "Publish “AI vs. Reality”" at bounding box center [633, 86] width 85 height 8
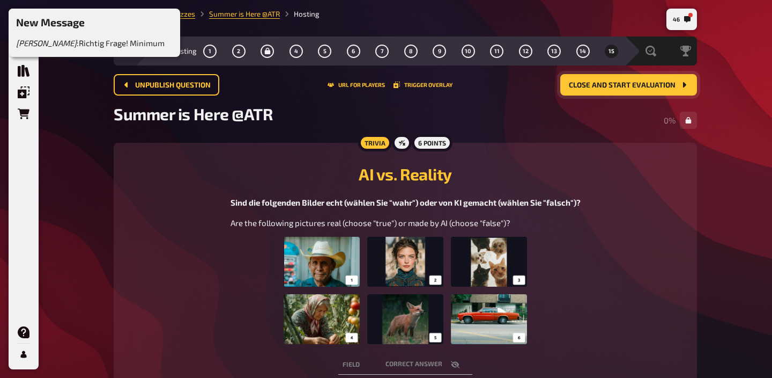
click at [428, 292] on img at bounding box center [405, 290] width 243 height 107
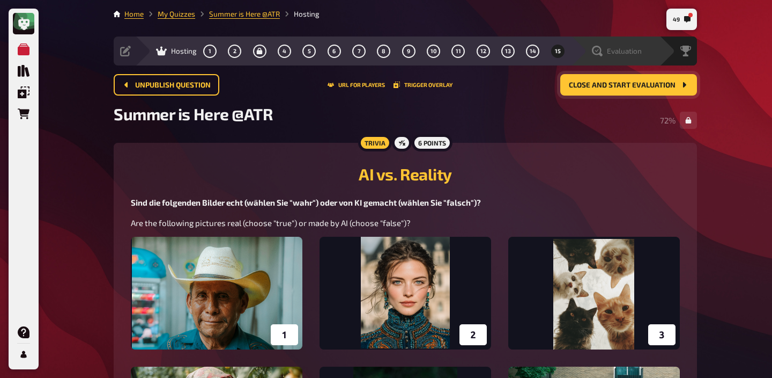
click at [631, 47] on span "Evaluation" at bounding box center [624, 51] width 35 height 9
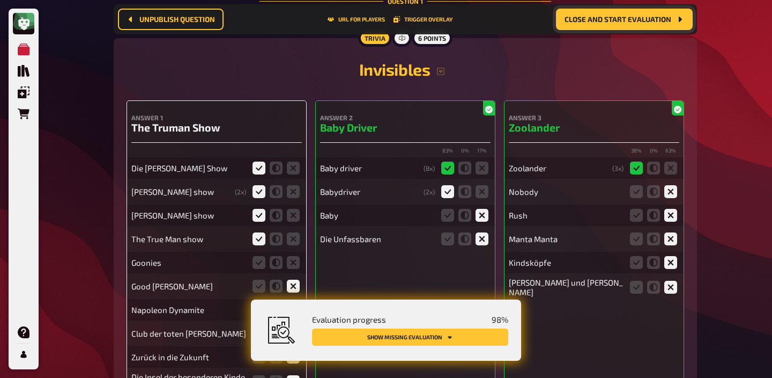
scroll to position [284, 0]
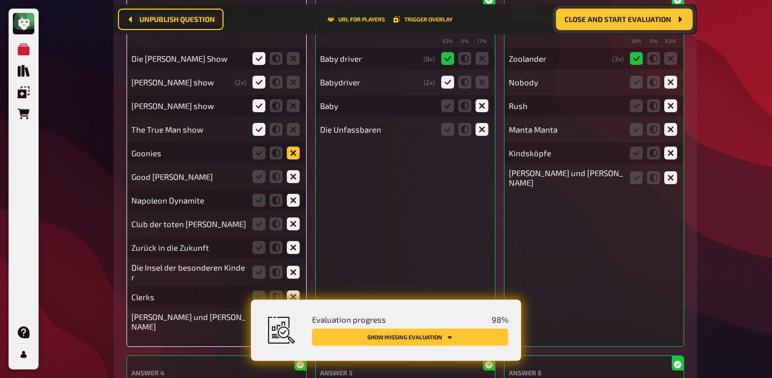
click at [293, 151] on icon at bounding box center [293, 152] width 13 height 13
click at [0, 0] on input "radio" at bounding box center [0, 0] width 0 height 0
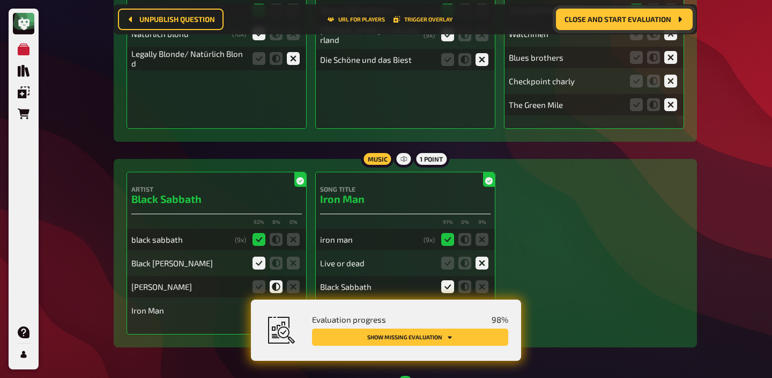
scroll to position [763, 0]
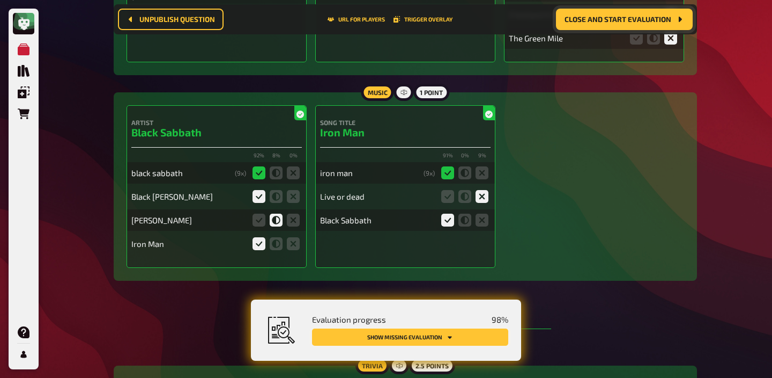
click at [427, 340] on button "Show missing evaluation" at bounding box center [410, 336] width 196 height 17
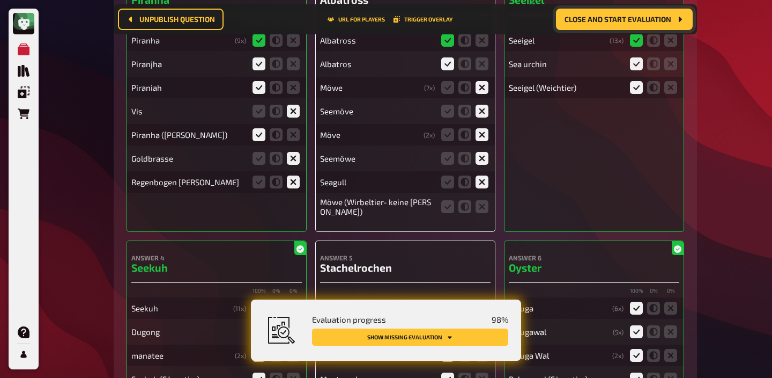
scroll to position [10134, 0]
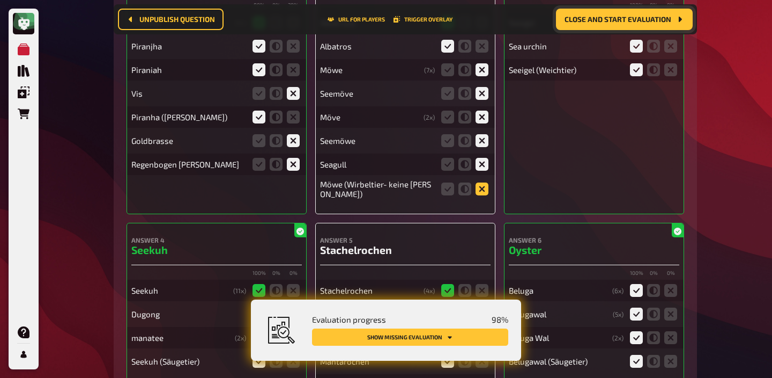
click at [482, 195] on icon at bounding box center [482, 188] width 13 height 13
click at [0, 0] on input "radio" at bounding box center [0, 0] width 0 height 0
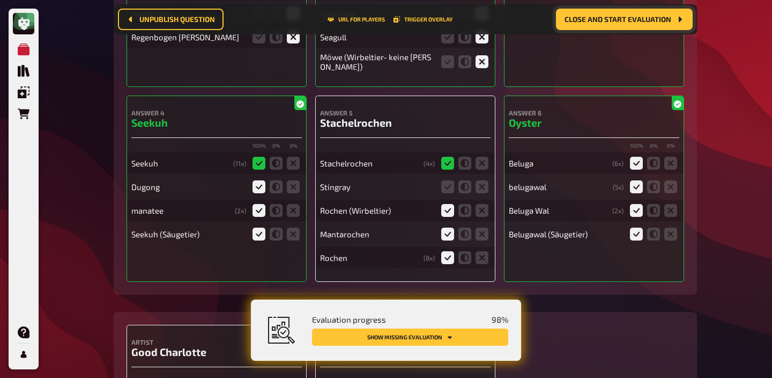
scroll to position [10281, 0]
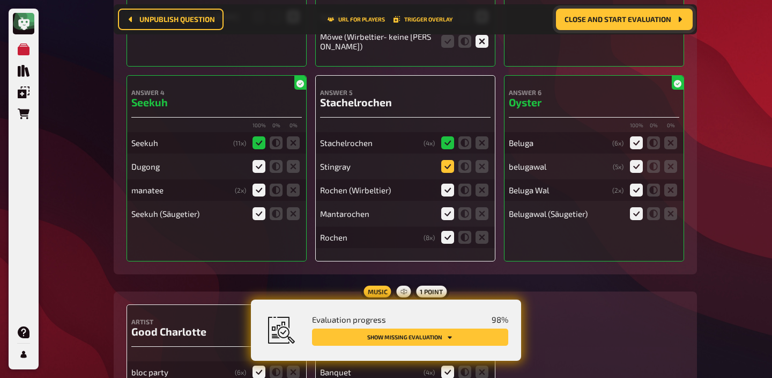
click at [449, 173] on icon at bounding box center [447, 166] width 13 height 13
click at [0, 0] on input "radio" at bounding box center [0, 0] width 0 height 0
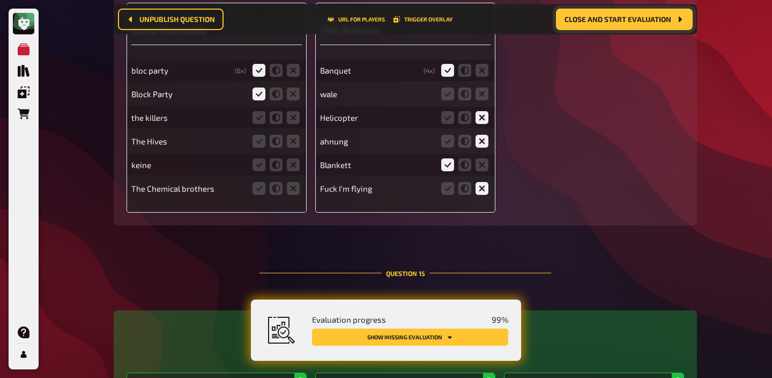
scroll to position [10585, 0]
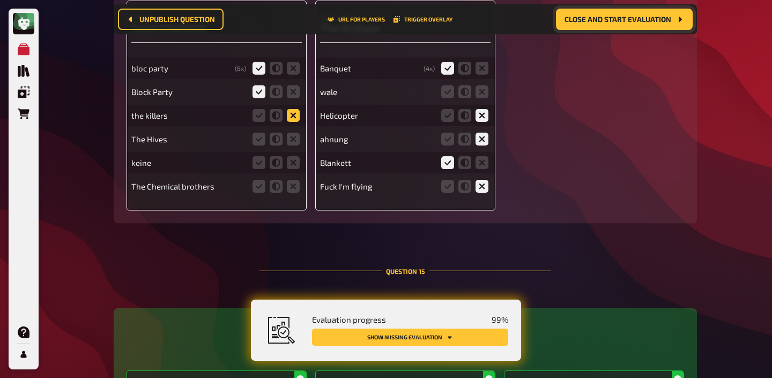
click at [290, 122] on icon at bounding box center [293, 115] width 13 height 13
click at [0, 0] on input "radio" at bounding box center [0, 0] width 0 height 0
click at [290, 145] on icon at bounding box center [293, 139] width 13 height 13
click at [0, 0] on input "radio" at bounding box center [0, 0] width 0 height 0
click at [290, 169] on icon at bounding box center [293, 162] width 13 height 13
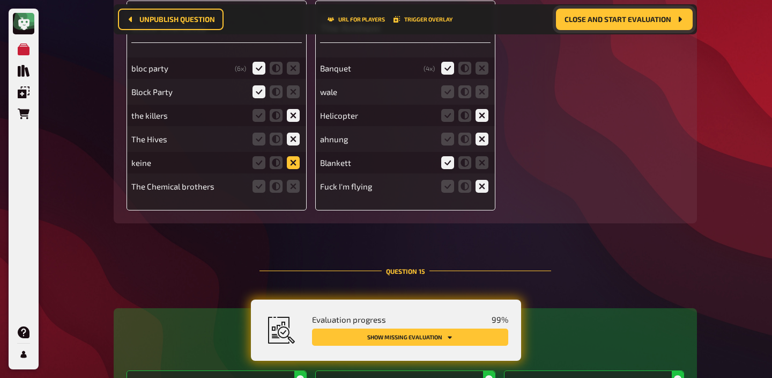
click at [0, 0] on input "radio" at bounding box center [0, 0] width 0 height 0
click at [290, 193] on icon at bounding box center [293, 186] width 13 height 13
click at [0, 0] on input "radio" at bounding box center [0, 0] width 0 height 0
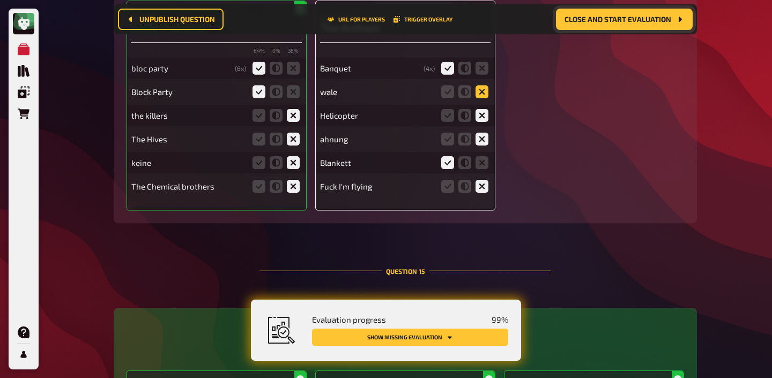
click at [484, 98] on icon at bounding box center [482, 91] width 13 height 13
click at [0, 0] on input "radio" at bounding box center [0, 0] width 0 height 0
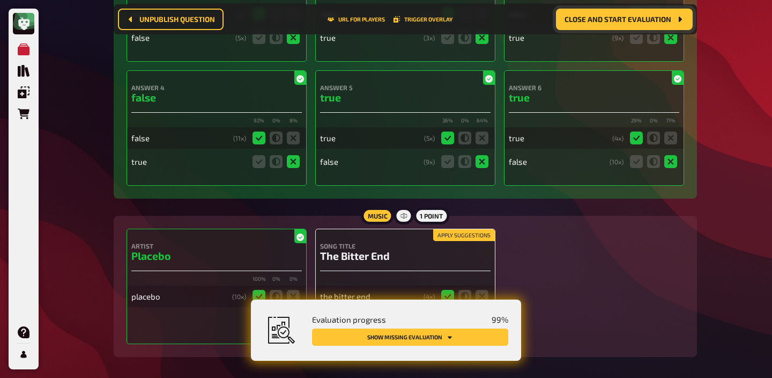
scroll to position [11070, 0]
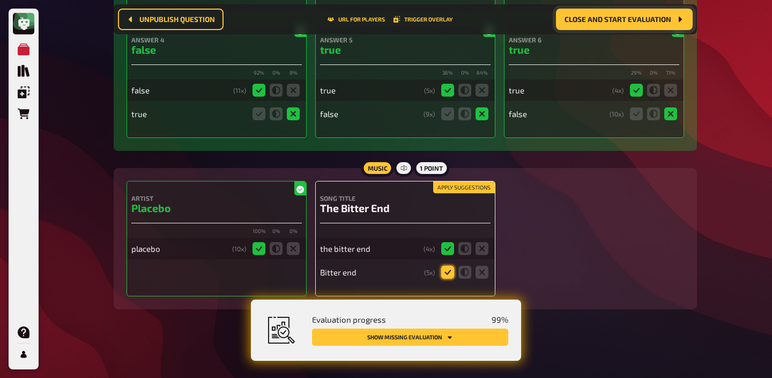
click at [448, 272] on icon at bounding box center [447, 272] width 13 height 13
click at [0, 0] on input "radio" at bounding box center [0, 0] width 0 height 0
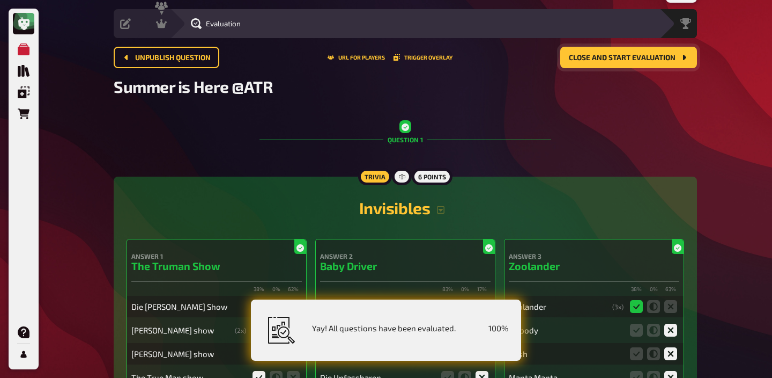
scroll to position [0, 0]
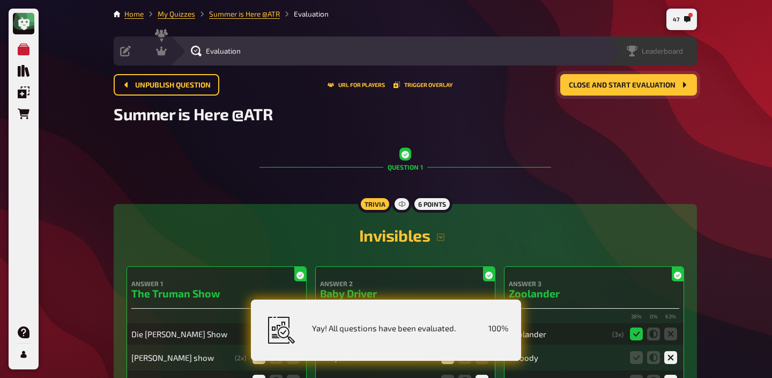
click at [673, 55] on span "Leaderboard" at bounding box center [662, 51] width 41 height 9
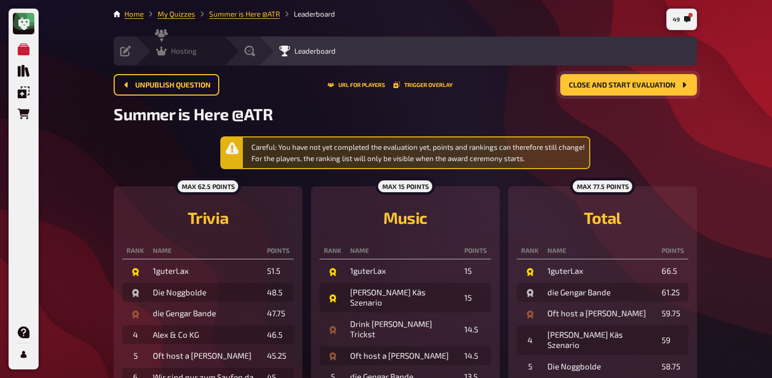
click at [181, 49] on span "Hosting" at bounding box center [184, 51] width 26 height 9
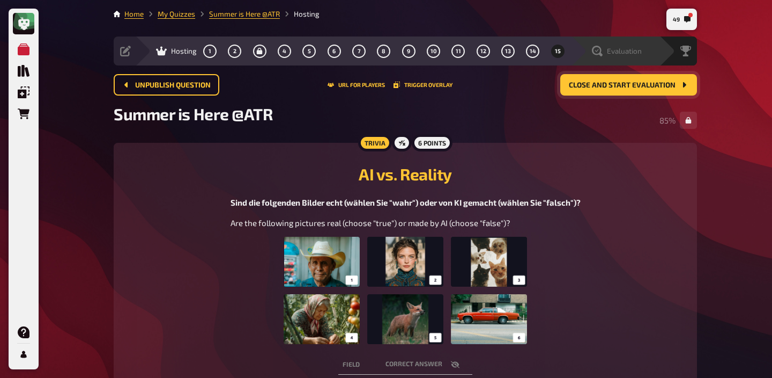
click at [641, 51] on span "Evaluation" at bounding box center [624, 51] width 35 height 9
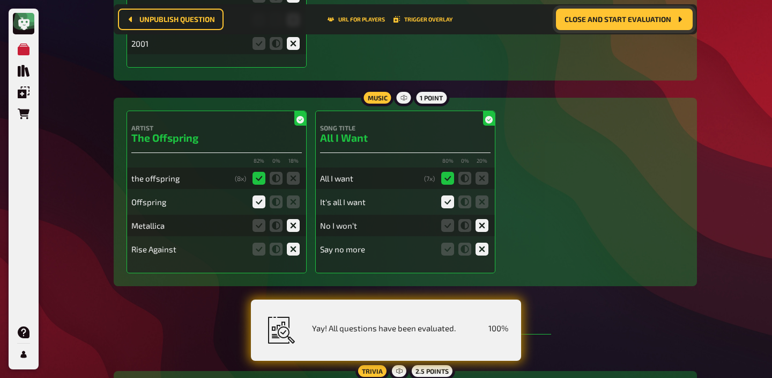
scroll to position [1773, 0]
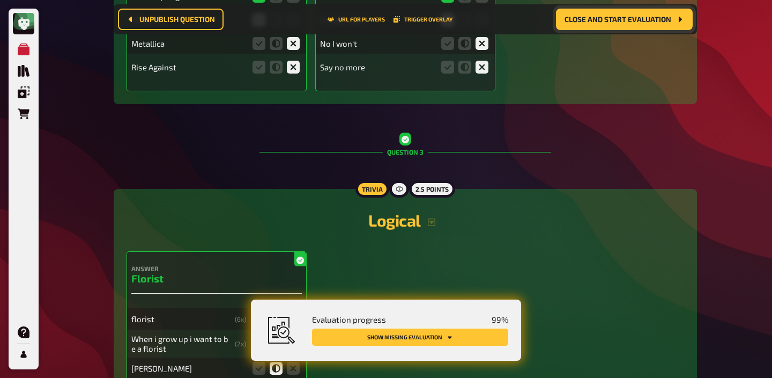
click at [465, 340] on button "Show missing evaluation" at bounding box center [410, 336] width 196 height 17
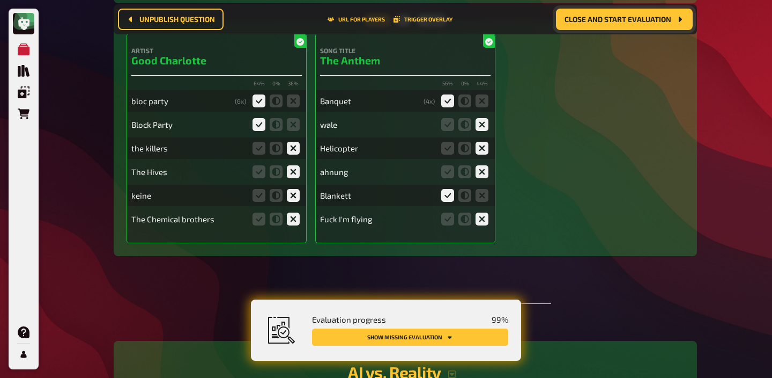
scroll to position [11094, 0]
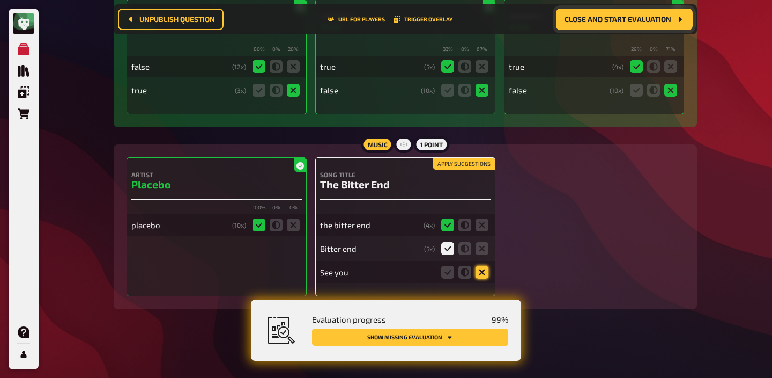
click at [482, 275] on icon at bounding box center [482, 272] width 13 height 13
click at [0, 0] on input "radio" at bounding box center [0, 0] width 0 height 0
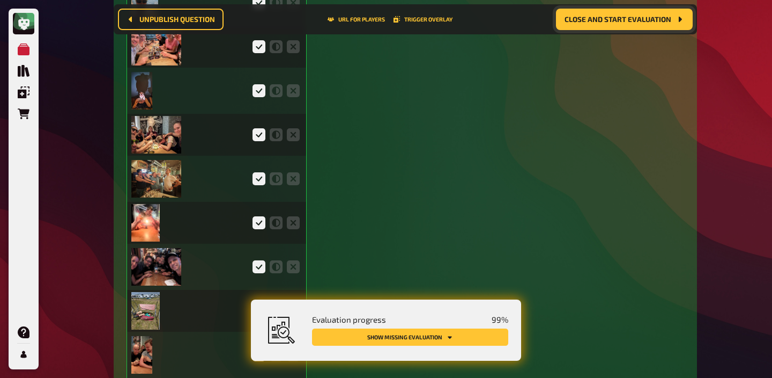
scroll to position [3041, 0]
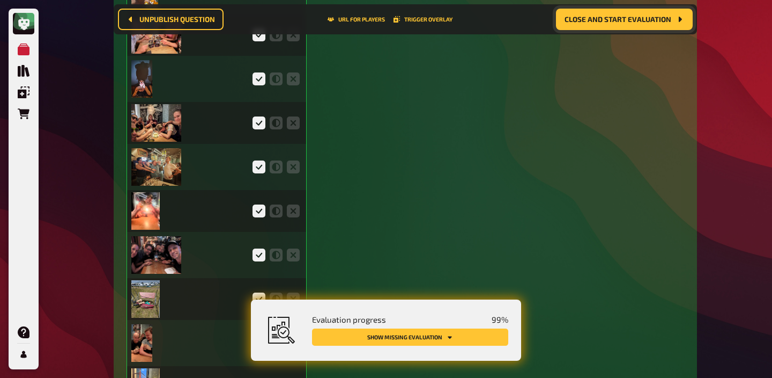
click at [152, 303] on img at bounding box center [145, 299] width 28 height 38
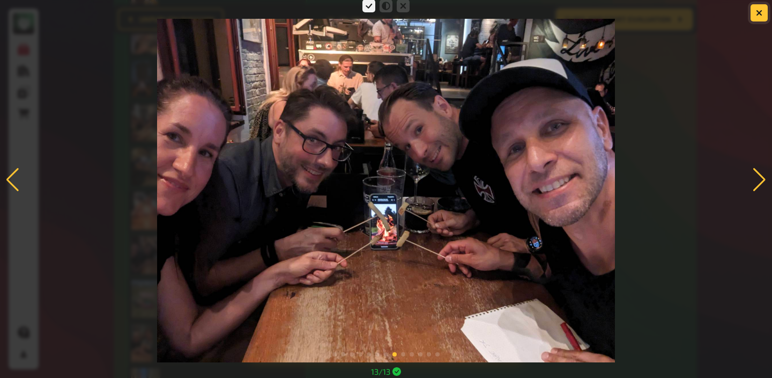
click at [753, 16] on button "button" at bounding box center [759, 12] width 17 height 17
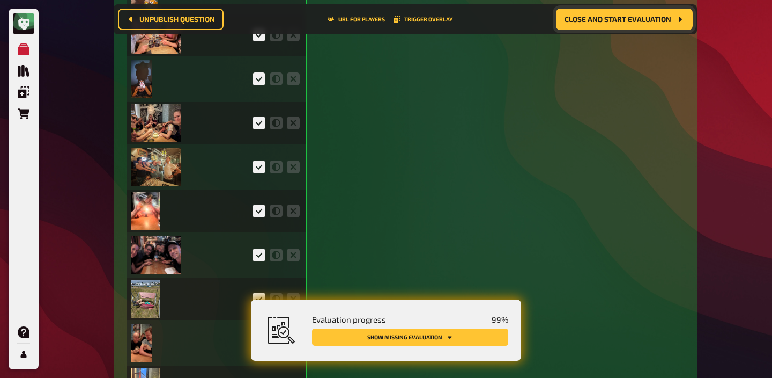
click at [665, 17] on span "Close and start evaluation" at bounding box center [618, 20] width 107 height 8
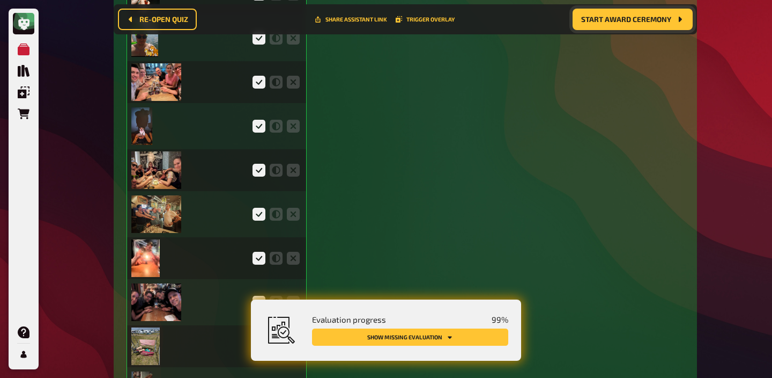
scroll to position [3088, 0]
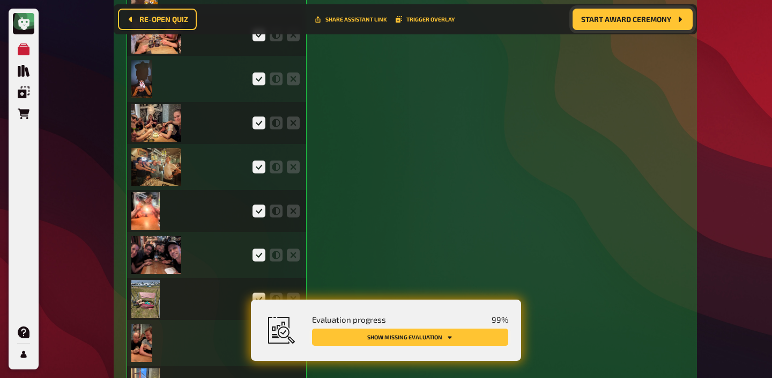
click at [448, 334] on icon "Show missing evaluation" at bounding box center [450, 337] width 6 height 6
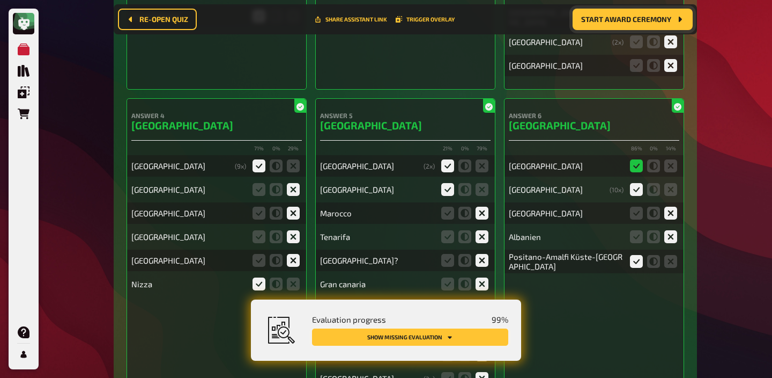
scroll to position [10061, 0]
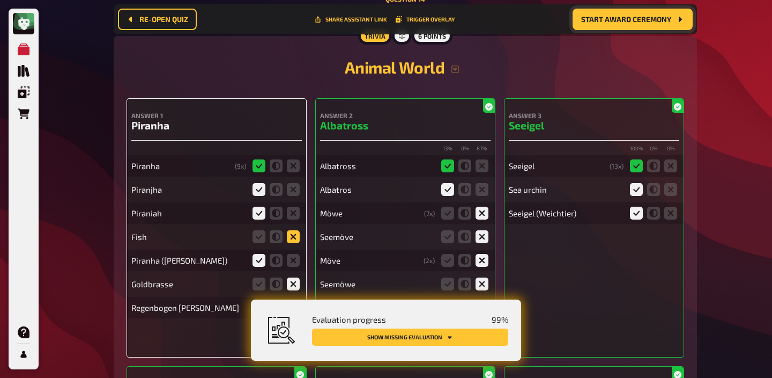
click at [293, 243] on icon at bounding box center [293, 236] width 13 height 13
click at [0, 0] on input "radio" at bounding box center [0, 0] width 0 height 0
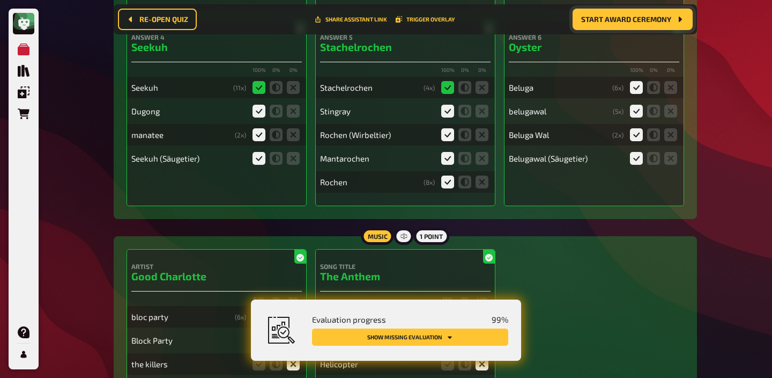
click at [436, 335] on button "Show missing evaluation" at bounding box center [410, 336] width 196 height 17
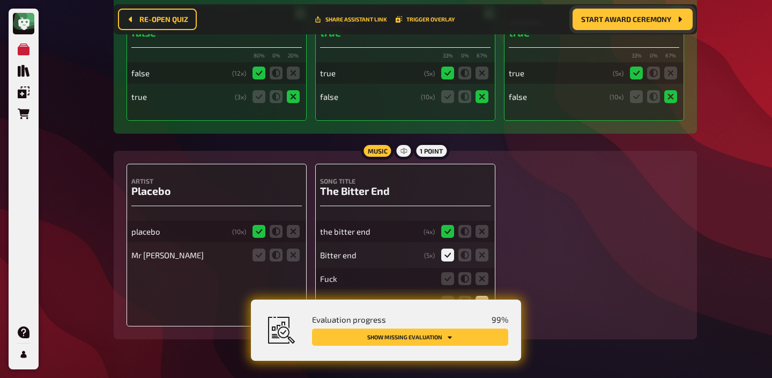
scroll to position [11188, 0]
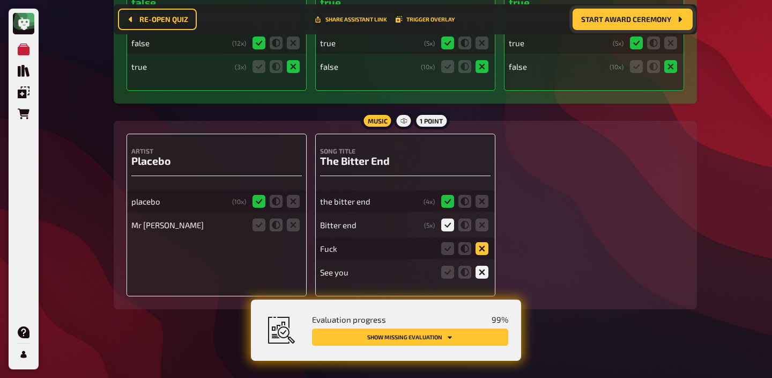
click at [483, 248] on icon at bounding box center [482, 248] width 13 height 13
click at [0, 0] on input "radio" at bounding box center [0, 0] width 0 height 0
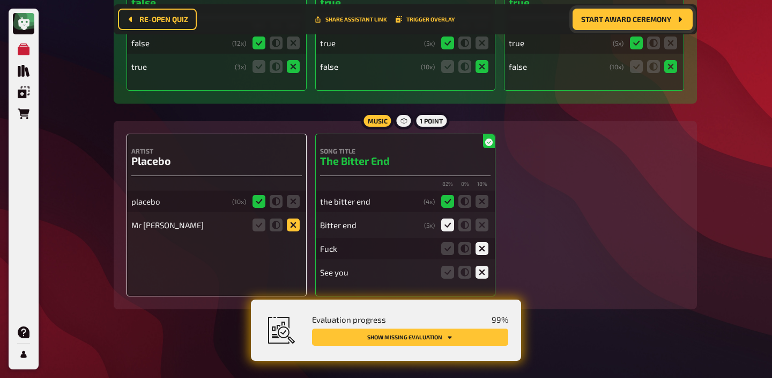
click at [289, 222] on icon at bounding box center [293, 224] width 13 height 13
click at [0, 0] on input "radio" at bounding box center [0, 0] width 0 height 0
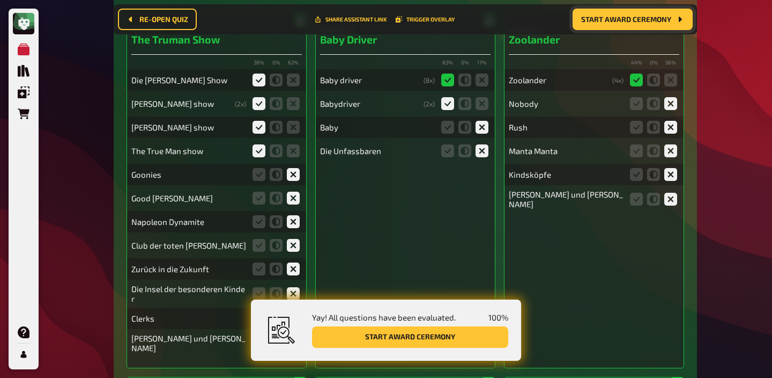
scroll to position [0, 0]
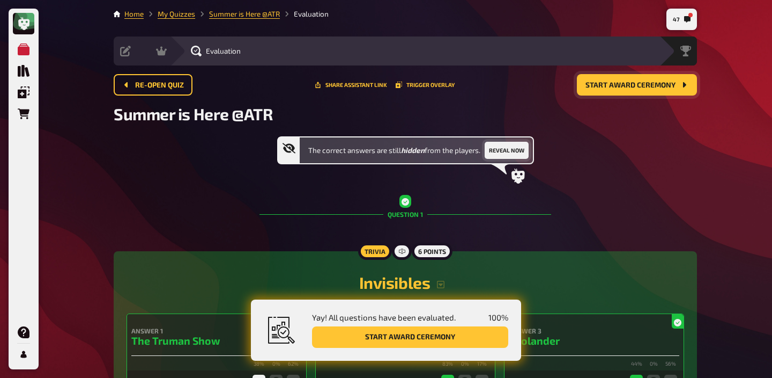
click at [497, 151] on button "Reveal now" at bounding box center [507, 150] width 44 height 17
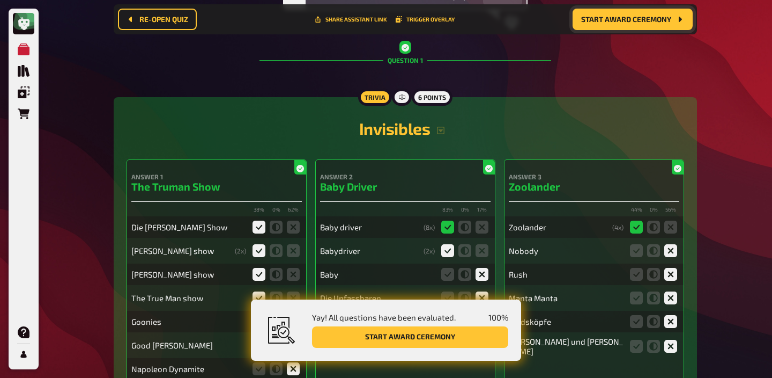
scroll to position [170, 0]
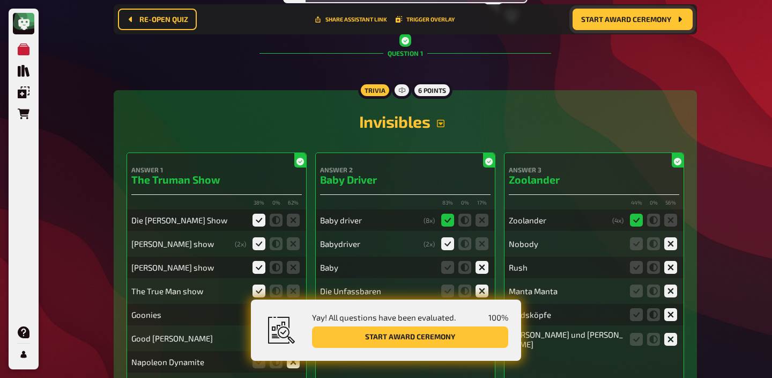
click at [439, 123] on icon "button" at bounding box center [441, 124] width 8 height 8
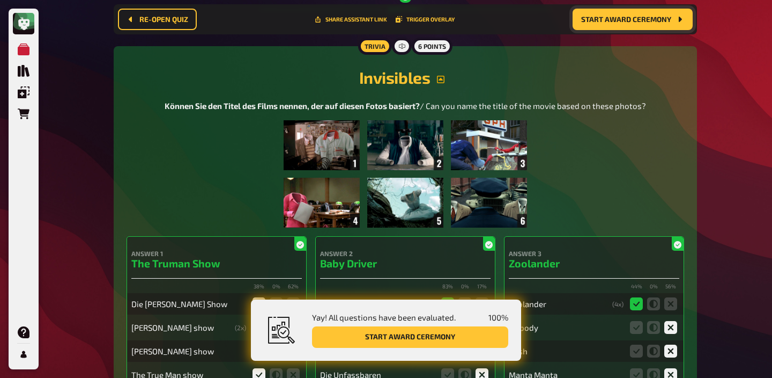
scroll to position [216, 0]
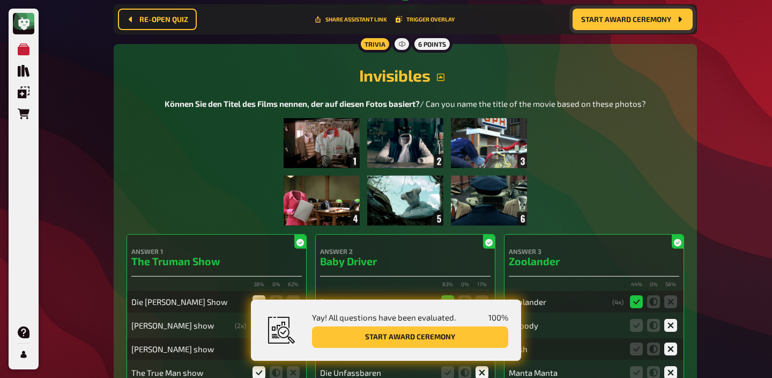
click at [343, 141] on img at bounding box center [405, 171] width 243 height 107
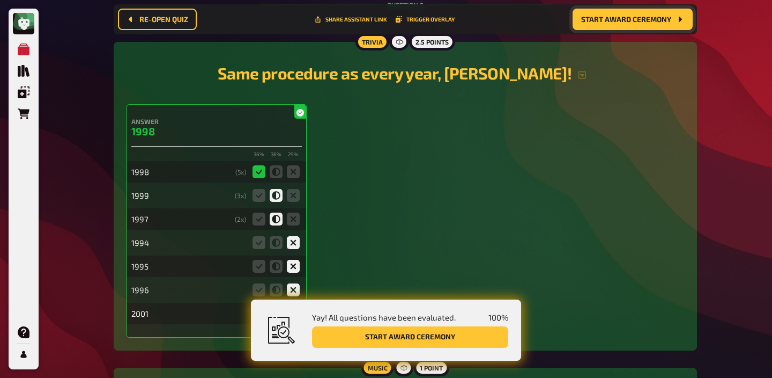
scroll to position [1397, 0]
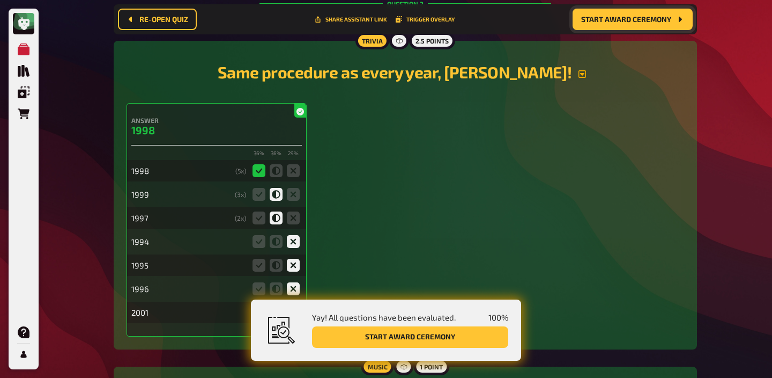
click at [578, 70] on icon "button" at bounding box center [582, 74] width 9 height 9
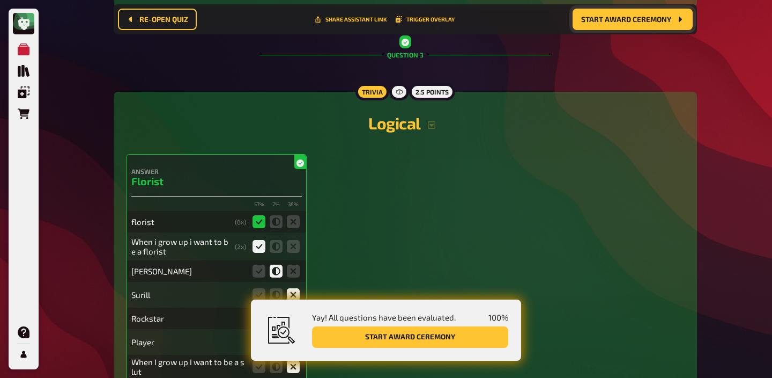
scroll to position [2038, 0]
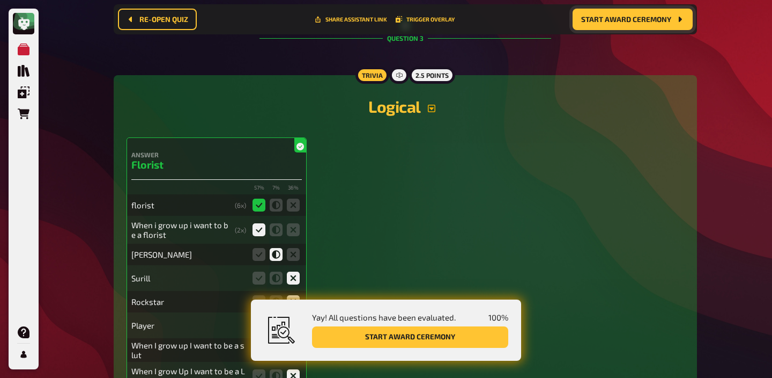
click at [434, 109] on icon "button" at bounding box center [432, 109] width 8 height 8
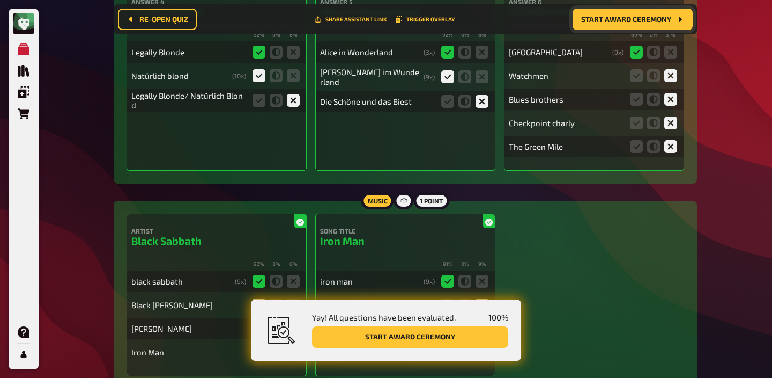
scroll to position [846, 0]
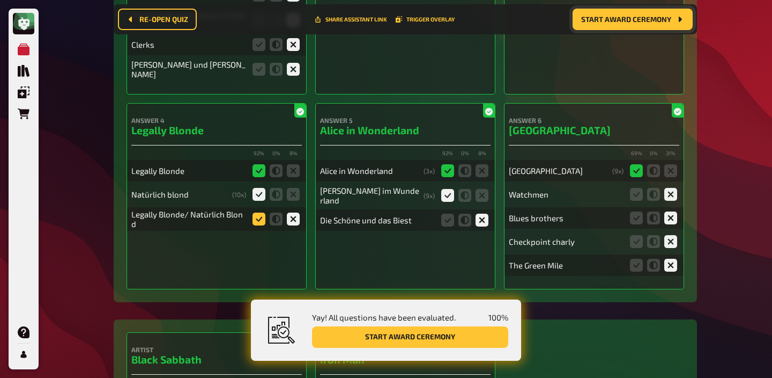
click at [261, 219] on icon at bounding box center [259, 218] width 13 height 13
click at [0, 0] on input "radio" at bounding box center [0, 0] width 0 height 0
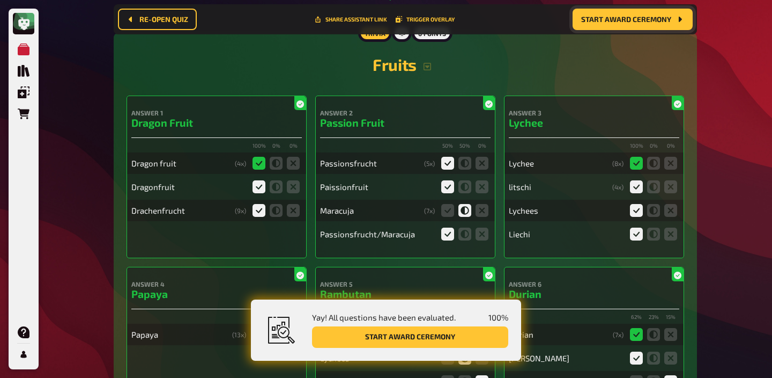
scroll to position [4282, 0]
click at [429, 70] on icon "button" at bounding box center [427, 67] width 9 height 9
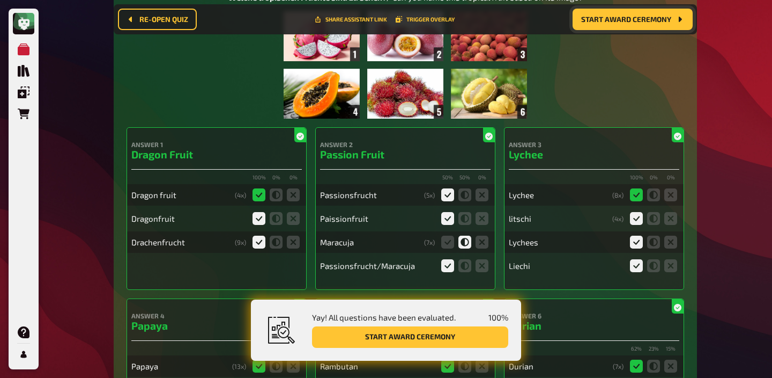
scroll to position [4395, 0]
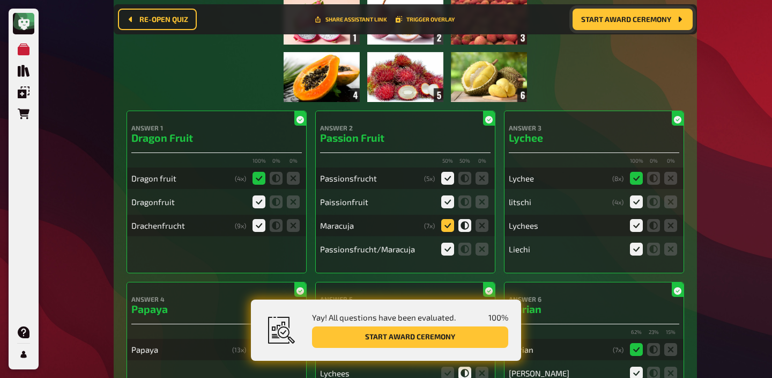
click at [450, 229] on icon at bounding box center [447, 225] width 13 height 13
click at [0, 0] on input "radio" at bounding box center [0, 0] width 0 height 0
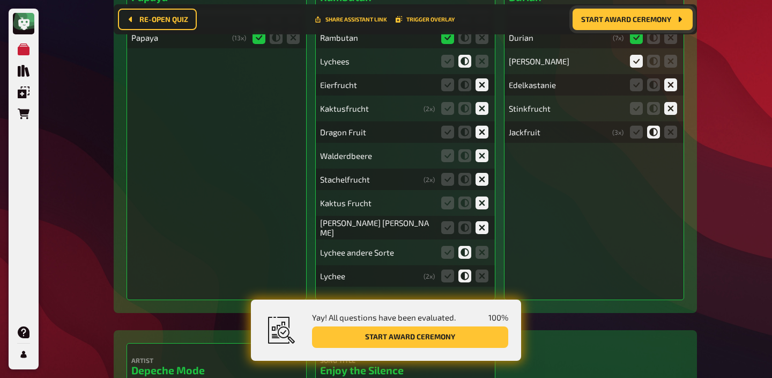
scroll to position [4701, 0]
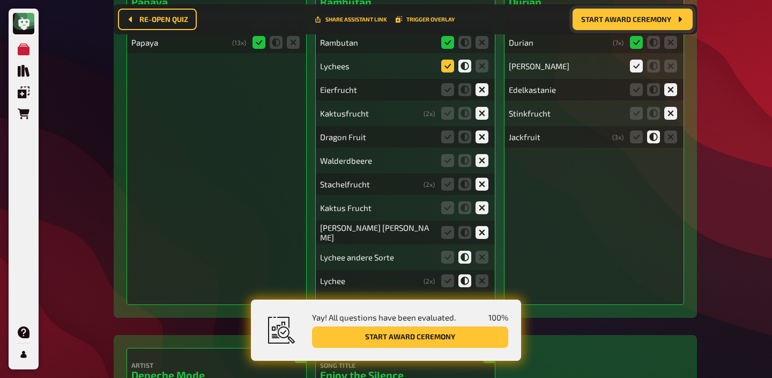
click at [448, 72] on icon at bounding box center [447, 66] width 13 height 13
click at [0, 0] on input "radio" at bounding box center [0, 0] width 0 height 0
click at [448, 262] on icon at bounding box center [447, 257] width 13 height 13
click at [0, 0] on input "radio" at bounding box center [0, 0] width 0 height 0
click at [444, 282] on icon at bounding box center [447, 280] width 13 height 13
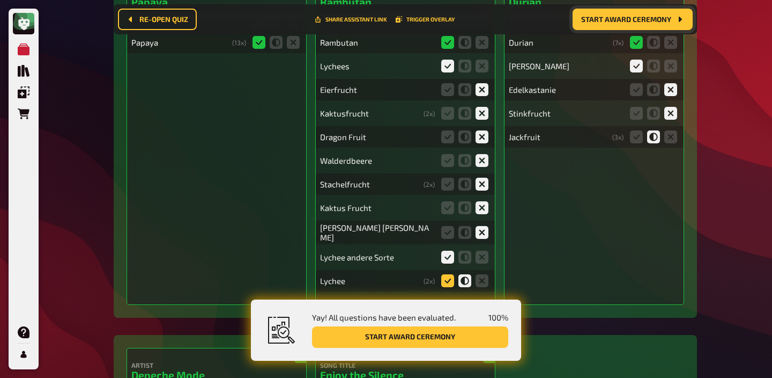
click at [0, 0] on input "radio" at bounding box center [0, 0] width 0 height 0
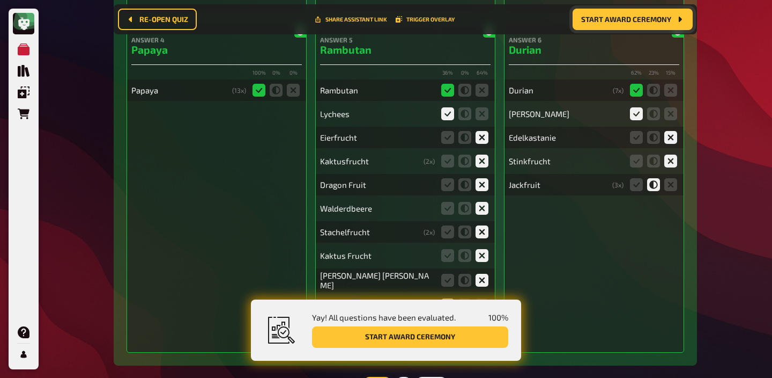
scroll to position [4657, 0]
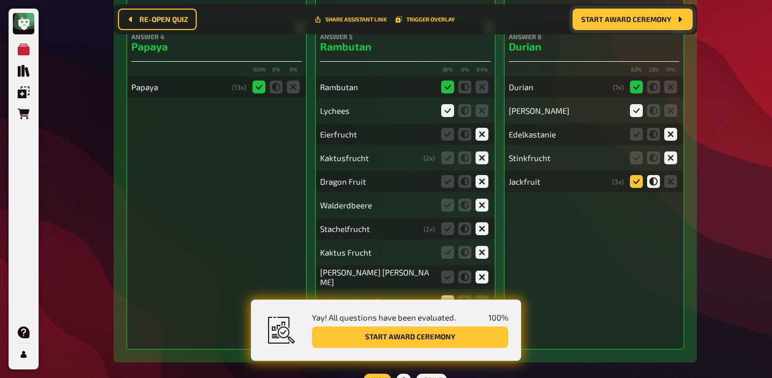
click at [638, 188] on icon at bounding box center [636, 181] width 13 height 13
click at [0, 0] on input "radio" at bounding box center [0, 0] width 0 height 0
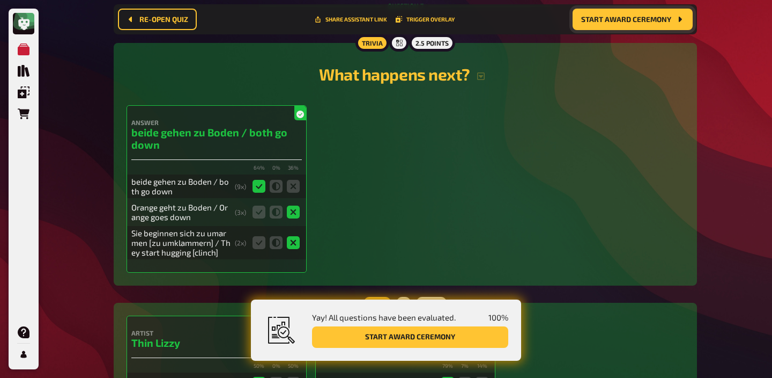
scroll to position [5293, 0]
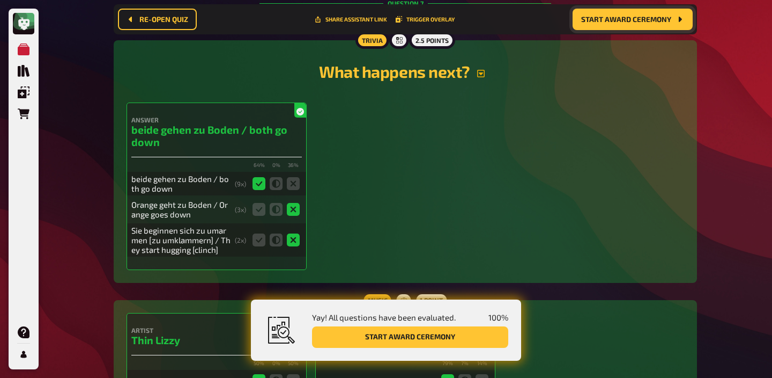
click at [485, 77] on icon "button" at bounding box center [481, 74] width 8 height 8
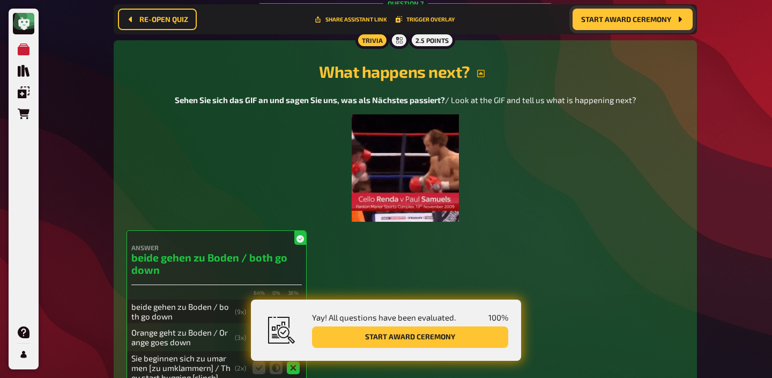
click at [432, 168] on img at bounding box center [405, 167] width 107 height 107
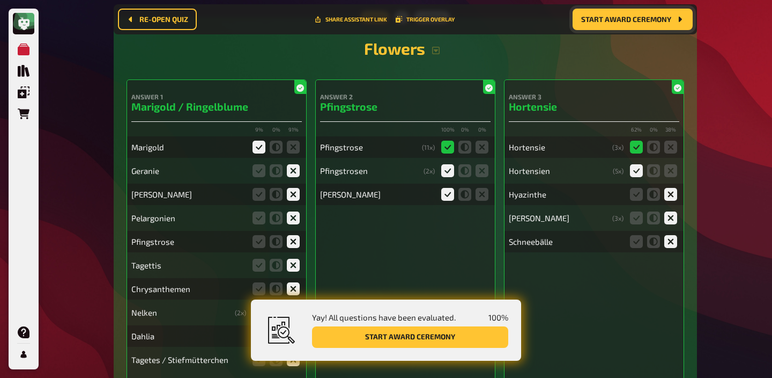
scroll to position [6945, 0]
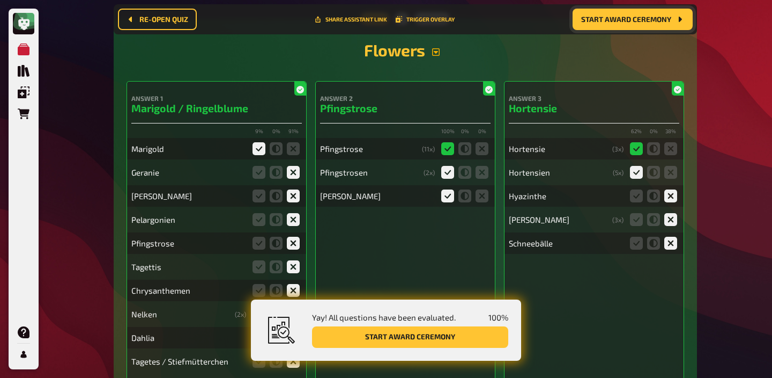
click at [433, 56] on icon "button" at bounding box center [436, 52] width 8 height 8
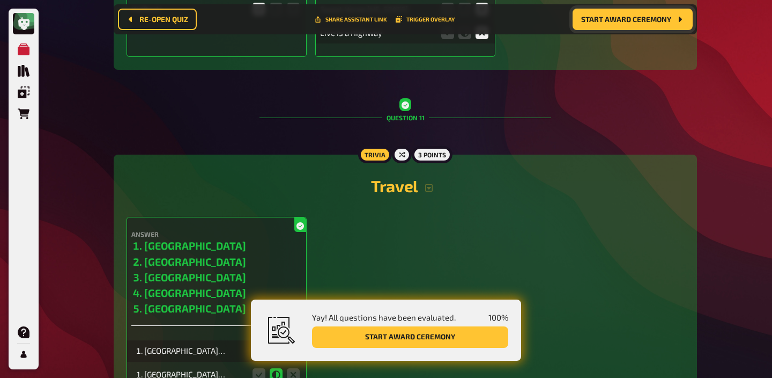
scroll to position [8543, 0]
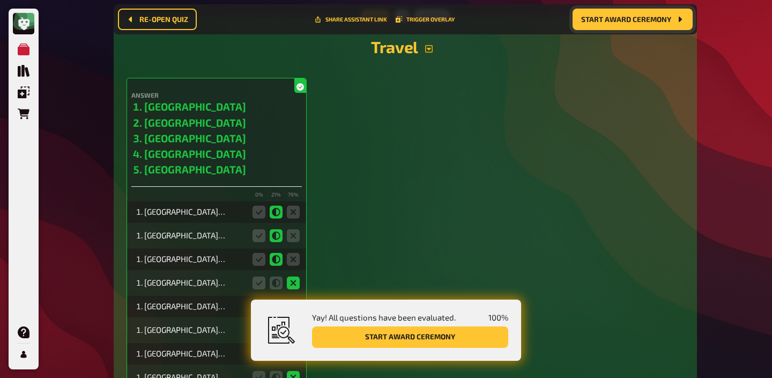
click at [430, 53] on icon "button" at bounding box center [429, 49] width 8 height 8
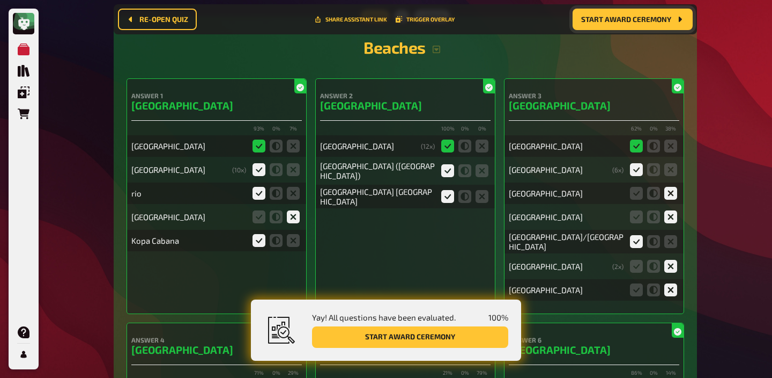
scroll to position [9486, 0]
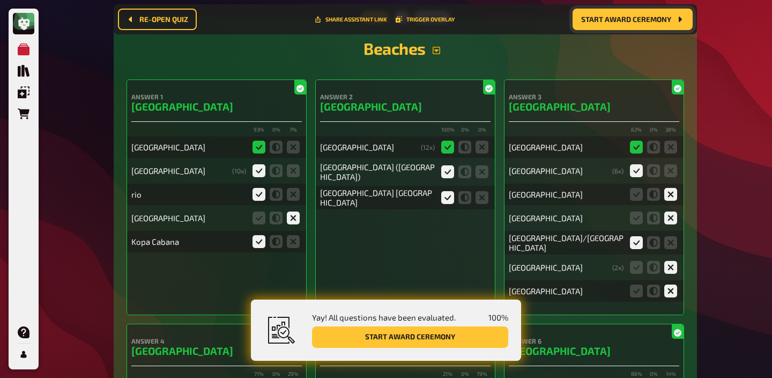
click at [437, 54] on icon "button" at bounding box center [437, 51] width 8 height 8
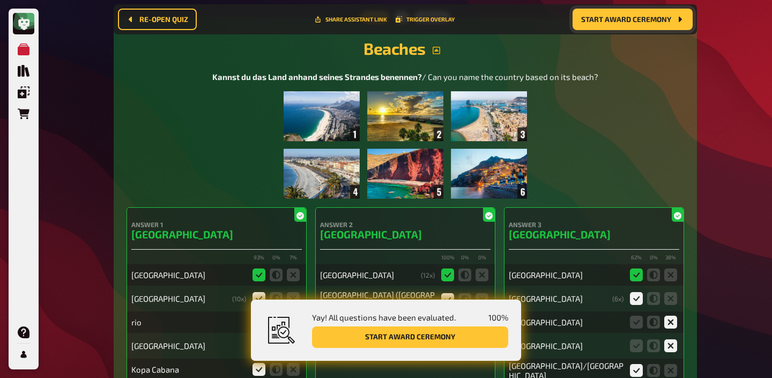
click at [421, 133] on img at bounding box center [405, 144] width 243 height 107
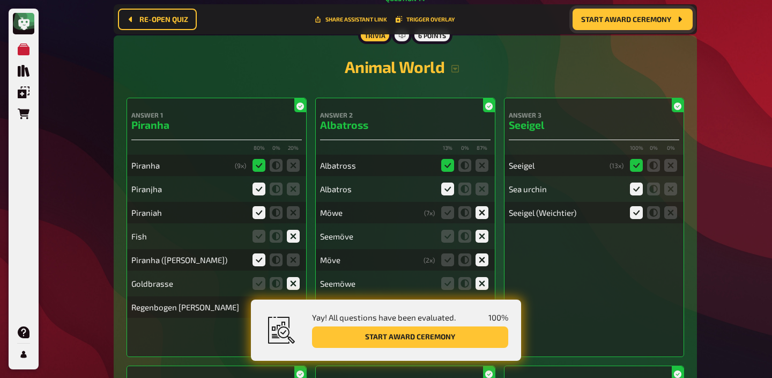
scroll to position [11364, 0]
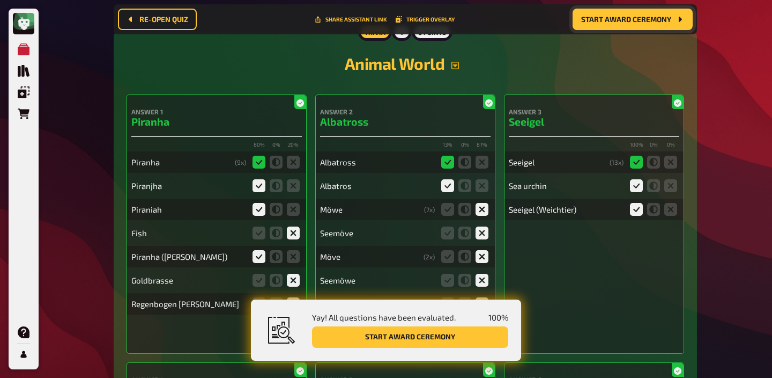
click at [455, 70] on icon "button" at bounding box center [455, 65] width 9 height 9
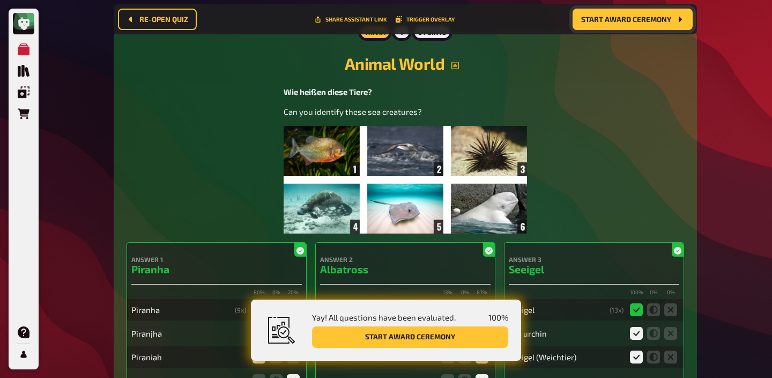
click at [418, 154] on img at bounding box center [405, 179] width 243 height 107
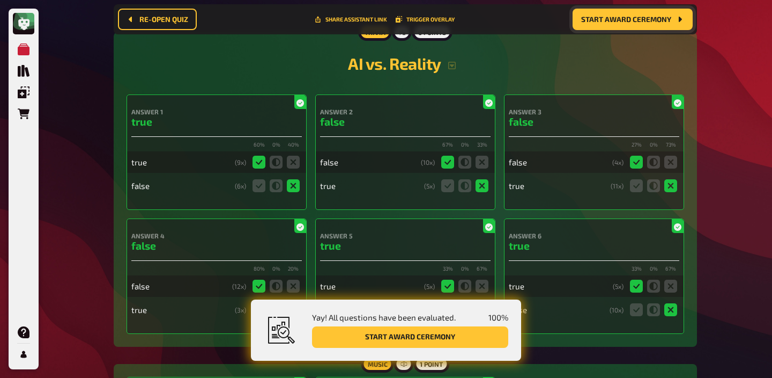
scroll to position [12513, 0]
click at [448, 70] on icon "button" at bounding box center [452, 66] width 8 height 8
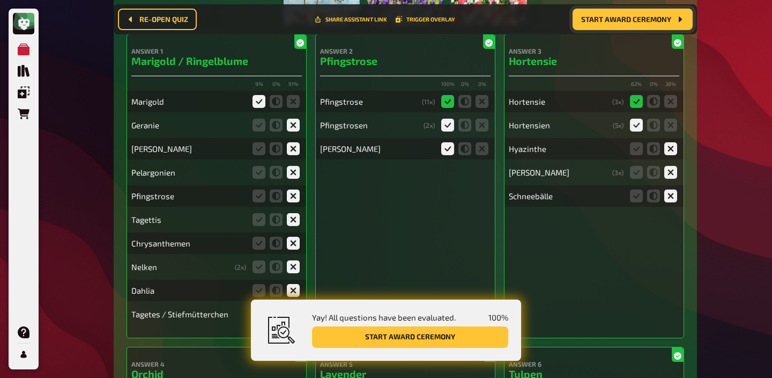
scroll to position [7121, 0]
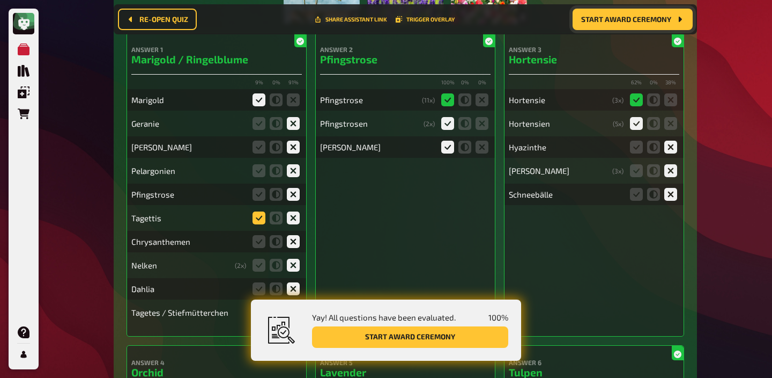
click at [257, 222] on icon at bounding box center [259, 217] width 13 height 13
click at [0, 0] on input "radio" at bounding box center [0, 0] width 0 height 0
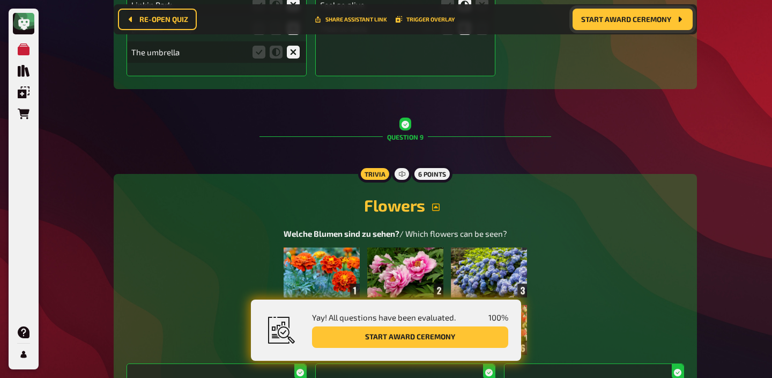
scroll to position [6788, 0]
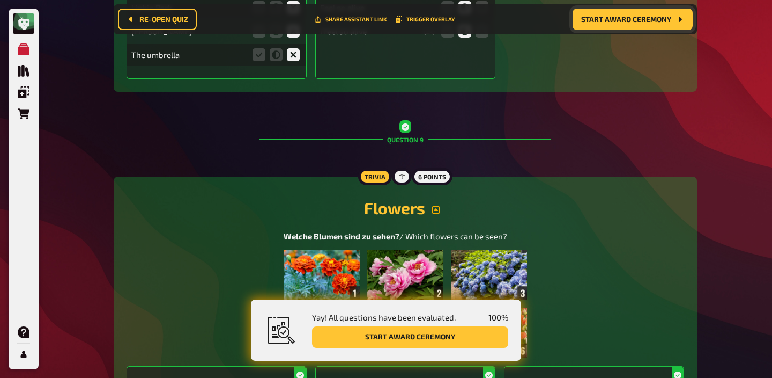
click at [601, 19] on span "Start award ceremony" at bounding box center [627, 20] width 90 height 8
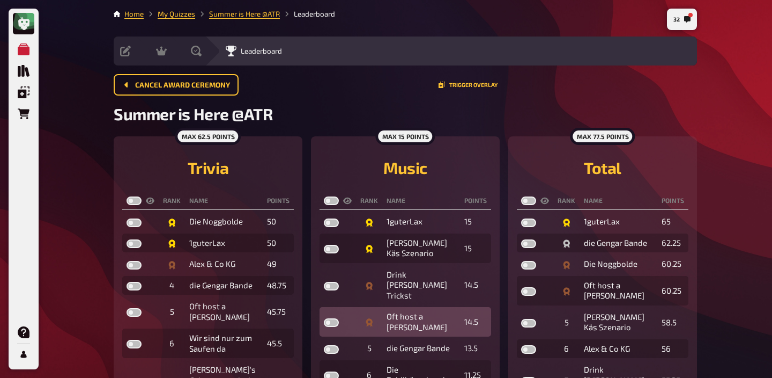
click at [328, 318] on label at bounding box center [331, 322] width 15 height 9
click at [324, 318] on input "checkbox" at bounding box center [323, 318] width 1 height 1
checkbox input "true"
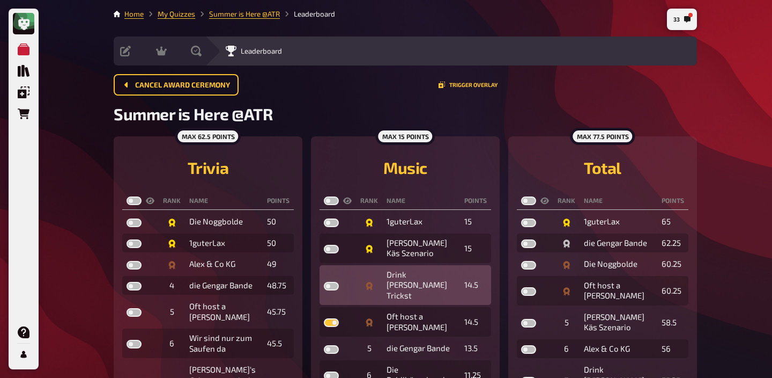
click at [329, 282] on label at bounding box center [331, 286] width 15 height 9
click at [324, 281] on input "checkbox" at bounding box center [323, 281] width 1 height 1
checkbox input "true"
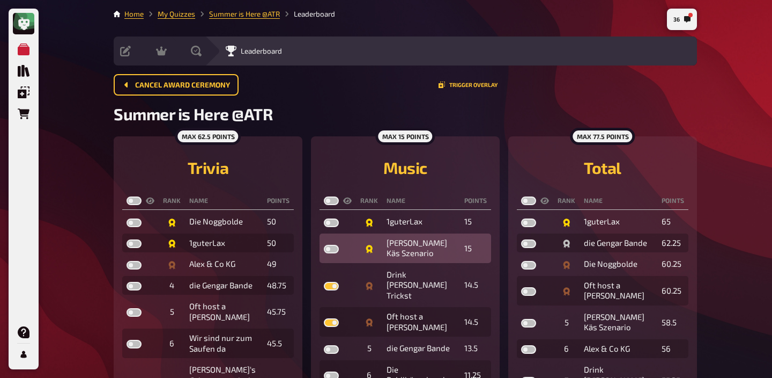
click at [326, 248] on label at bounding box center [331, 249] width 15 height 9
click at [324, 245] on input "checkbox" at bounding box center [323, 244] width 1 height 1
checkbox input "true"
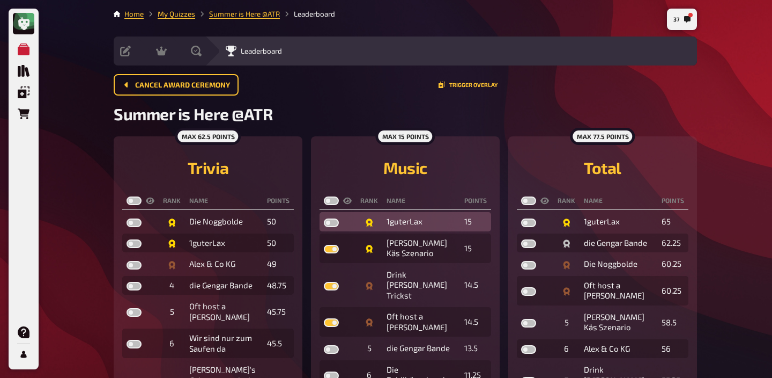
click at [321, 215] on td at bounding box center [338, 221] width 36 height 19
click at [328, 227] on td at bounding box center [338, 221] width 36 height 19
click at [324, 222] on label at bounding box center [331, 222] width 15 height 9
click at [324, 218] on input "checkbox" at bounding box center [323, 218] width 1 height 1
checkbox input "true"
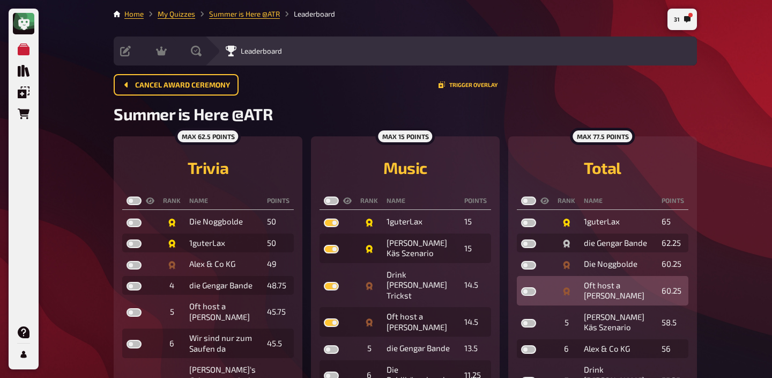
click at [525, 287] on label at bounding box center [528, 291] width 15 height 9
click at [521, 286] on input "checkbox" at bounding box center [521, 286] width 1 height 1
checkbox input "true"
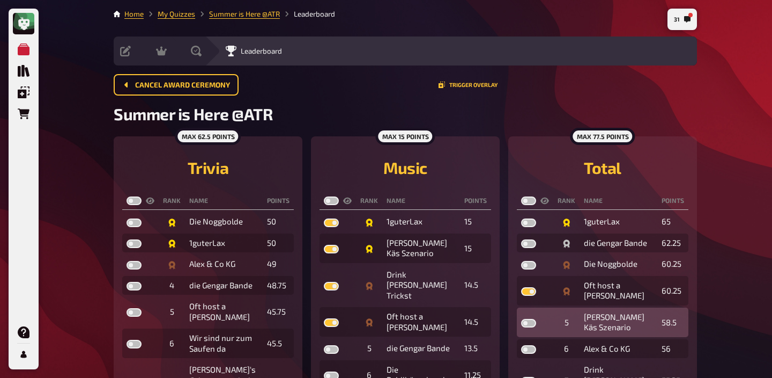
click at [523, 319] on label at bounding box center [528, 323] width 15 height 9
click at [521, 318] on input "checkbox" at bounding box center [521, 318] width 1 height 1
checkbox input "true"
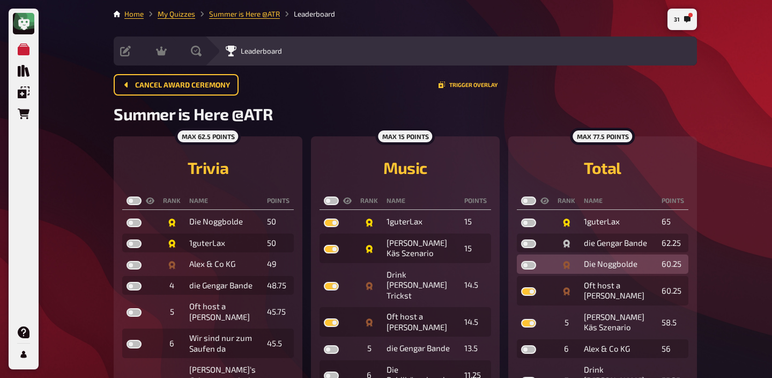
click at [529, 263] on label at bounding box center [528, 265] width 15 height 9
click at [521, 261] on input "checkbox" at bounding box center [521, 260] width 1 height 1
checkbox input "true"
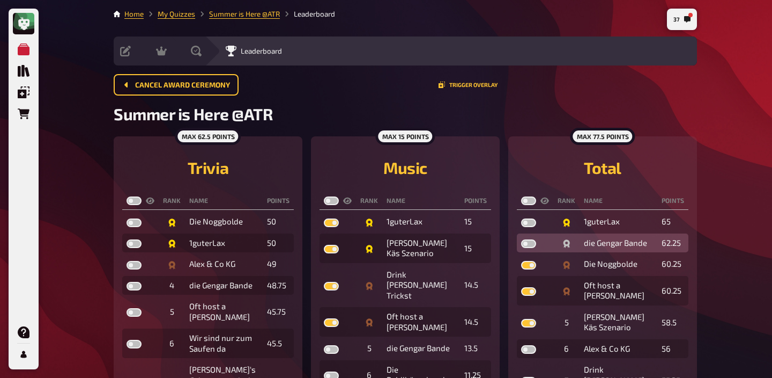
click at [525, 246] on label at bounding box center [528, 243] width 15 height 9
click at [521, 239] on input "checkbox" at bounding box center [521, 239] width 1 height 1
checkbox input "true"
click at [528, 197] on label at bounding box center [528, 200] width 15 height 9
click at [521, 196] on input "checkbox" at bounding box center [521, 196] width 1 height 1
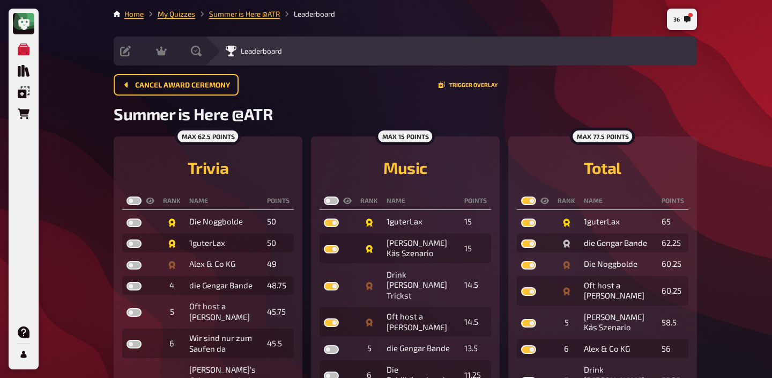
checkbox input "true"
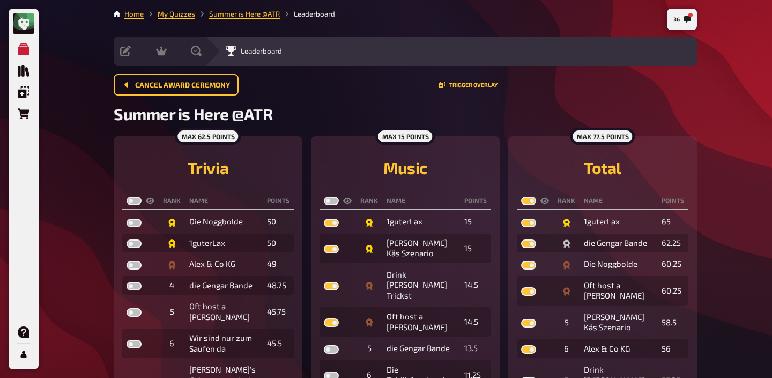
checkbox input "true"
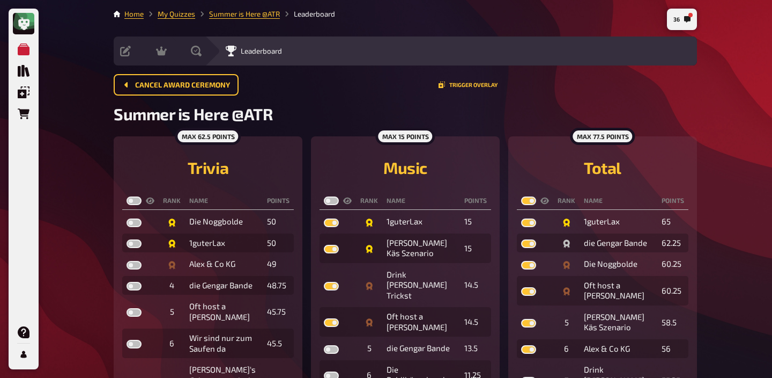
checkbox input "true"
click at [130, 200] on label at bounding box center [134, 200] width 15 height 9
click at [127, 196] on input "checkbox" at bounding box center [126, 196] width 1 height 1
checkbox input "true"
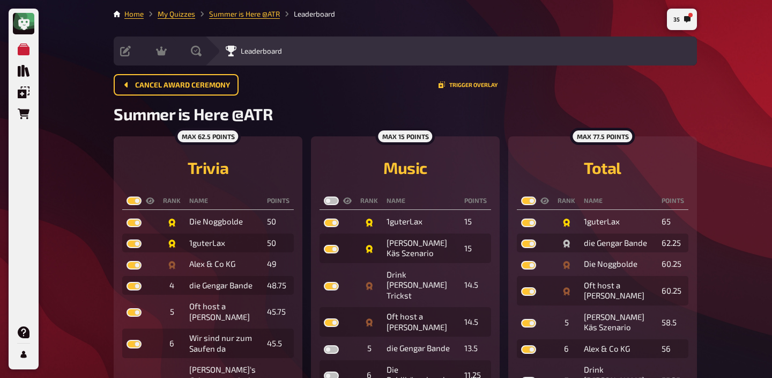
checkbox input "true"
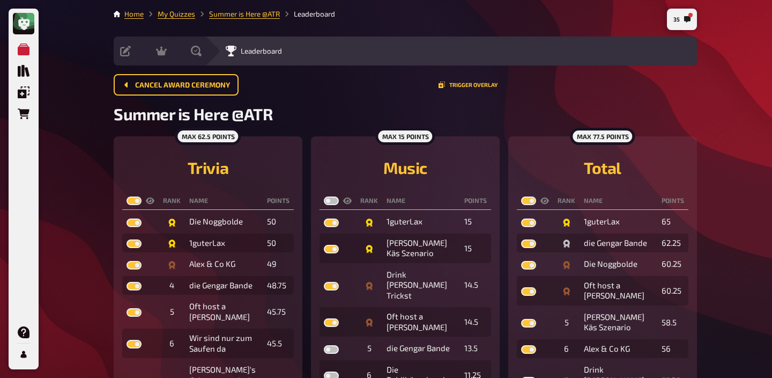
checkbox input "true"
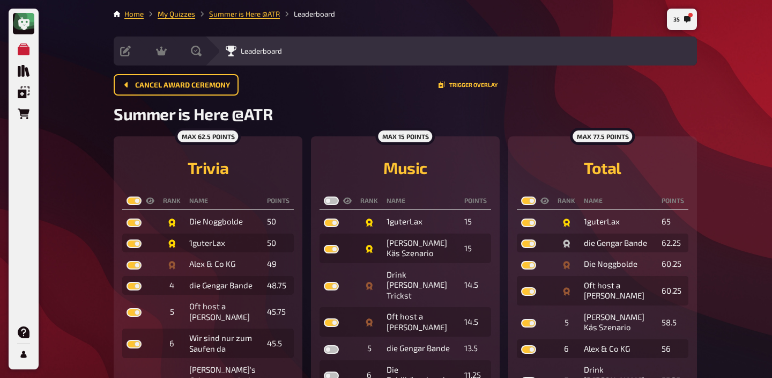
checkbox input "true"
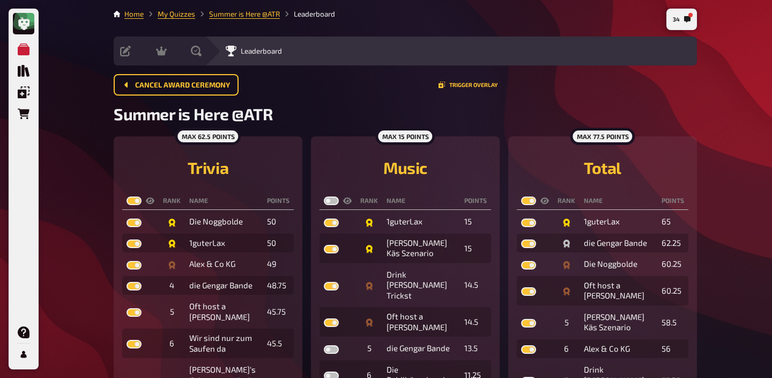
click at [331, 200] on label at bounding box center [331, 200] width 15 height 9
click at [324, 196] on input "checkbox" at bounding box center [323, 196] width 1 height 1
checkbox input "true"
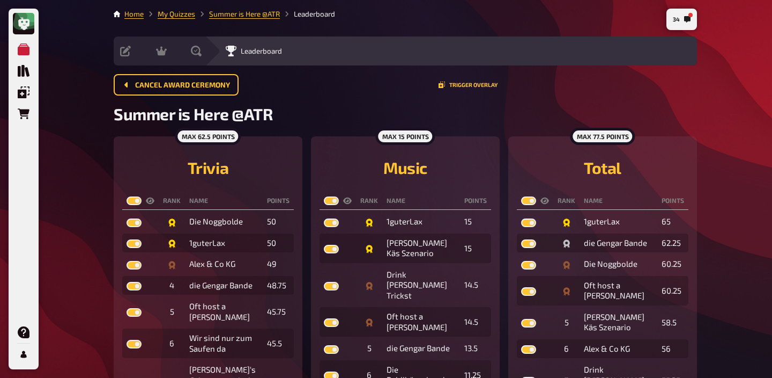
checkbox input "true"
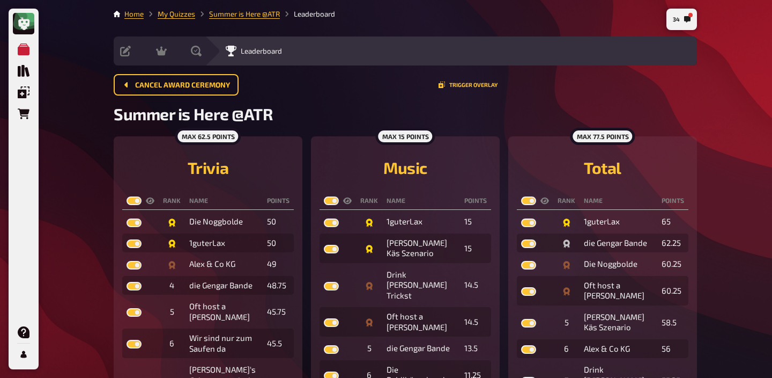
checkbox input "true"
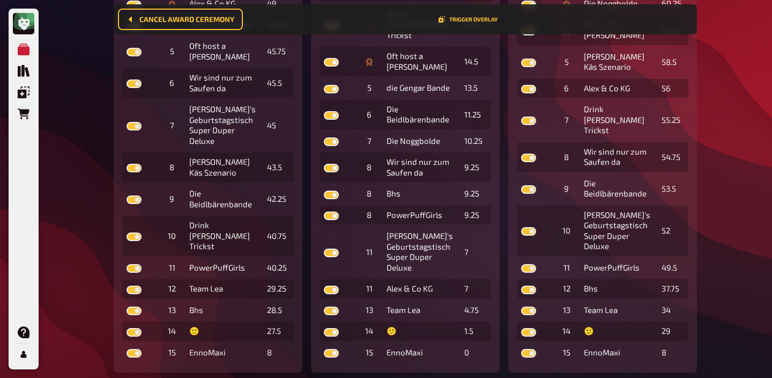
scroll to position [285, 0]
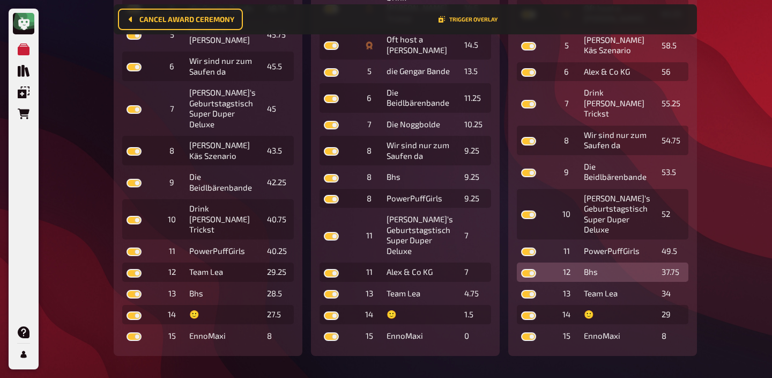
click at [587, 262] on td "Bhs" at bounding box center [619, 271] width 78 height 19
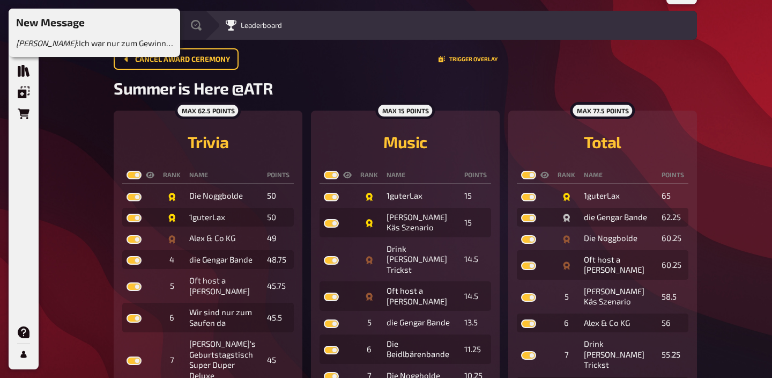
scroll to position [0, 0]
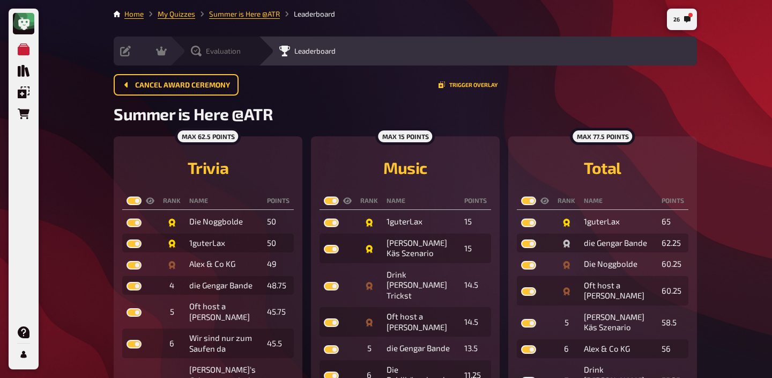
click at [235, 55] on span "Evaluation" at bounding box center [223, 51] width 35 height 9
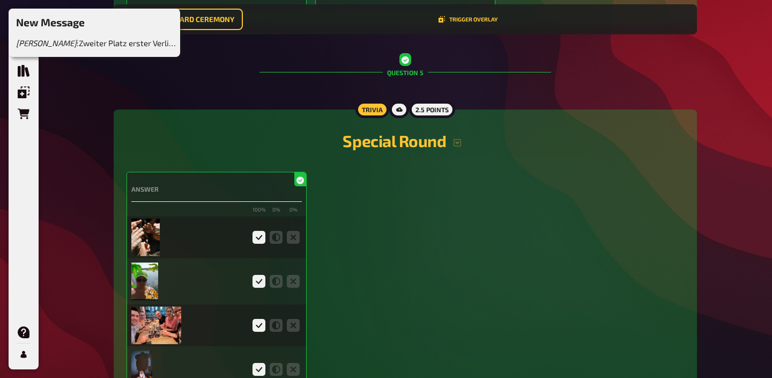
scroll to position [2865, 0]
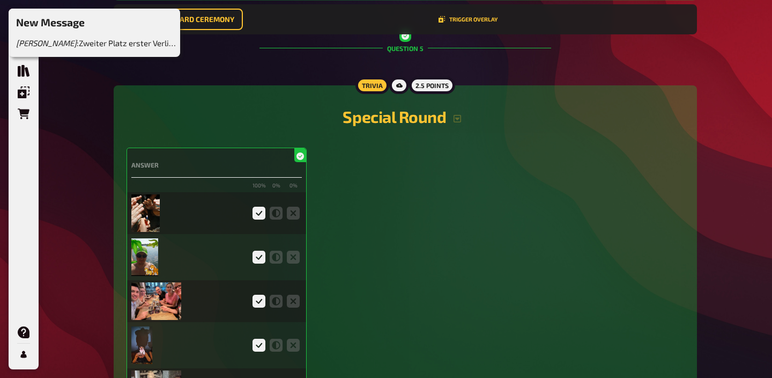
click at [143, 222] on img at bounding box center [145, 213] width 28 height 38
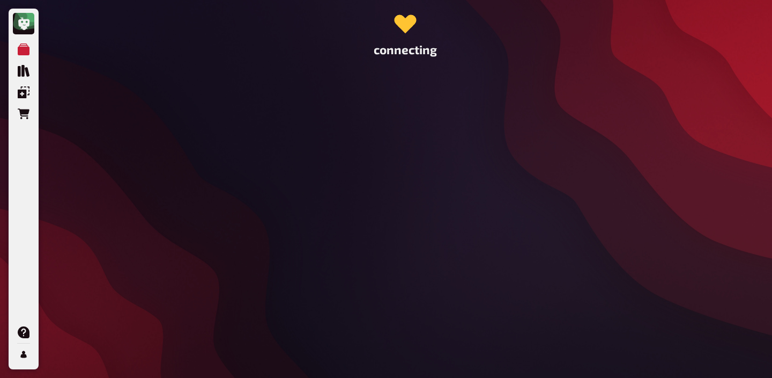
scroll to position [0, 0]
